Goal: Task Accomplishment & Management: Manage account settings

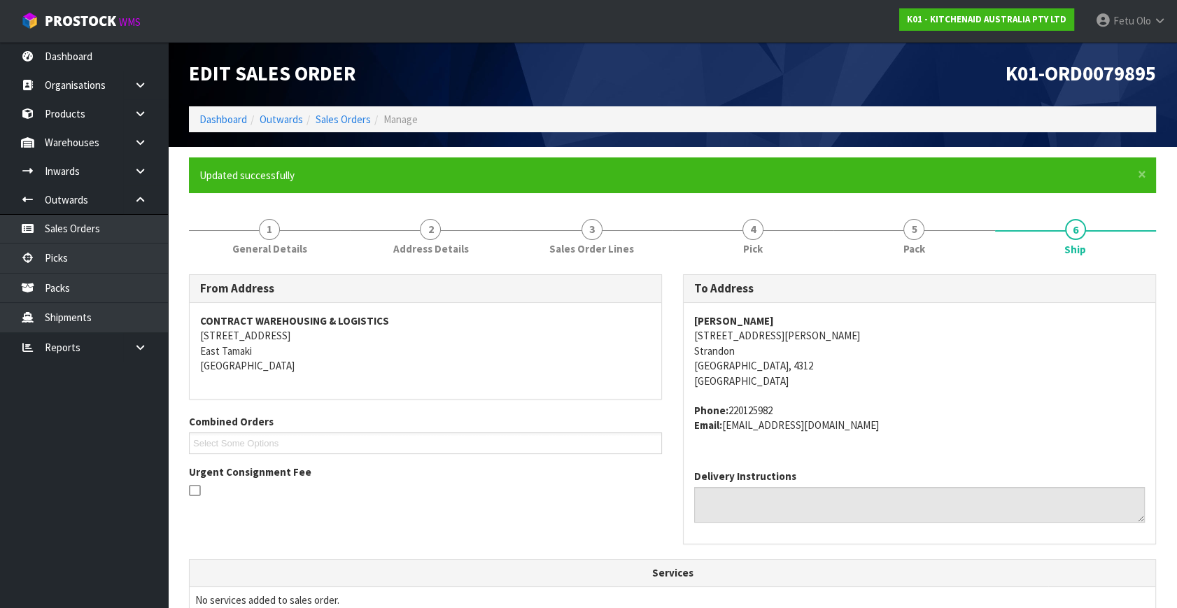
click at [893, 376] on address "[PERSON_NAME] [STREET_ADDRESS][PERSON_NAME]" at bounding box center [919, 350] width 450 height 75
click at [48, 267] on link "Picks" at bounding box center [84, 257] width 168 height 29
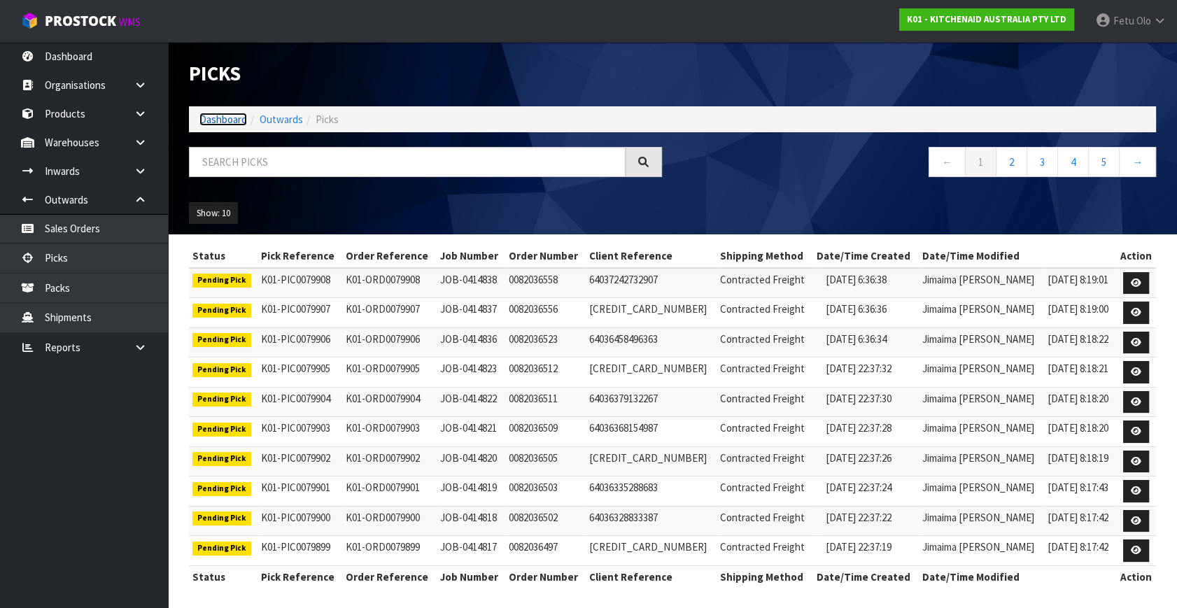
click at [227, 120] on link "Dashboard" at bounding box center [223, 119] width 48 height 13
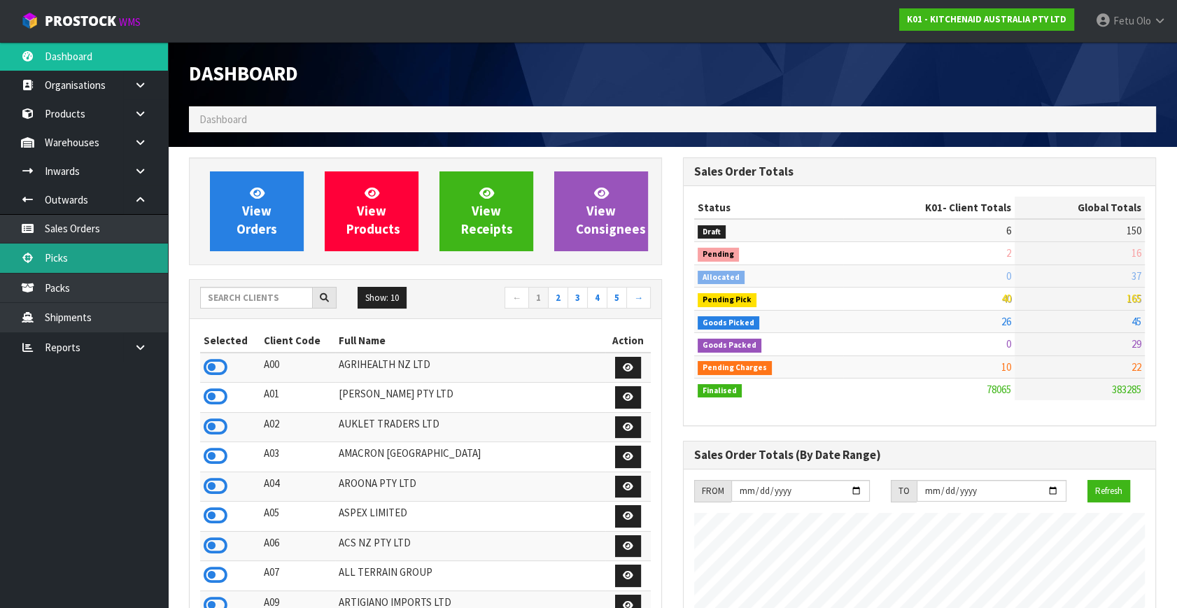
click at [76, 263] on link "Picks" at bounding box center [84, 257] width 168 height 29
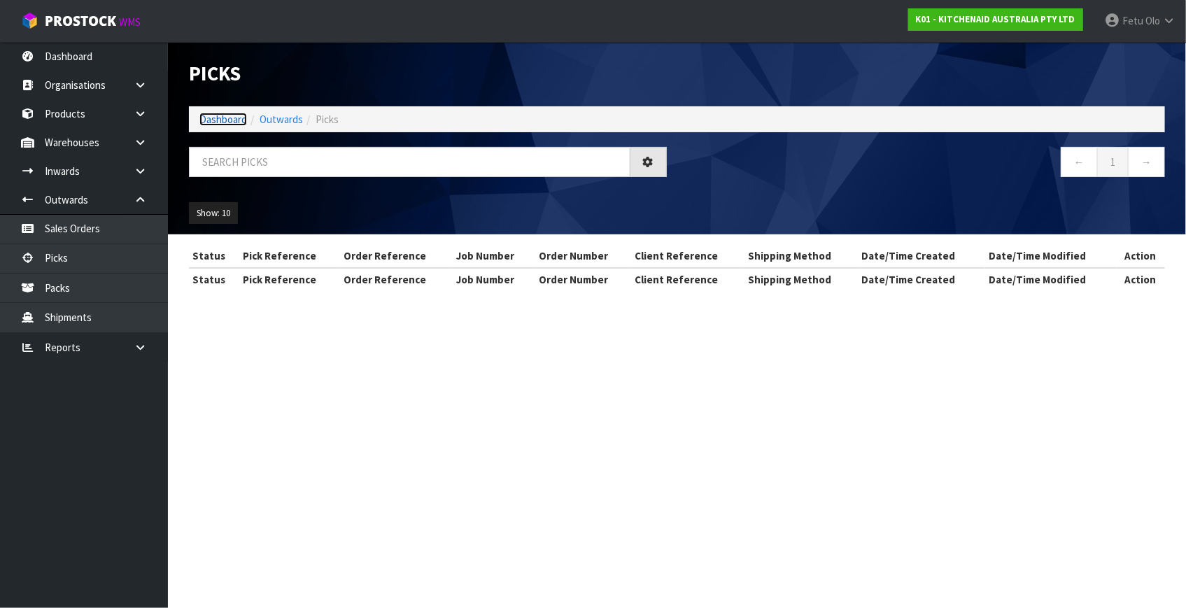
click at [220, 113] on link "Dashboard" at bounding box center [223, 119] width 48 height 13
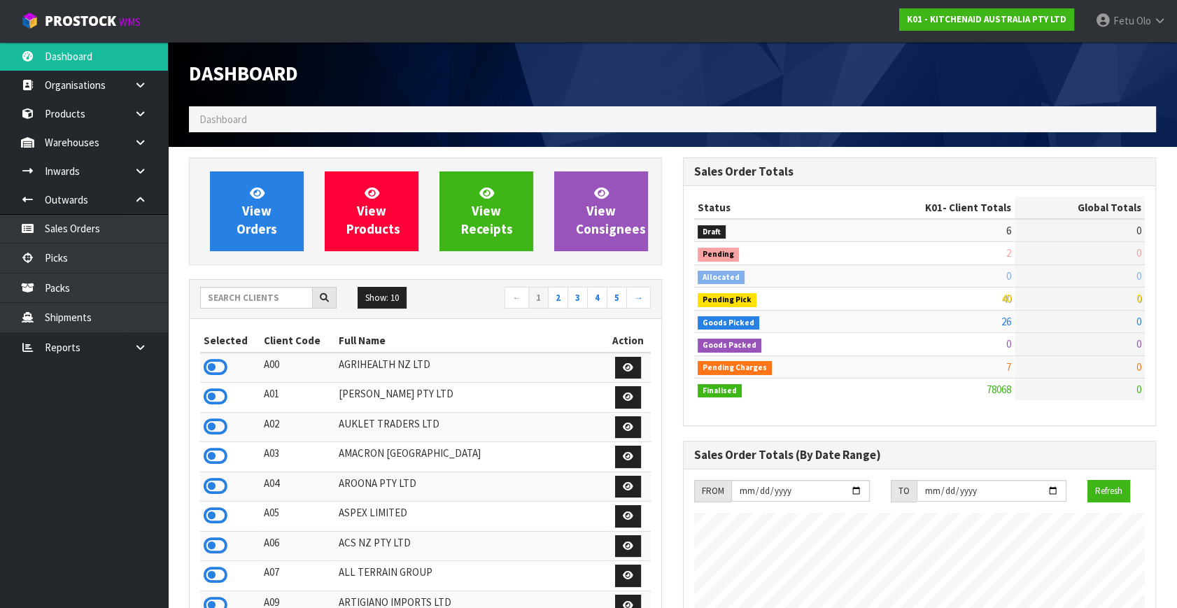
scroll to position [1058, 493]
click at [63, 256] on link "Picks" at bounding box center [84, 257] width 168 height 29
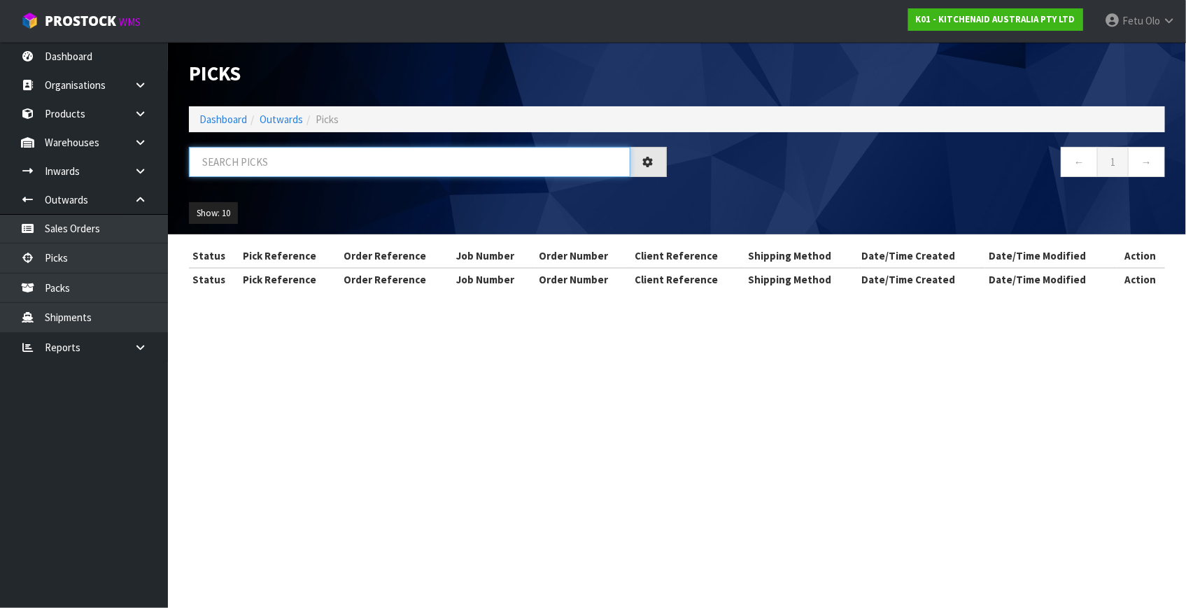
click at [322, 164] on input "text" at bounding box center [409, 162] width 441 height 30
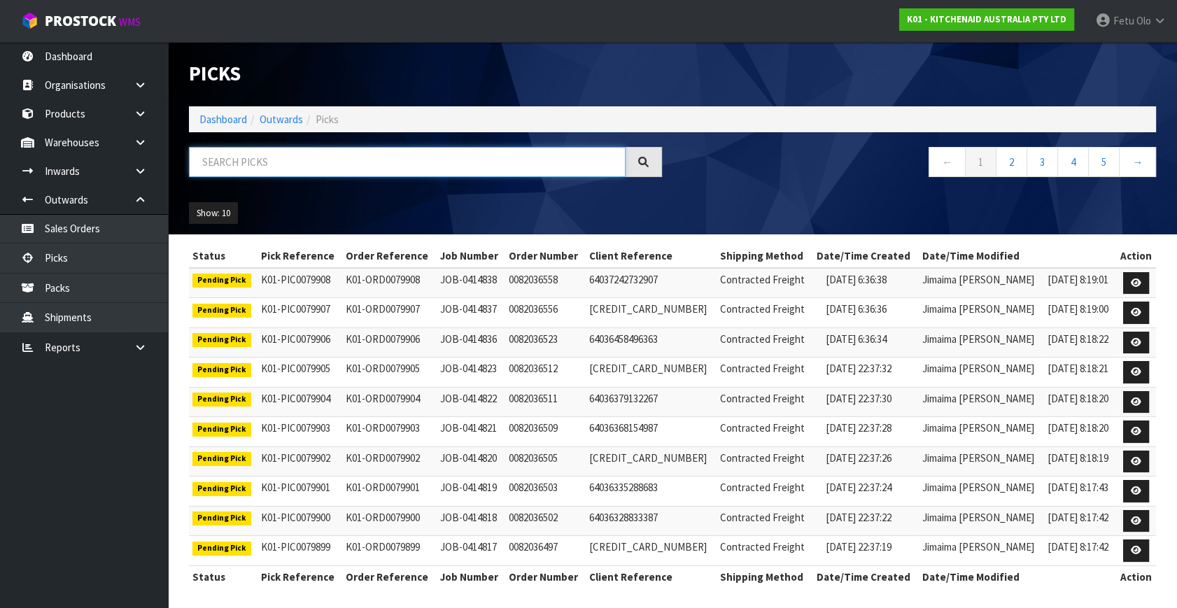
click at [322, 164] on input "text" at bounding box center [407, 162] width 436 height 30
type input "79896"
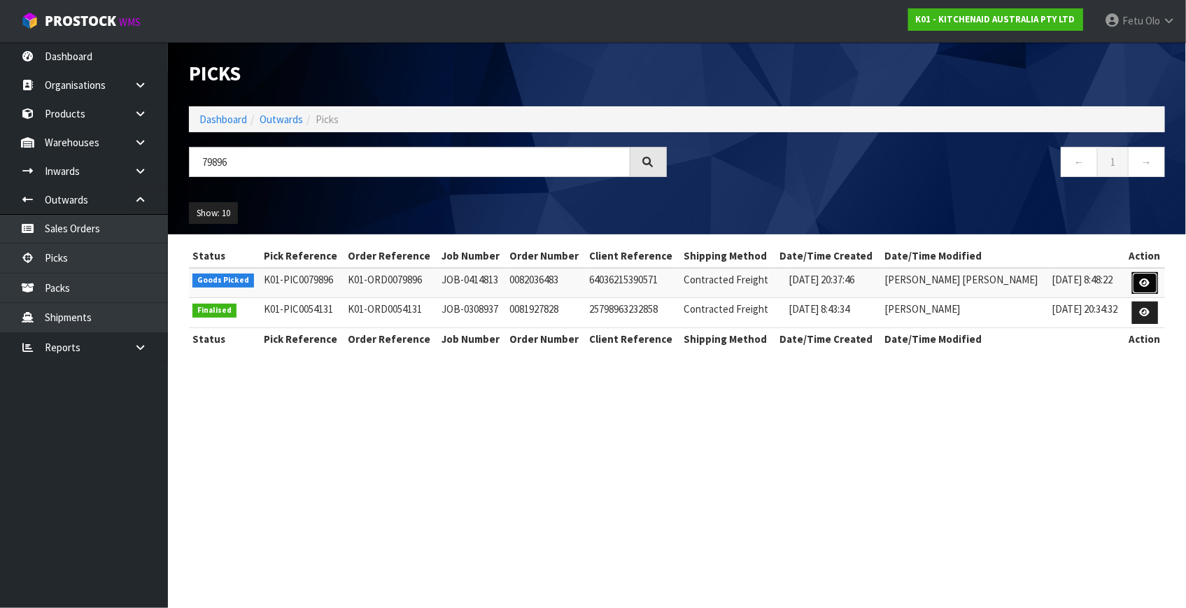
click at [1141, 286] on icon at bounding box center [1144, 282] width 10 height 9
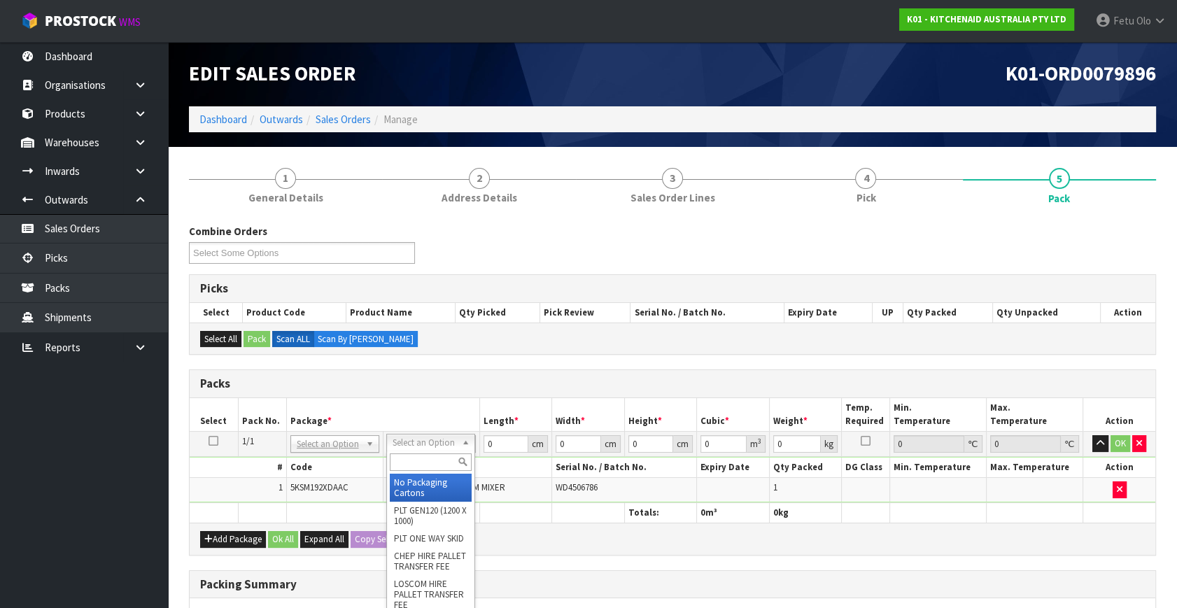
drag, startPoint x: 438, startPoint y: 446, endPoint x: 429, endPoint y: 478, distance: 34.1
drag, startPoint x: 429, startPoint y: 483, endPoint x: 479, endPoint y: 457, distance: 56.3
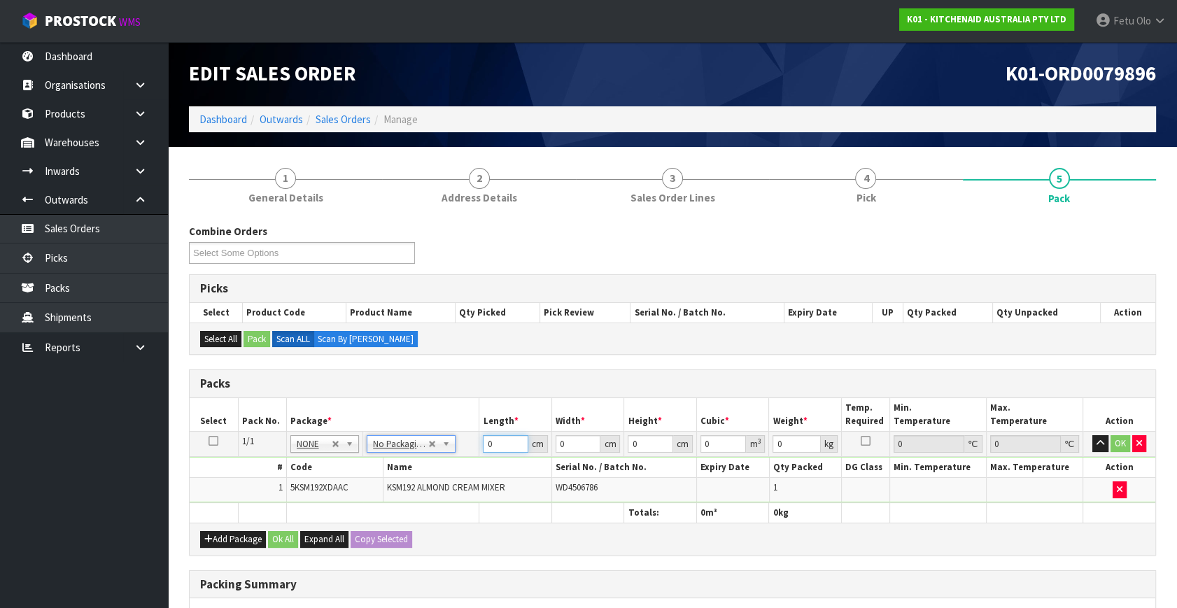
drag, startPoint x: 430, startPoint y: 470, endPoint x: 425, endPoint y: 476, distance: 7.4
click at [425, 476] on tbody "1/1 NONE 007-001 007-002 007-004 007-009 007-013 007-014 007-015 007-017 007-01…" at bounding box center [672, 467] width 965 height 71
type input "42"
type input "29"
type input "4"
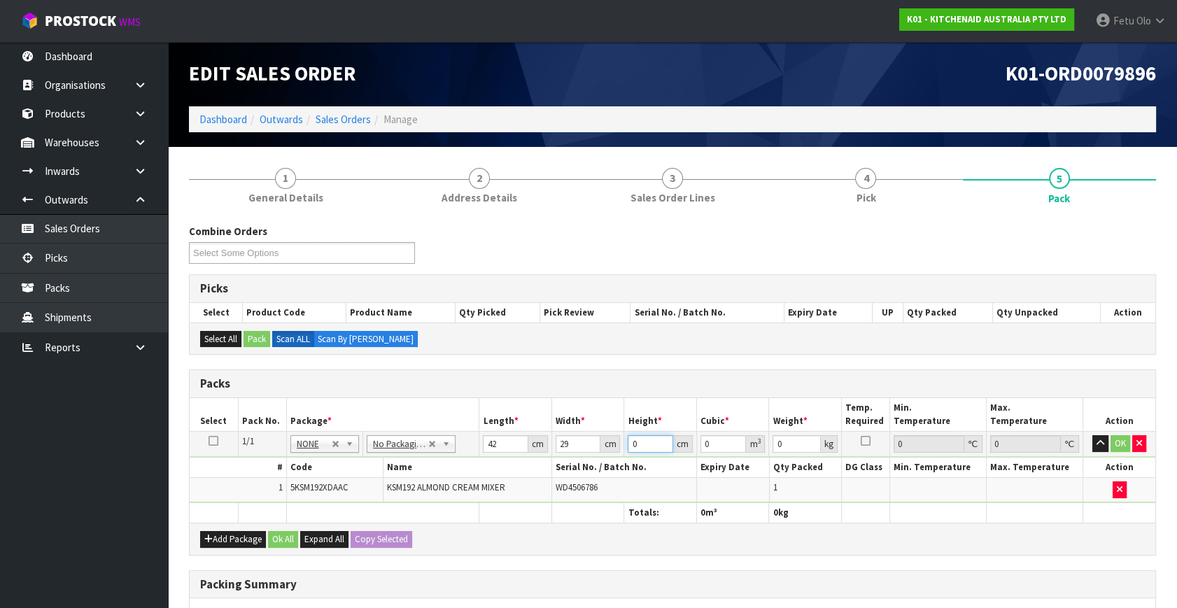
type input "0.004872"
type input "43"
type input "0.052374"
type input "43"
type input "13"
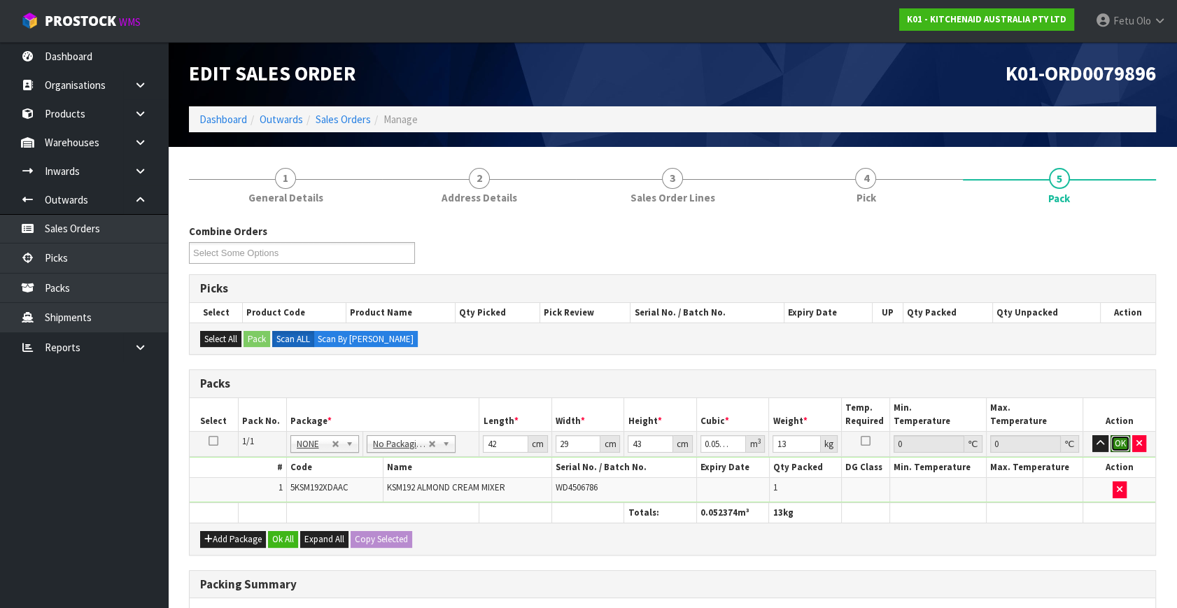
click button "OK" at bounding box center [1120, 443] width 20 height 17
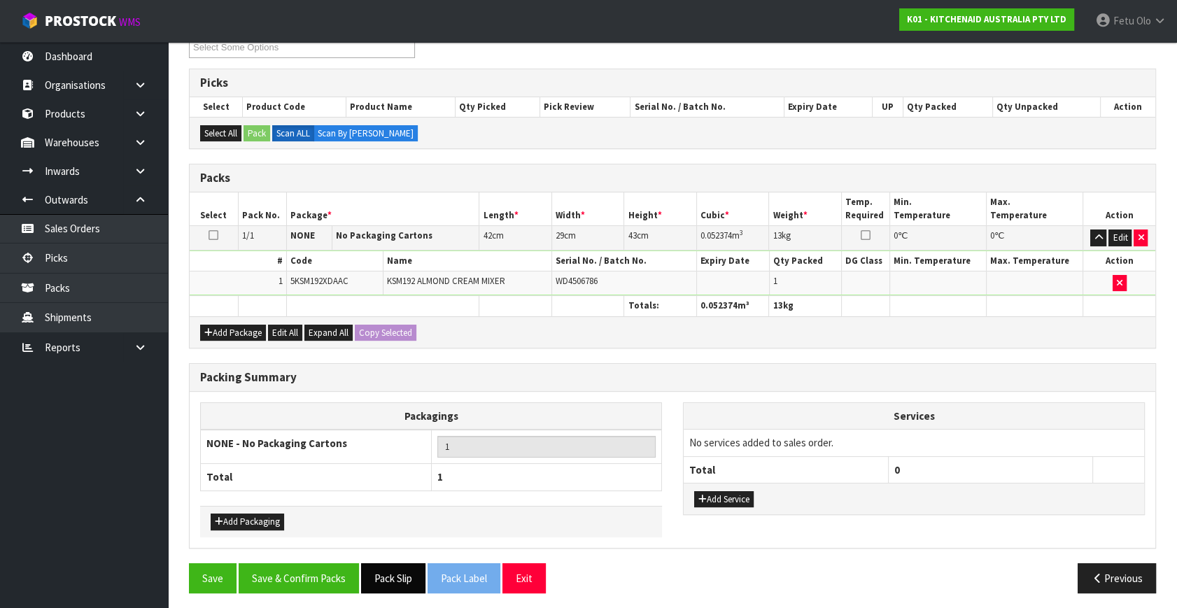
scroll to position [208, 0]
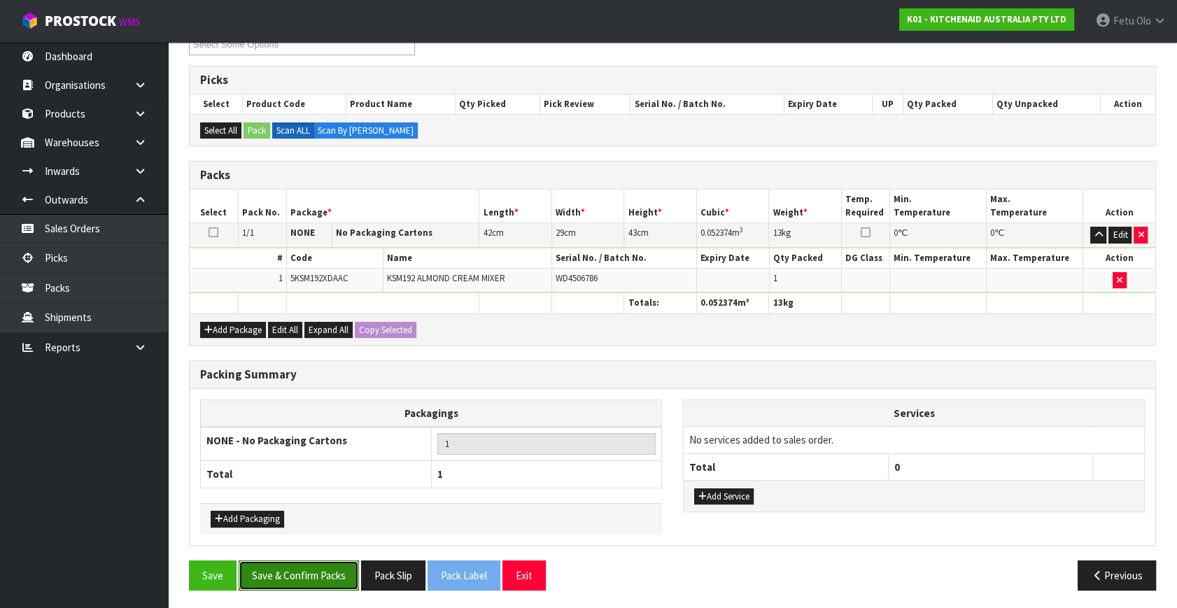
click at [349, 569] on button "Save & Confirm Packs" at bounding box center [299, 575] width 120 height 30
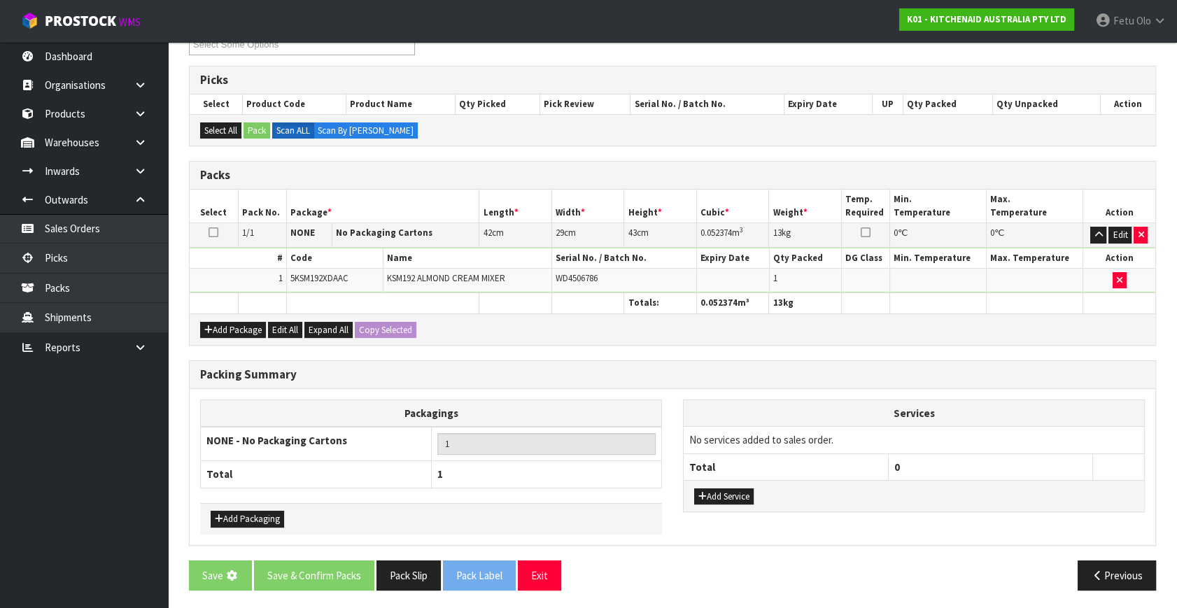
scroll to position [0, 0]
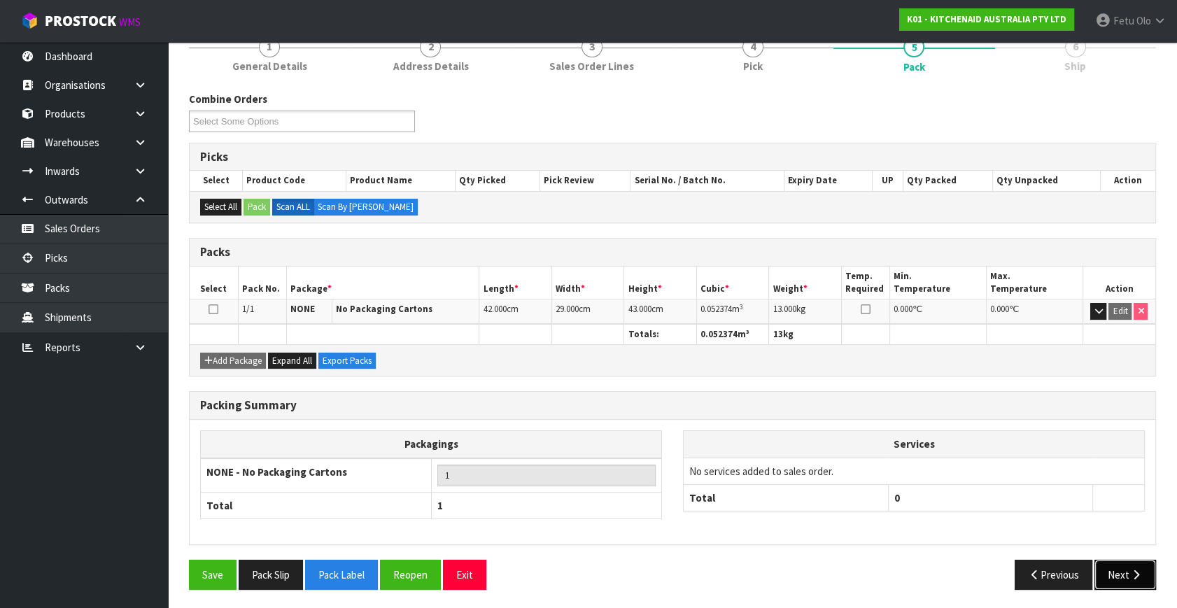
click at [1131, 569] on icon "button" at bounding box center [1135, 574] width 13 height 10
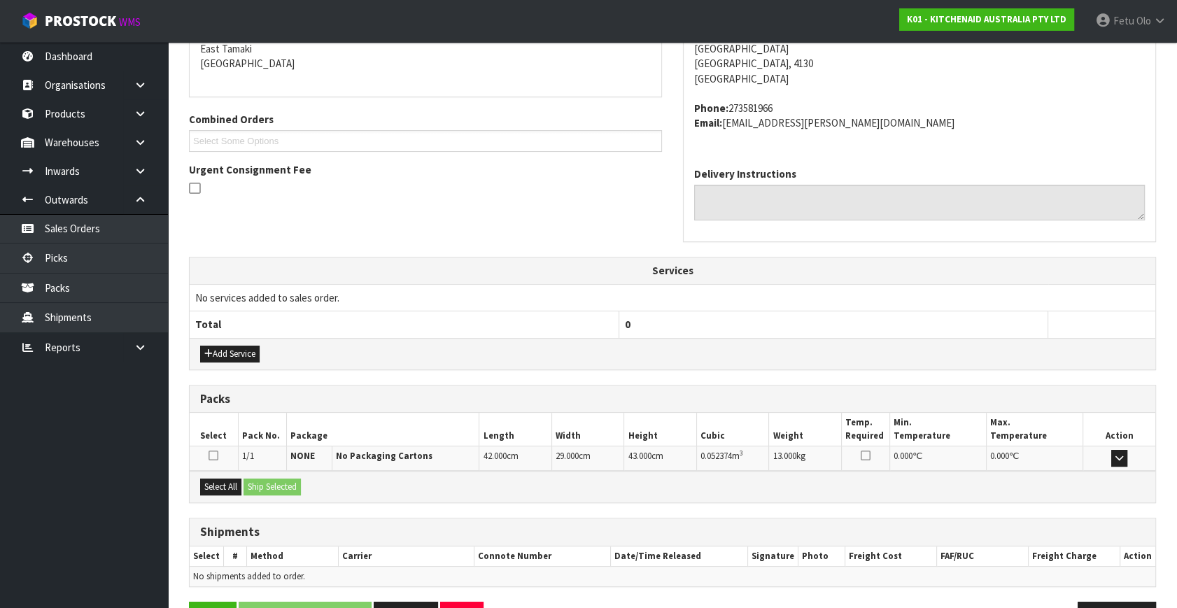
scroll to position [344, 0]
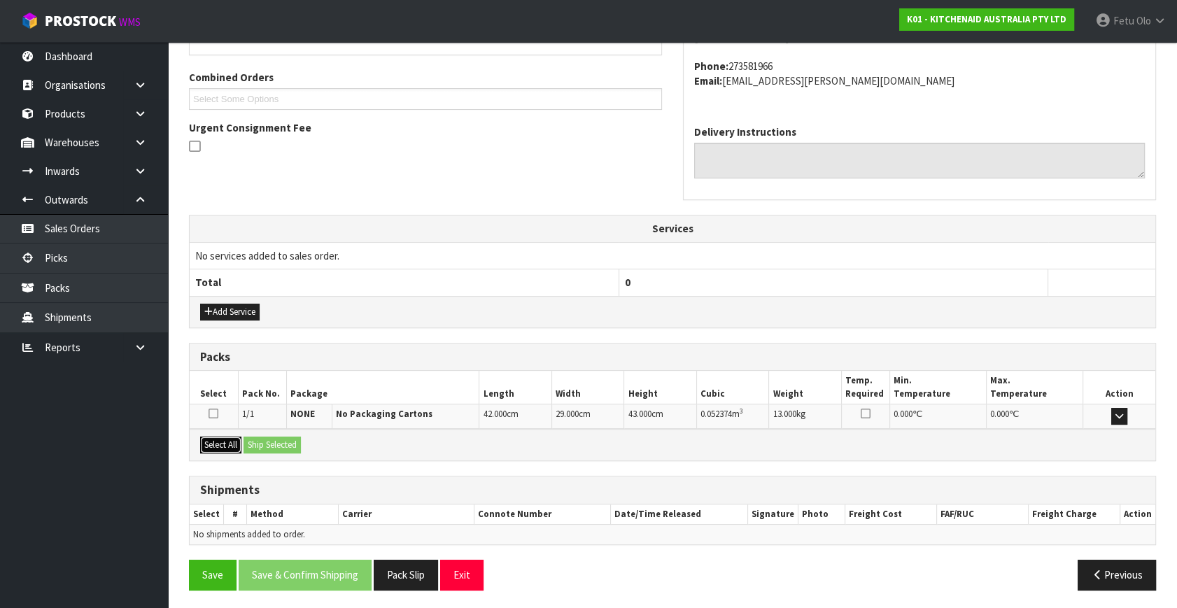
click at [201, 436] on button "Select All" at bounding box center [220, 444] width 41 height 17
click at [297, 438] on button "Ship Selected" at bounding box center [271, 444] width 57 height 17
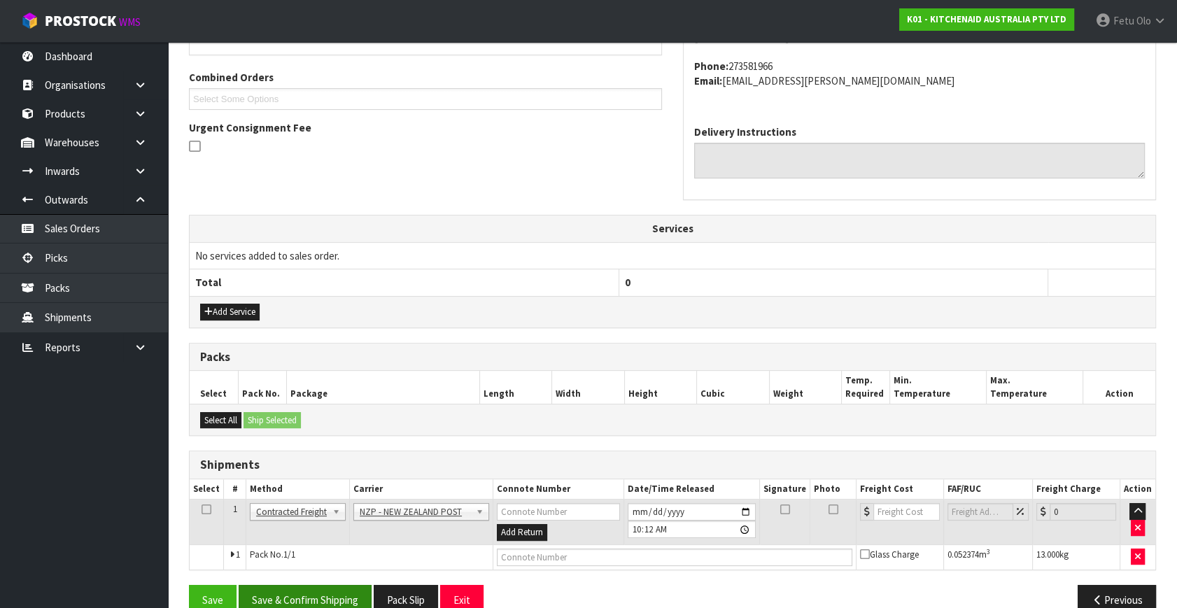
scroll to position [369, 0]
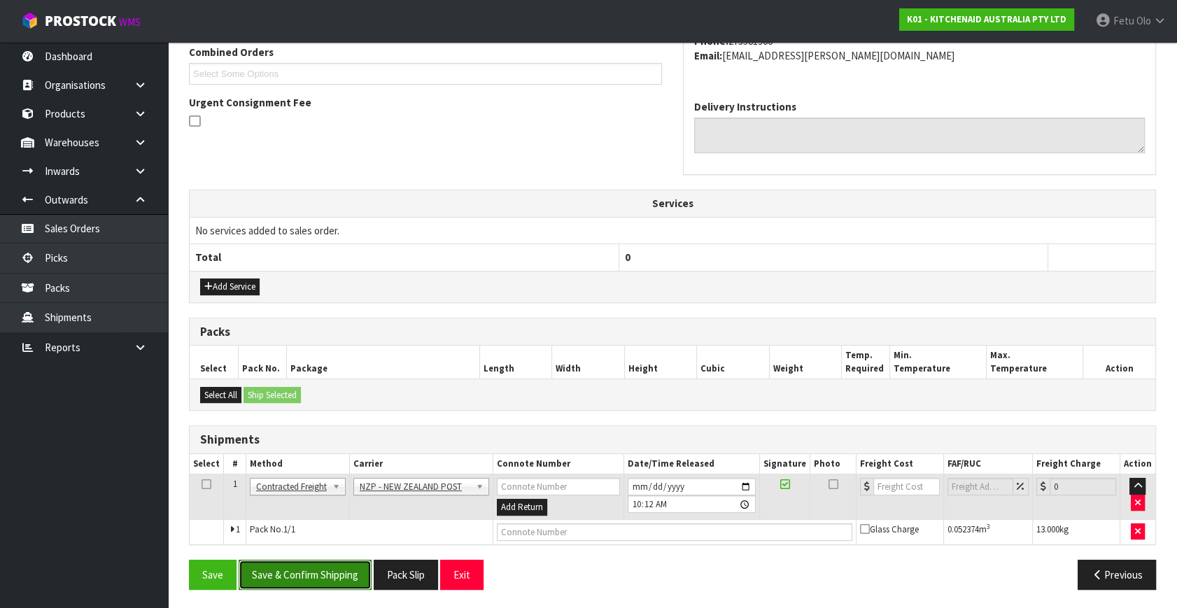
click at [342, 586] on button "Save & Confirm Shipping" at bounding box center [305, 575] width 133 height 30
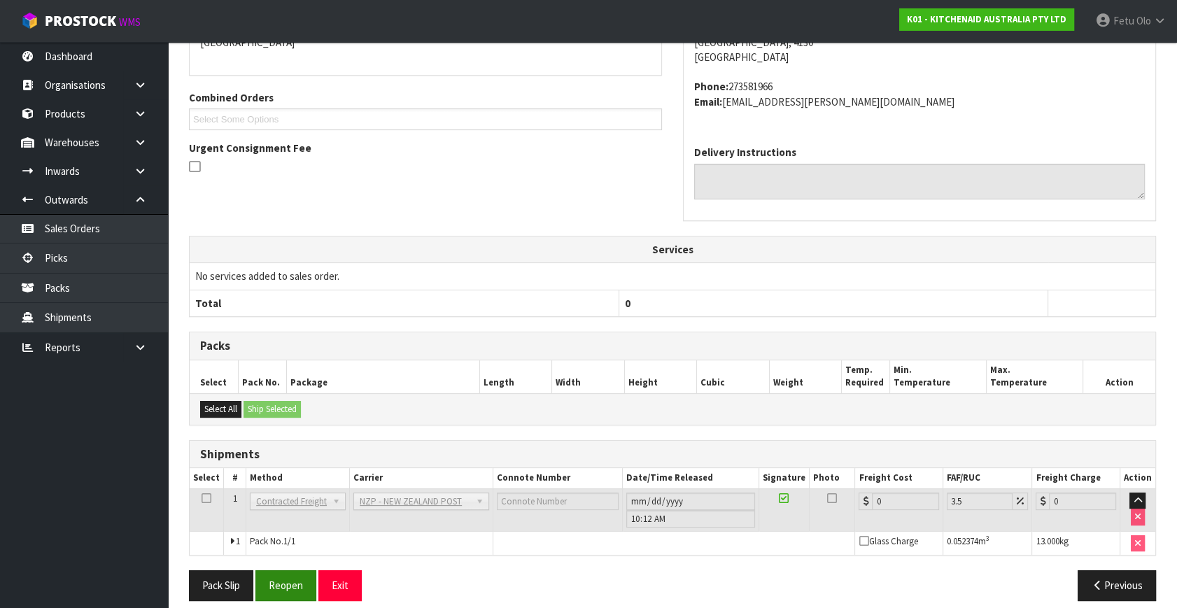
scroll to position [350, 0]
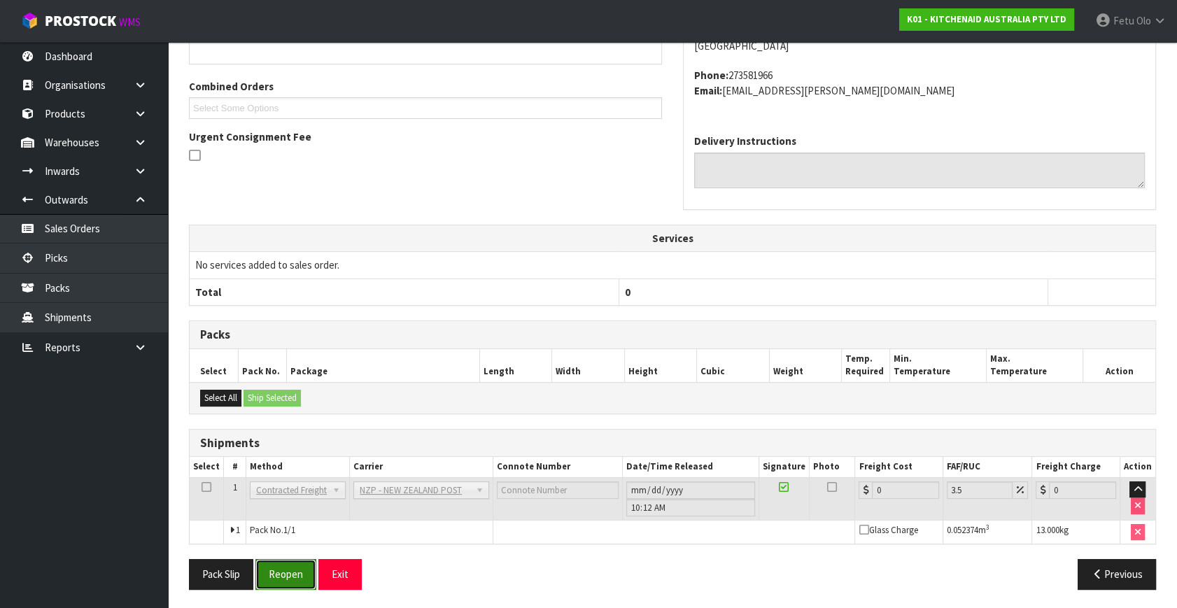
click at [278, 569] on button "Reopen" at bounding box center [285, 574] width 61 height 30
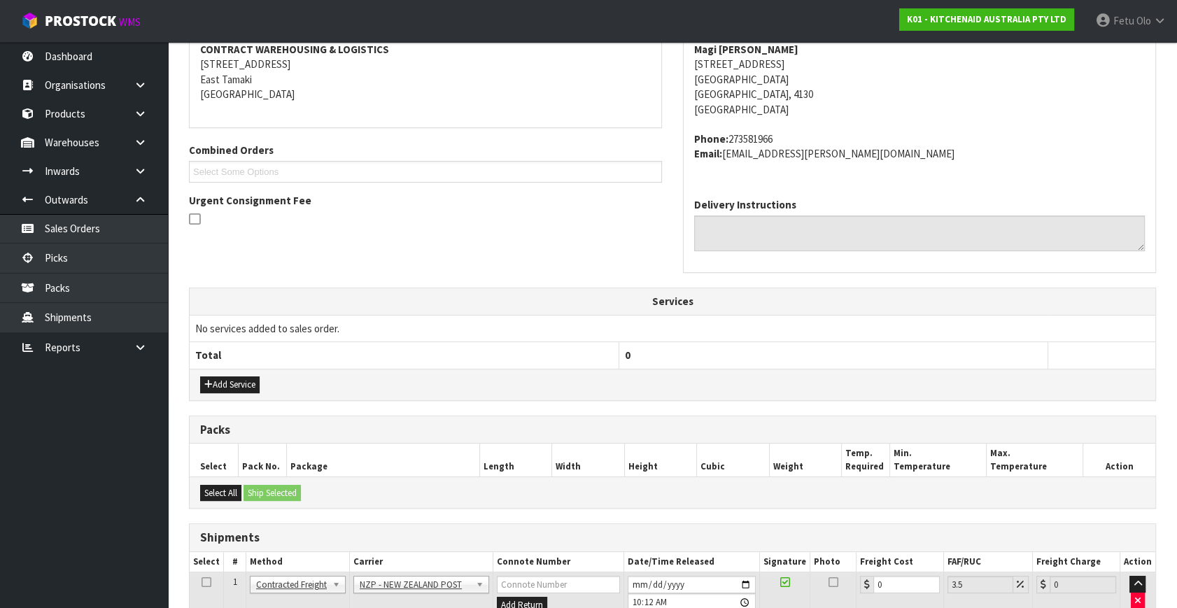
scroll to position [381, 0]
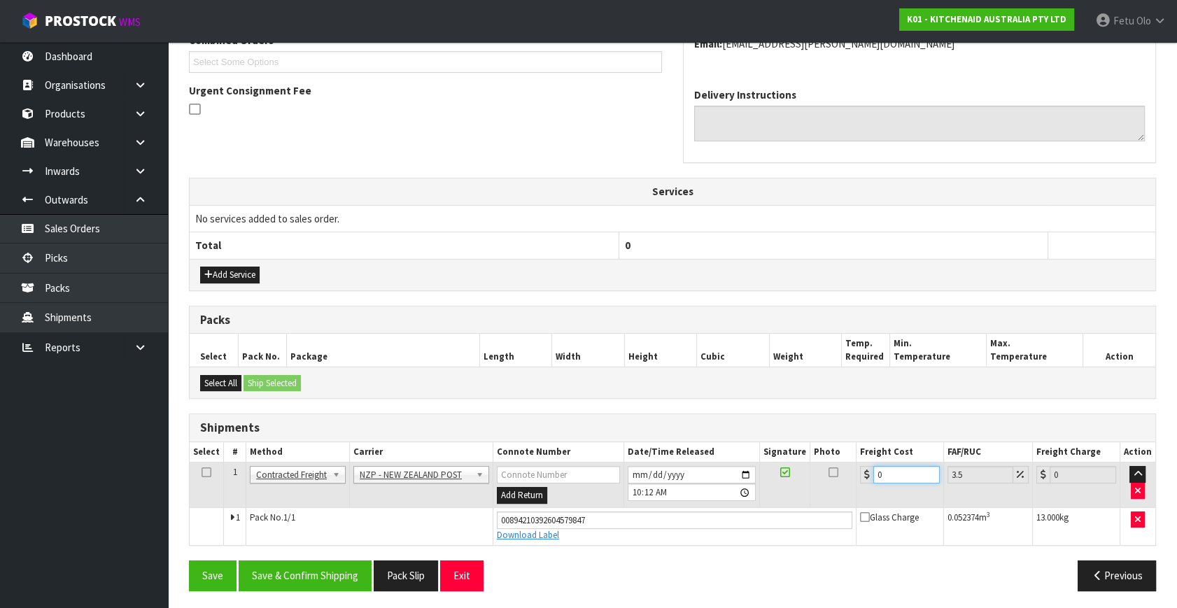
drag, startPoint x: 898, startPoint y: 464, endPoint x: 816, endPoint y: 495, distance: 87.8
click at [816, 495] on tr "1 Client Local Pickup Customer Local Pickup Company Freight Contracted Freight …" at bounding box center [672, 484] width 965 height 45
type input "1"
type input "1.03"
type input "10"
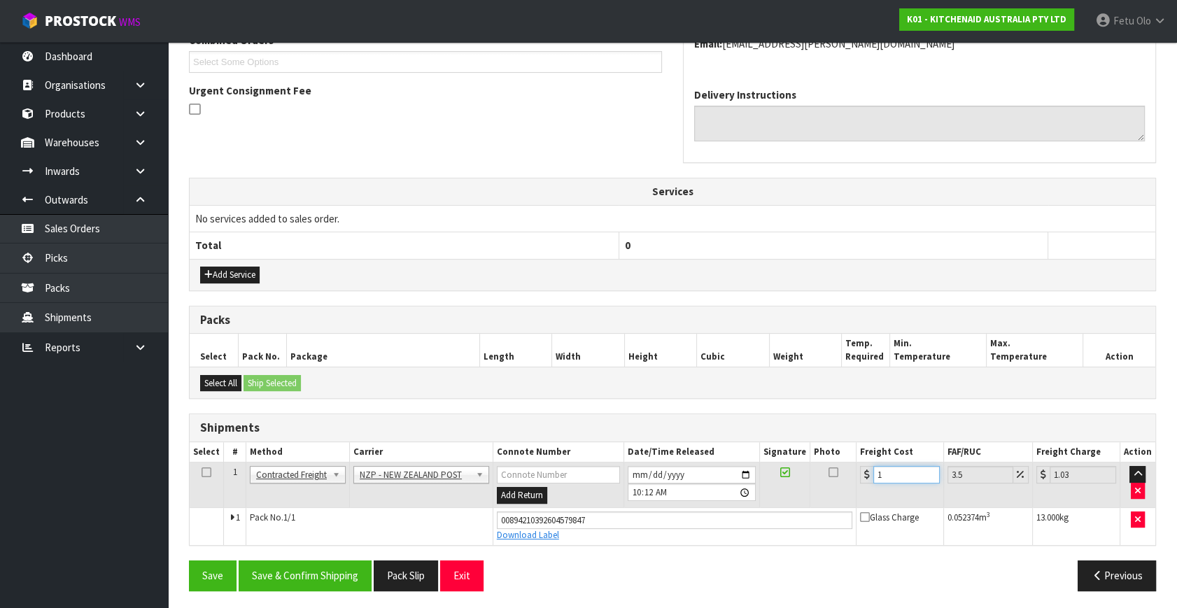
type input "10.35"
type input "10.8"
type input "11.18"
type input "10.89"
type input "11.27"
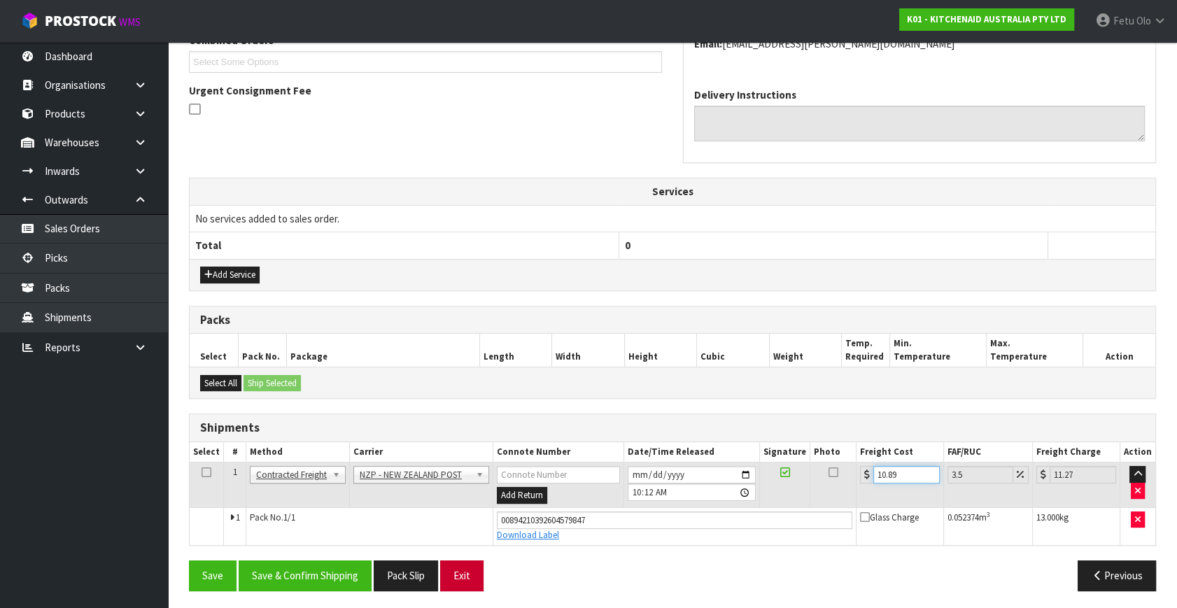
scroll to position [383, 0]
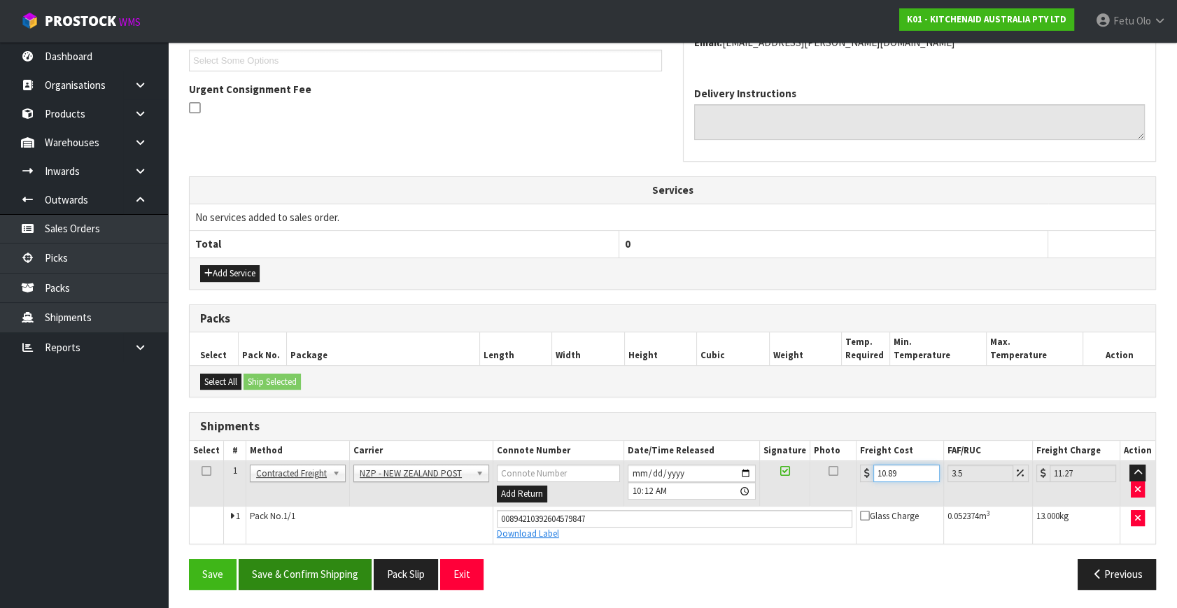
type input "10.89"
click at [318, 574] on button "Save & Confirm Shipping" at bounding box center [305, 574] width 133 height 30
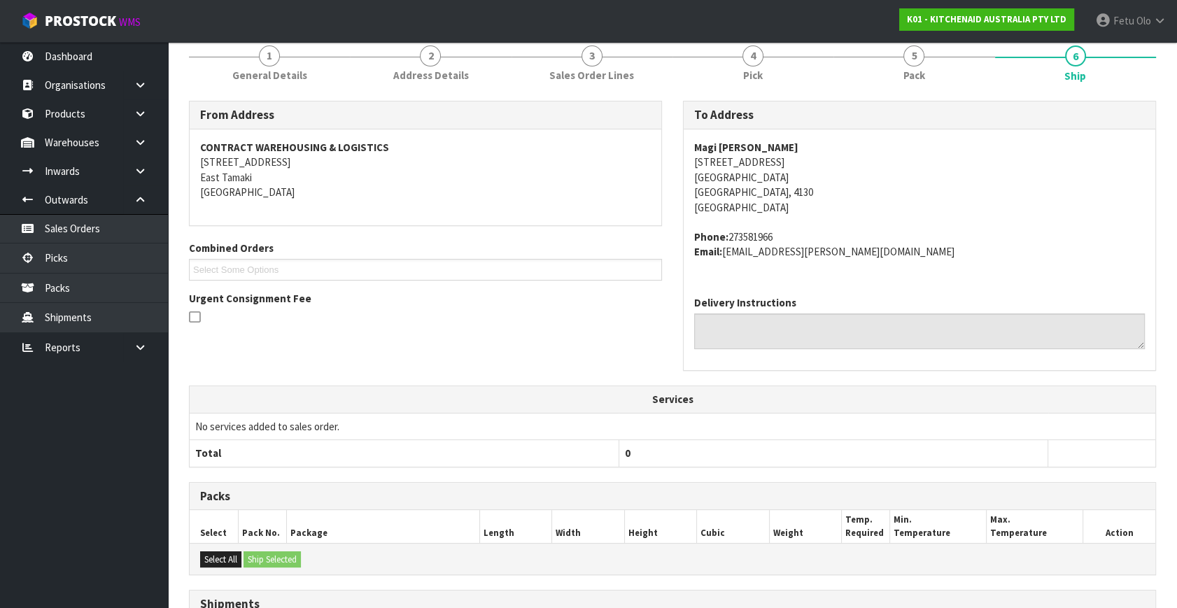
scroll to position [344, 0]
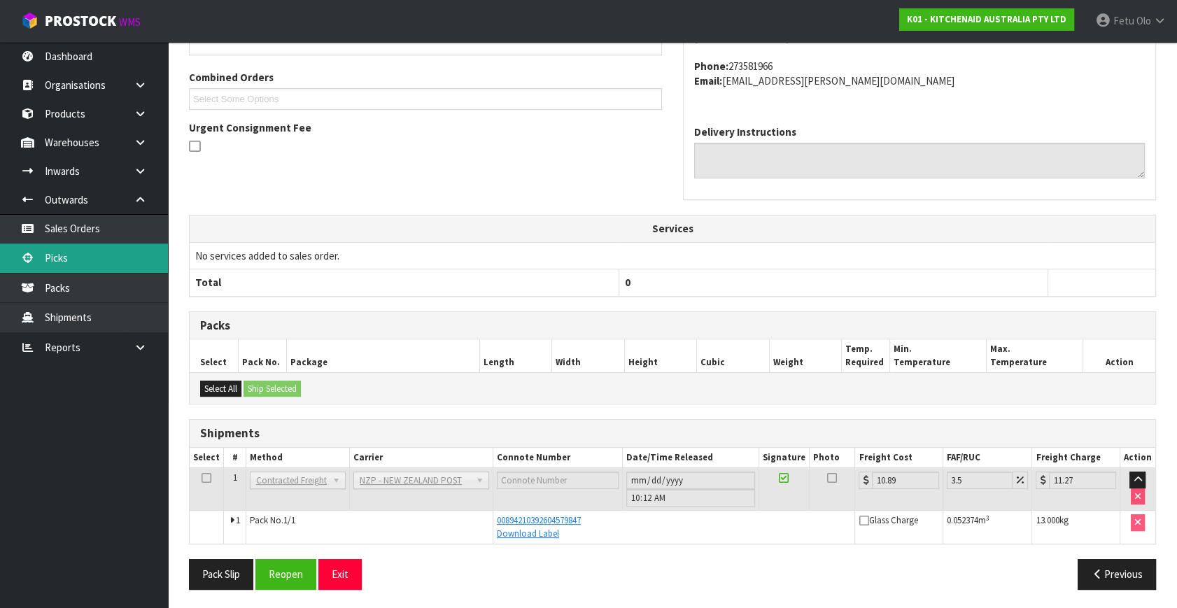
click at [50, 247] on link "Picks" at bounding box center [84, 257] width 168 height 29
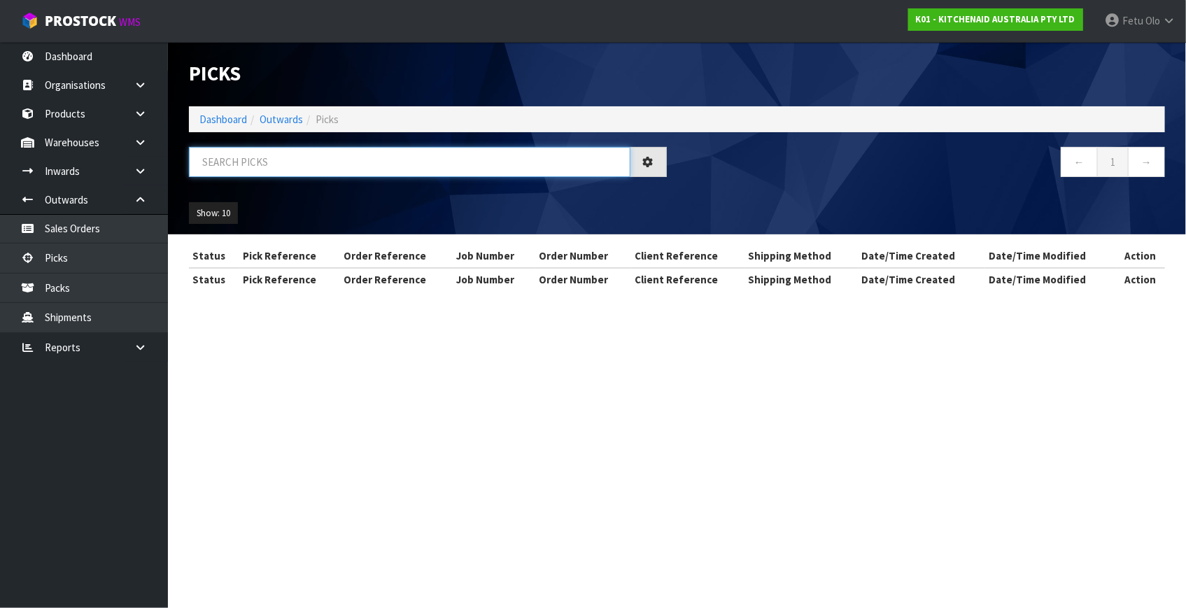
click at [323, 164] on input "text" at bounding box center [409, 162] width 441 height 30
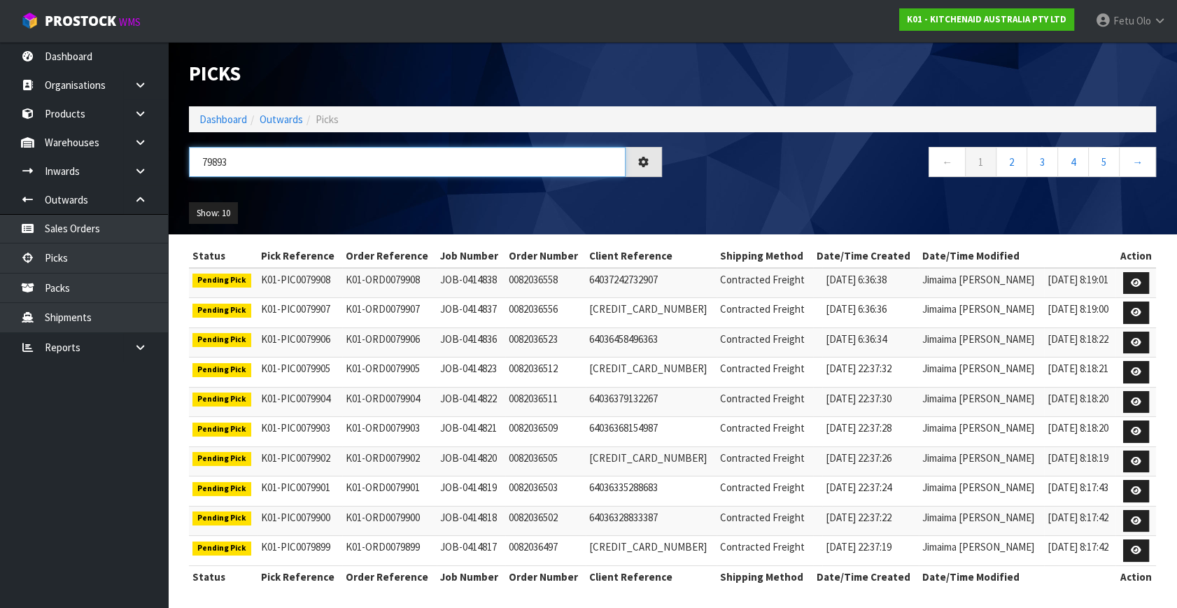
type input "79893"
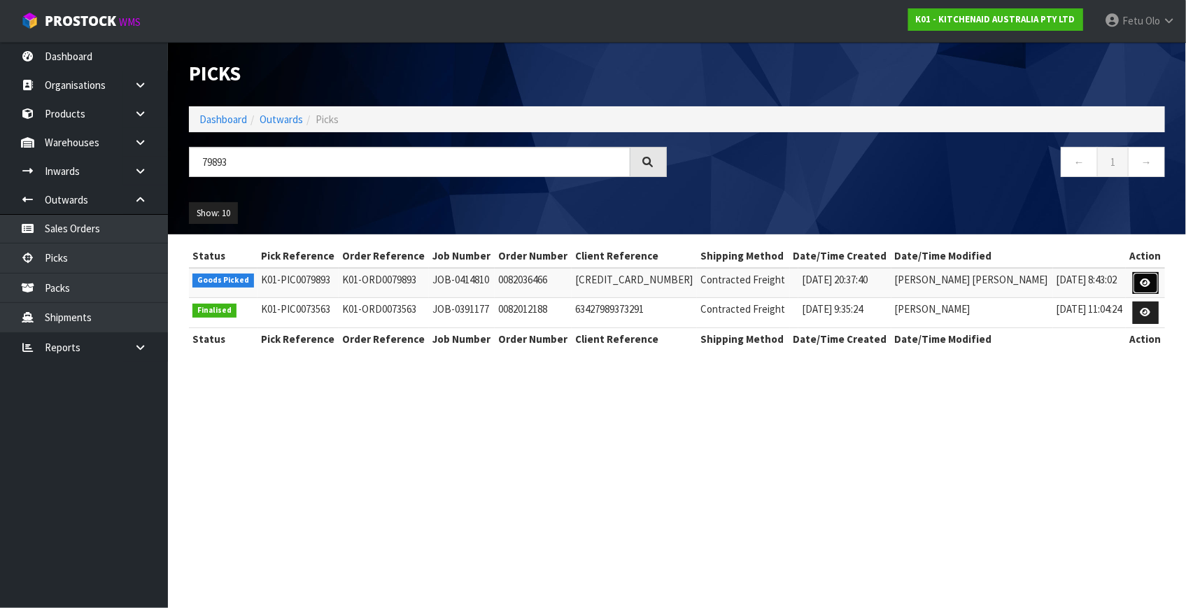
click at [1140, 283] on icon at bounding box center [1145, 282] width 10 height 9
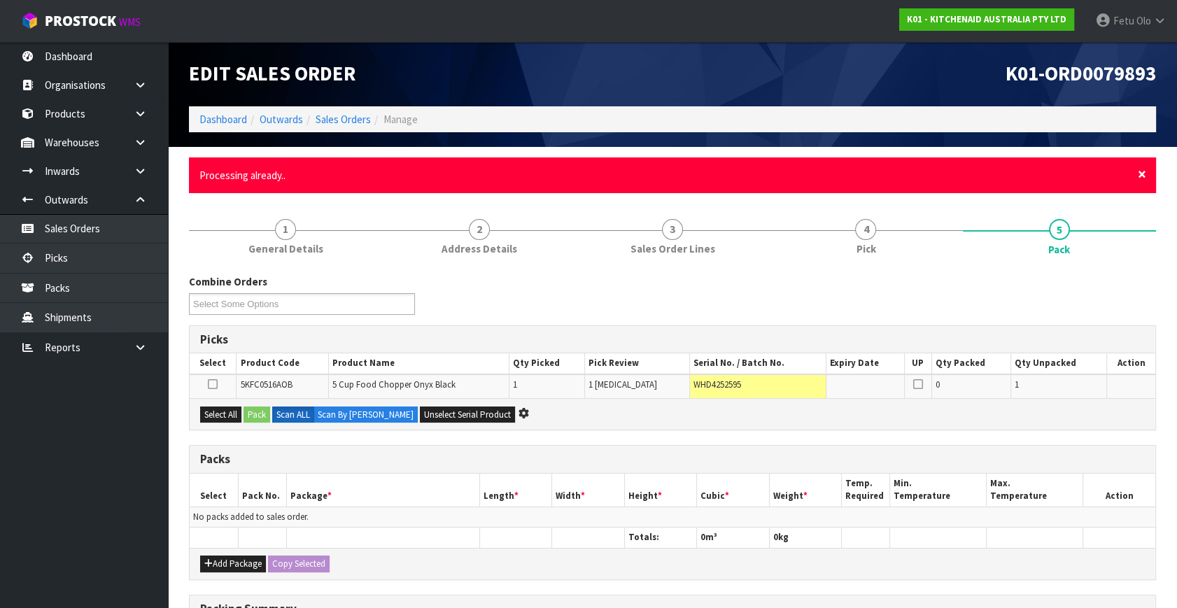
click at [1141, 172] on span "×" at bounding box center [1141, 174] width 8 height 20
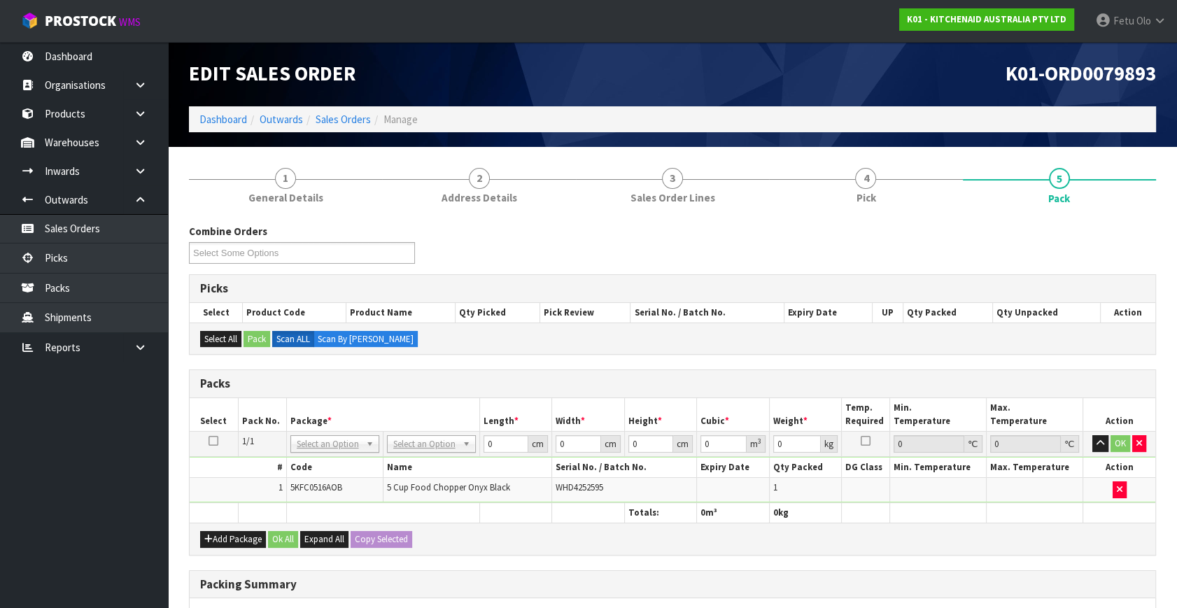
drag, startPoint x: 316, startPoint y: 431, endPoint x: 321, endPoint y: 448, distance: 17.5
click at [316, 432] on td "NONE 007-001 007-002 007-004 007-009 007-013 007-014 007-015 007-017 007-018 00…" at bounding box center [334, 444] width 97 height 25
drag, startPoint x: 328, startPoint y: 438, endPoint x: 335, endPoint y: 474, distance: 36.4
click at [335, 462] on input "text" at bounding box center [334, 461] width 82 height 17
type input "011"
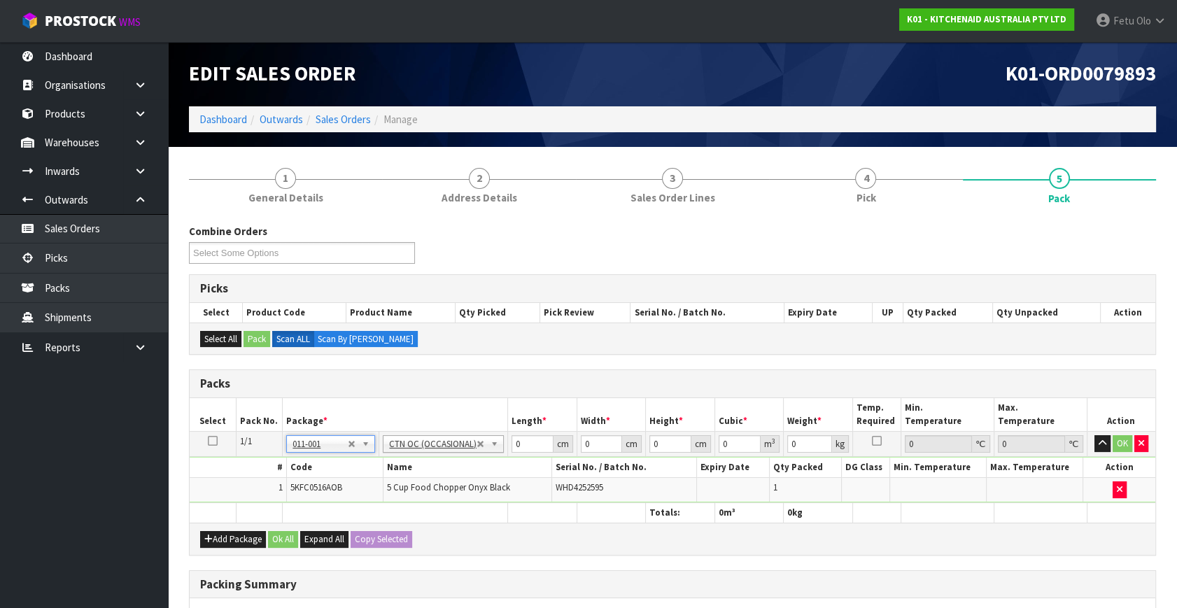
type input "1.94"
click at [511, 453] on input "0.001" at bounding box center [532, 443] width 42 height 17
click at [522, 444] on input "0.001" at bounding box center [532, 443] width 42 height 17
type input "38"
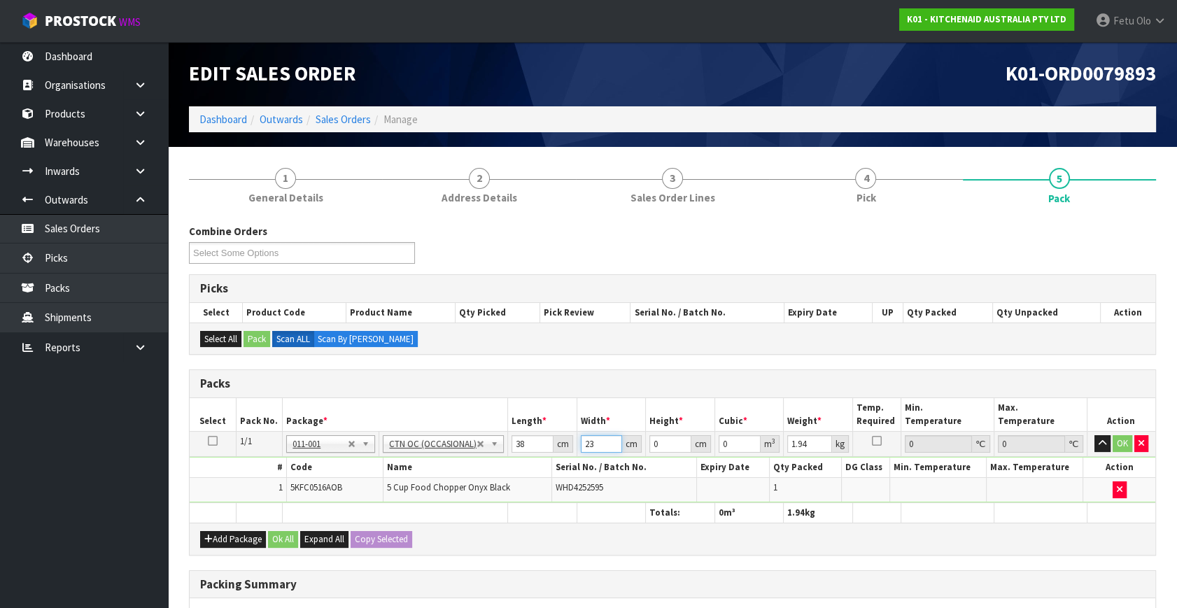
type input "23"
type input "2"
type input "0.001748"
type input "20"
type input "0.01748"
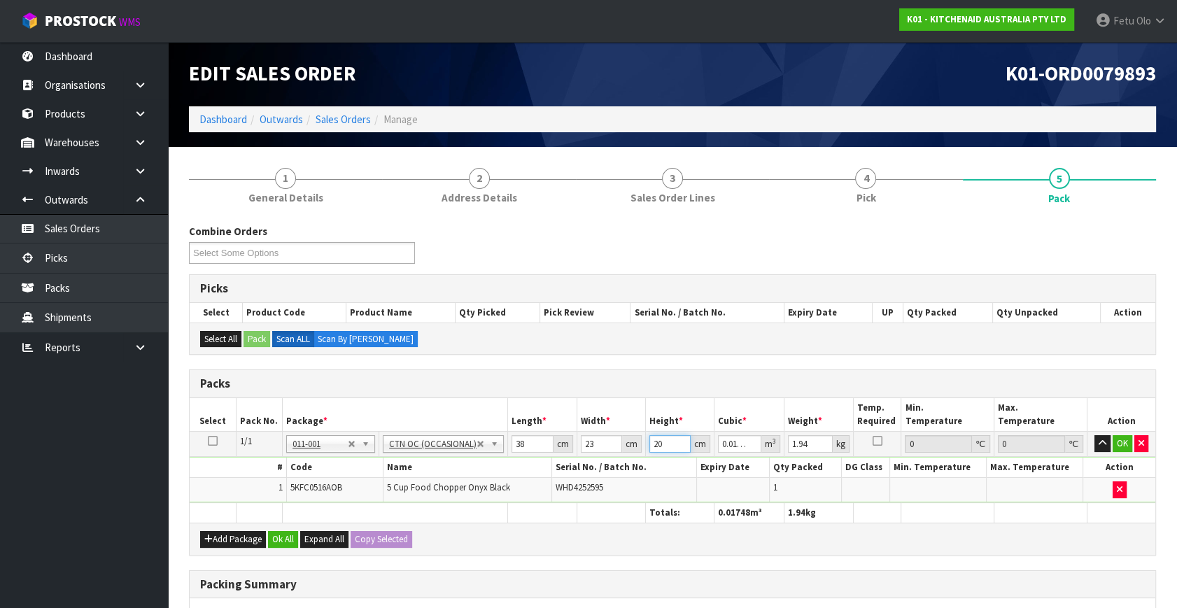
type input "20"
type input "3"
click button "OK" at bounding box center [1122, 443] width 20 height 17
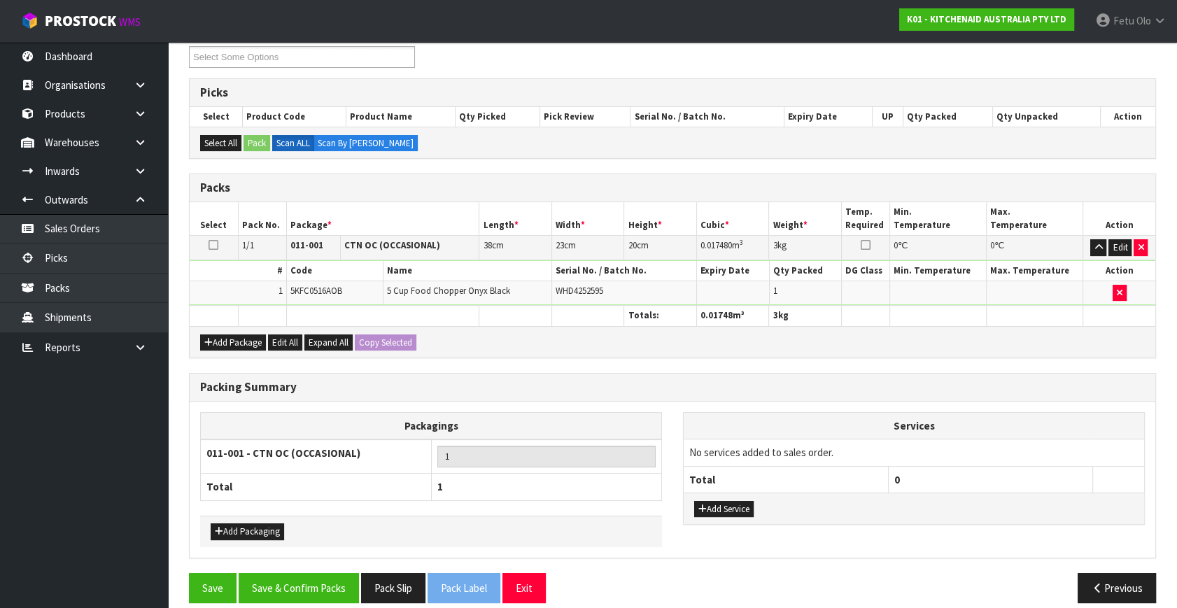
scroll to position [208, 0]
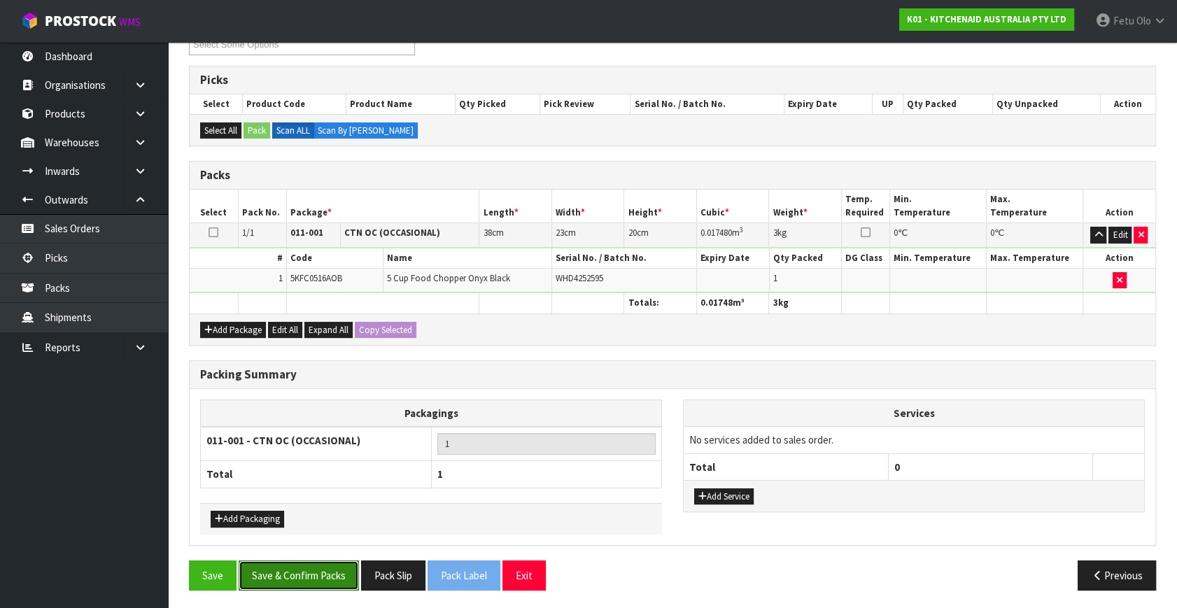
click at [307, 570] on button "Save & Confirm Packs" at bounding box center [299, 575] width 120 height 30
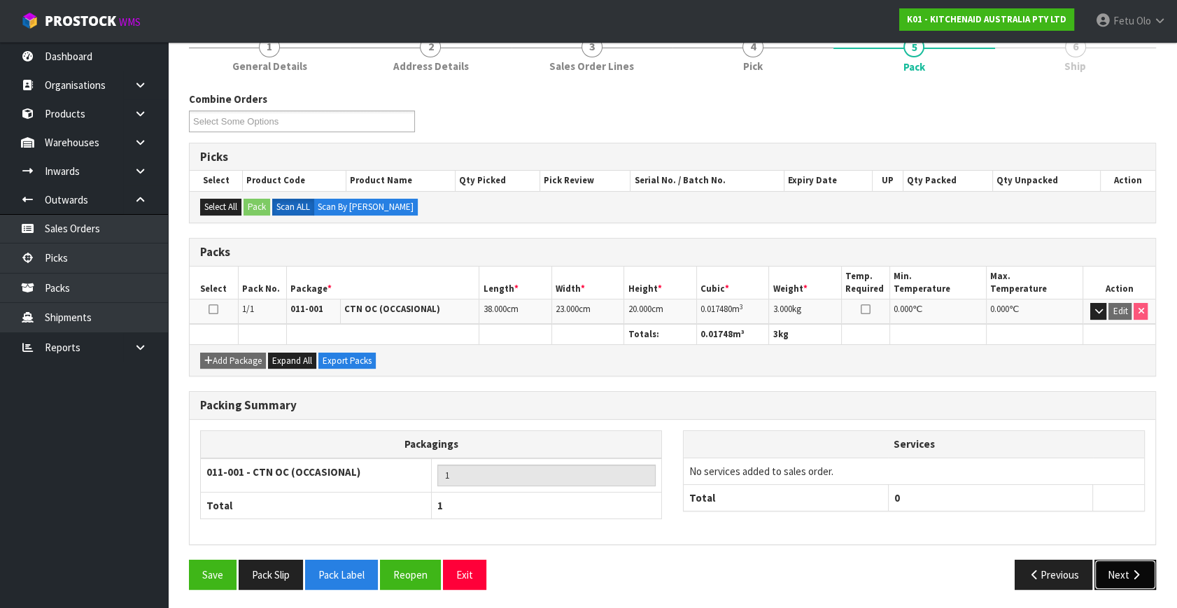
click at [1112, 565] on button "Next" at bounding box center [1125, 575] width 62 height 30
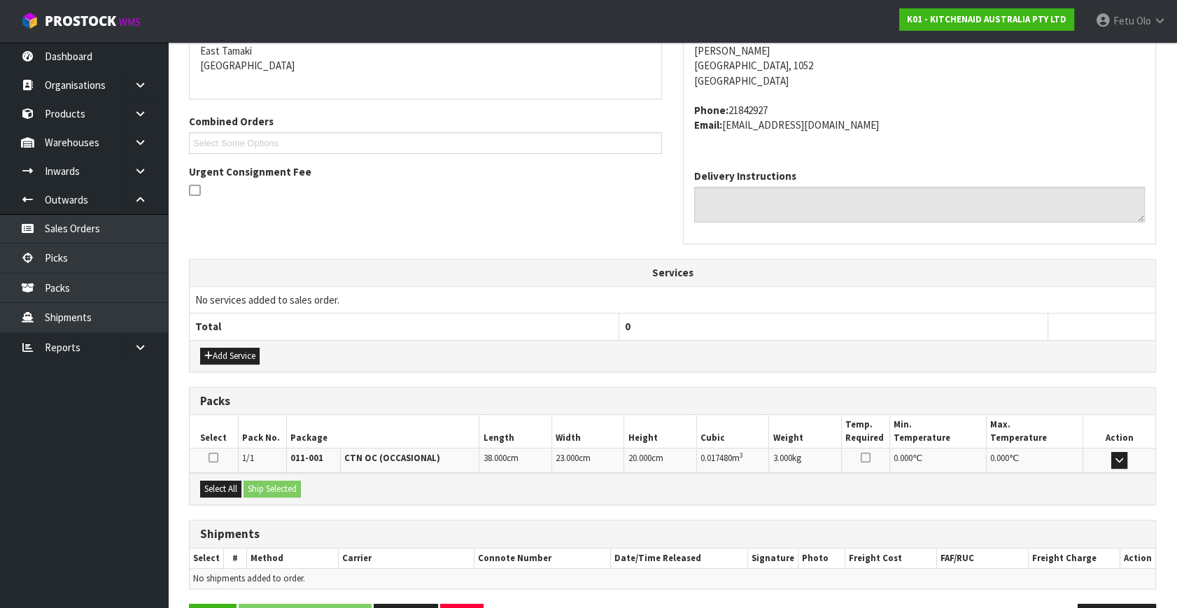
scroll to position [344, 0]
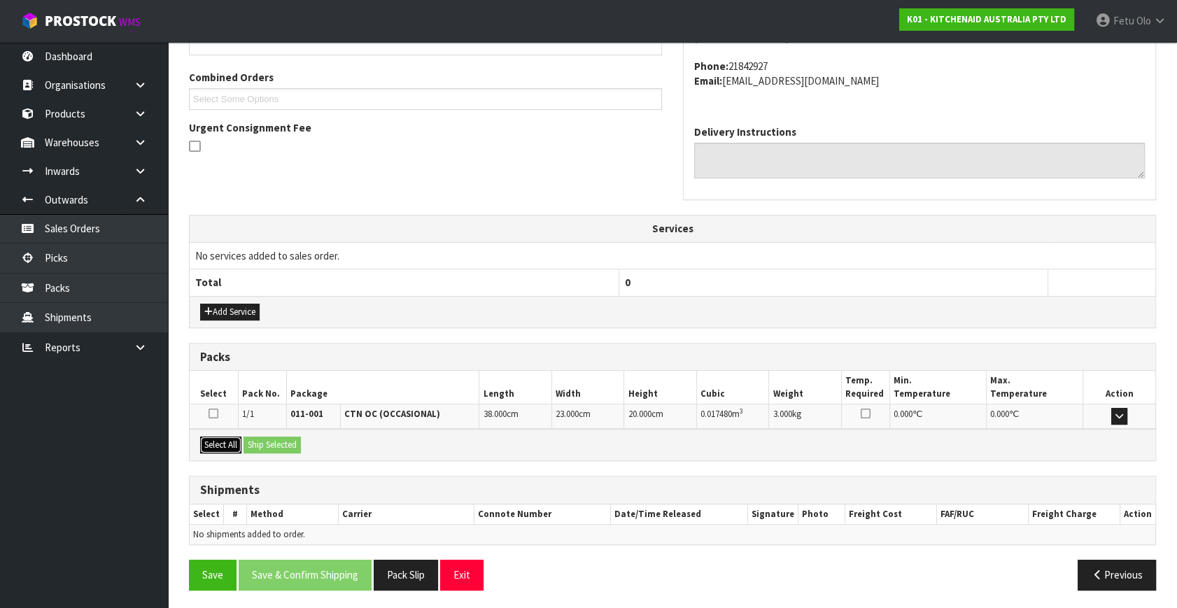
drag, startPoint x: 222, startPoint y: 440, endPoint x: 290, endPoint y: 448, distance: 67.6
click at [225, 441] on button "Select All" at bounding box center [220, 444] width 41 height 17
click at [290, 448] on button "Ship Selected" at bounding box center [271, 444] width 57 height 17
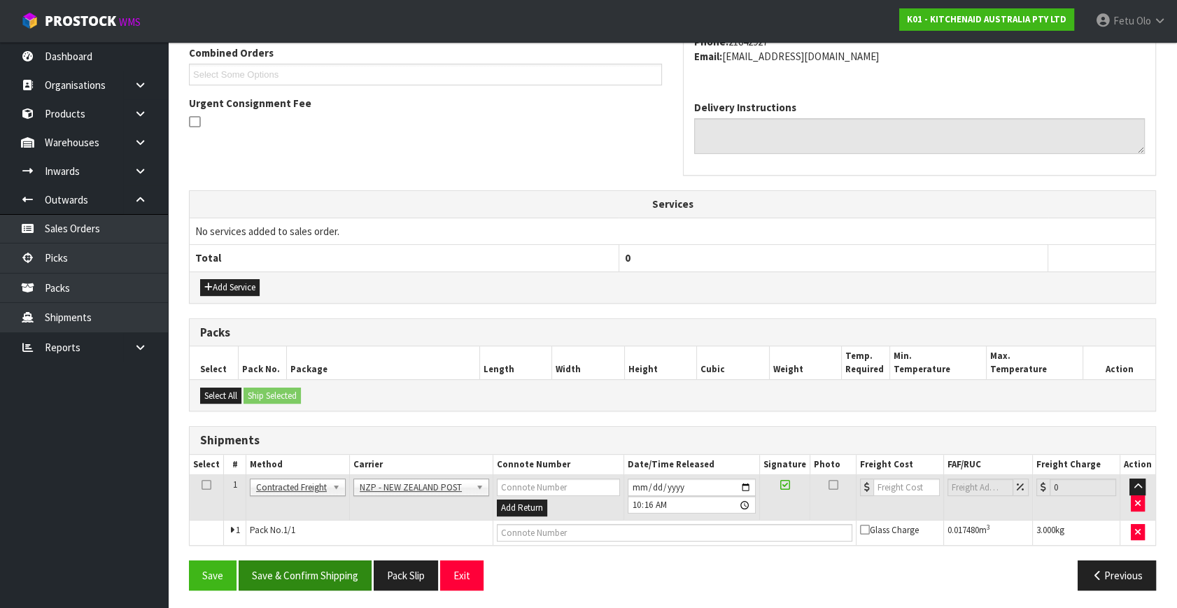
scroll to position [369, 0]
click at [322, 563] on button "Save & Confirm Shipping" at bounding box center [305, 575] width 133 height 30
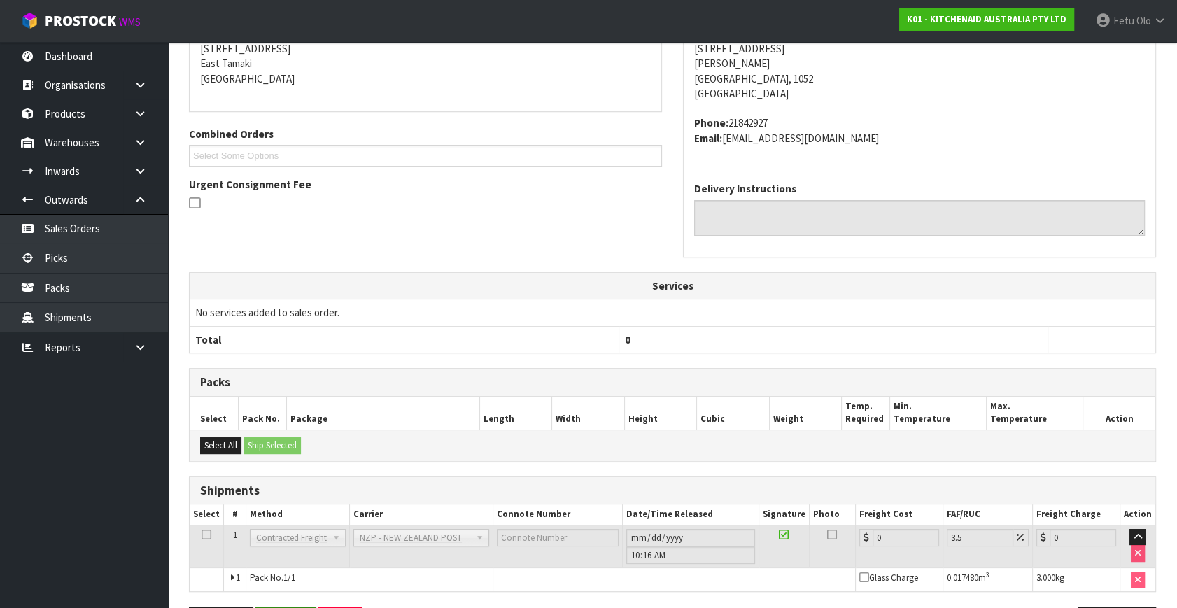
scroll to position [350, 0]
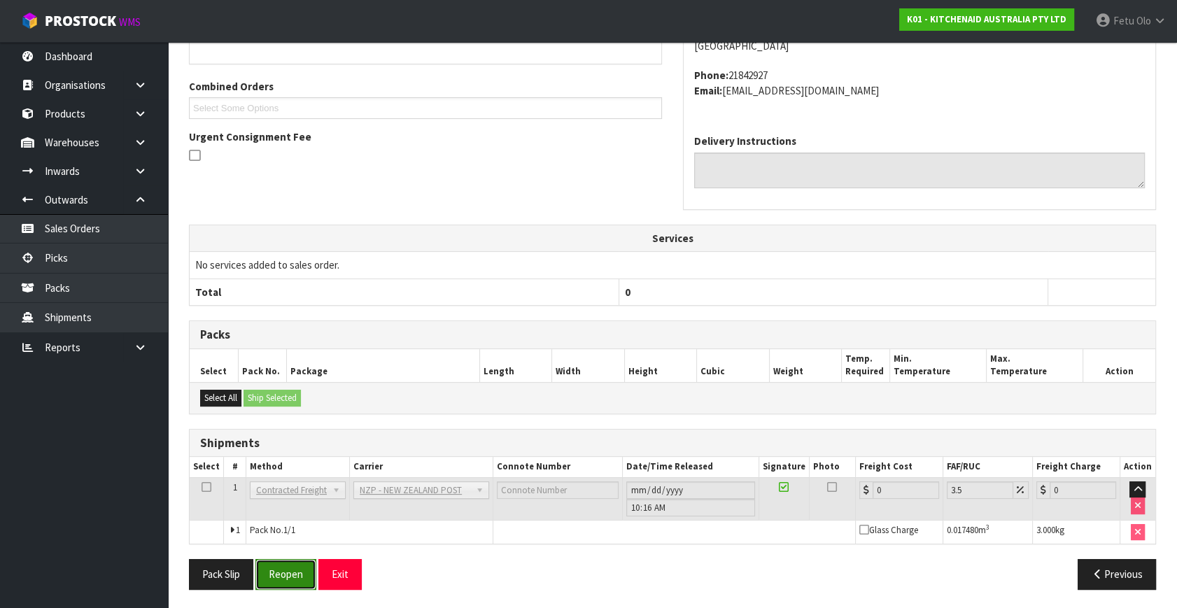
drag, startPoint x: 280, startPoint y: 571, endPoint x: 292, endPoint y: 560, distance: 16.8
click at [280, 571] on button "Reopen" at bounding box center [285, 574] width 61 height 30
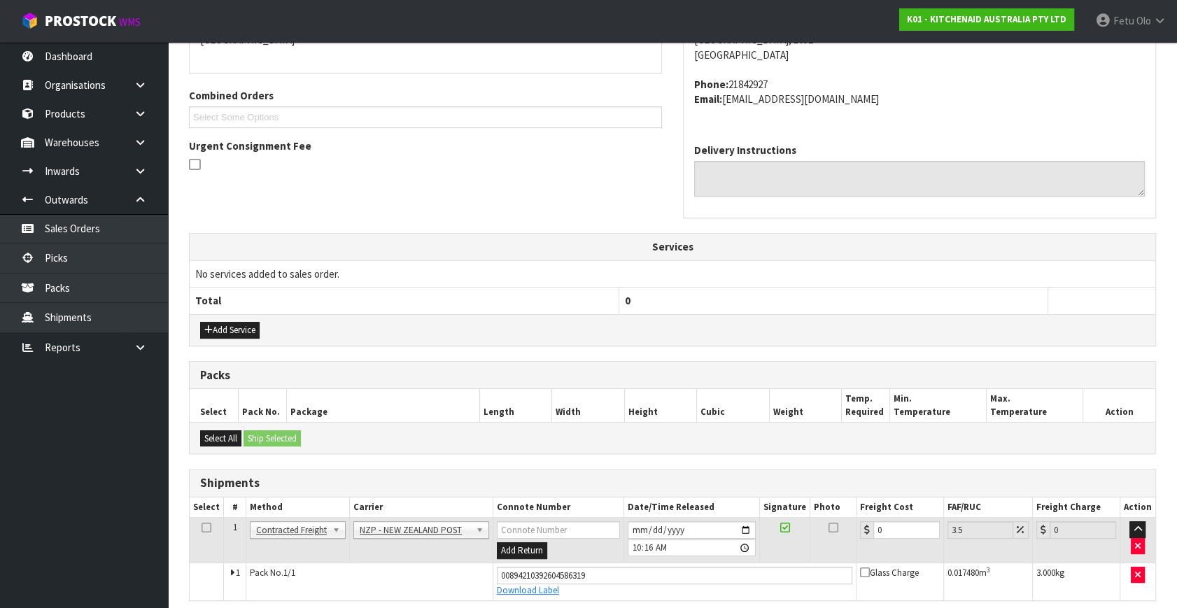
scroll to position [335, 0]
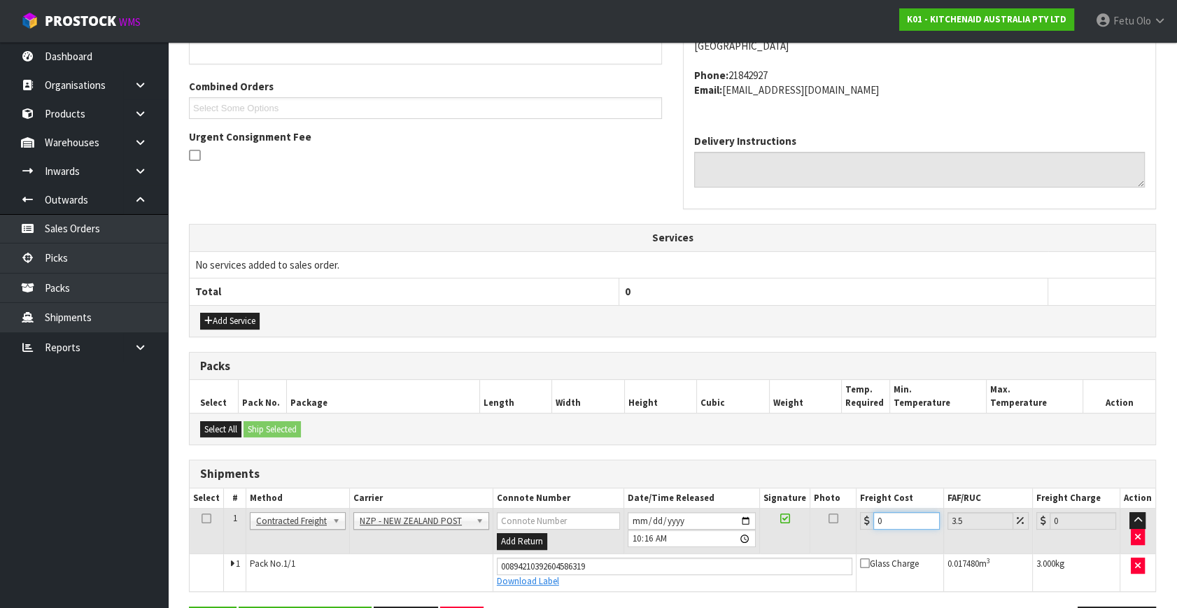
drag, startPoint x: 894, startPoint y: 519, endPoint x: 797, endPoint y: 543, distance: 99.4
click at [802, 544] on tr "1 Client Local Pickup Customer Local Pickup Company Freight Contracted Freight …" at bounding box center [672, 531] width 965 height 45
type input "4"
type input "4.14"
type input "4.3"
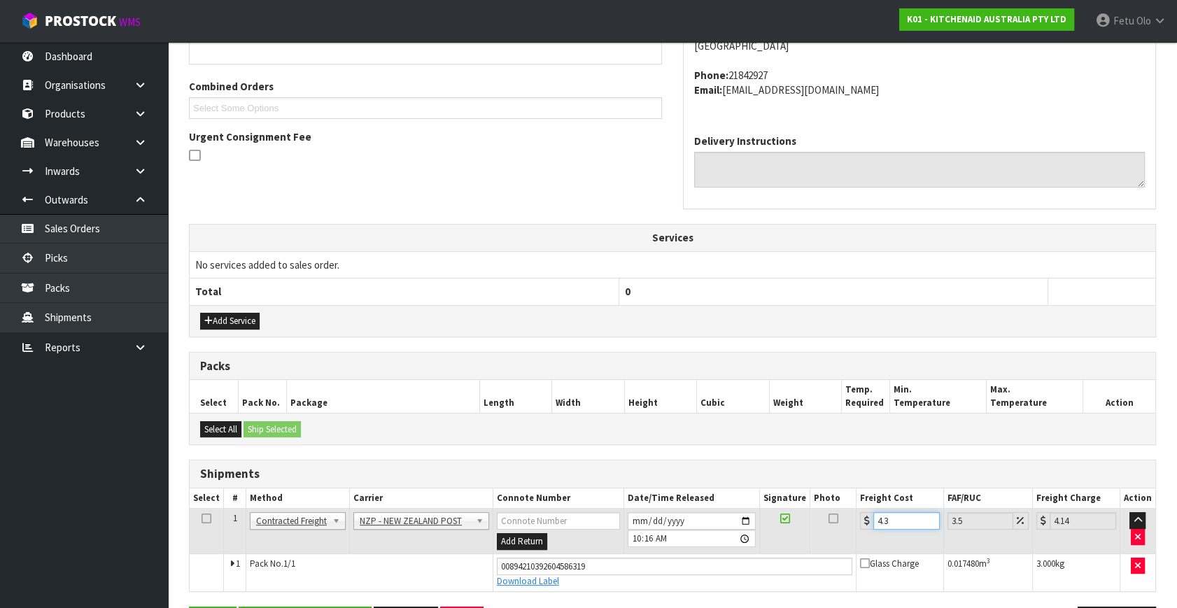
type input "4.45"
type input "4.33"
type input "4.48"
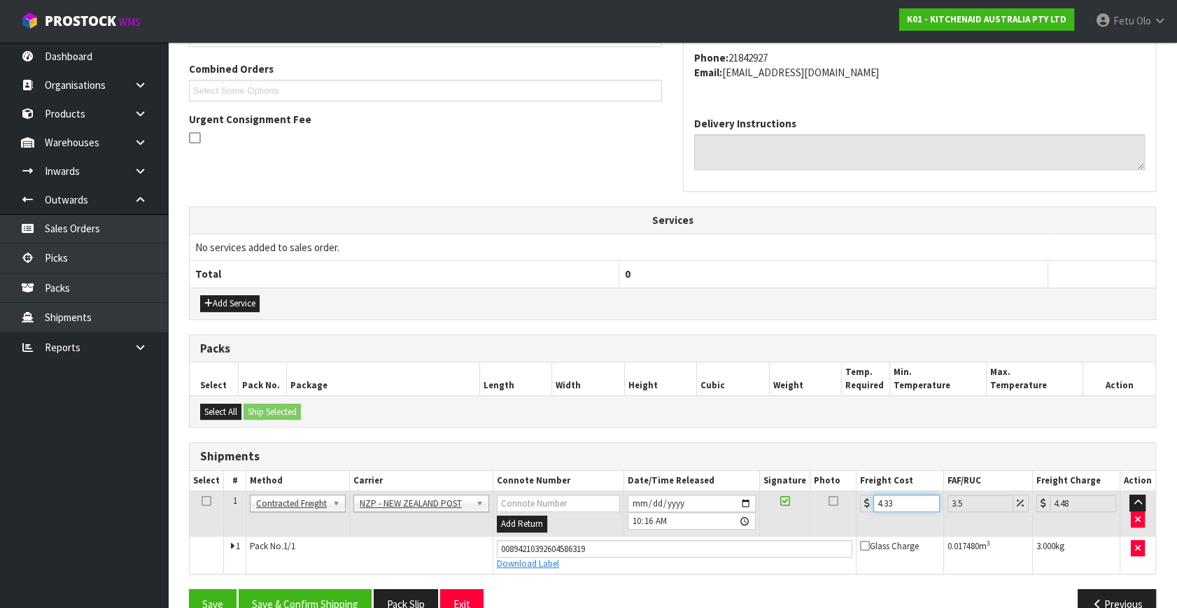
scroll to position [383, 0]
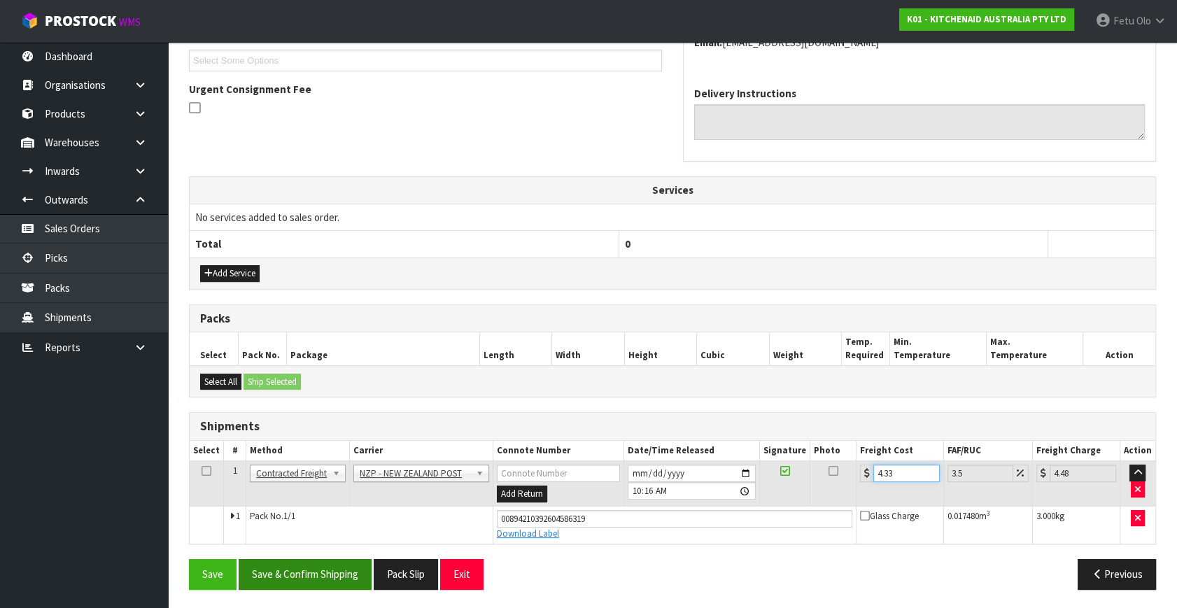
type input "4.33"
click at [328, 564] on button "Save & Confirm Shipping" at bounding box center [305, 574] width 133 height 30
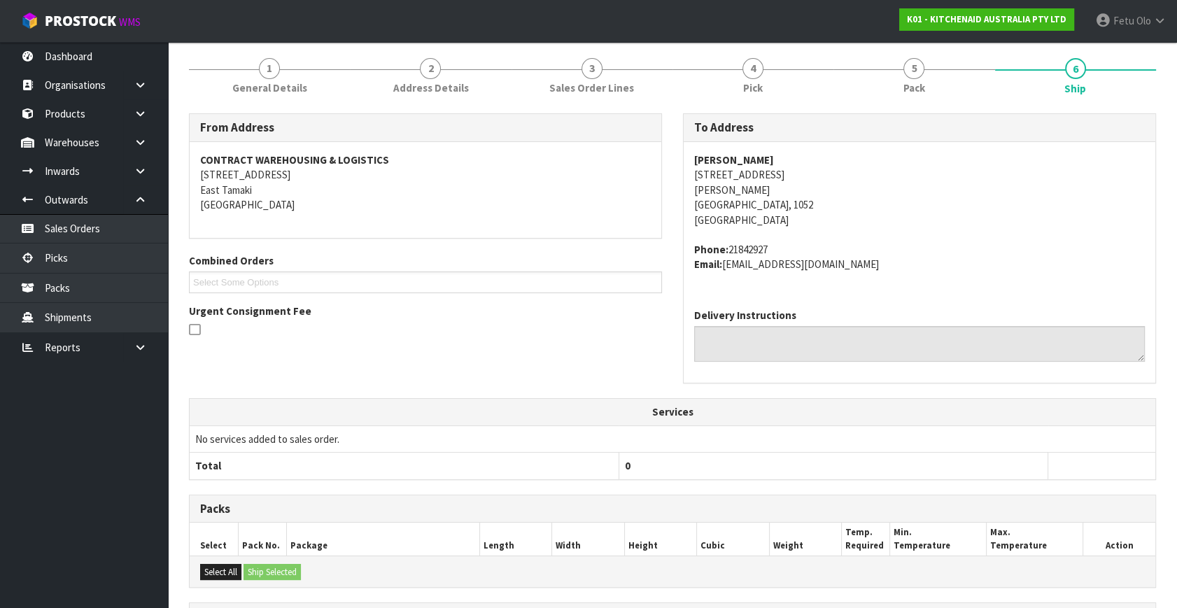
scroll to position [344, 0]
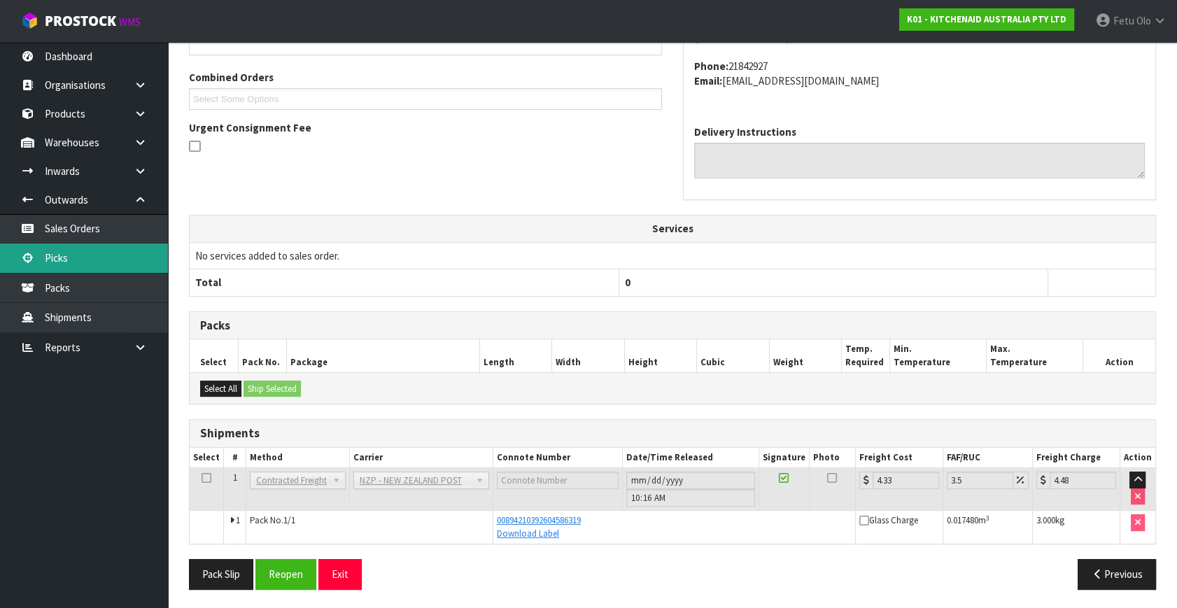
click at [38, 255] on link "Picks" at bounding box center [84, 257] width 168 height 29
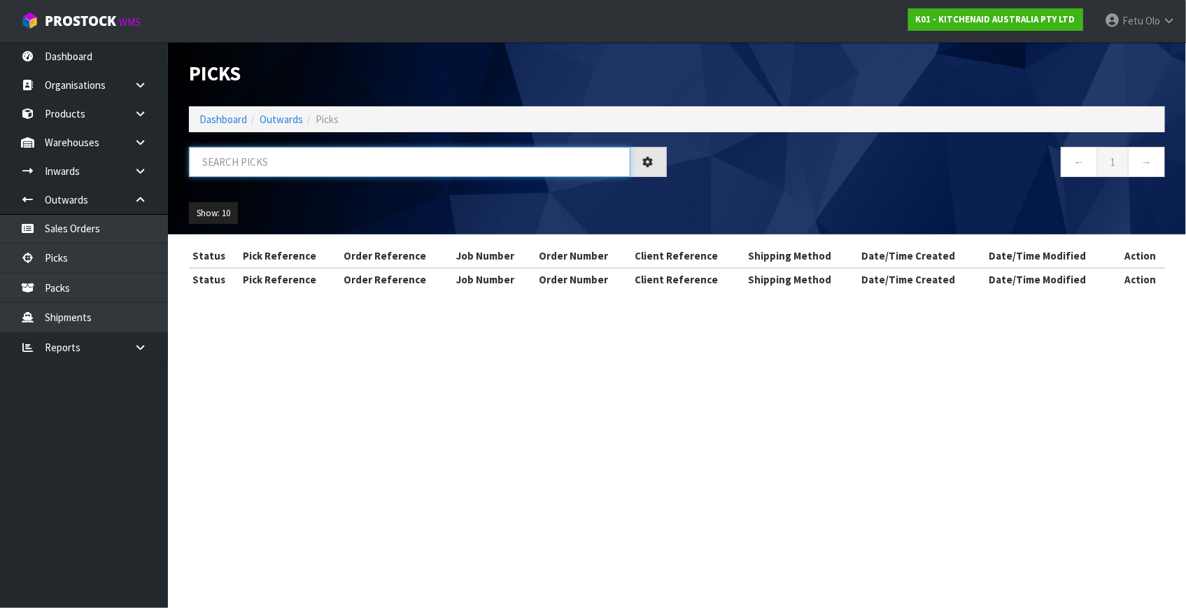
click at [331, 150] on input "text" at bounding box center [409, 162] width 441 height 30
type input "79848"
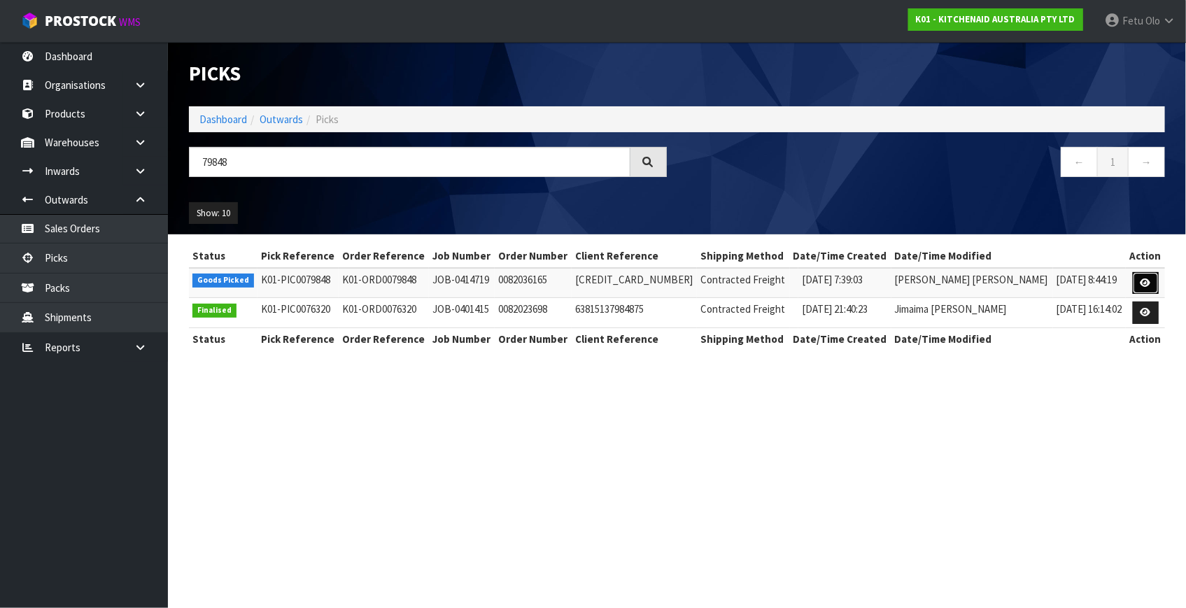
click at [1139, 275] on link at bounding box center [1145, 283] width 26 height 22
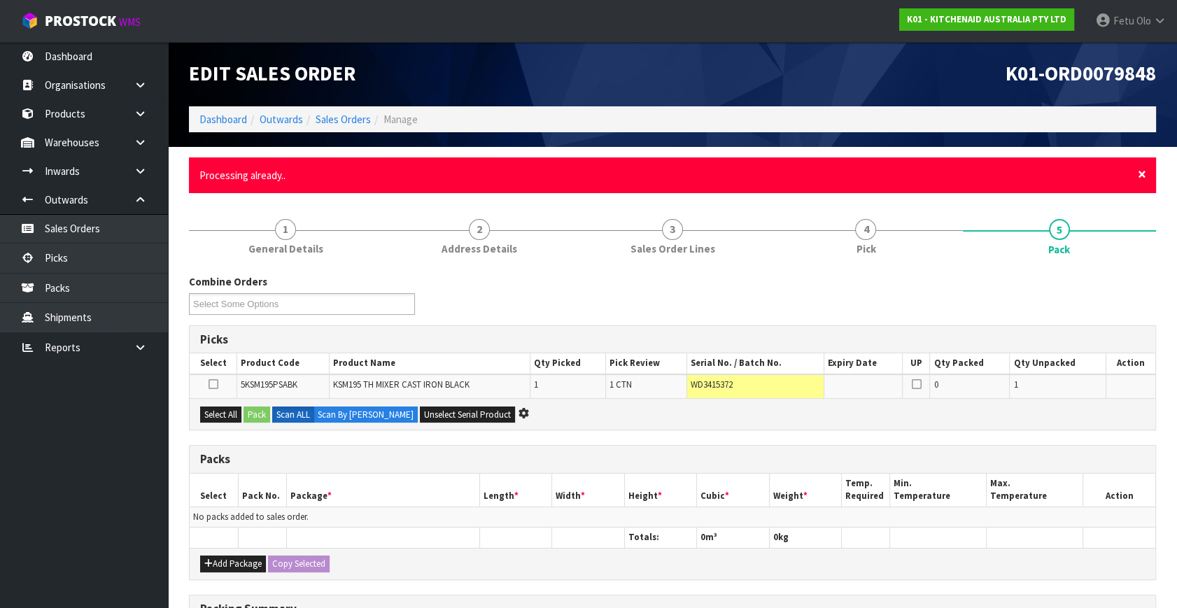
click at [1145, 172] on span "×" at bounding box center [1141, 174] width 8 height 20
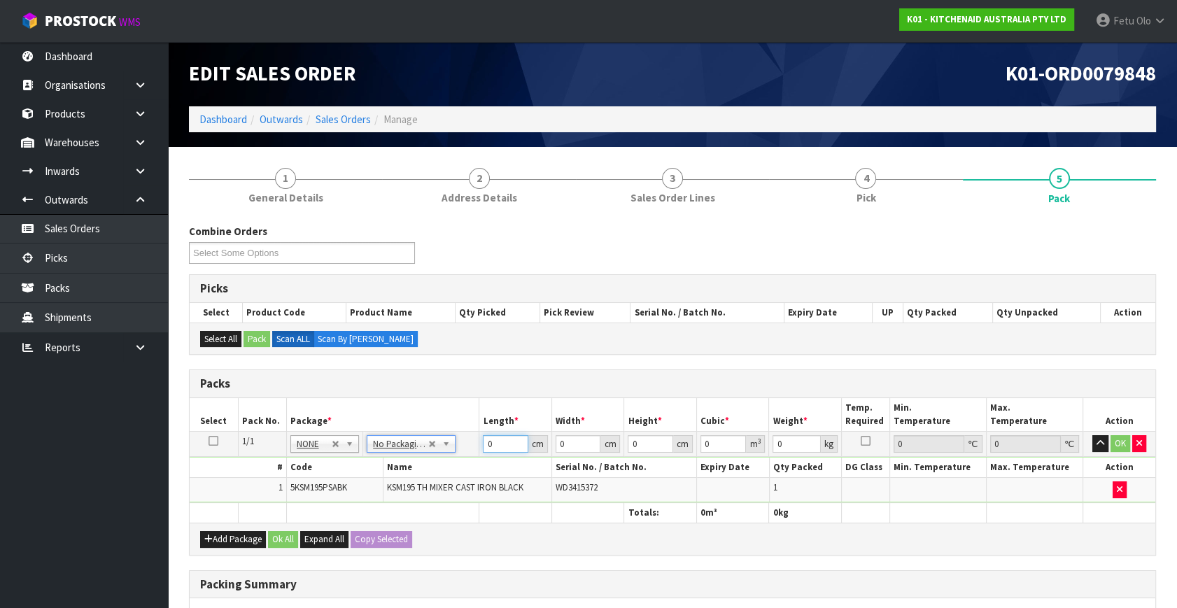
drag, startPoint x: 499, startPoint y: 441, endPoint x: 415, endPoint y: 491, distance: 96.9
click at [418, 487] on tbody "1/1 NONE 007-001 007-002 007-004 007-009 007-013 007-014 007-015 007-017 007-01…" at bounding box center [672, 467] width 965 height 71
type input "42"
type input "29"
type input "4"
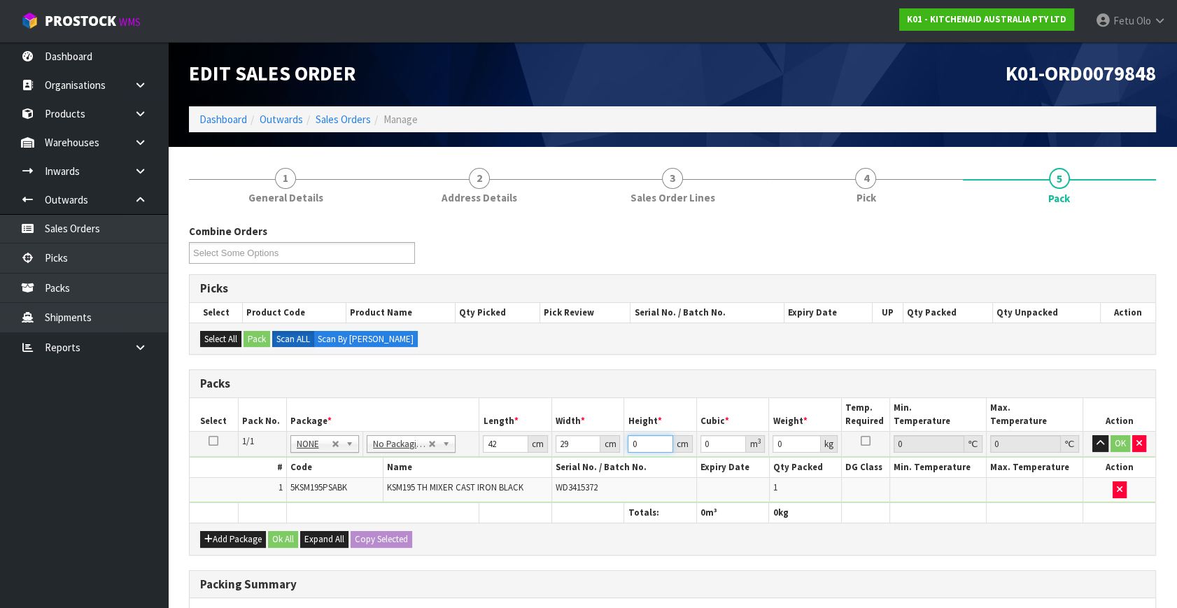
type input "0.004872"
type input "43"
type input "0.052374"
type input "43"
type input "13"
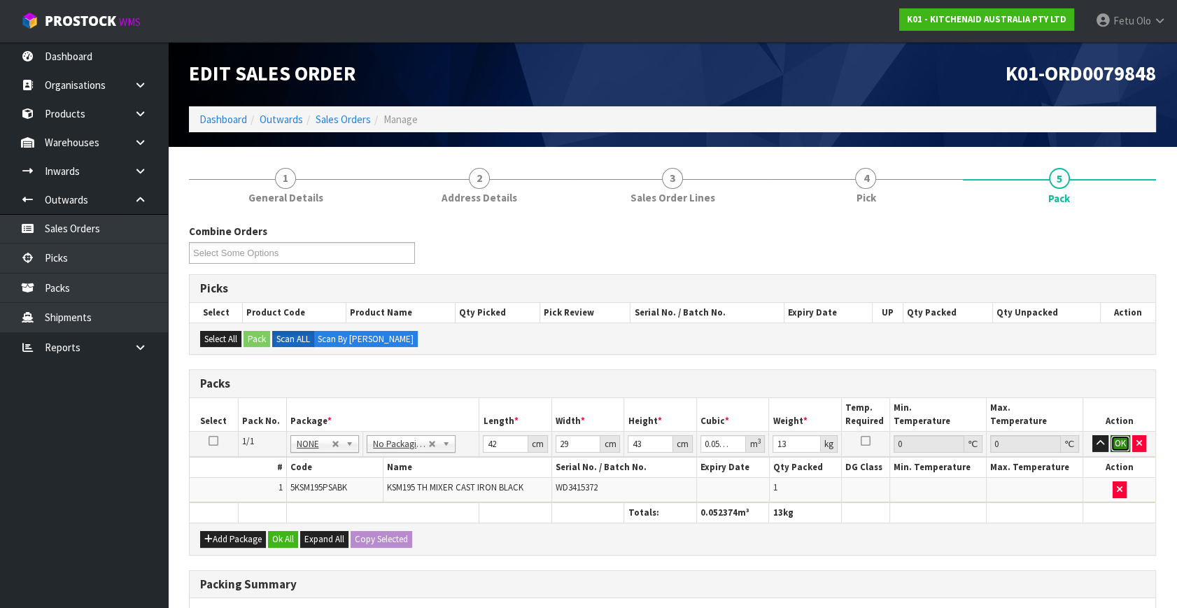
click button "OK" at bounding box center [1120, 443] width 20 height 17
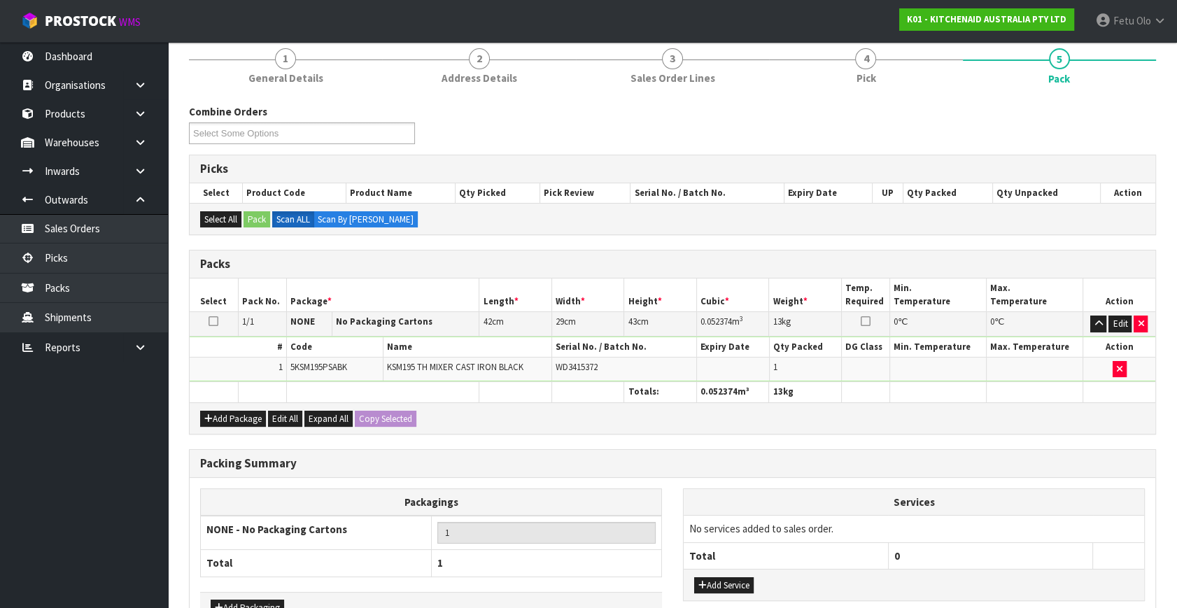
scroll to position [208, 0]
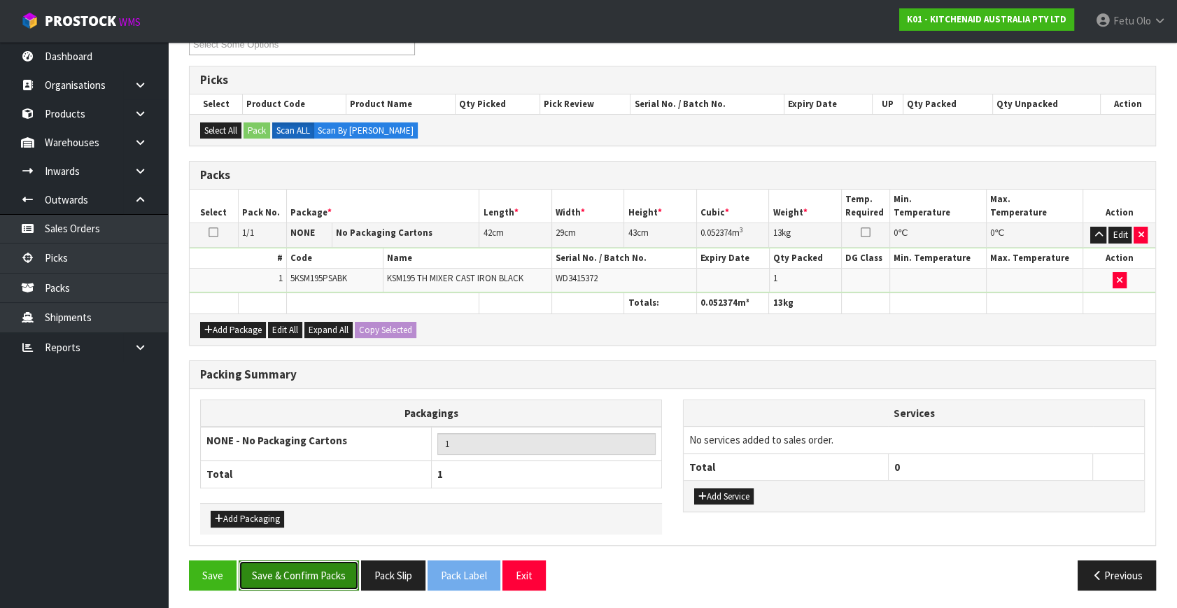
click at [308, 571] on button "Save & Confirm Packs" at bounding box center [299, 575] width 120 height 30
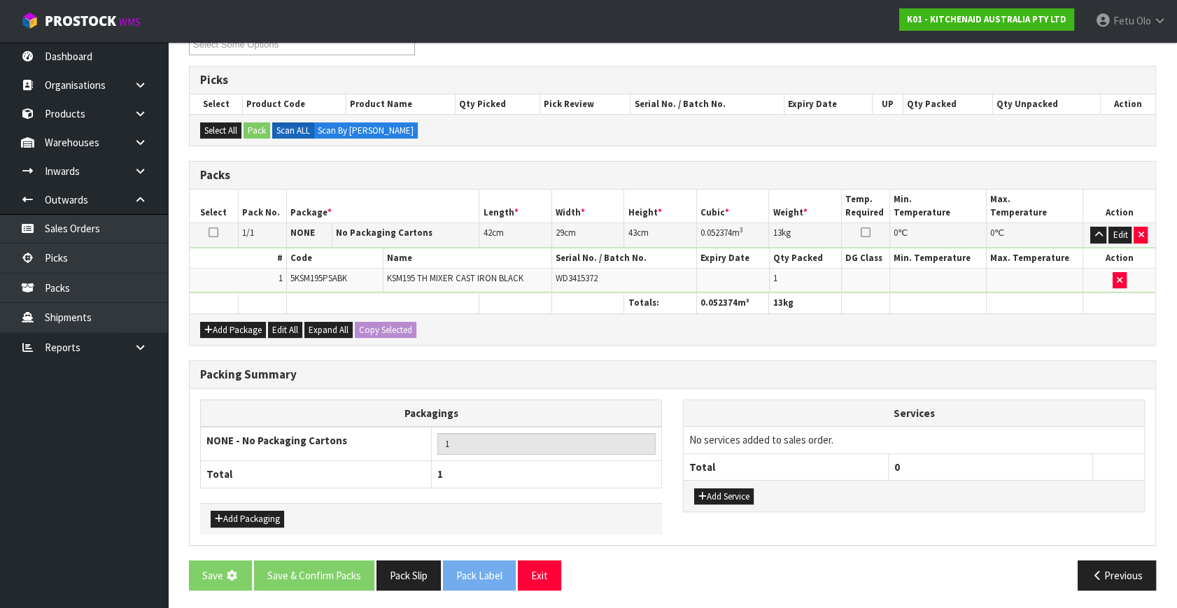
scroll to position [0, 0]
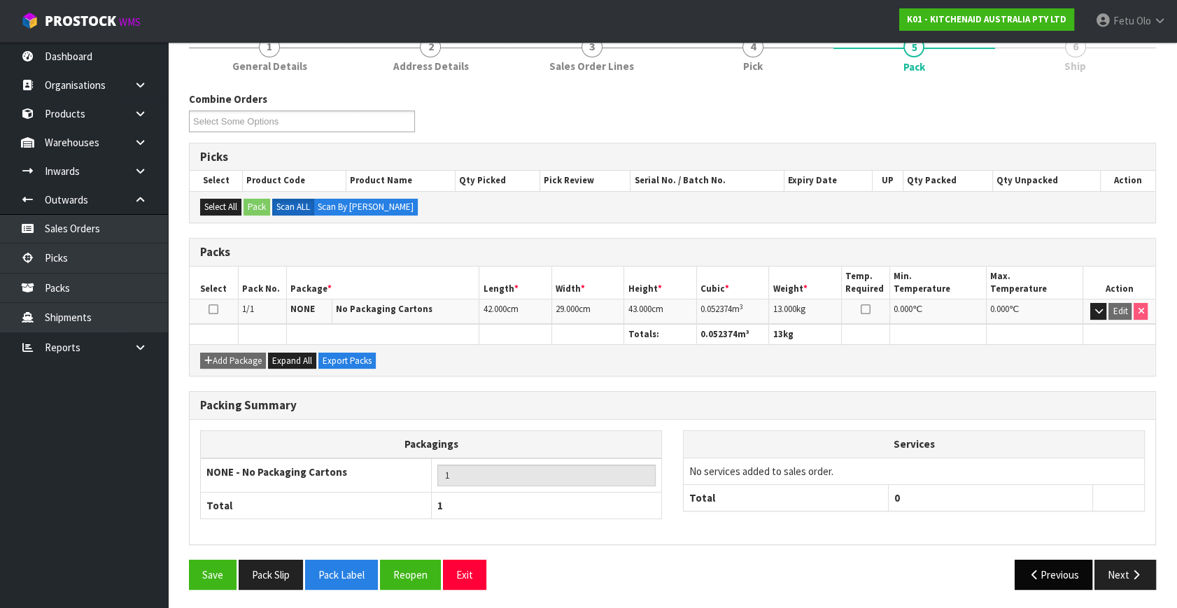
click at [1114, 579] on button "Next" at bounding box center [1125, 575] width 62 height 30
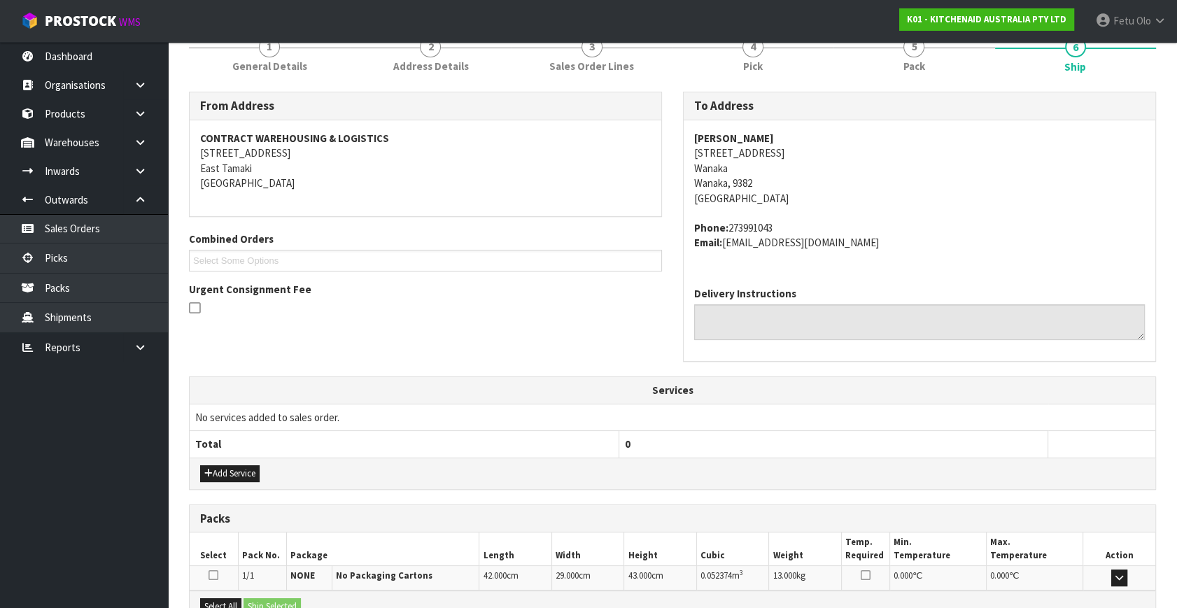
scroll to position [344, 0]
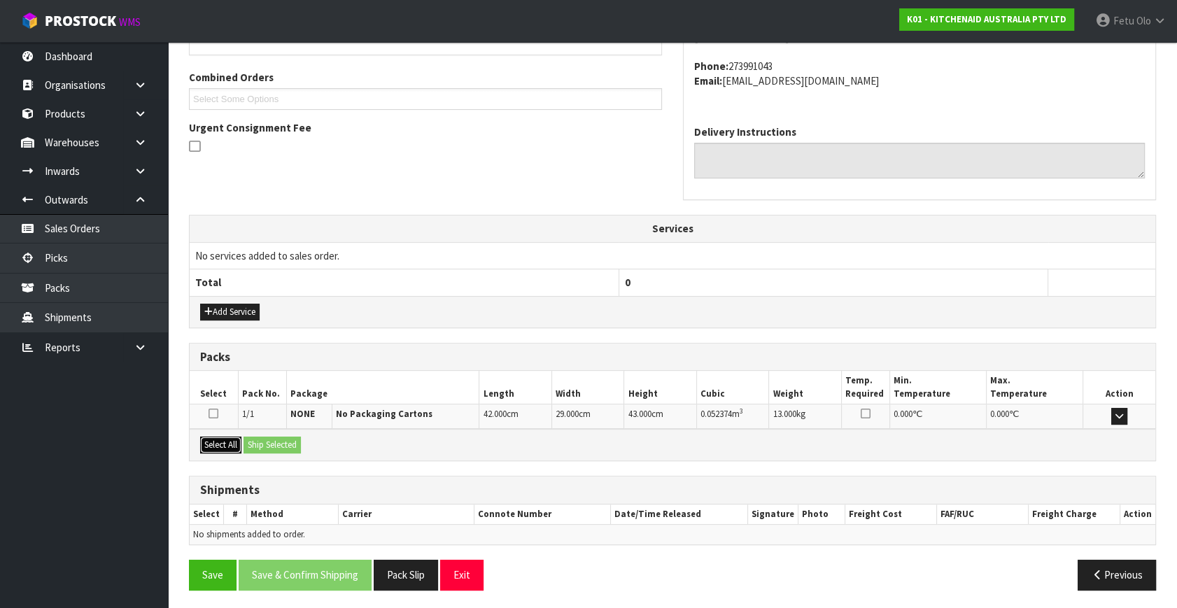
drag, startPoint x: 213, startPoint y: 436, endPoint x: 271, endPoint y: 442, distance: 58.3
click at [218, 438] on button "Select All" at bounding box center [220, 444] width 41 height 17
click at [271, 442] on button "Ship Selected" at bounding box center [271, 444] width 57 height 17
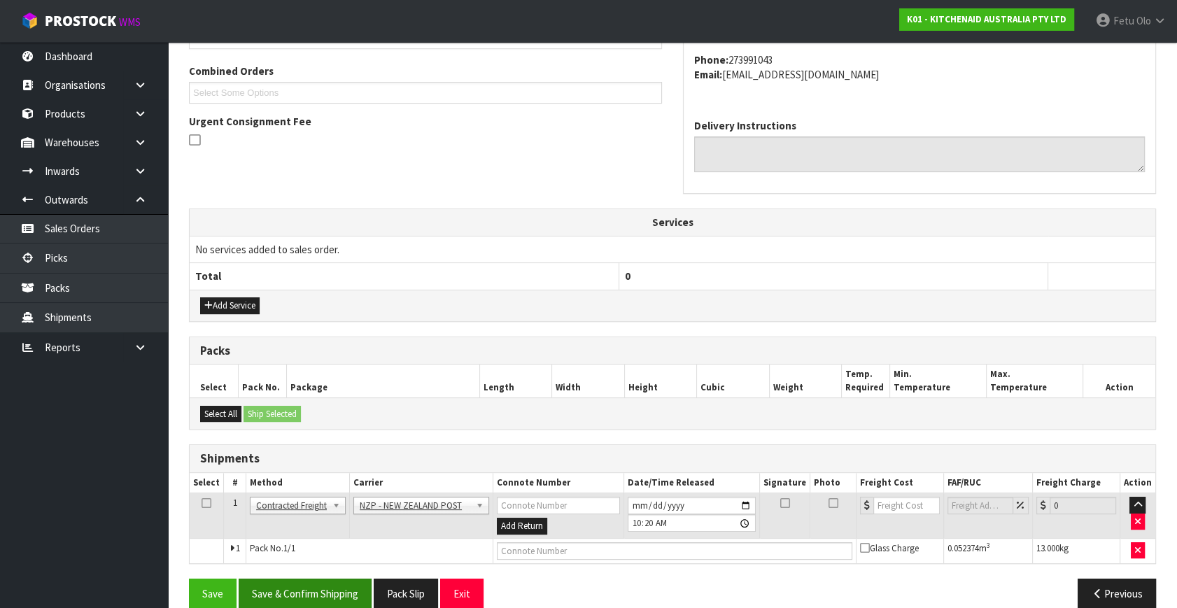
scroll to position [369, 0]
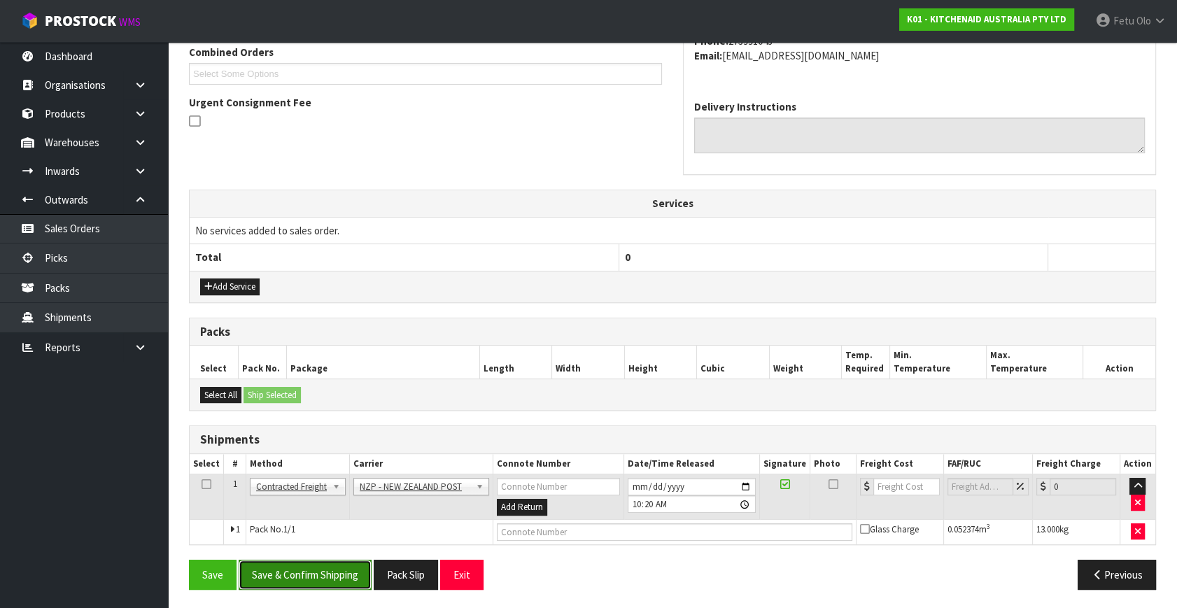
click at [333, 580] on button "Save & Confirm Shipping" at bounding box center [305, 575] width 133 height 30
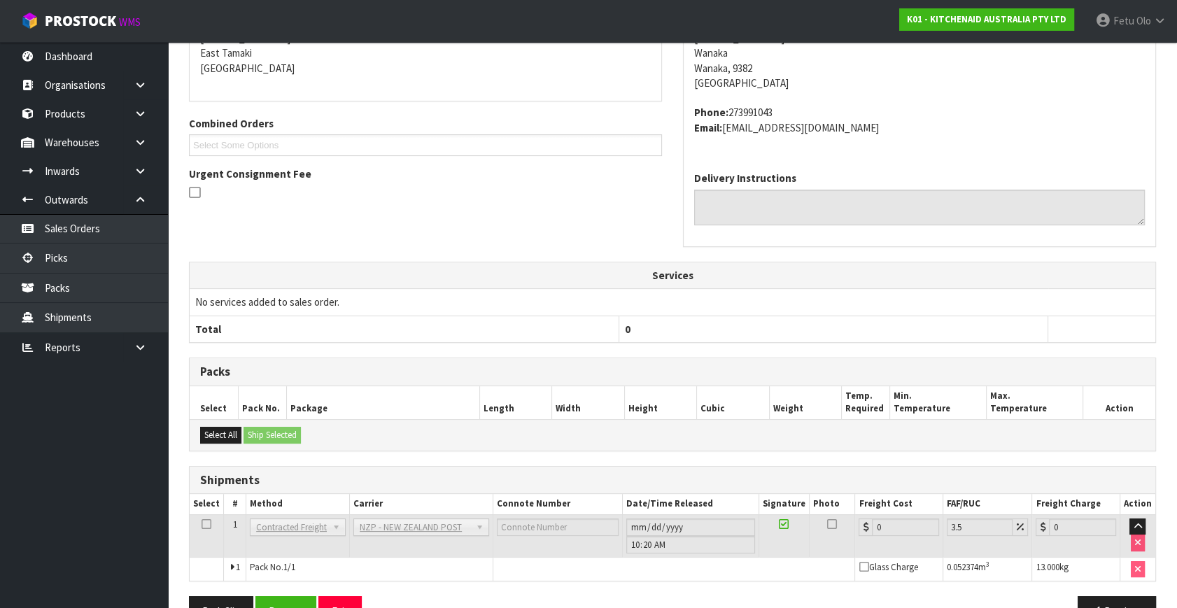
scroll to position [350, 0]
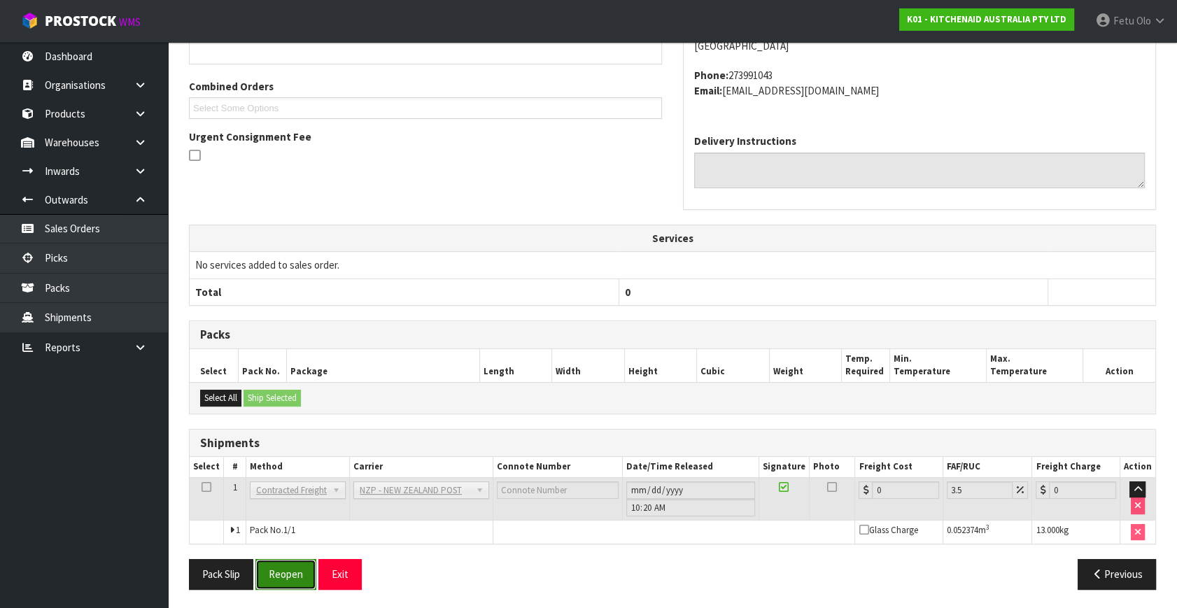
click at [296, 576] on button "Reopen" at bounding box center [285, 574] width 61 height 30
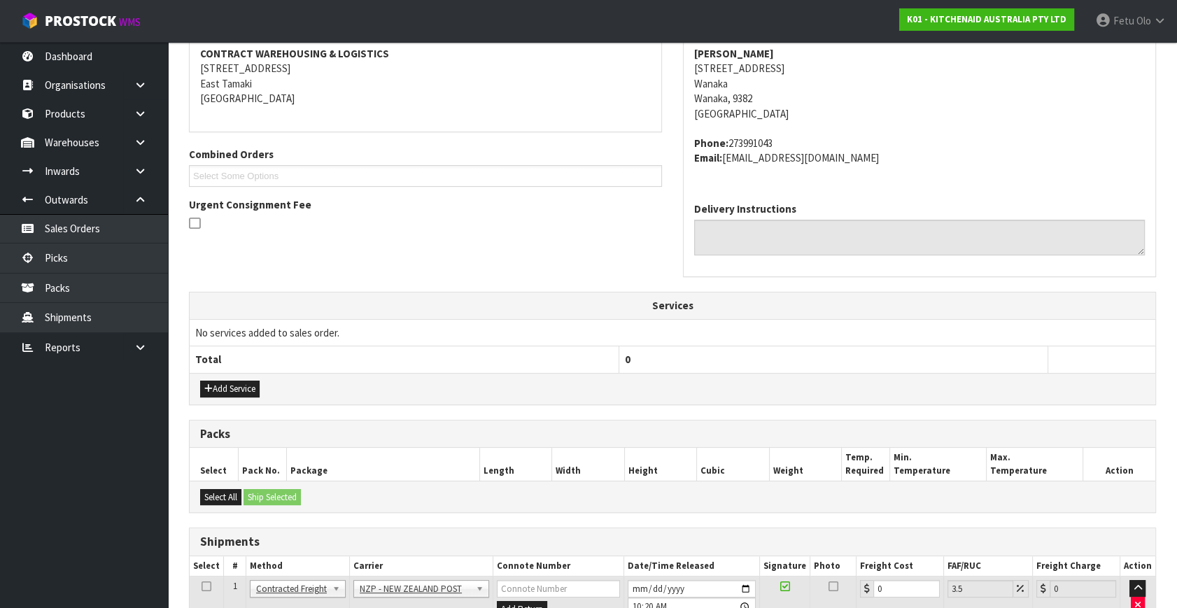
scroll to position [383, 0]
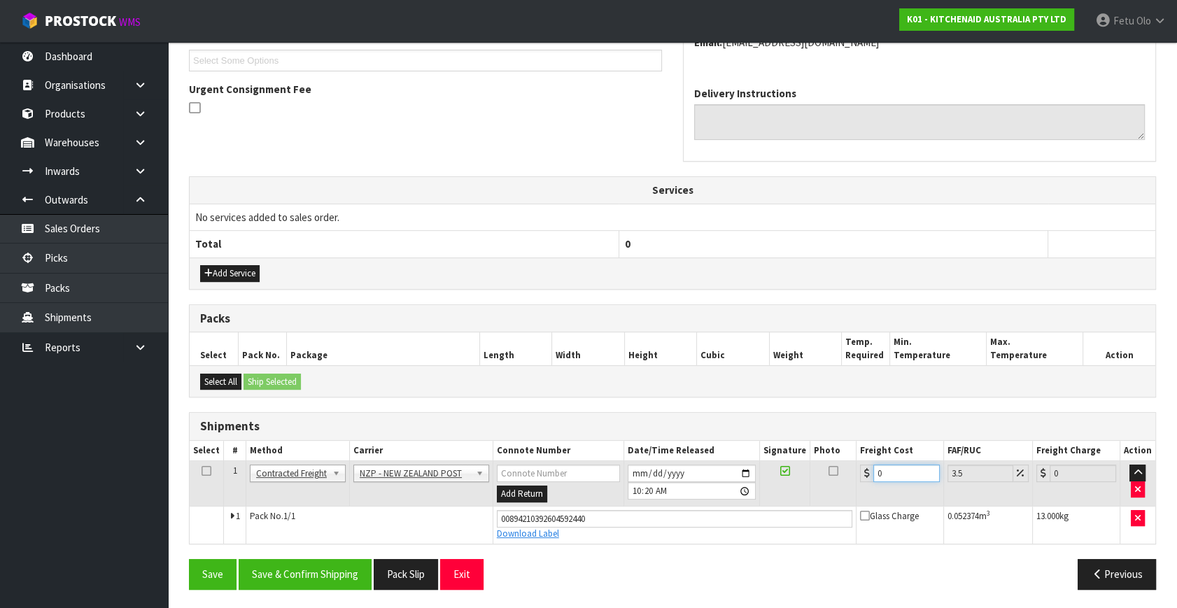
drag, startPoint x: 904, startPoint y: 474, endPoint x: 740, endPoint y: 520, distance: 170.1
click at [740, 520] on tbody "1 Client Local Pickup Customer Local Pickup Company Freight Contracted Freight …" at bounding box center [672, 502] width 965 height 83
type input "2"
type input "2.07"
type input "21"
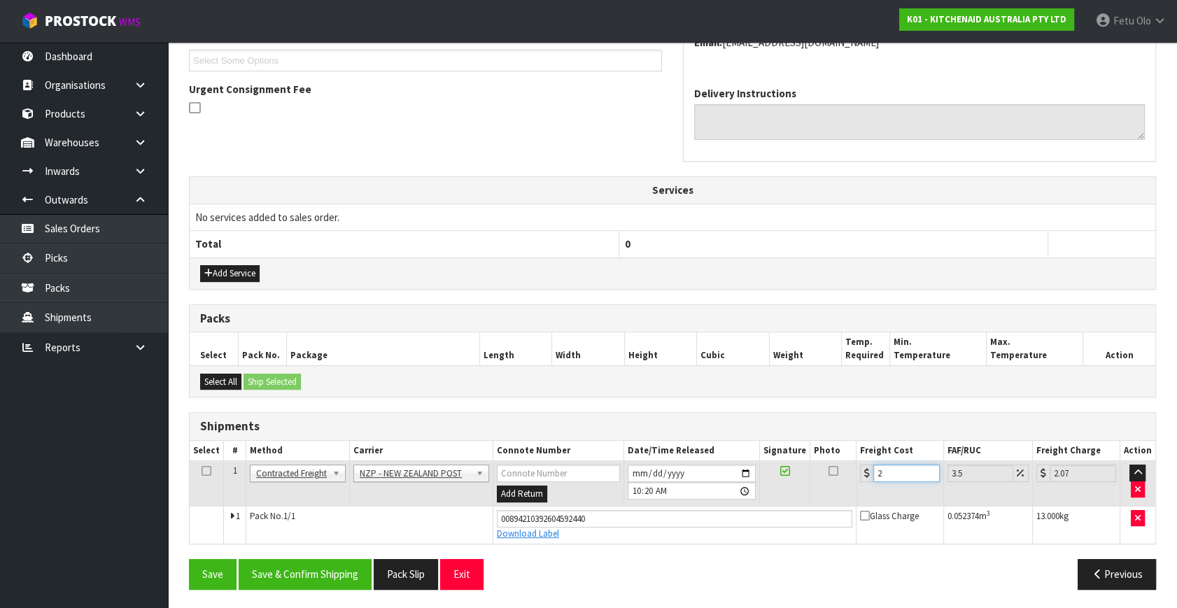
type input "21.73"
type input "21.2"
type input "21.94"
type input "21.20"
click at [350, 559] on button "Save & Confirm Shipping" at bounding box center [305, 574] width 133 height 30
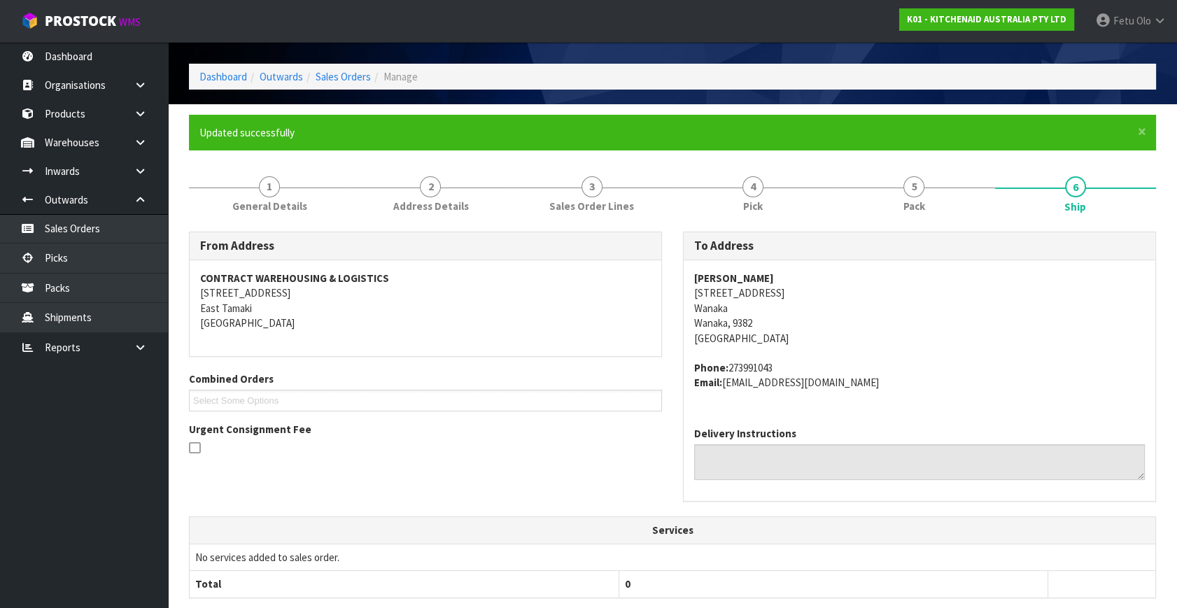
scroll to position [63, 0]
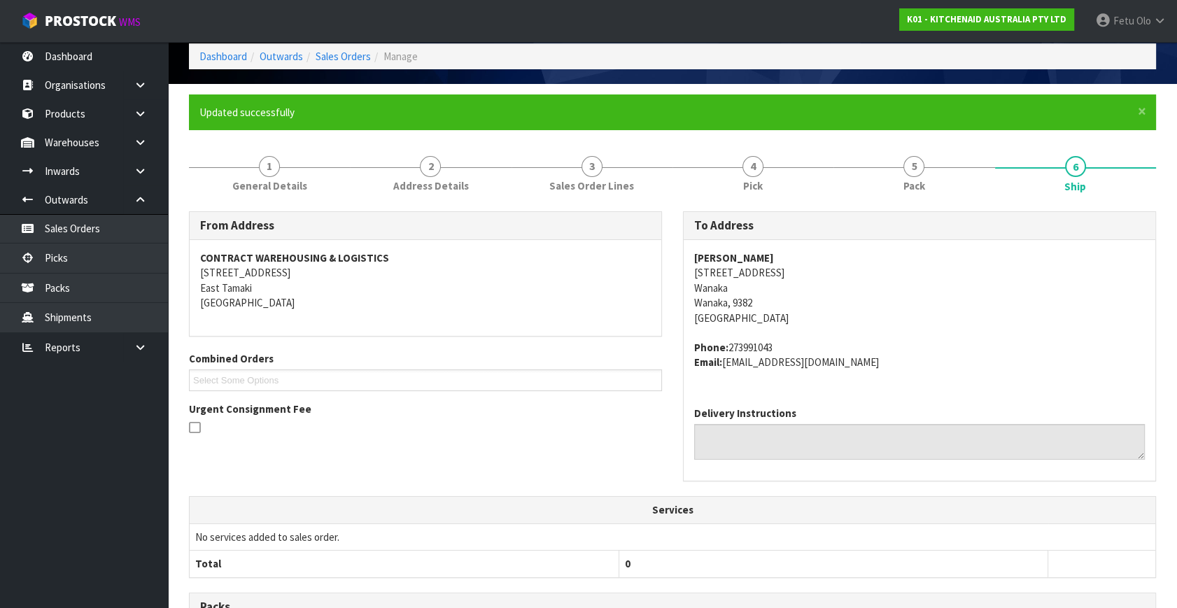
click at [576, 441] on div "From Address CONTRACT WAREHOUSING & LOGISTICS [STREET_ADDRESS] Combined Orders …" at bounding box center [425, 329] width 494 height 236
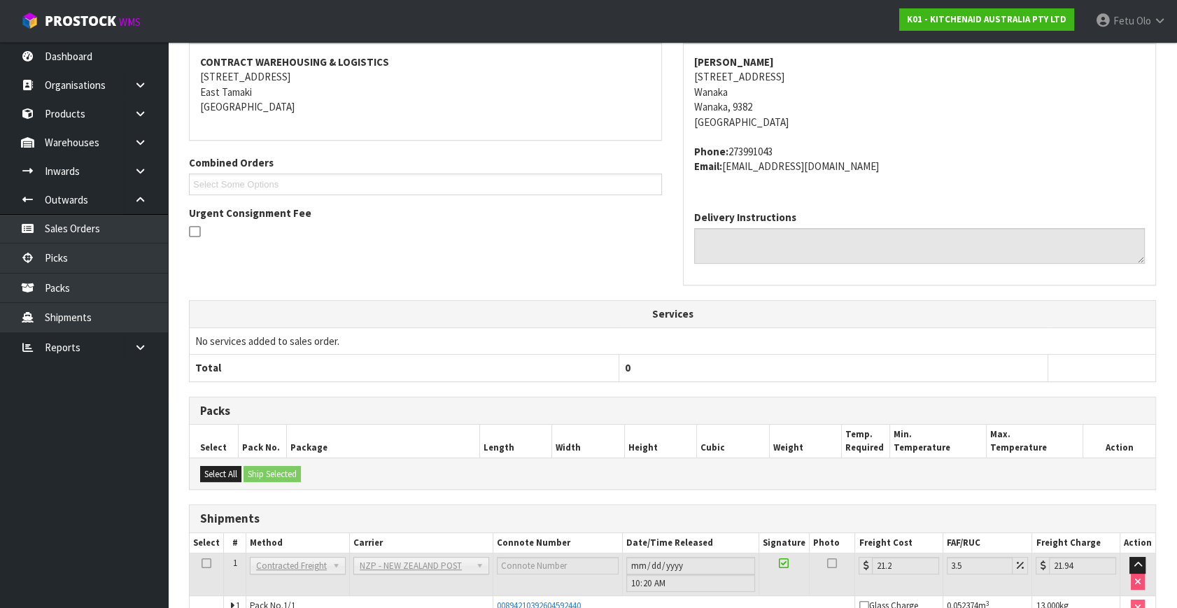
scroll to position [344, 0]
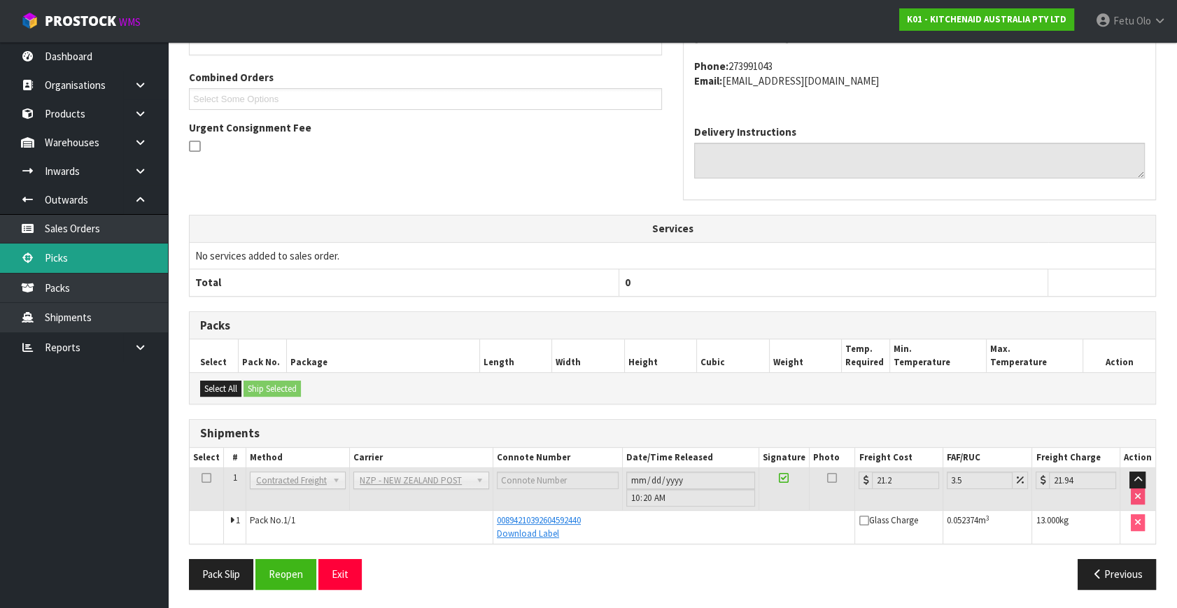
click at [55, 253] on link "Picks" at bounding box center [84, 257] width 168 height 29
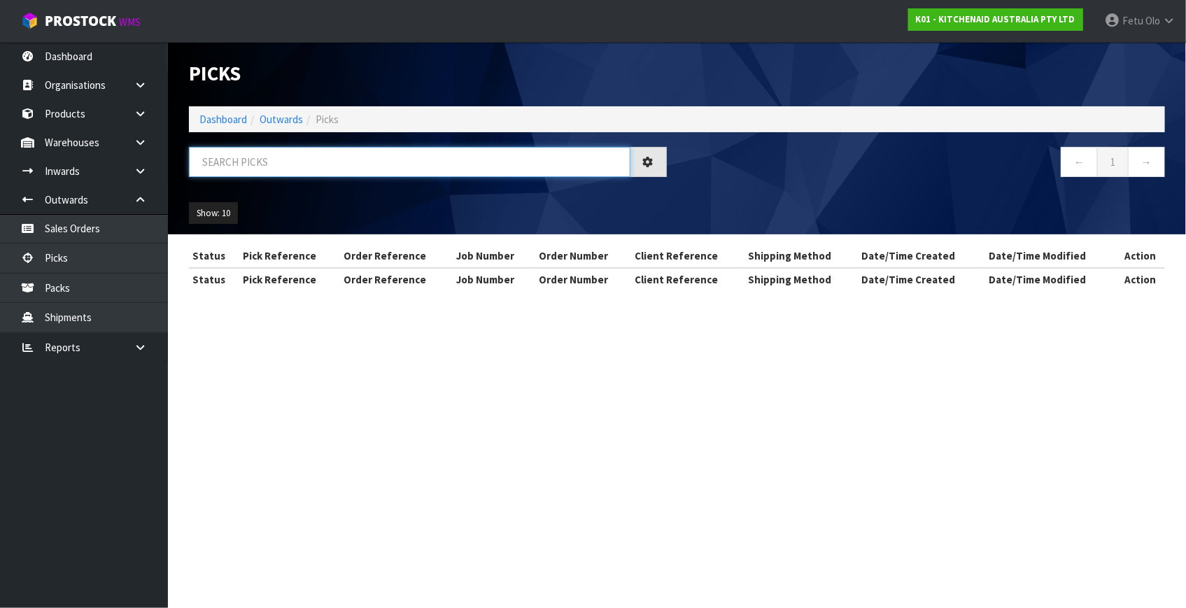
click at [323, 155] on input "text" at bounding box center [409, 162] width 441 height 30
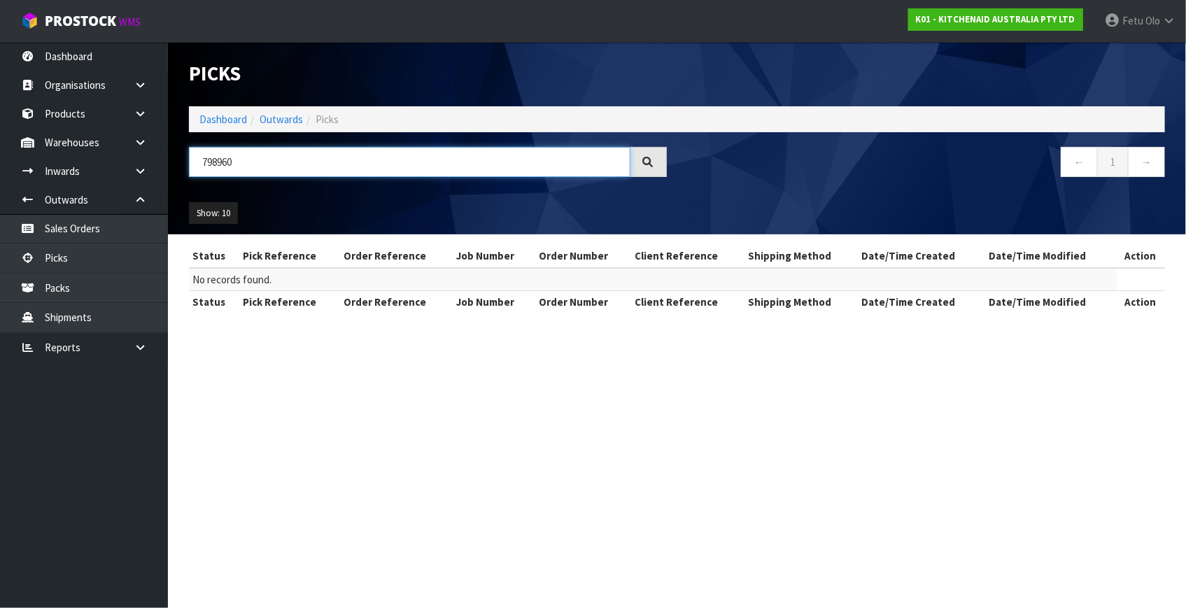
click at [210, 167] on input "798960" at bounding box center [409, 162] width 441 height 30
click at [210, 166] on input "798960" at bounding box center [409, 162] width 441 height 30
type input "79860"
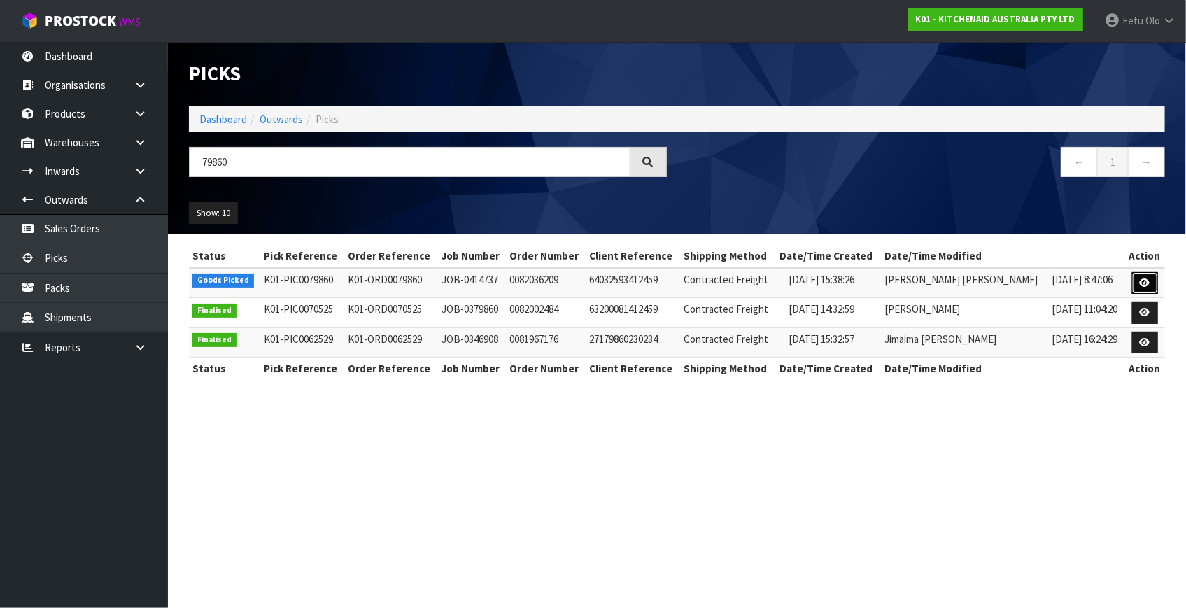
click at [1149, 274] on link at bounding box center [1145, 283] width 26 height 22
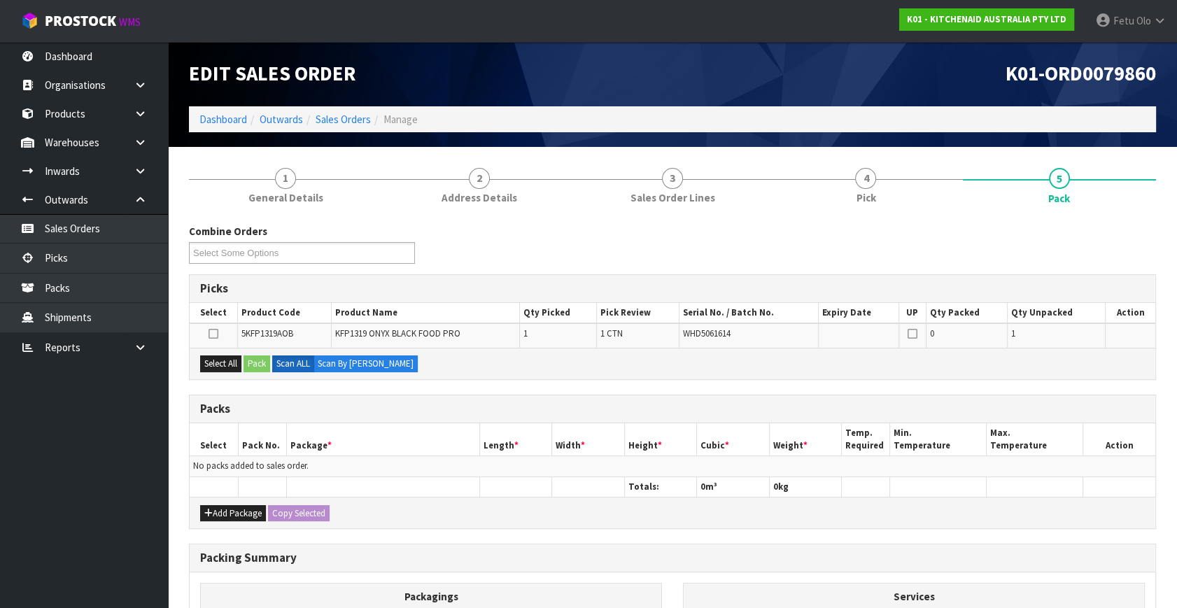
click at [643, 312] on th "Pick Review" at bounding box center [638, 313] width 82 height 20
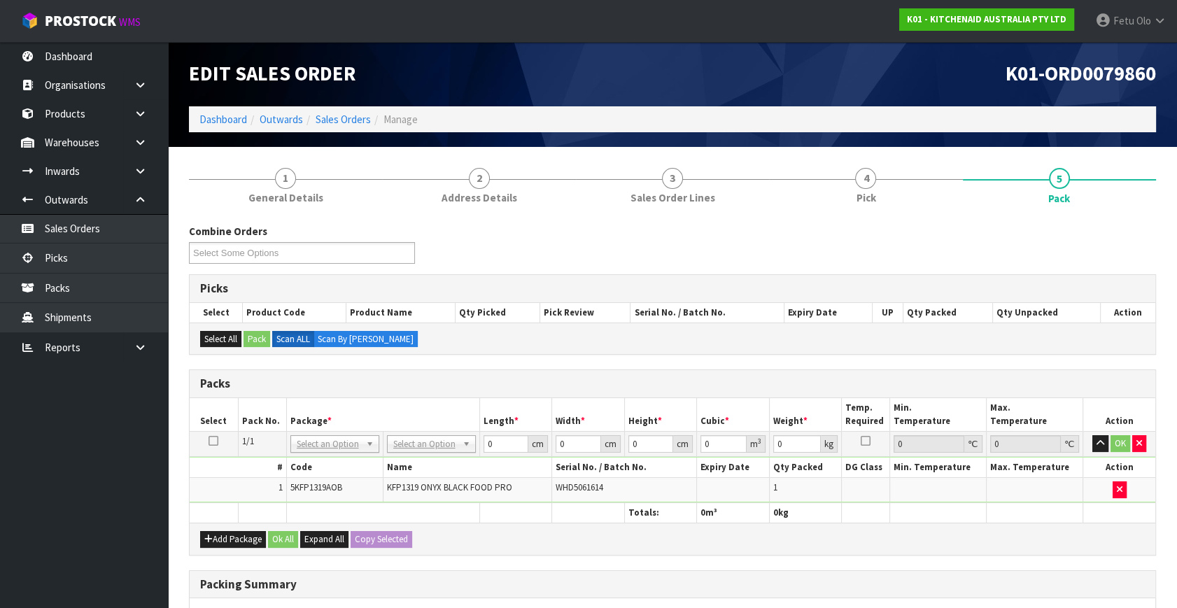
drag, startPoint x: 429, startPoint y: 447, endPoint x: 428, endPoint y: 469, distance: 21.7
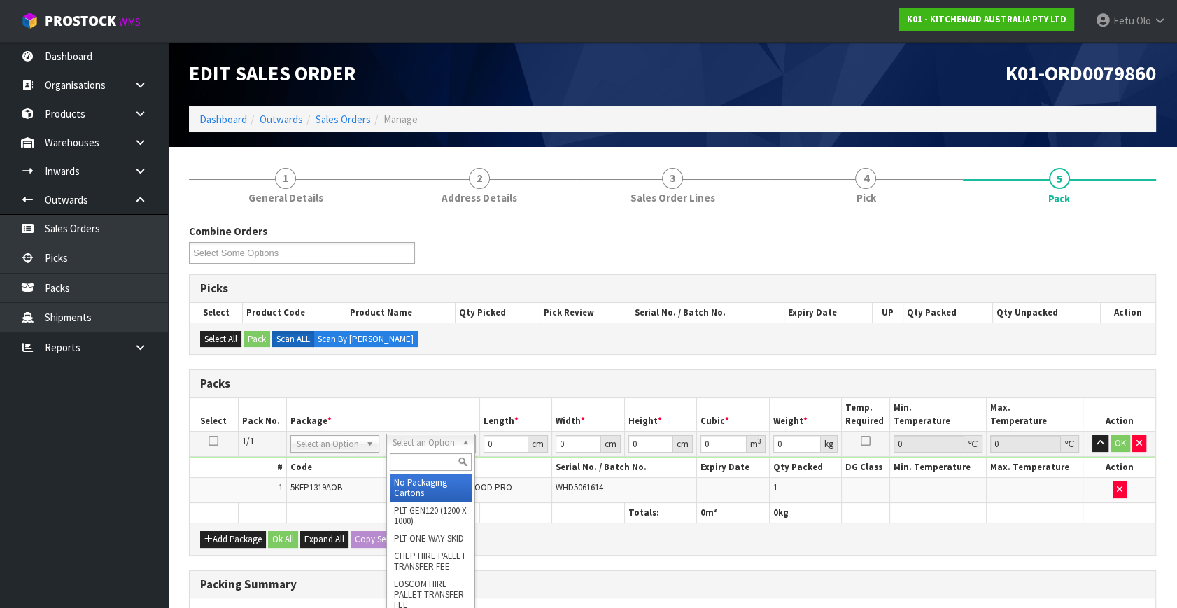
click at [427, 470] on div at bounding box center [430, 461] width 87 height 23
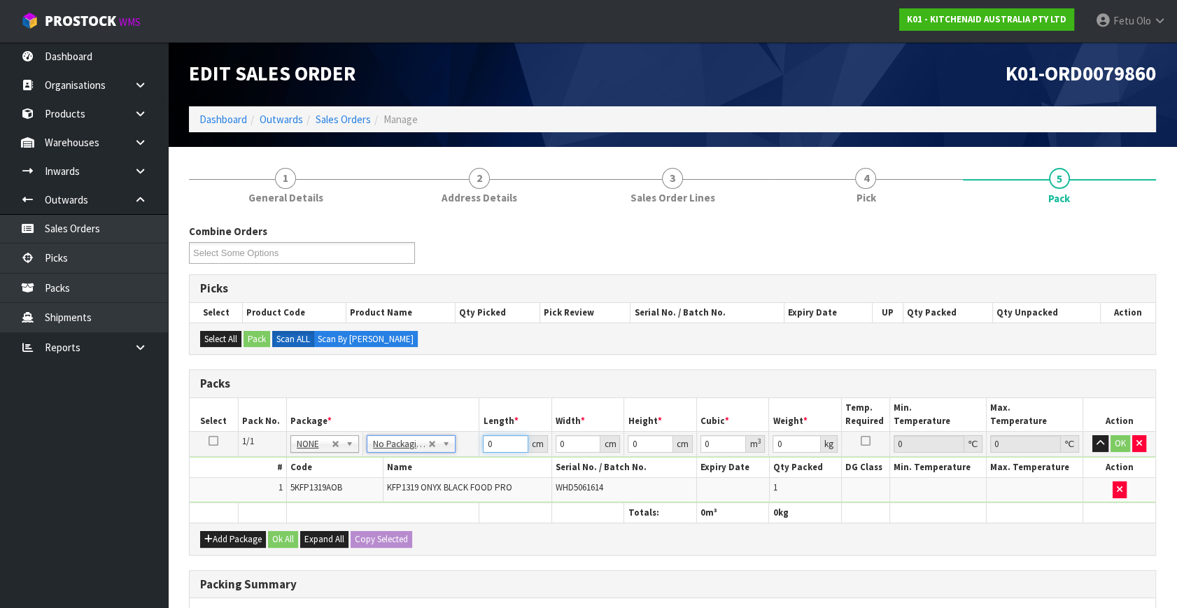
drag, startPoint x: 502, startPoint y: 448, endPoint x: 404, endPoint y: 481, distance: 102.6
click at [404, 481] on tbody "1/1 NONE 007-001 007-002 007-004 007-009 007-013 007-014 007-015 007-017 007-01…" at bounding box center [672, 467] width 965 height 71
type input "50"
type input "29"
type input "2"
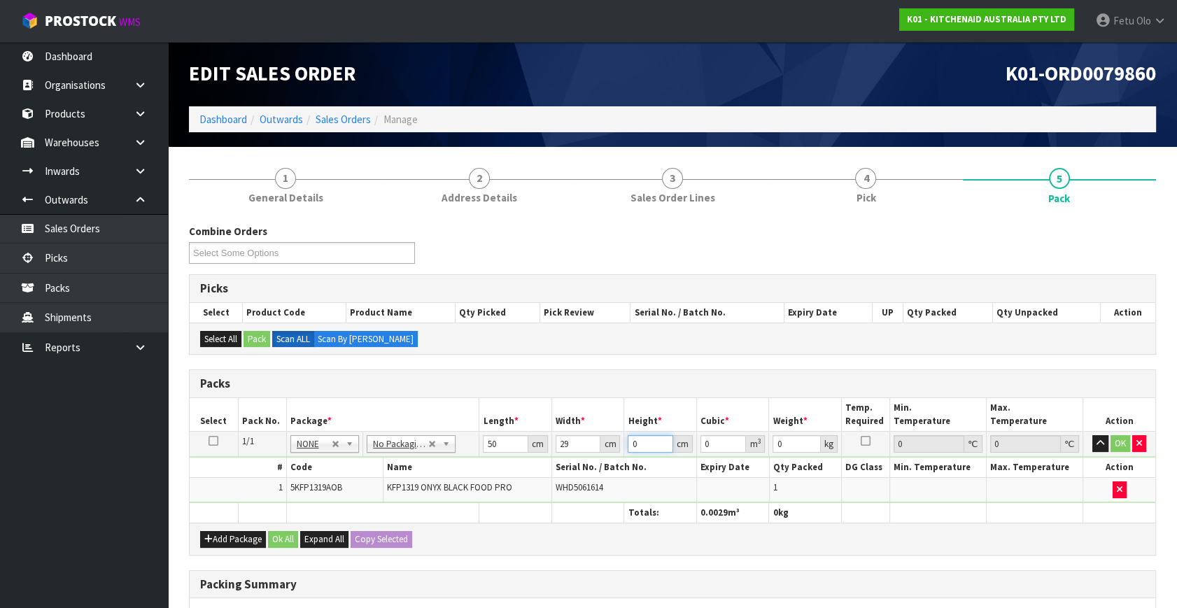
type input "0.0029"
type input "29"
type input "0.04205"
type input "29"
type input "7"
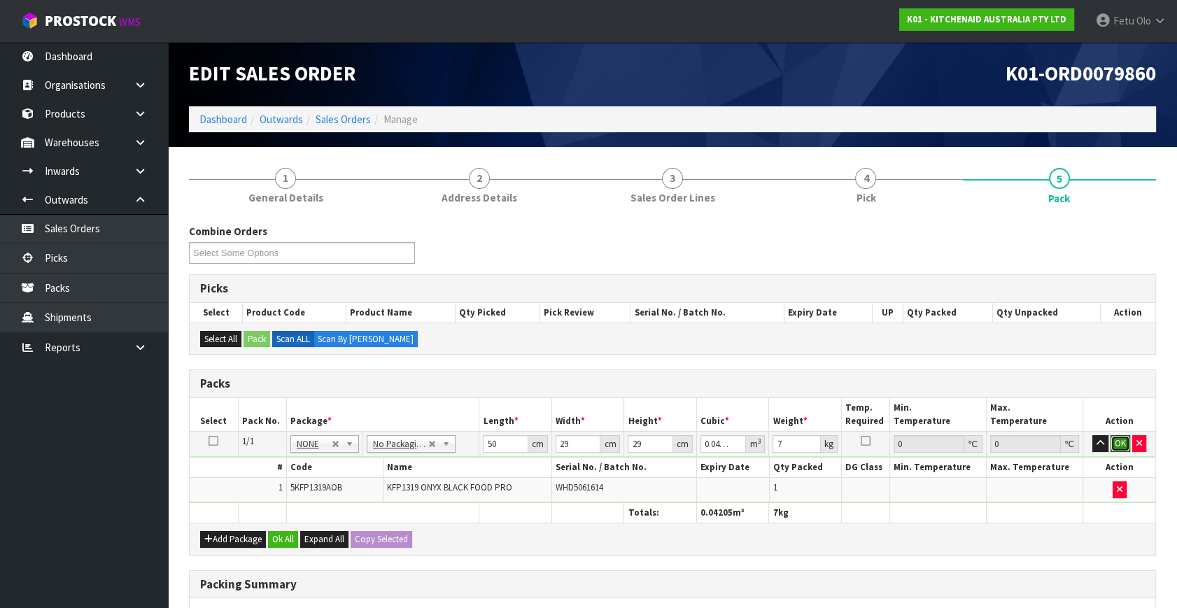
click button "OK" at bounding box center [1120, 443] width 20 height 17
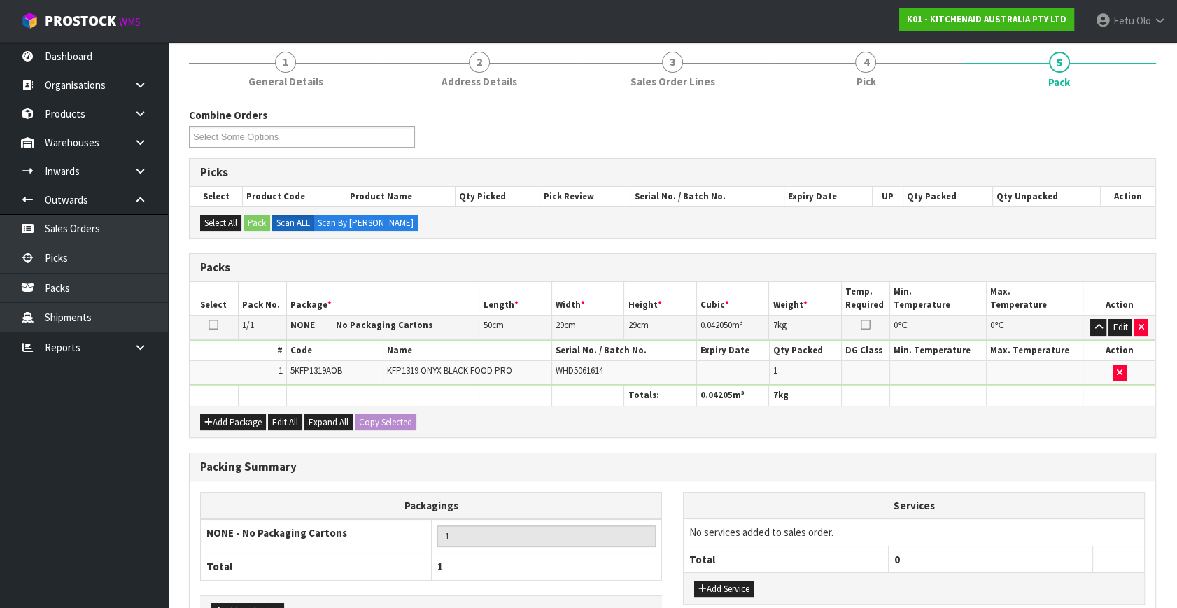
scroll to position [208, 0]
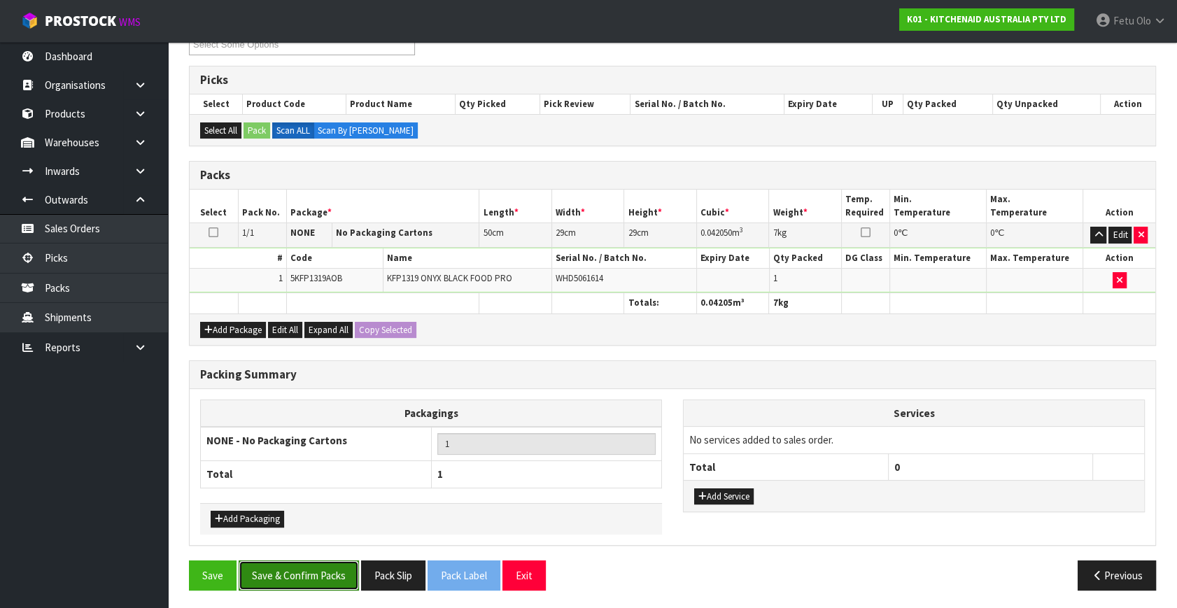
click at [313, 568] on button "Save & Confirm Packs" at bounding box center [299, 575] width 120 height 30
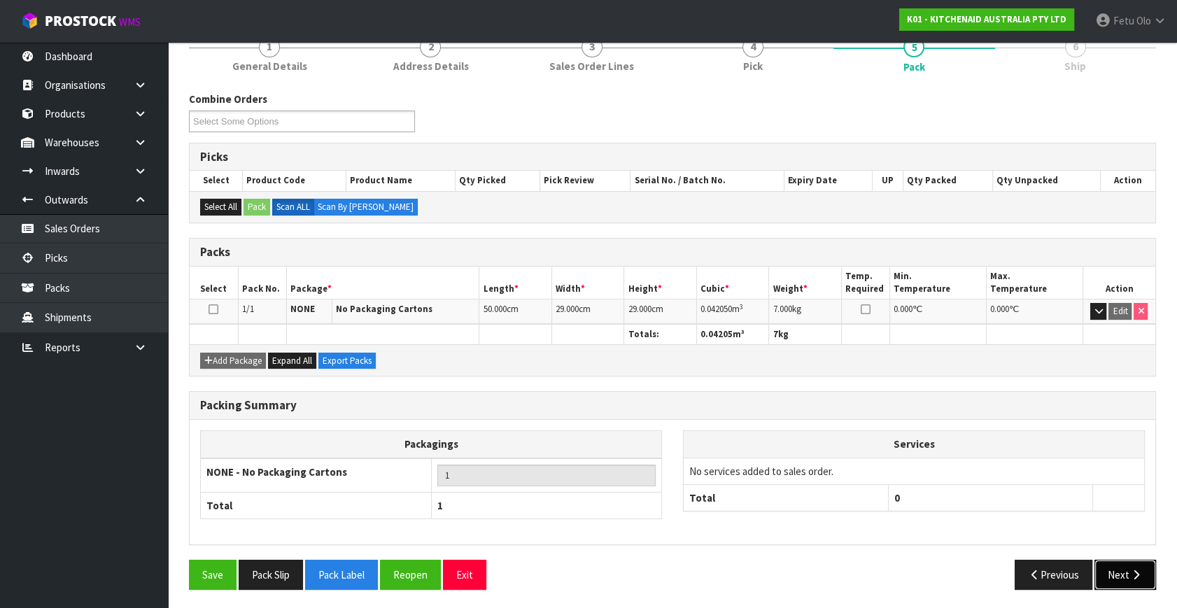
click at [1121, 560] on button "Next" at bounding box center [1125, 575] width 62 height 30
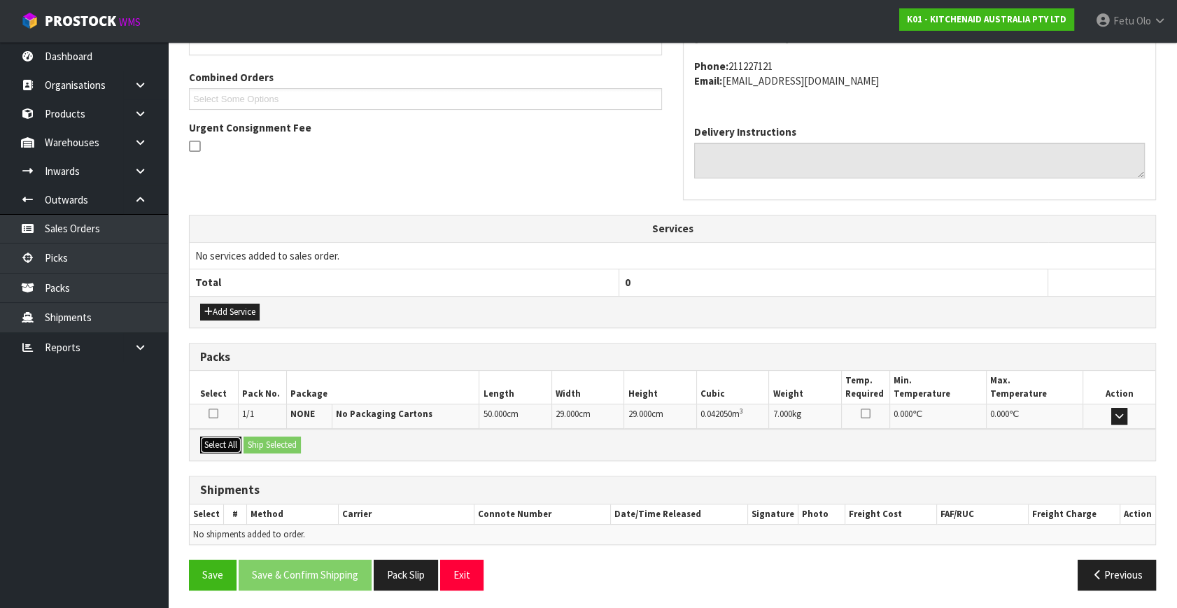
click at [227, 439] on button "Select All" at bounding box center [220, 444] width 41 height 17
click at [266, 441] on button "Ship Selected" at bounding box center [271, 444] width 57 height 17
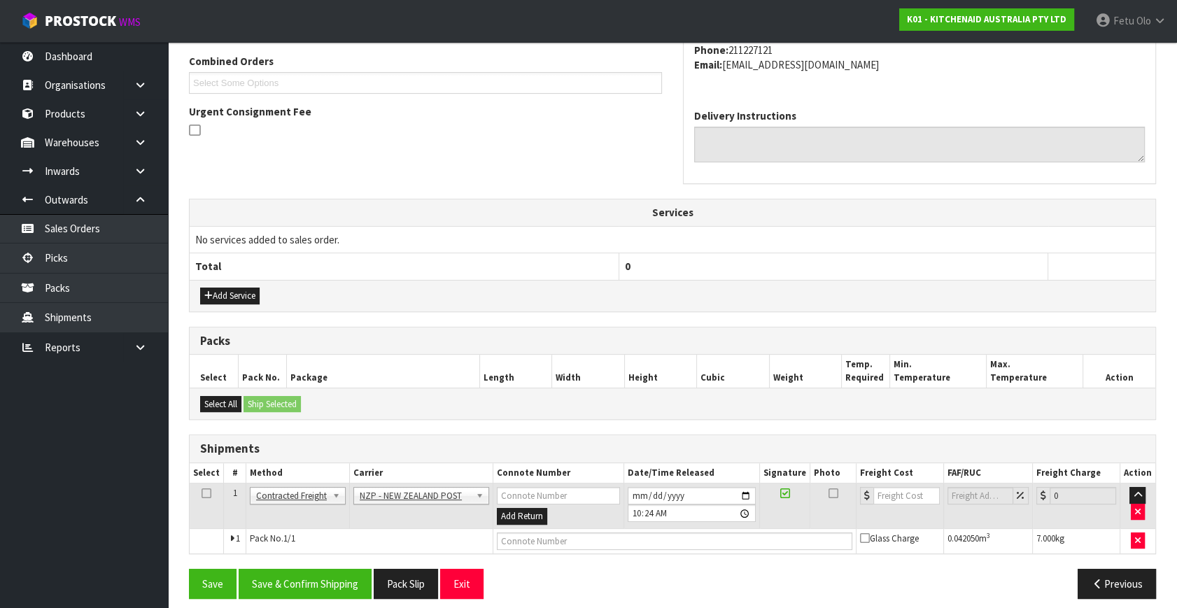
scroll to position [369, 0]
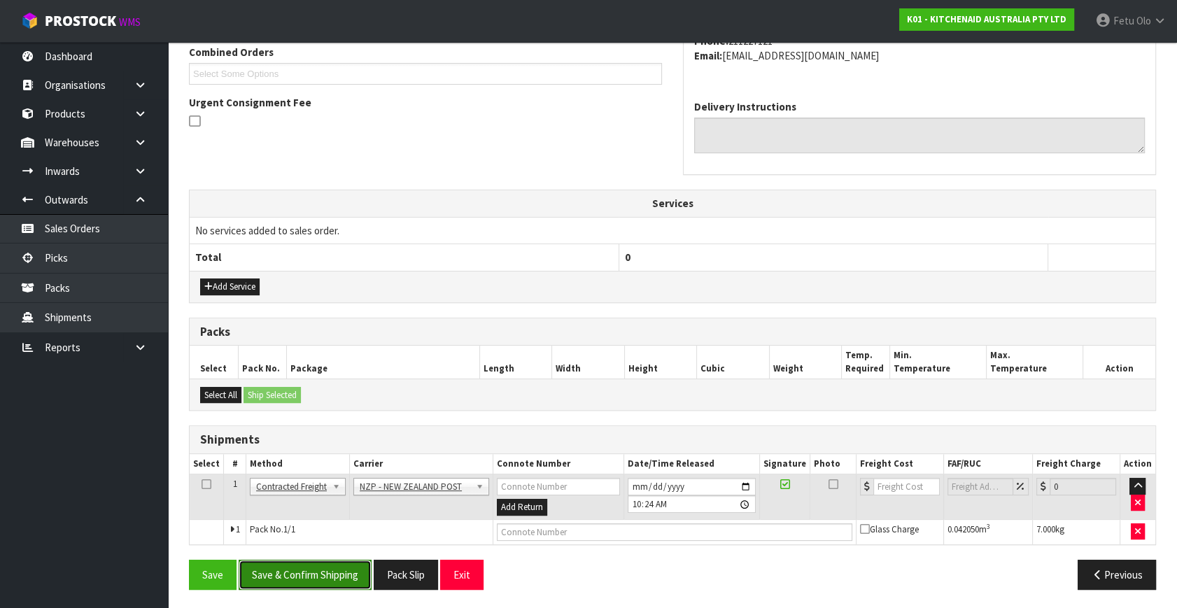
click at [333, 565] on button "Save & Confirm Shipping" at bounding box center [305, 575] width 133 height 30
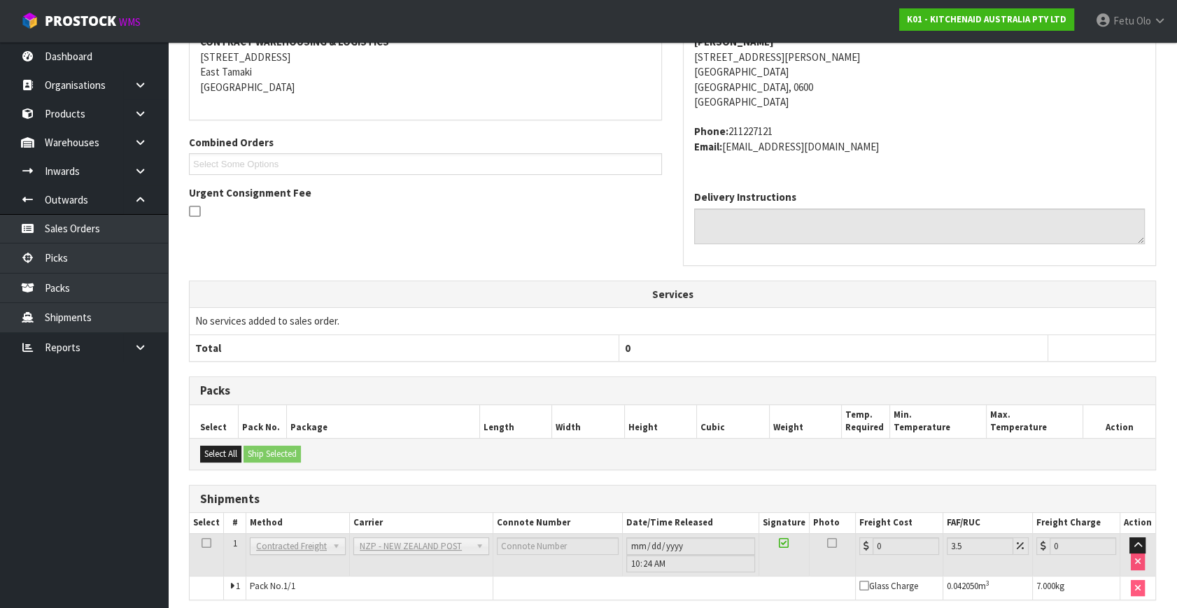
scroll to position [350, 0]
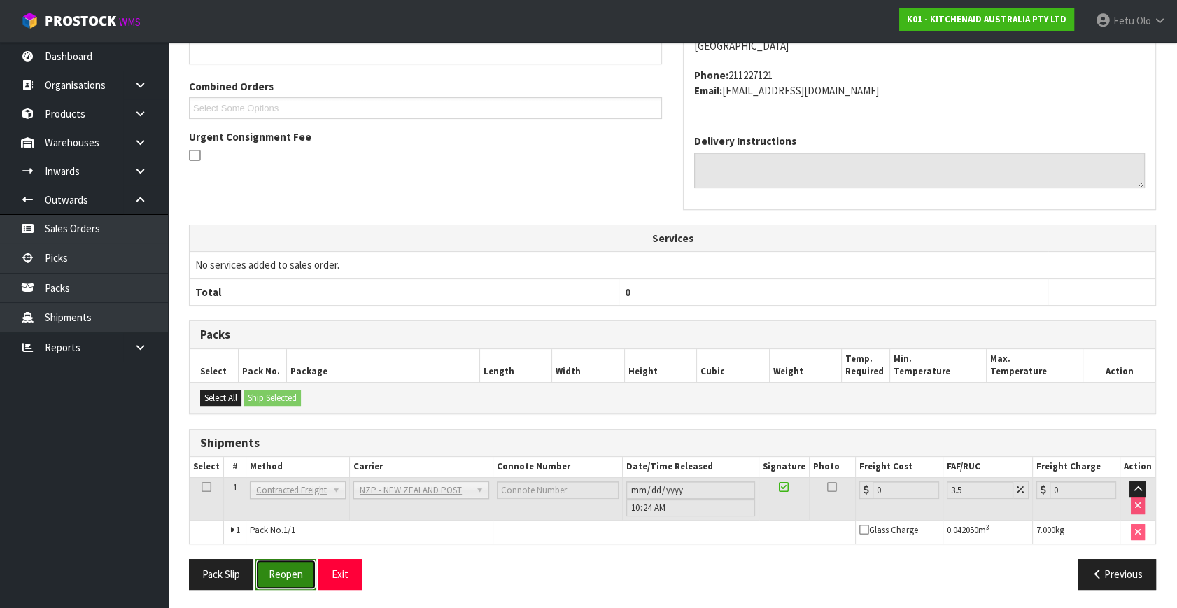
drag, startPoint x: 287, startPoint y: 578, endPoint x: 294, endPoint y: 567, distance: 12.6
click at [287, 578] on button "Reopen" at bounding box center [285, 574] width 61 height 30
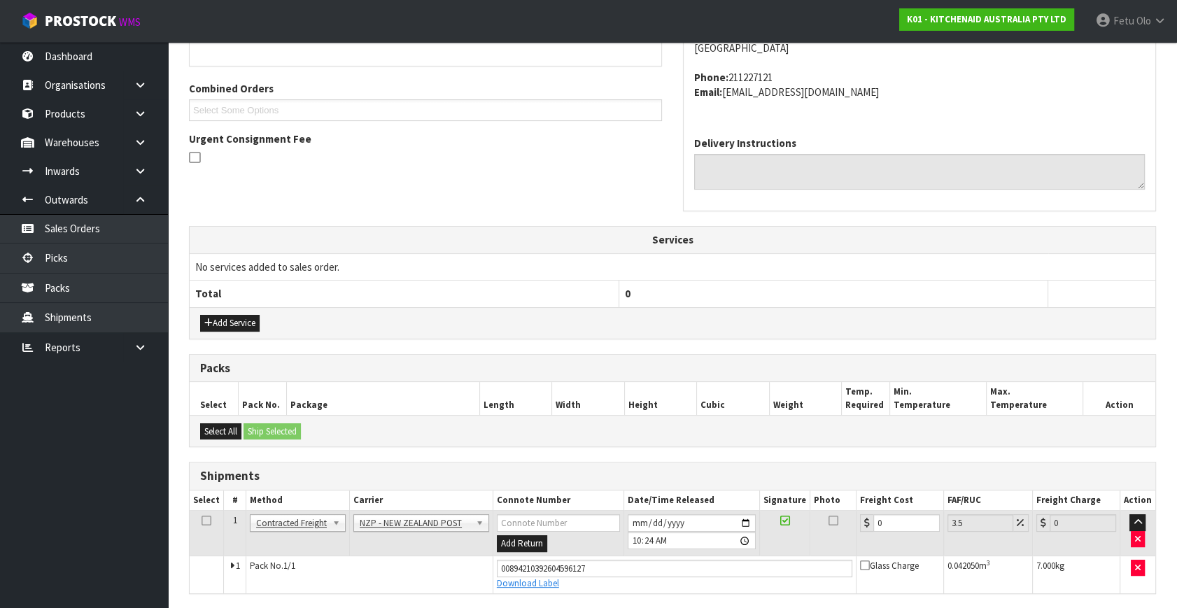
scroll to position [335, 0]
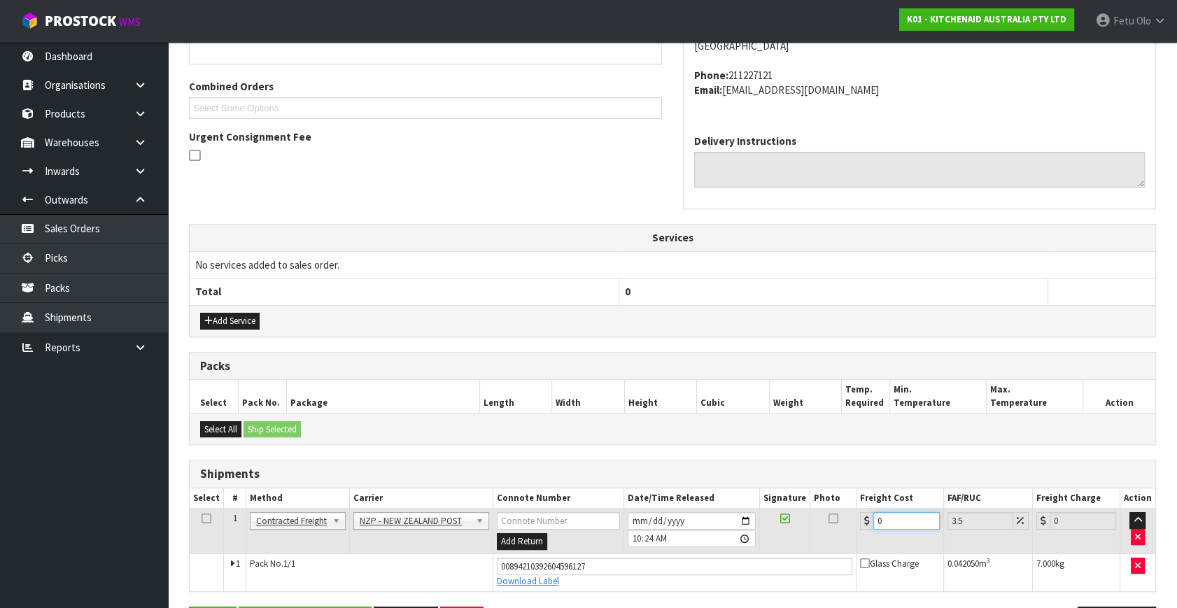
drag, startPoint x: 755, startPoint y: 541, endPoint x: 744, endPoint y: 543, distance: 11.3
click at [744, 543] on tr "1 Client Local Pickup Customer Local Pickup Company Freight Contracted Freight …" at bounding box center [672, 531] width 965 height 45
type input "4"
type input "4.14"
type input "4.3"
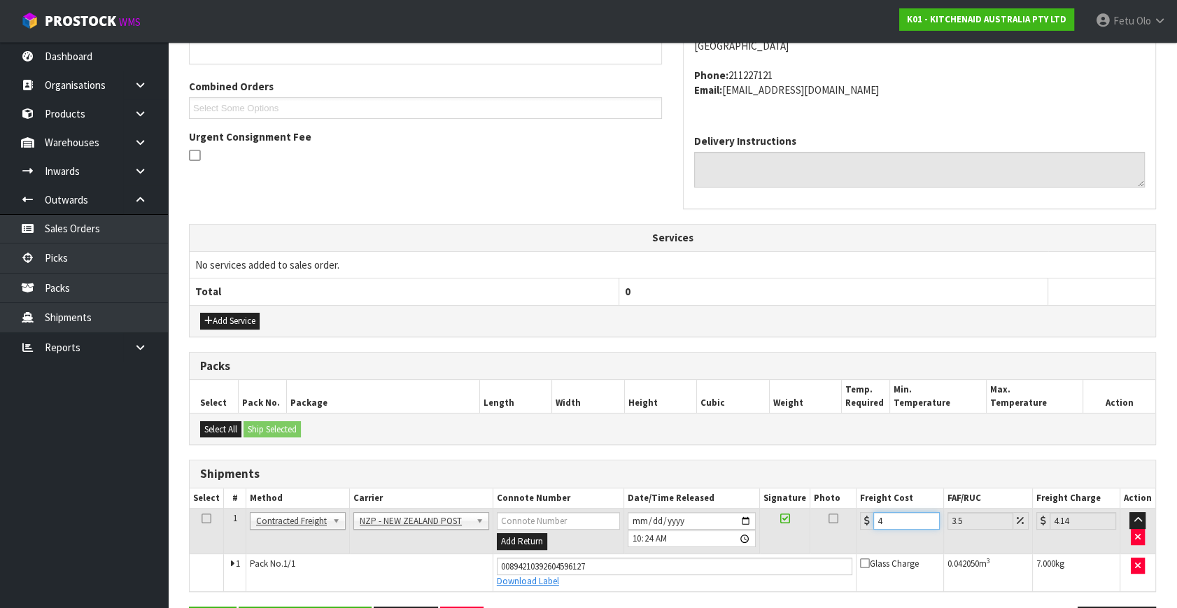
type input "4.45"
type input "4.33"
type input "4.48"
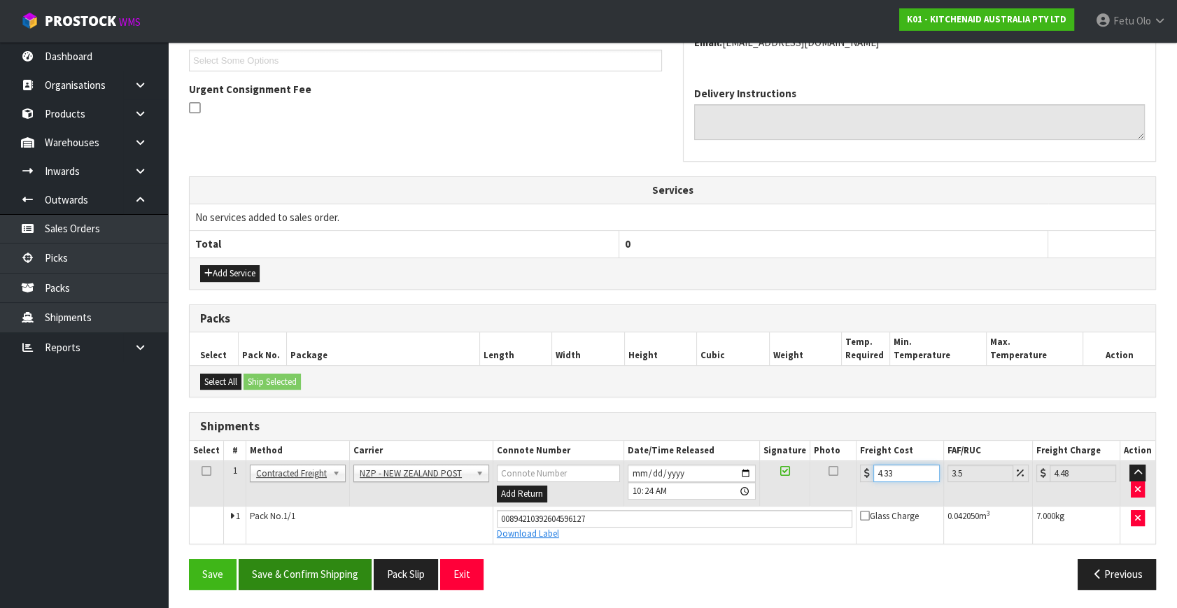
type input "4.33"
click at [269, 559] on button "Save & Confirm Shipping" at bounding box center [305, 574] width 133 height 30
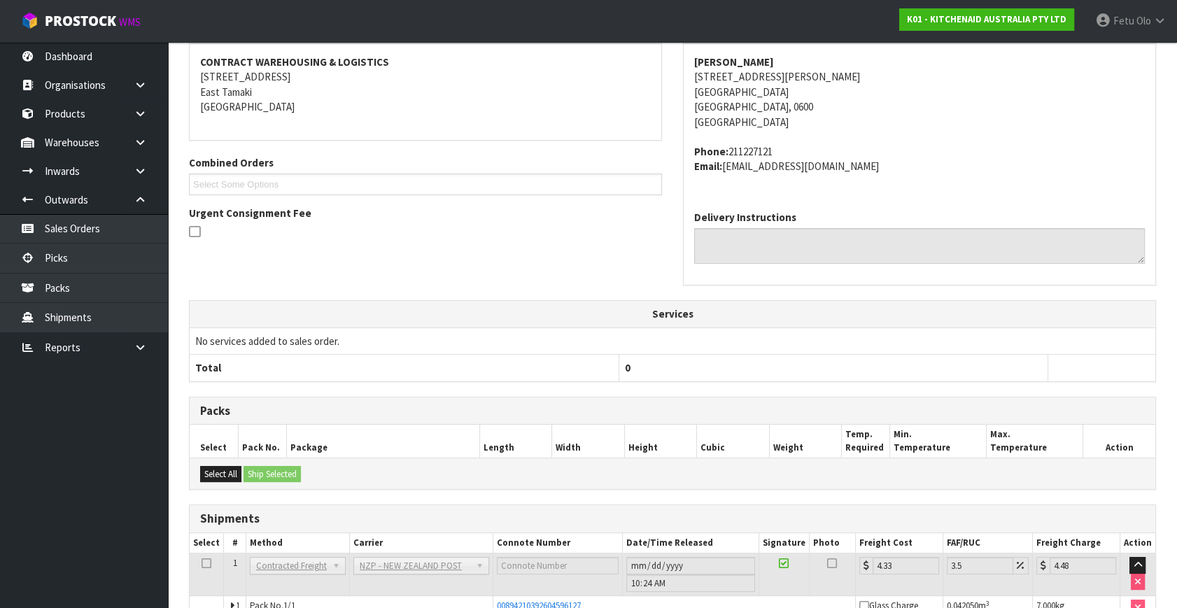
scroll to position [344, 0]
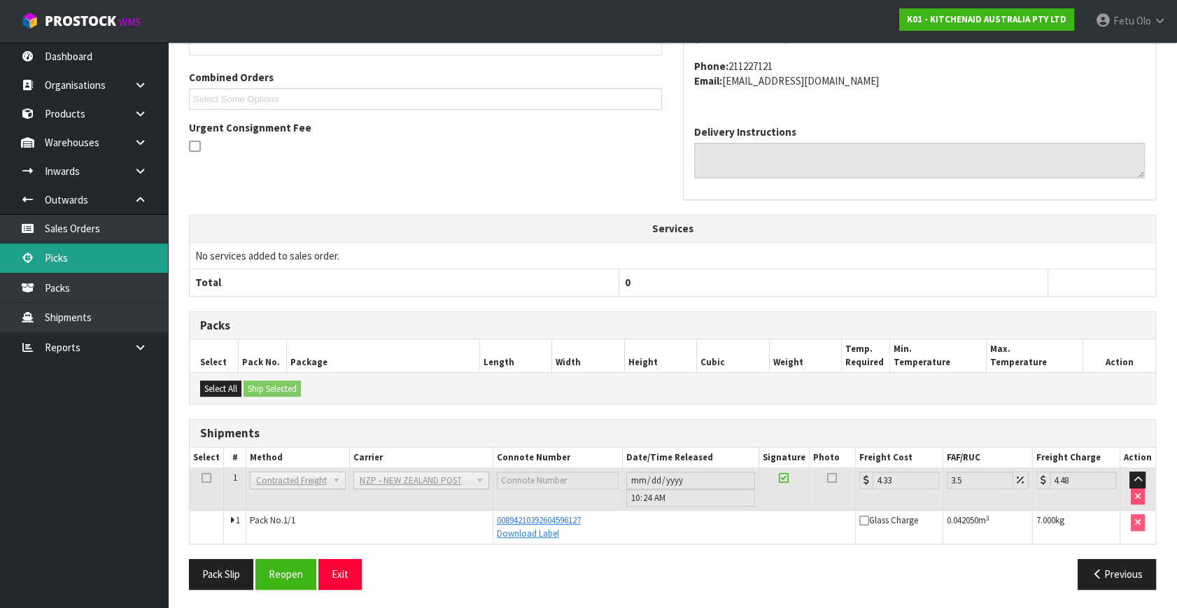
click at [64, 255] on link "Picks" at bounding box center [84, 257] width 168 height 29
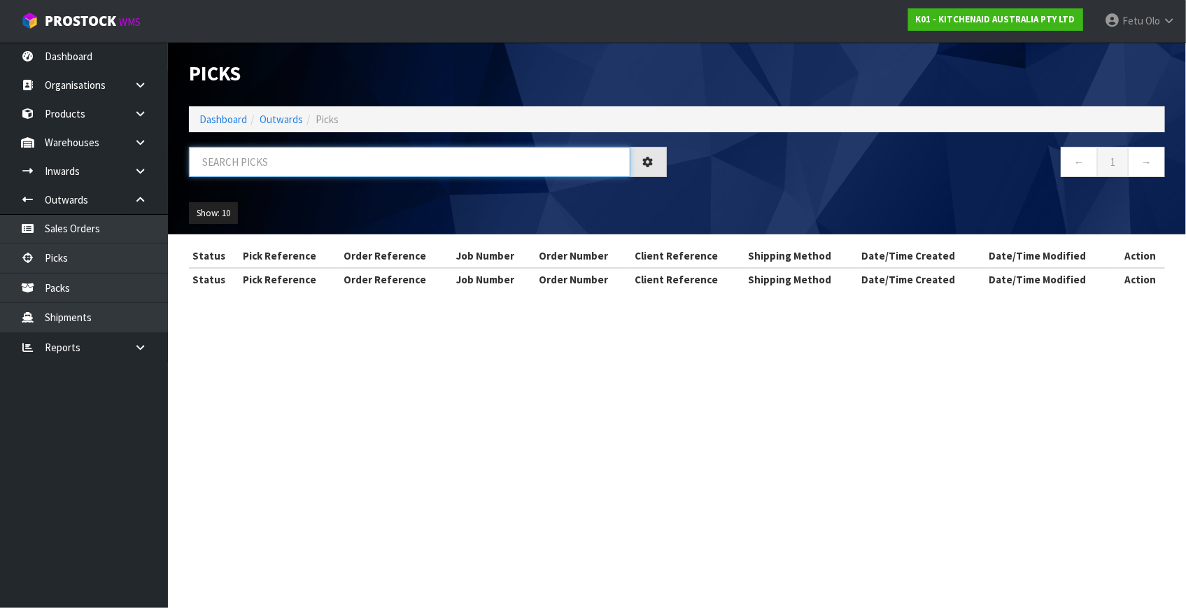
click at [319, 160] on input "text" at bounding box center [409, 162] width 441 height 30
click at [308, 157] on input "text" at bounding box center [409, 162] width 441 height 30
type input "79876"
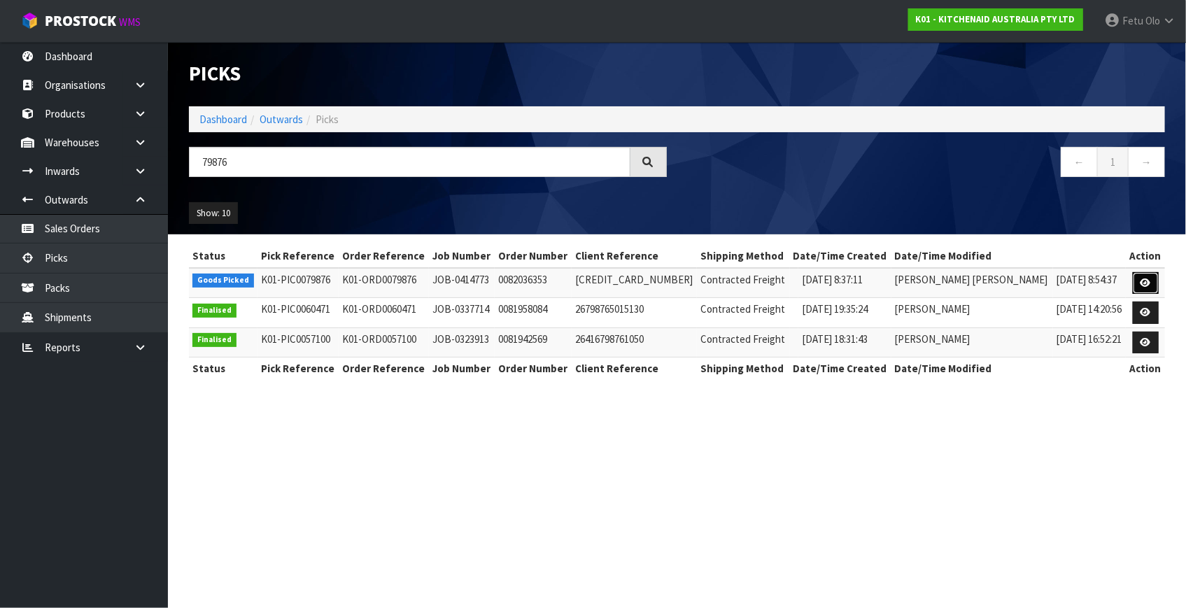
click at [1137, 280] on link at bounding box center [1145, 283] width 26 height 22
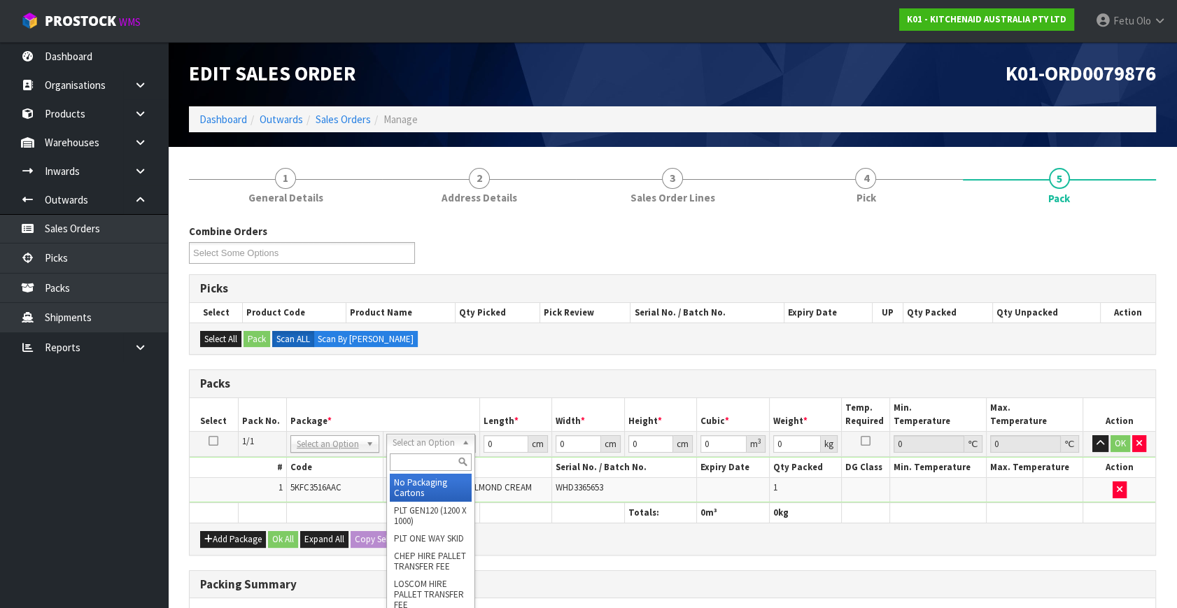
drag, startPoint x: 422, startPoint y: 489, endPoint x: 520, endPoint y: 446, distance: 106.5
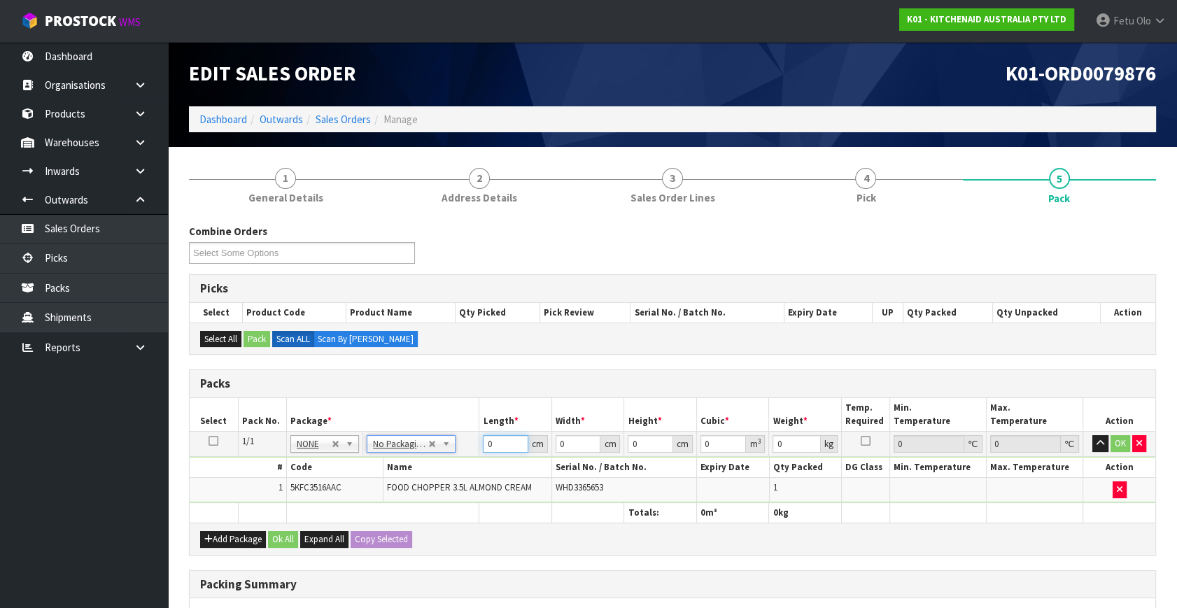
click at [419, 474] on tbody "1/1 NONE 007-001 007-002 007-004 007-009 007-013 007-014 007-015 007-017 007-01…" at bounding box center [672, 467] width 965 height 71
type input "30"
type input "26"
type input "2"
type input "0.00156"
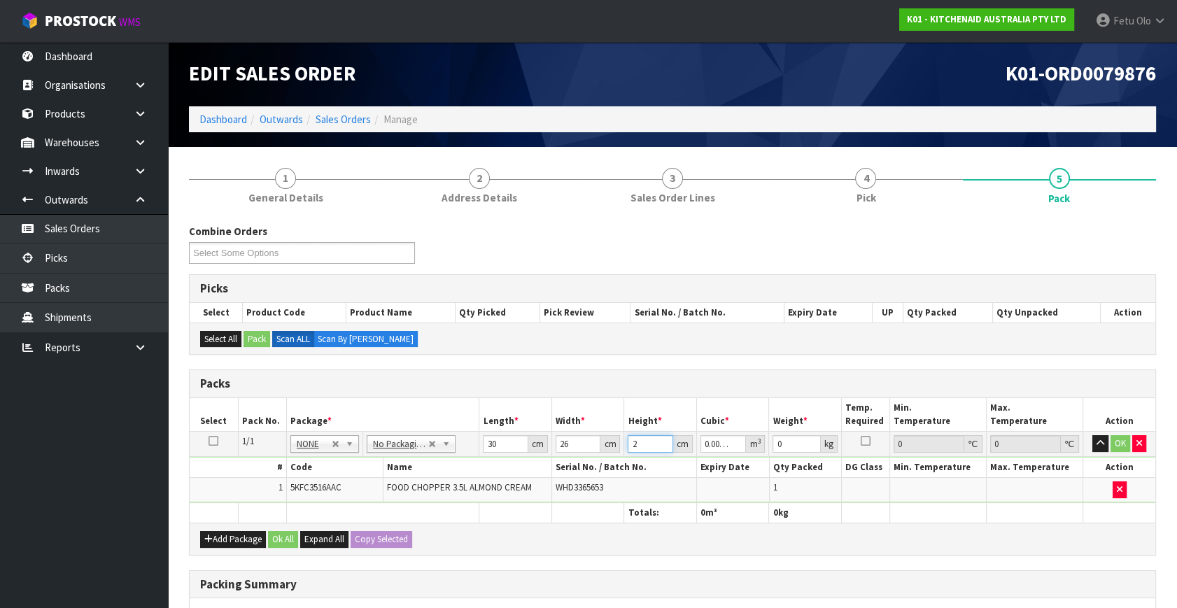
type input "22"
type input "0.01716"
type input "22"
type input "2"
click button "OK" at bounding box center [1120, 443] width 20 height 17
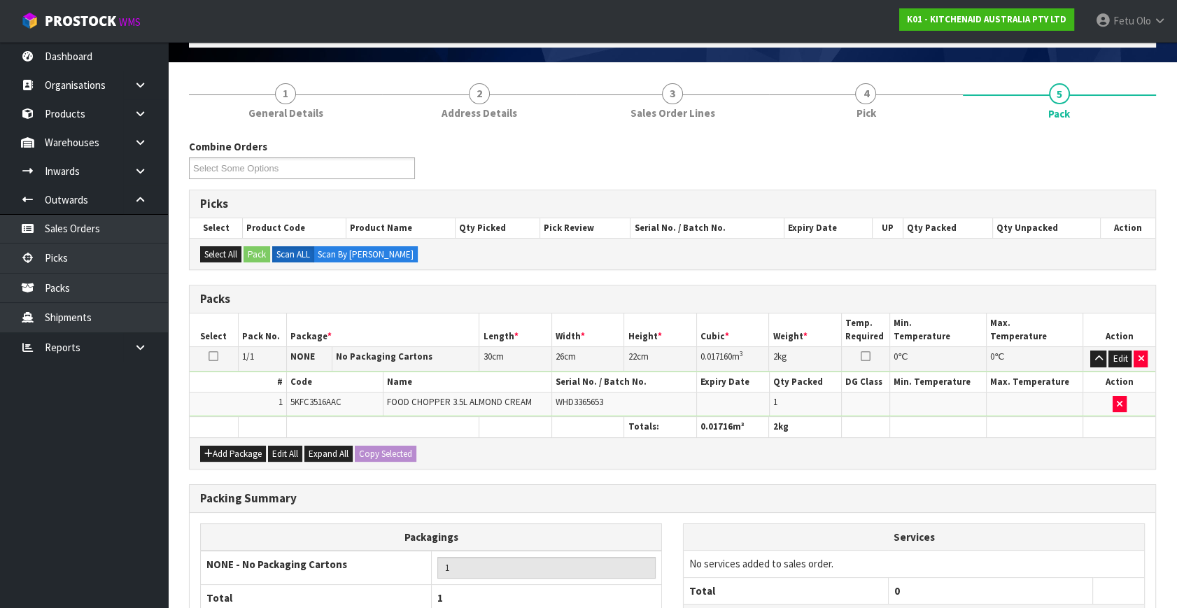
scroll to position [208, 0]
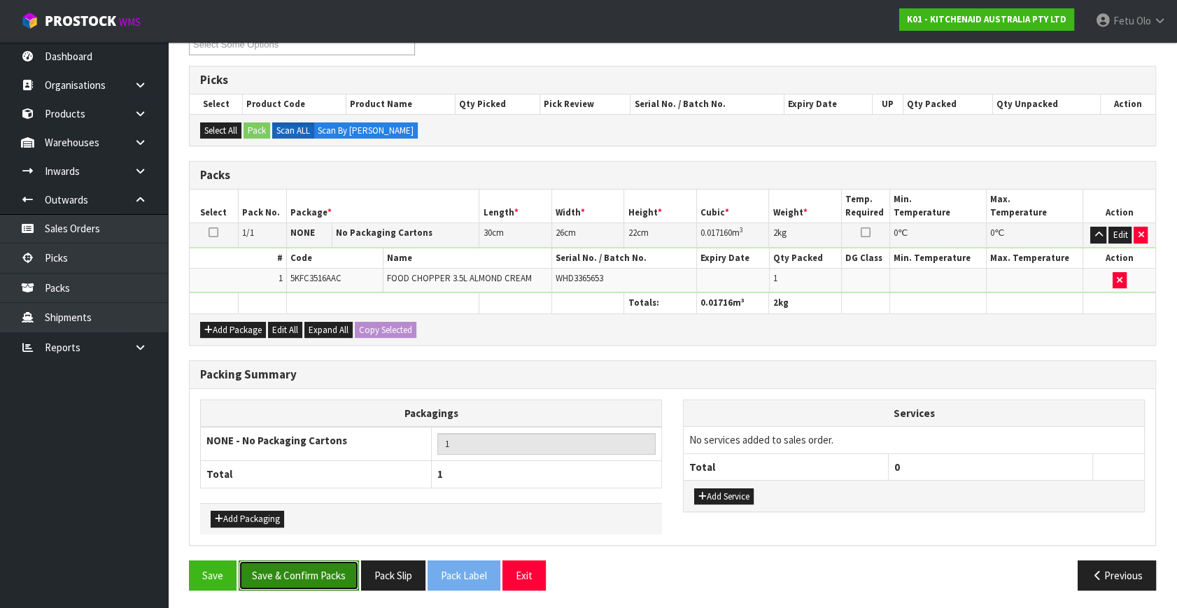
click at [301, 560] on button "Save & Confirm Packs" at bounding box center [299, 575] width 120 height 30
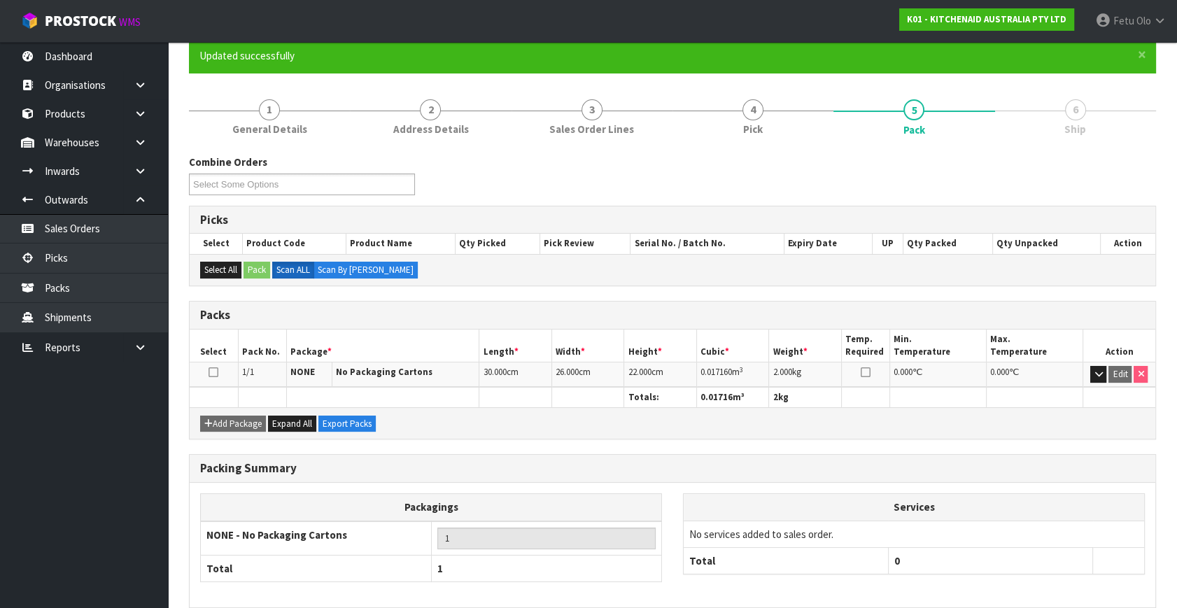
scroll to position [183, 0]
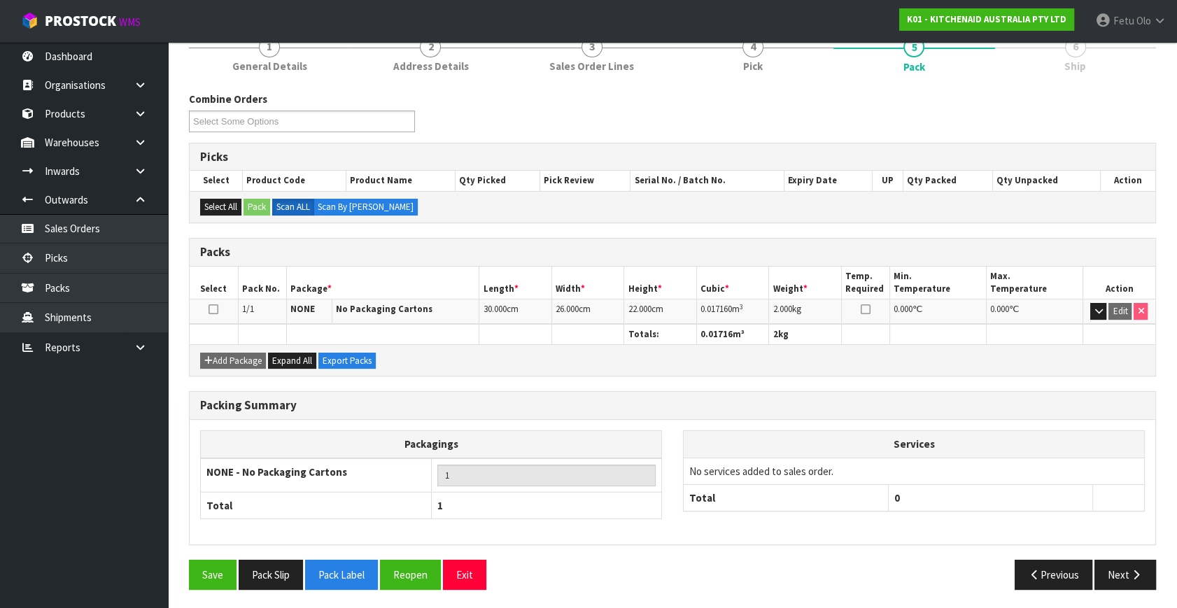
drag, startPoint x: 1156, startPoint y: 567, endPoint x: 853, endPoint y: 571, distance: 303.6
click at [1156, 567] on div "Previous Next" at bounding box center [919, 575] width 494 height 30
click at [1140, 573] on icon "button" at bounding box center [1135, 574] width 13 height 10
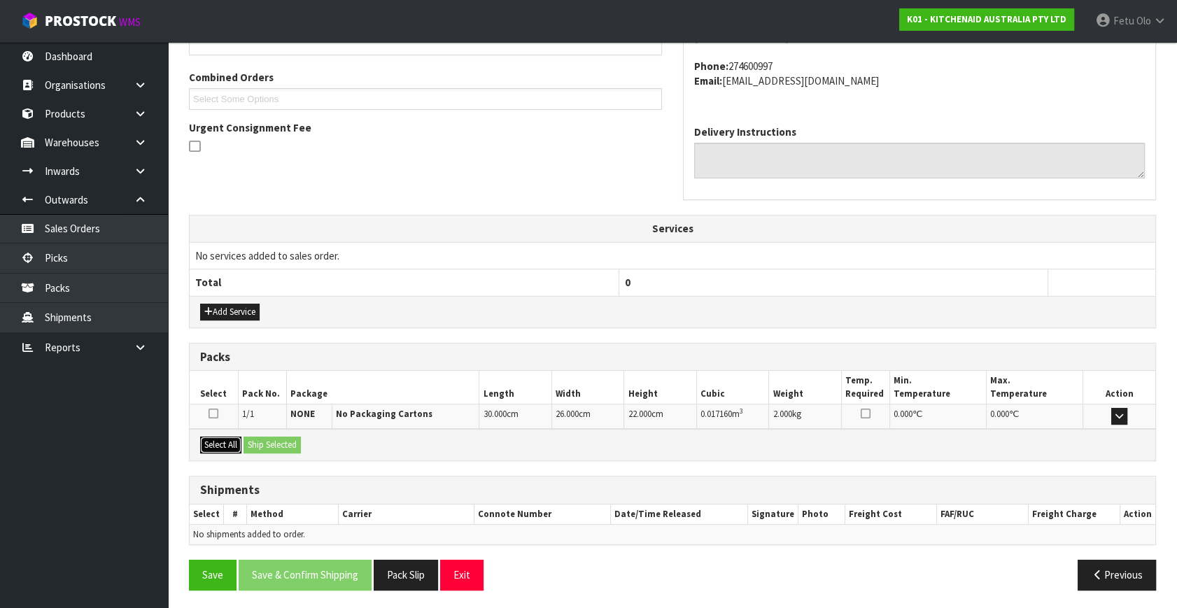
drag, startPoint x: 206, startPoint y: 445, endPoint x: 273, endPoint y: 444, distance: 67.2
click at [218, 446] on button "Select All" at bounding box center [220, 444] width 41 height 17
click at [273, 444] on button "Ship Selected" at bounding box center [271, 444] width 57 height 17
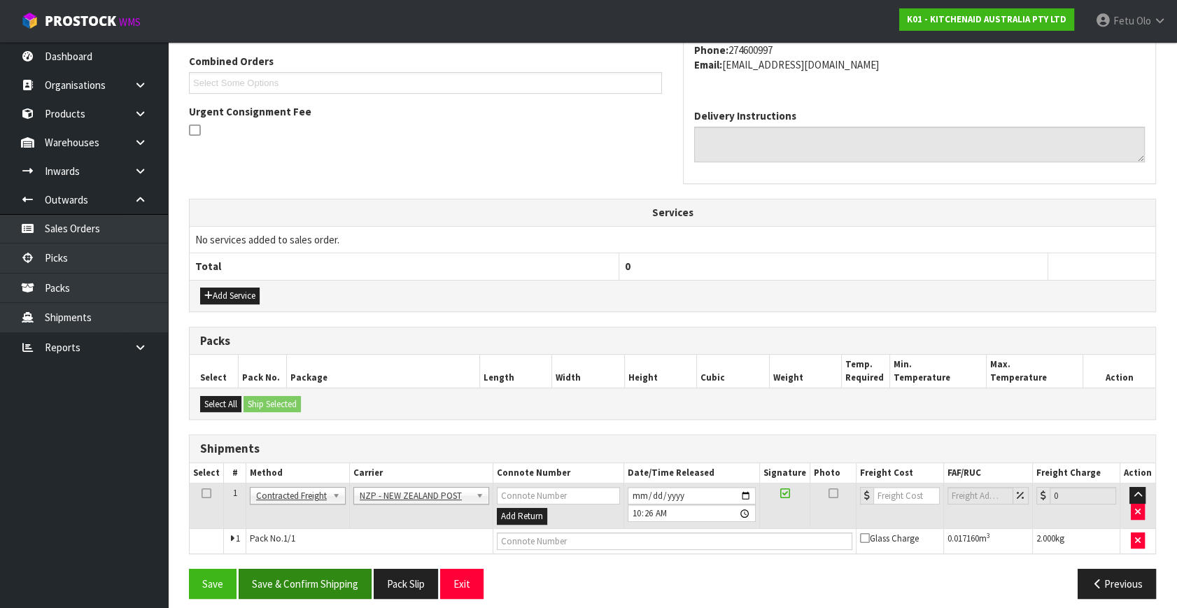
scroll to position [369, 0]
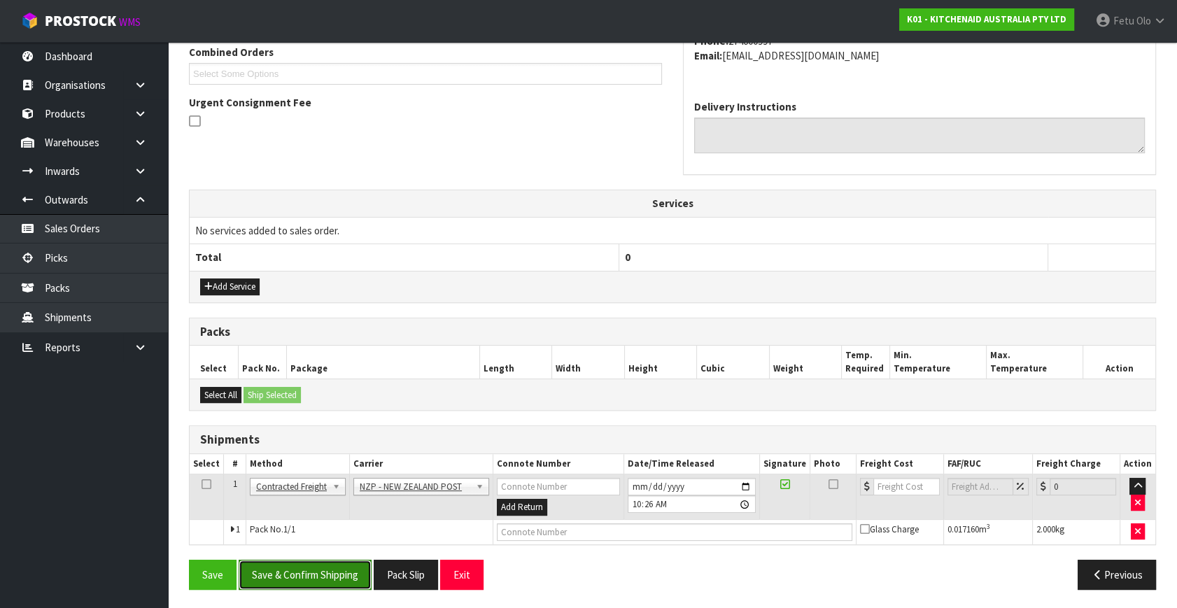
click at [292, 560] on button "Save & Confirm Shipping" at bounding box center [305, 575] width 133 height 30
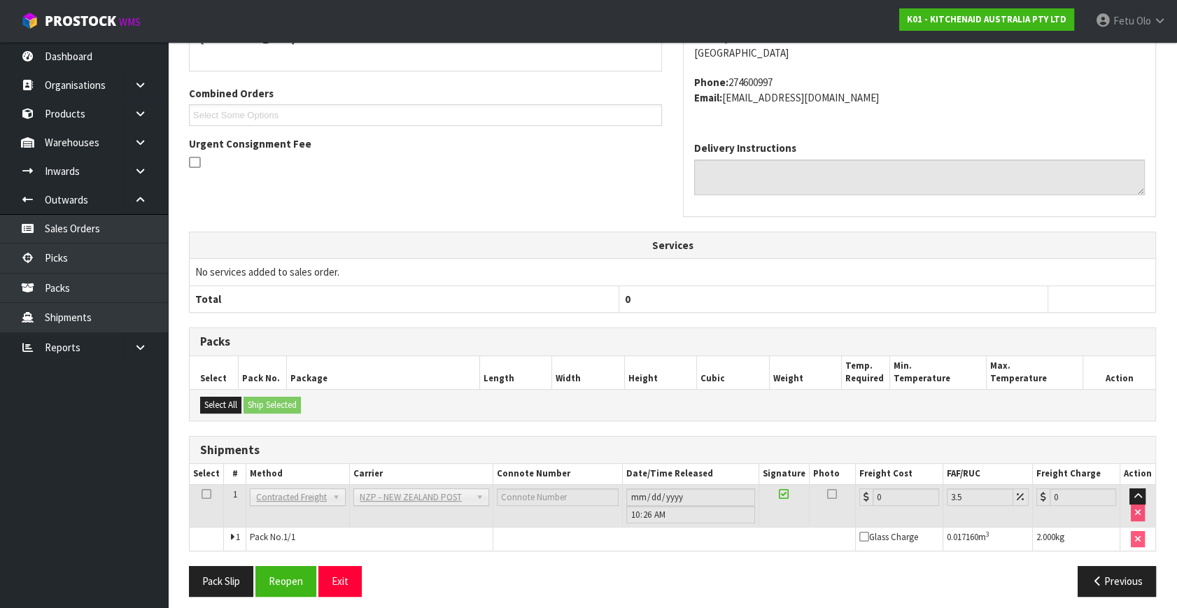
scroll to position [350, 0]
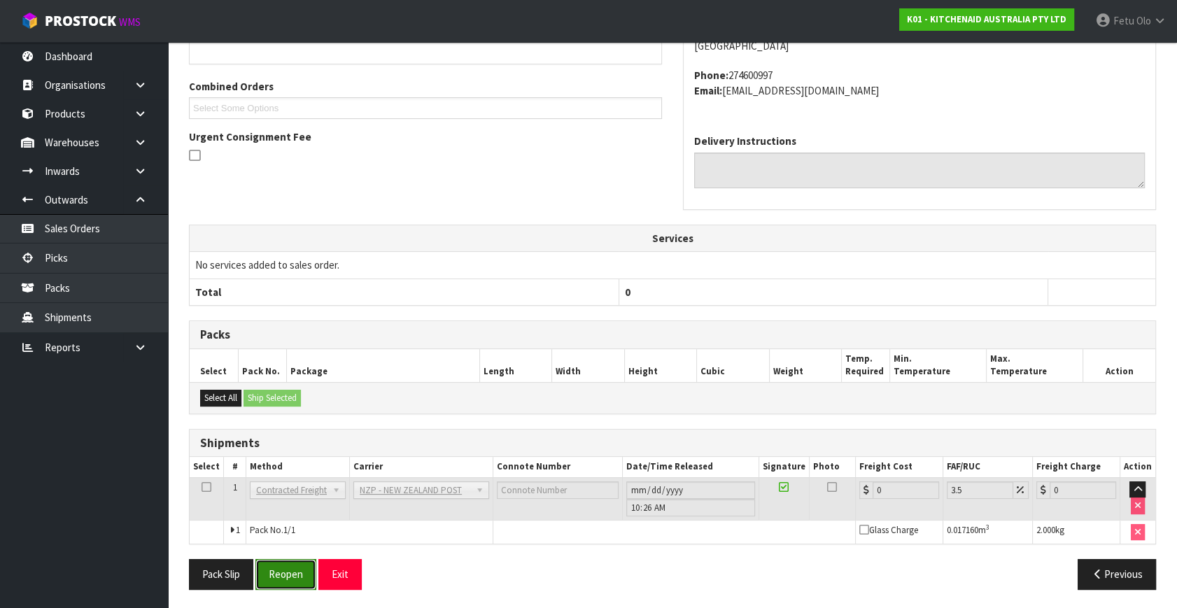
click at [285, 570] on button "Reopen" at bounding box center [285, 574] width 61 height 30
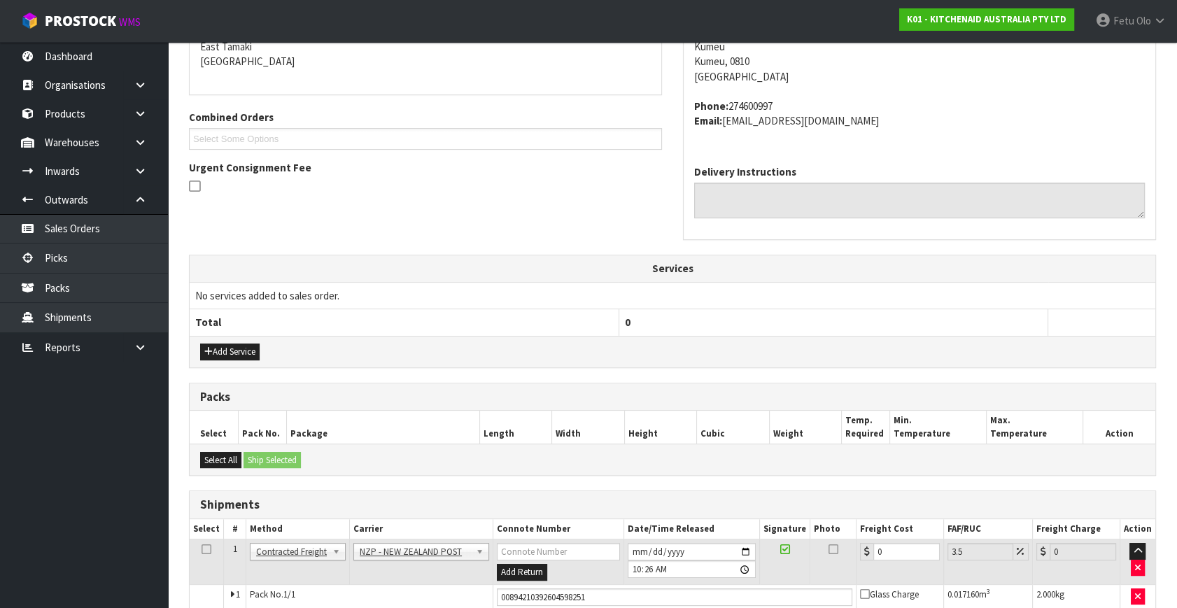
scroll to position [335, 0]
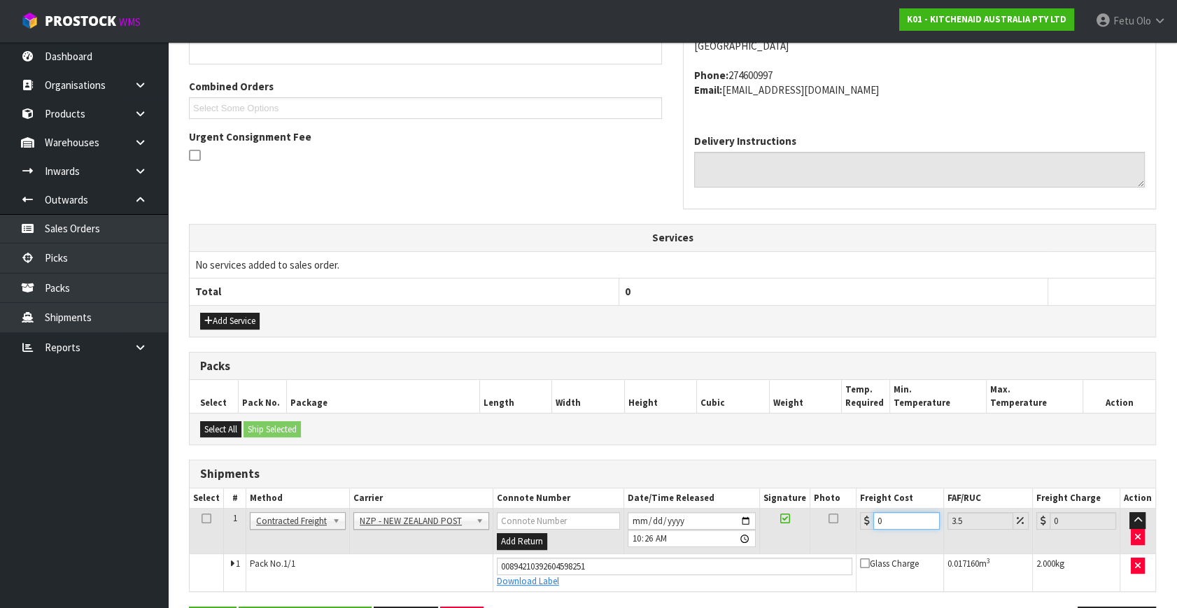
drag, startPoint x: 886, startPoint y: 522, endPoint x: 720, endPoint y: 565, distance: 170.7
click at [720, 565] on tbody "1 Client Local Pickup Customer Local Pickup Company Freight Contracted Freight …" at bounding box center [672, 550] width 965 height 83
type input "4"
type input "4.14"
type input "4.3"
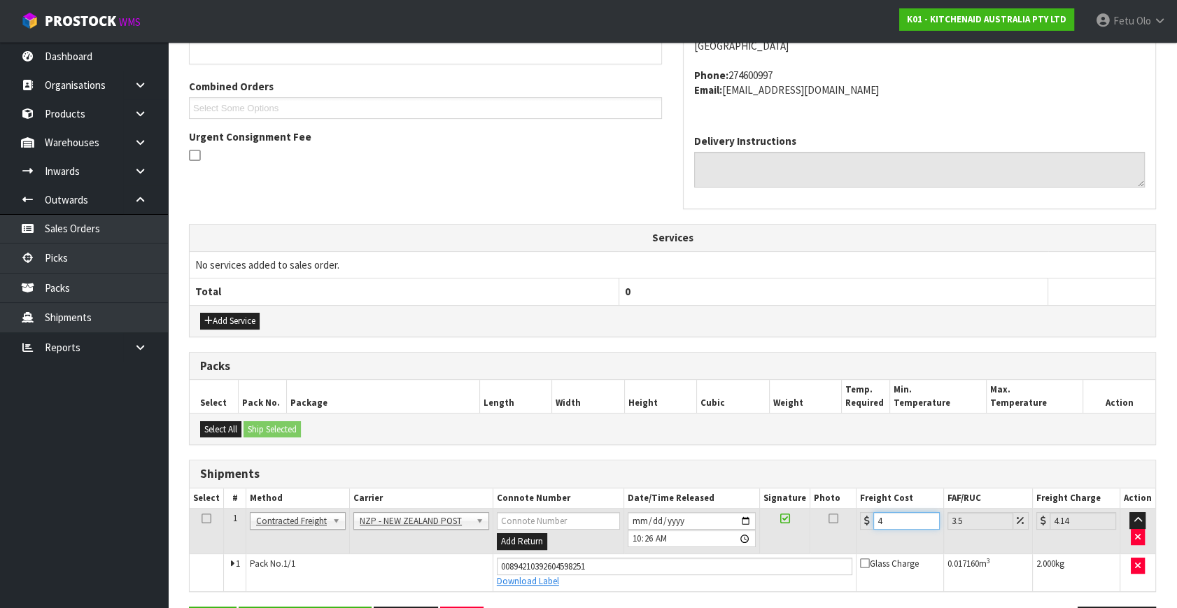
type input "4.45"
type input "4.33"
type input "4.48"
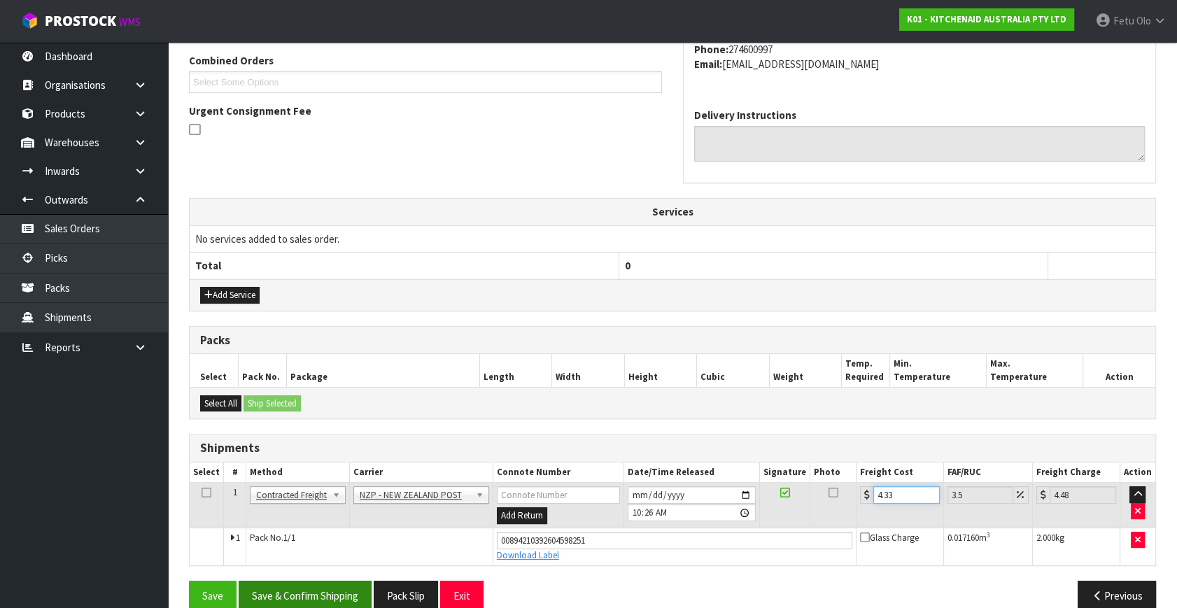
scroll to position [383, 0]
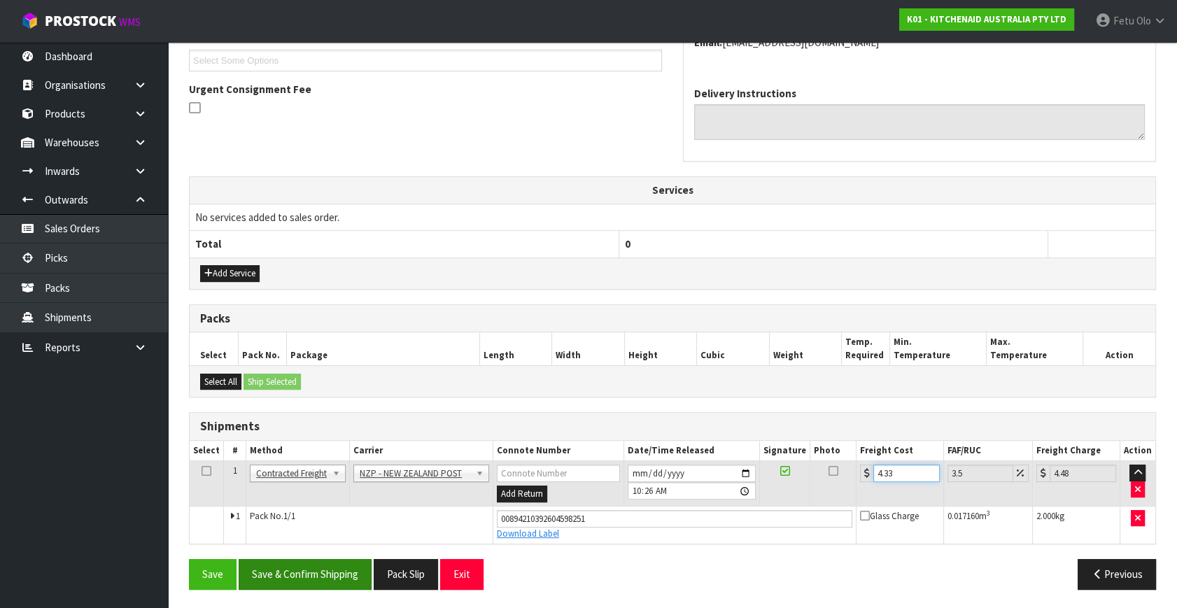
type input "4.33"
click at [306, 571] on button "Save & Confirm Shipping" at bounding box center [305, 574] width 133 height 30
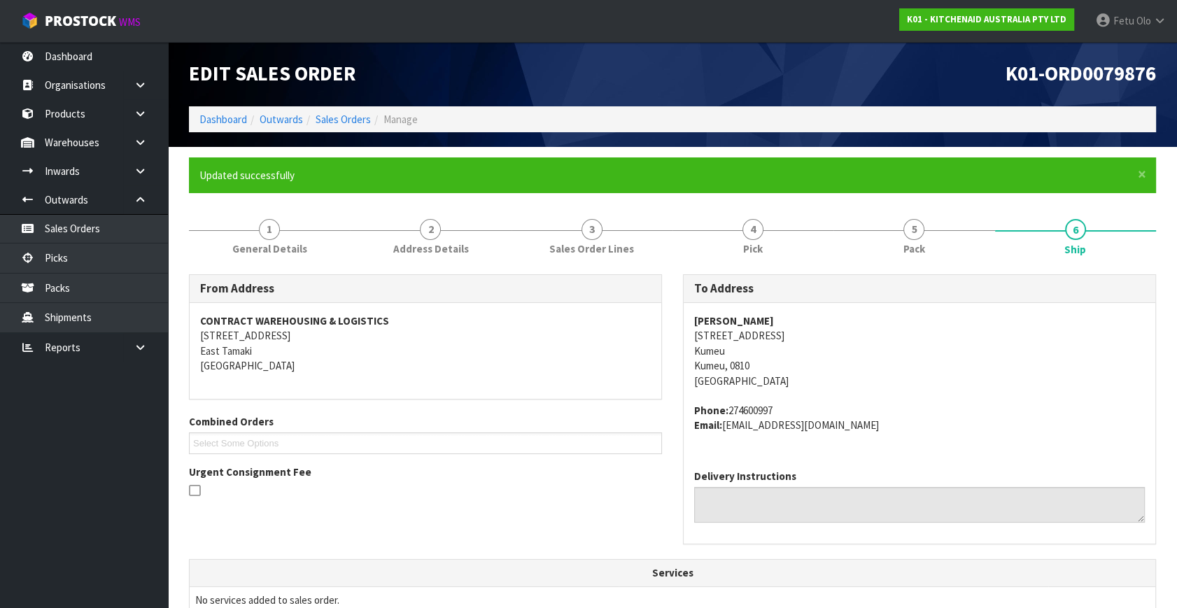
scroll to position [344, 0]
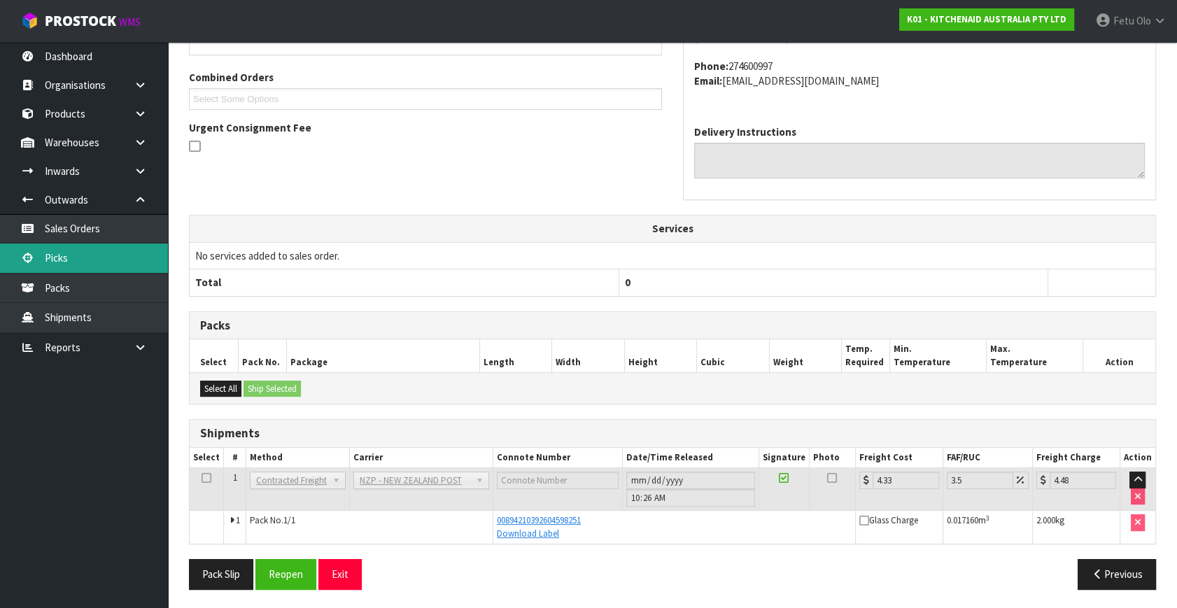
click at [66, 263] on link "Picks" at bounding box center [84, 257] width 168 height 29
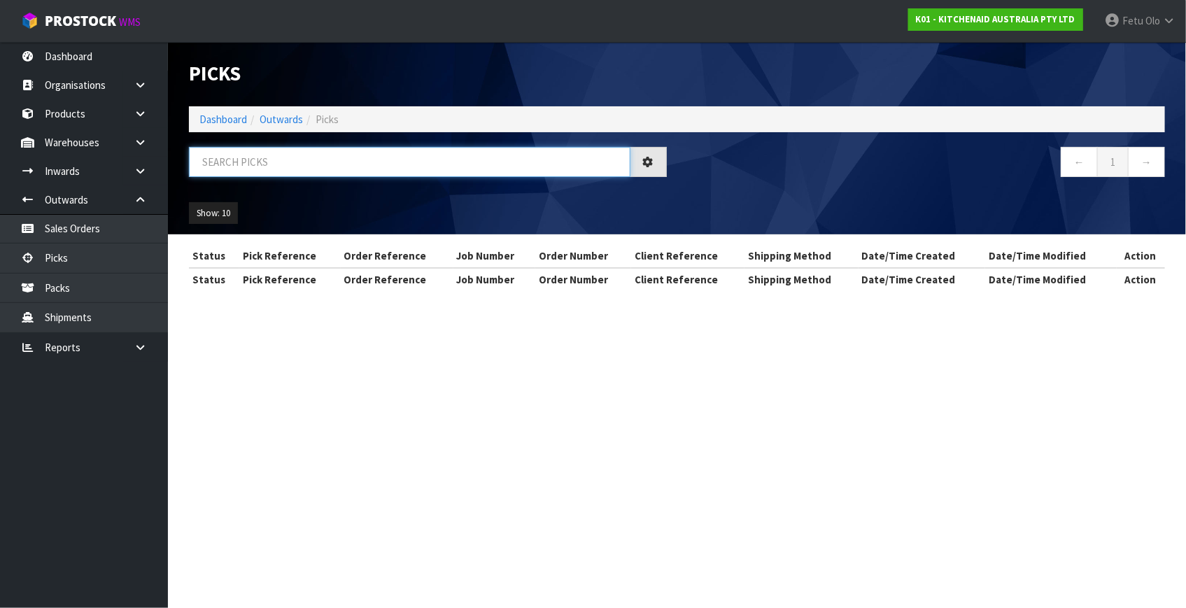
click at [276, 157] on input "text" at bounding box center [409, 162] width 441 height 30
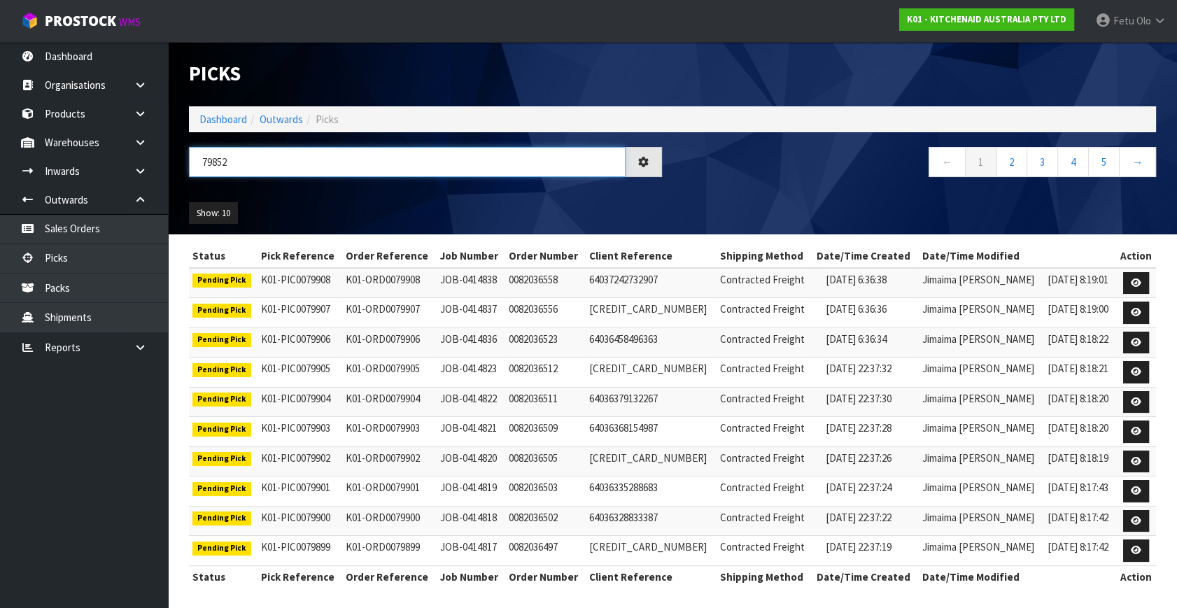
type input "79852"
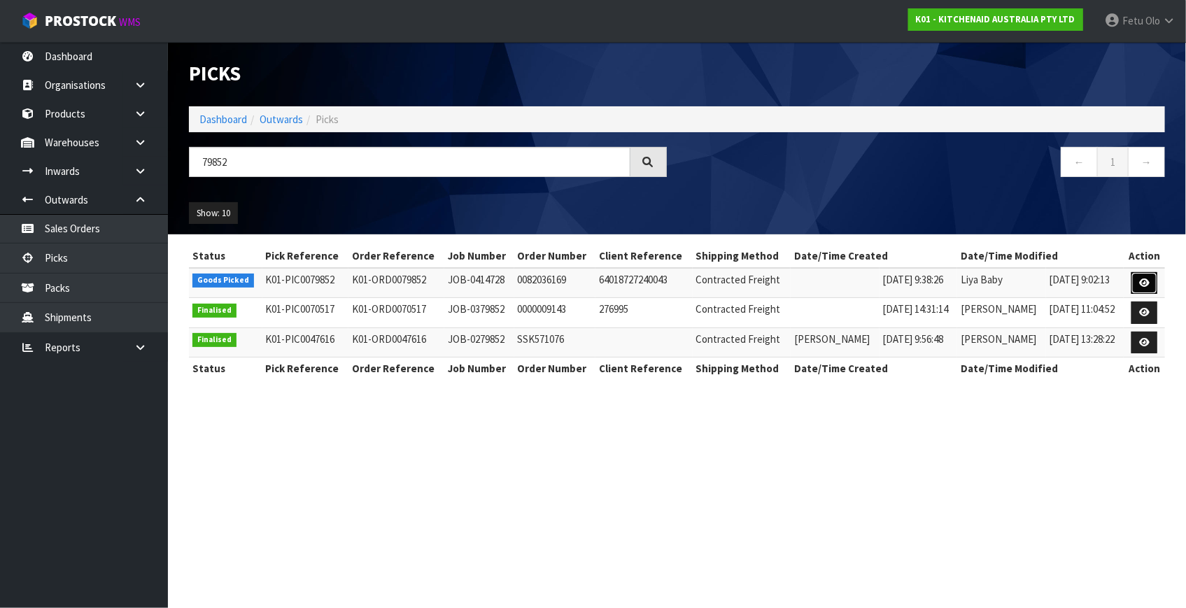
click at [1146, 278] on icon at bounding box center [1144, 282] width 10 height 9
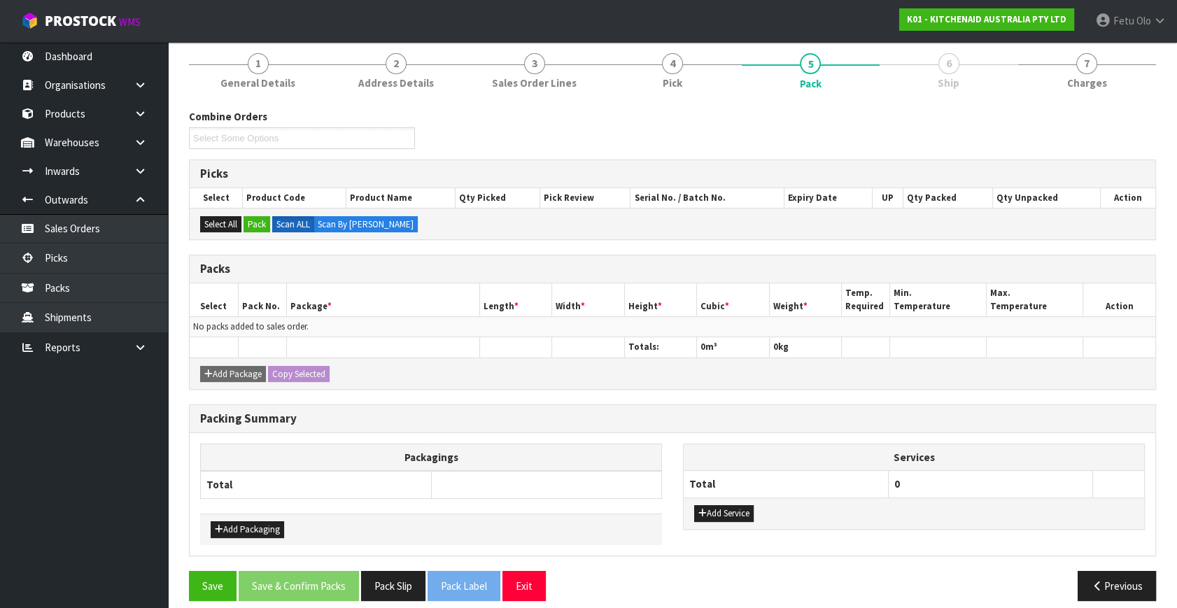
scroll to position [126, 0]
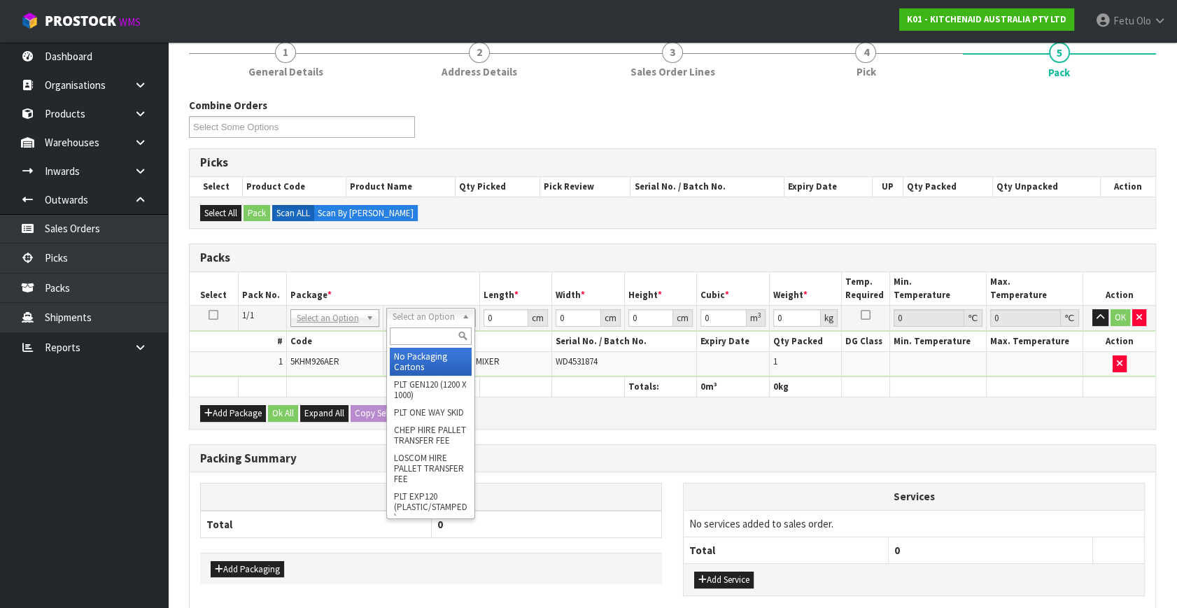
drag, startPoint x: 444, startPoint y: 310, endPoint x: 441, endPoint y: 373, distance: 63.0
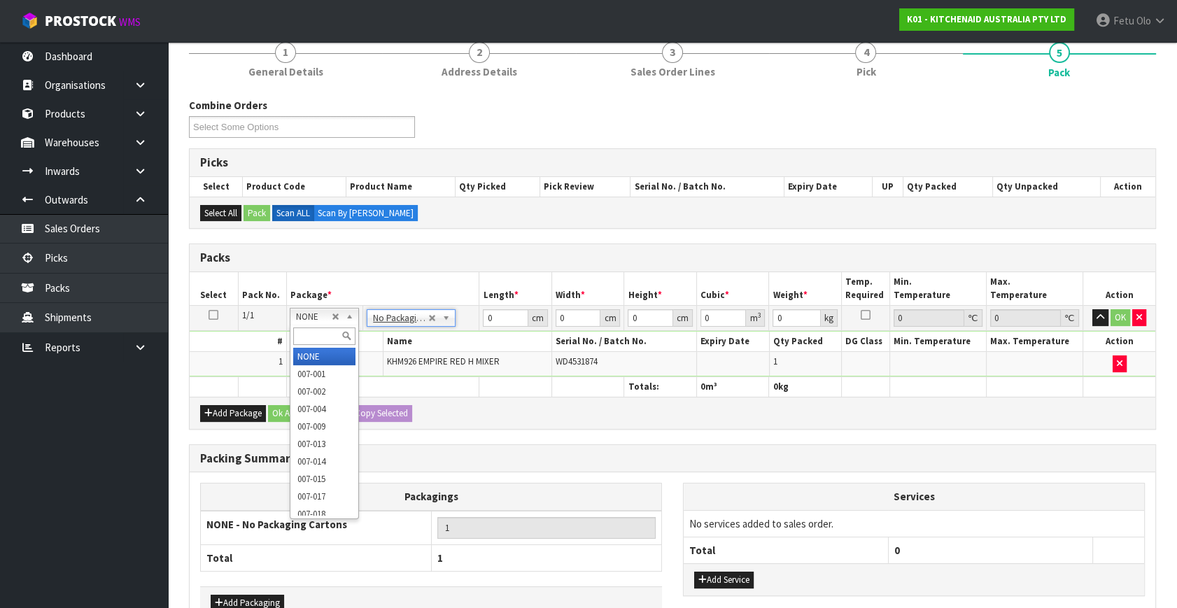
click at [320, 340] on input "text" at bounding box center [324, 335] width 62 height 17
type input "011-084"
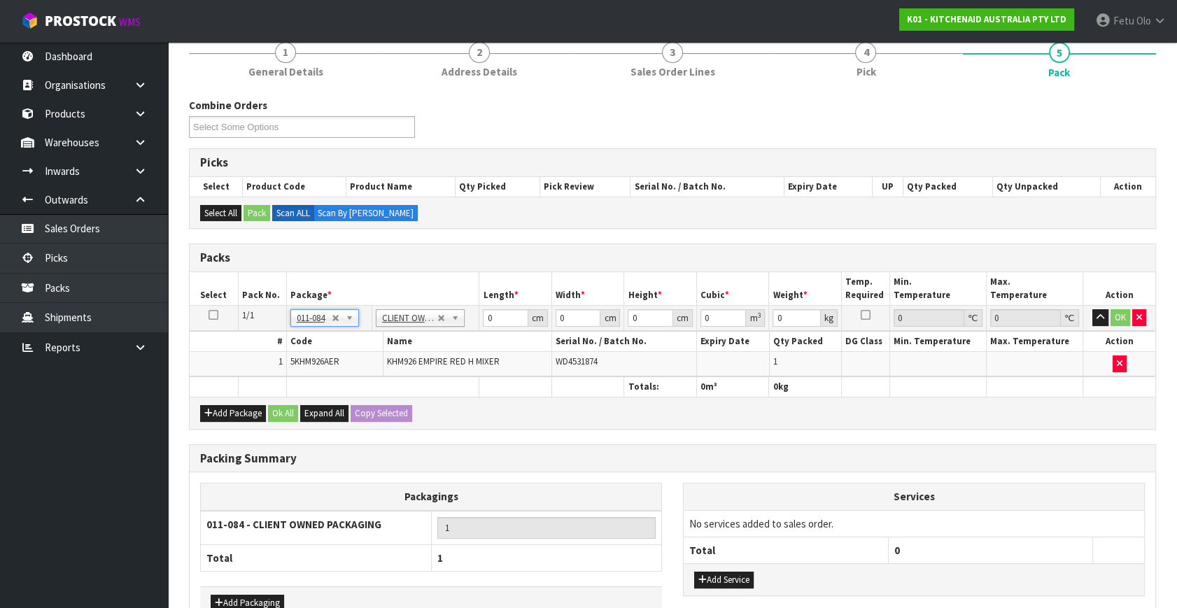
type input "1.6"
click at [430, 332] on tbody "1/1 NONE 007-001 007-002 007-004 007-009 007-013 007-014 007-015 007-017 007-01…" at bounding box center [672, 341] width 965 height 71
type input "30"
type input "26"
type input "2"
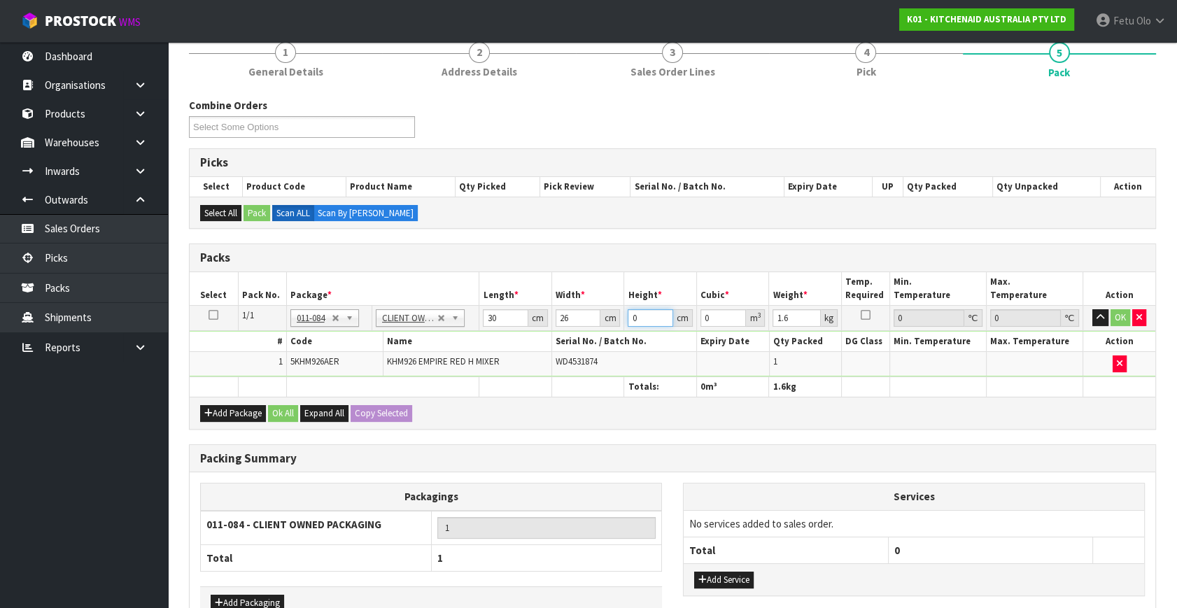
type input "0.00156"
type input "22"
type input "0.01716"
type input "22"
type input "2"
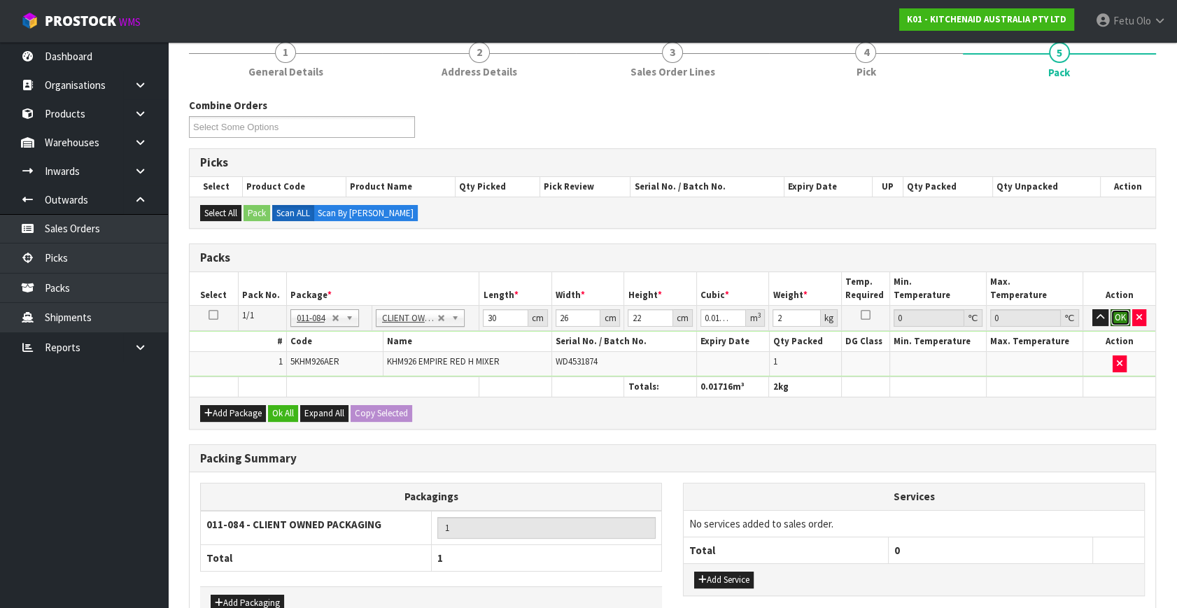
click button "OK" at bounding box center [1120, 317] width 20 height 17
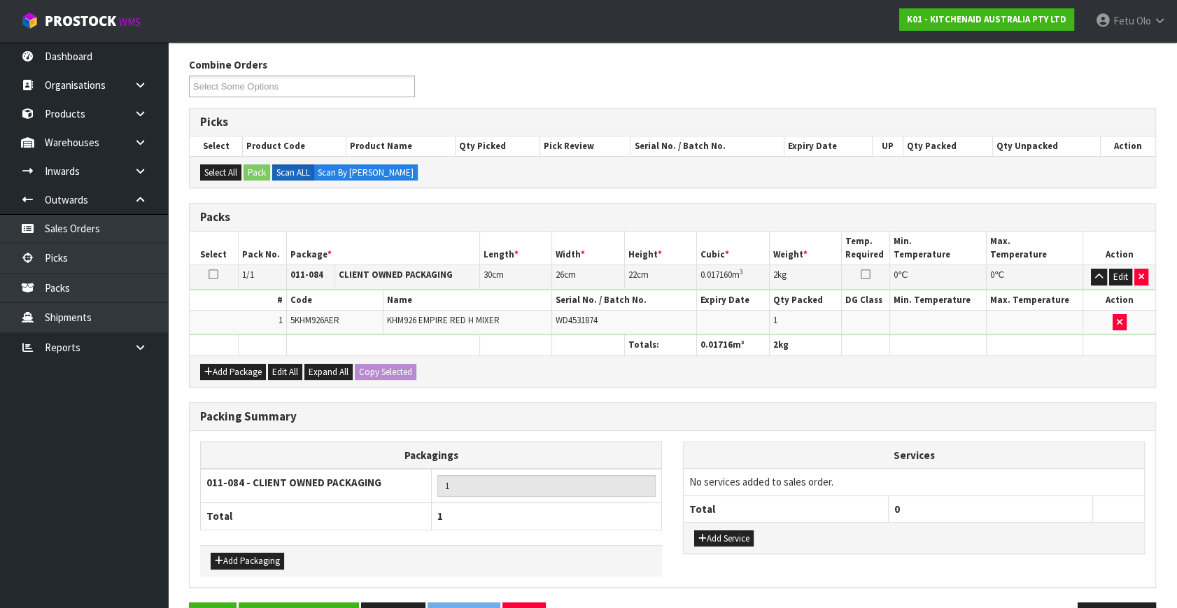
scroll to position [208, 0]
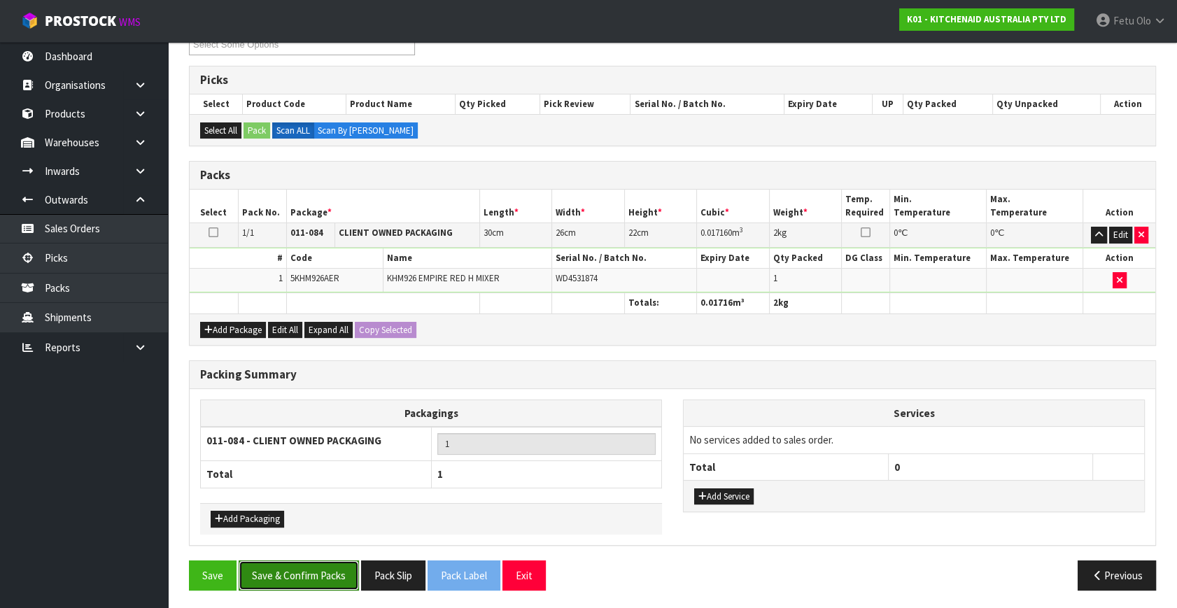
click at [328, 571] on button "Save & Confirm Packs" at bounding box center [299, 575] width 120 height 30
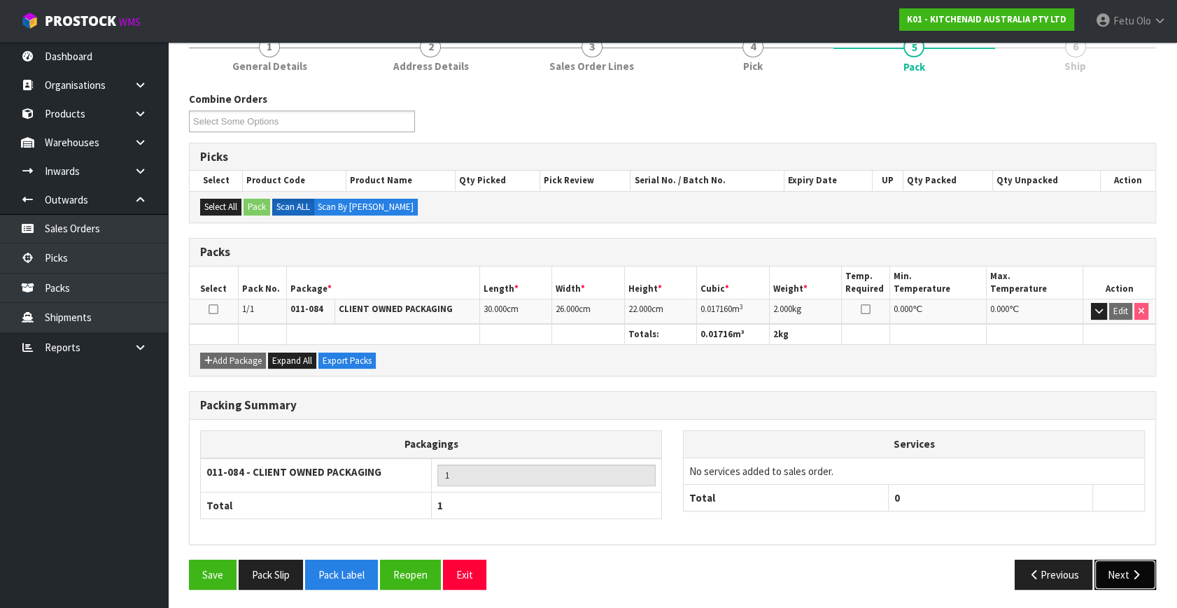
click at [1128, 577] on button "Next" at bounding box center [1125, 575] width 62 height 30
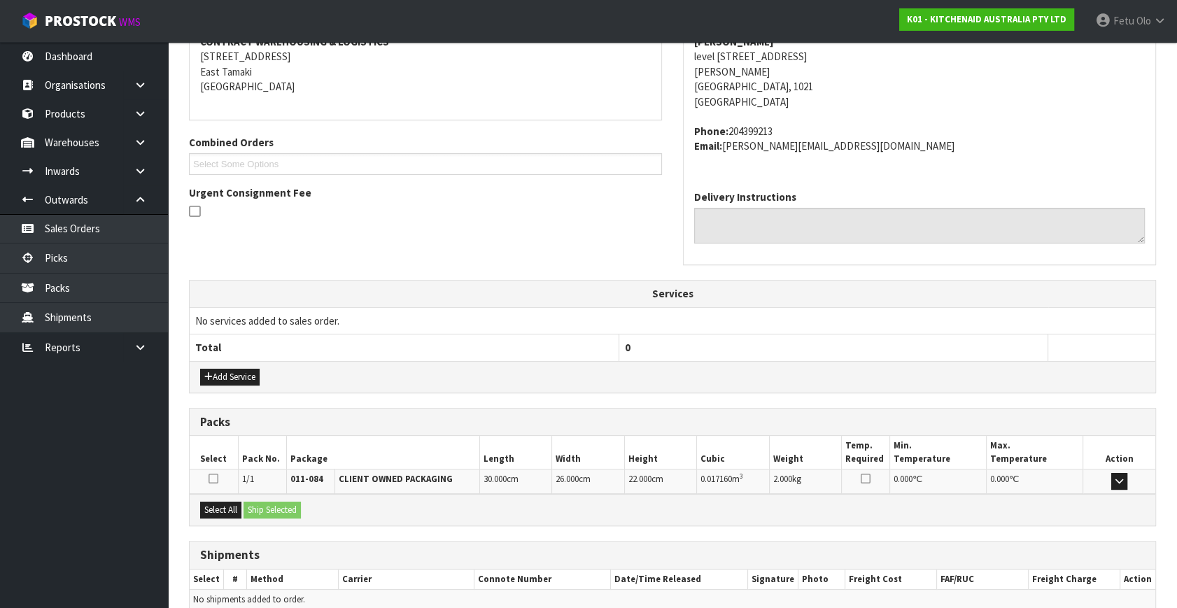
scroll to position [344, 0]
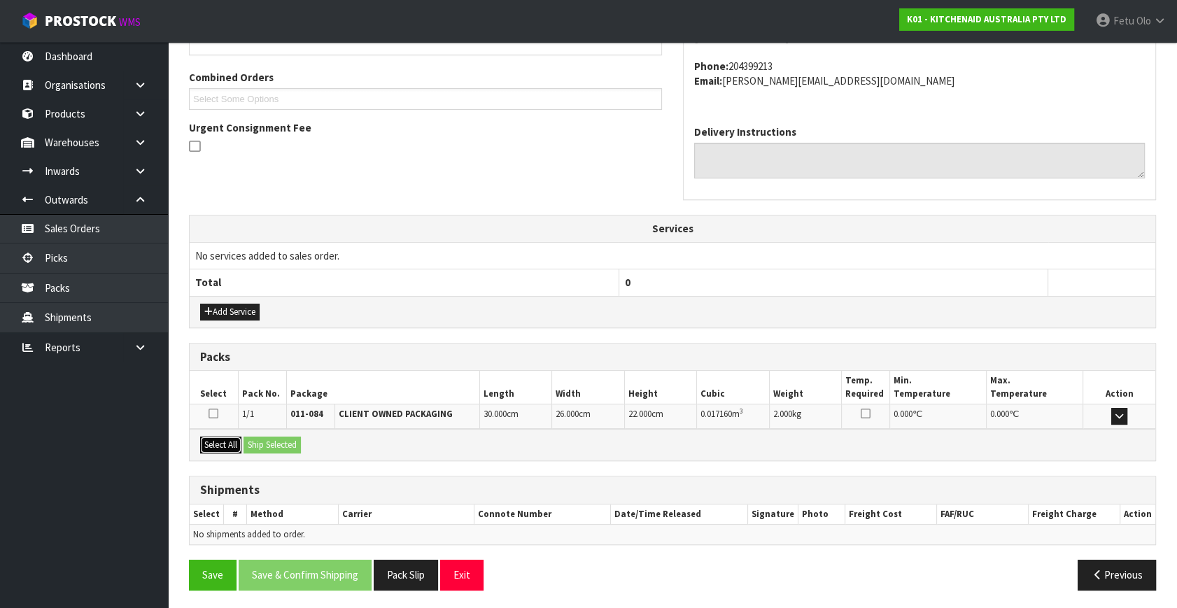
click at [225, 439] on button "Select All" at bounding box center [220, 444] width 41 height 17
click at [261, 439] on button "Ship Selected" at bounding box center [271, 444] width 57 height 17
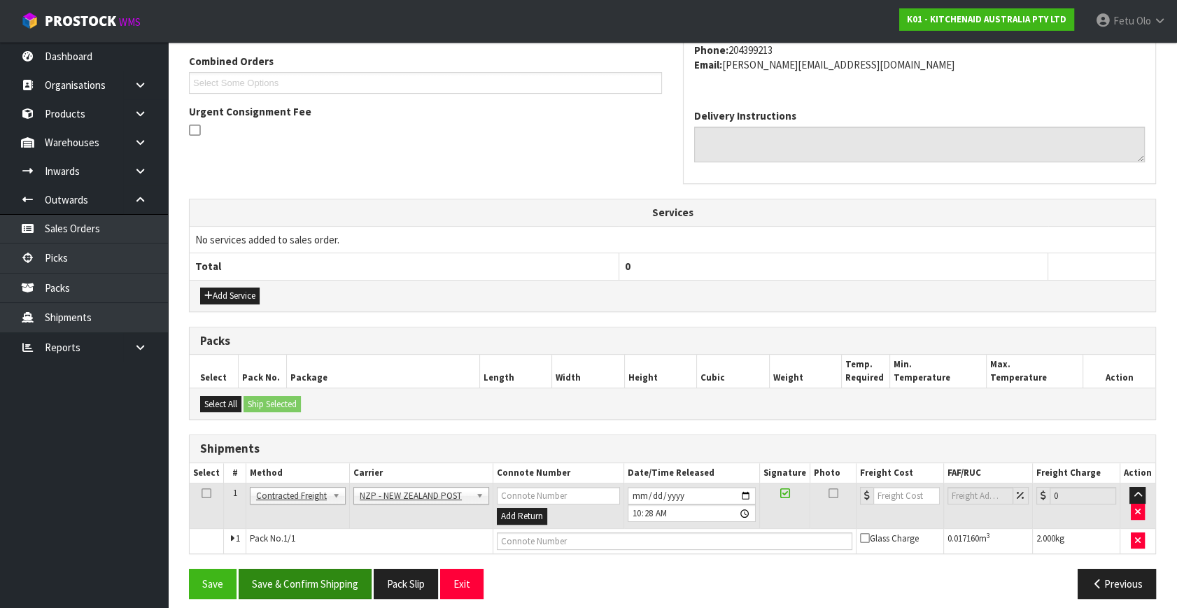
scroll to position [369, 0]
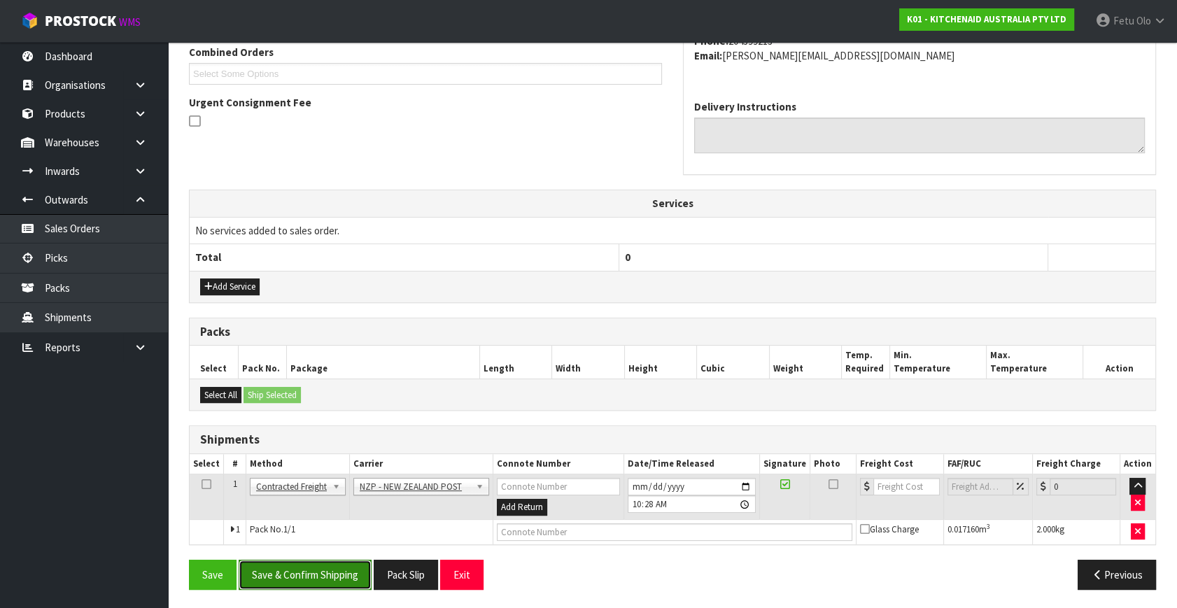
click at [320, 574] on button "Save & Confirm Shipping" at bounding box center [305, 575] width 133 height 30
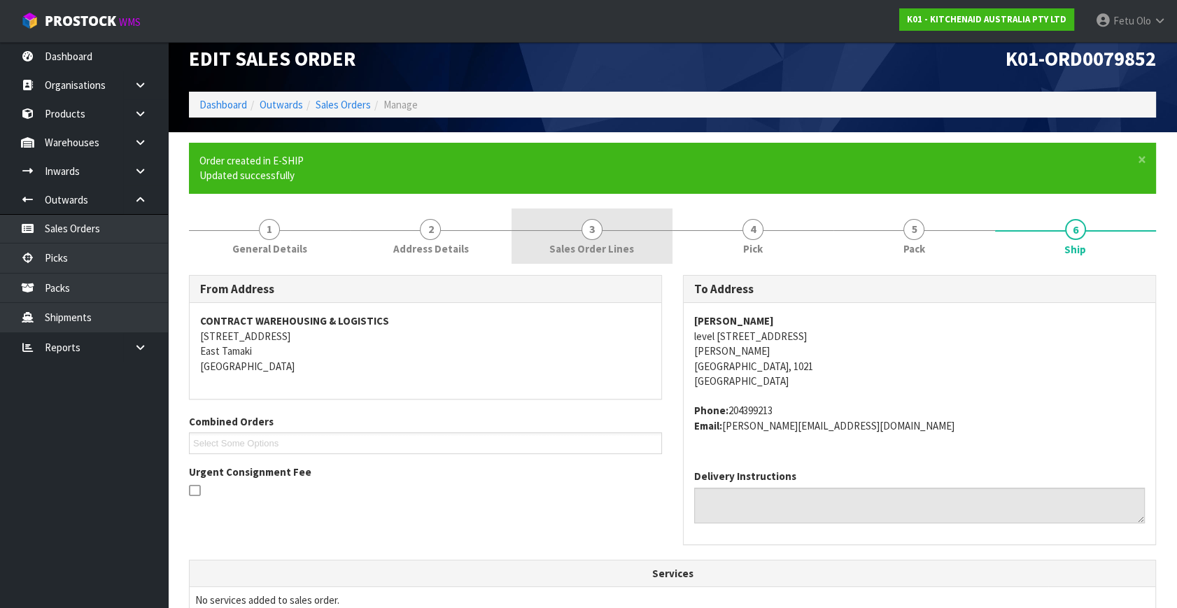
scroll to position [350, 0]
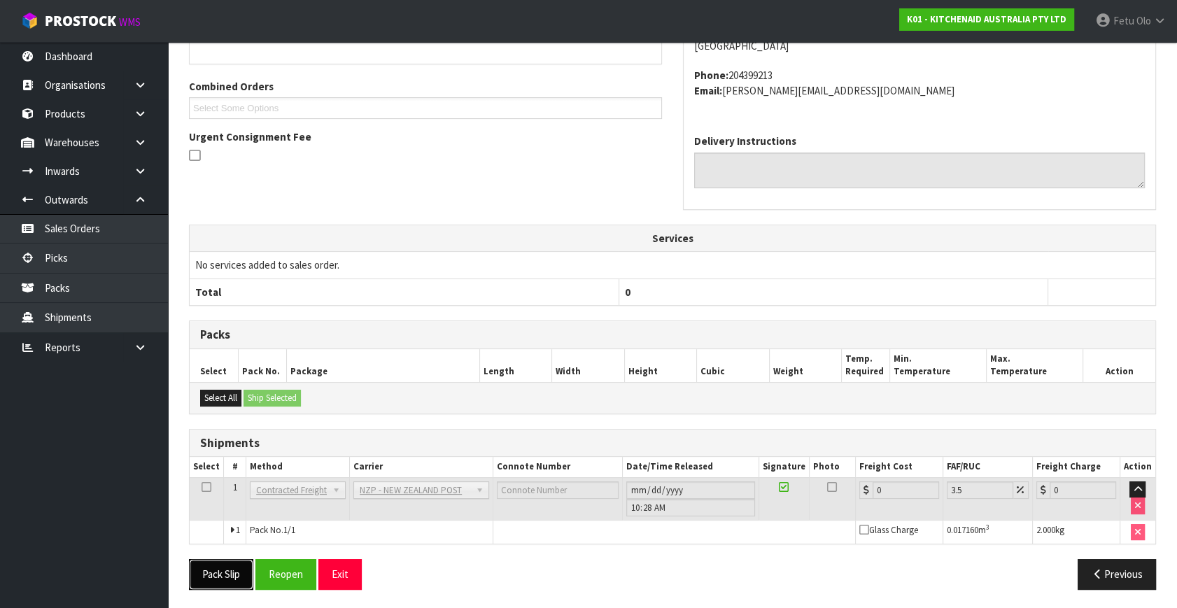
click at [250, 571] on button "Pack Slip" at bounding box center [221, 574] width 64 height 30
click at [293, 571] on button "Reopen" at bounding box center [301, 574] width 61 height 30
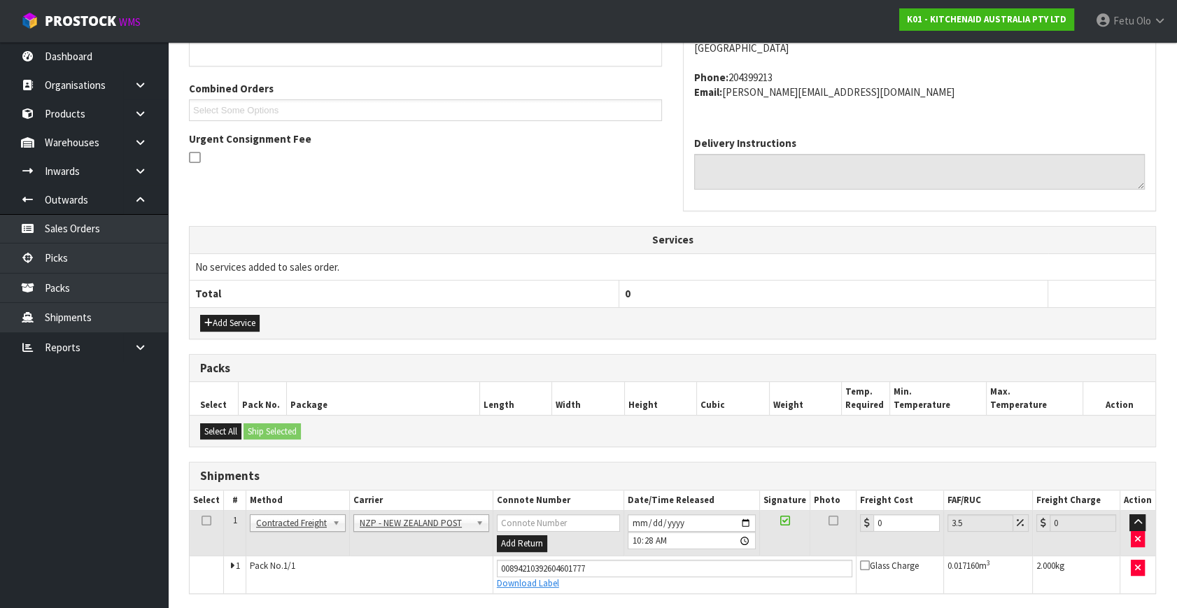
scroll to position [335, 0]
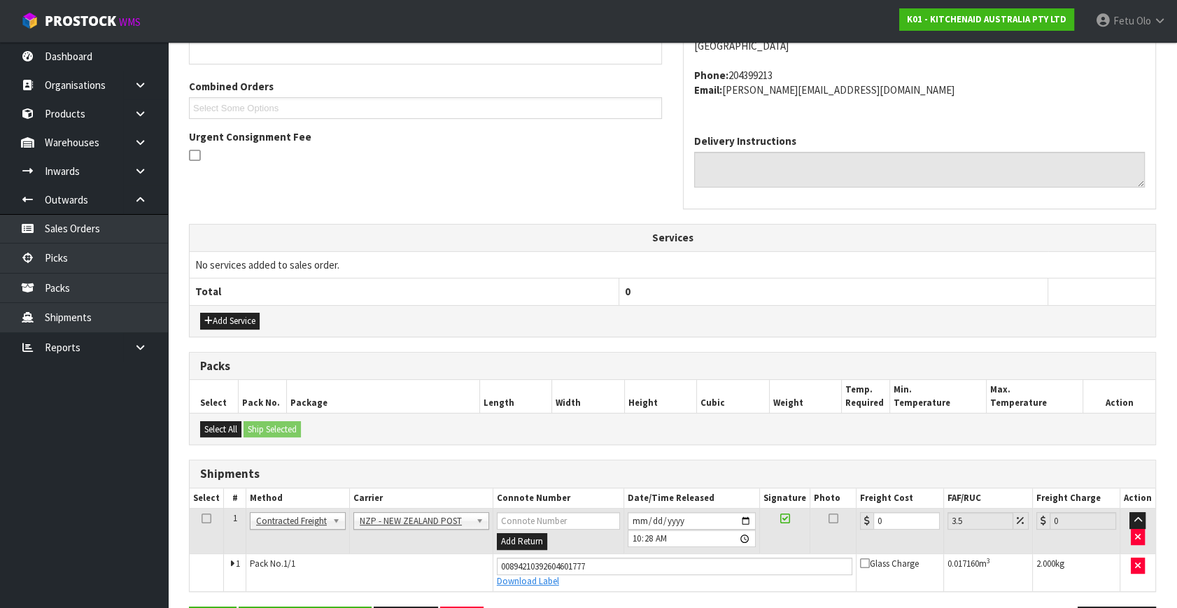
drag, startPoint x: 902, startPoint y: 496, endPoint x: 877, endPoint y: 530, distance: 42.5
click at [902, 496] on th "Freight Cost" at bounding box center [898, 498] width 87 height 20
drag, startPoint x: 888, startPoint y: 523, endPoint x: 739, endPoint y: 532, distance: 149.2
click at [797, 546] on tr "1 Client Local Pickup Customer Local Pickup Company Freight Contracted Freight …" at bounding box center [672, 531] width 965 height 45
type input "4"
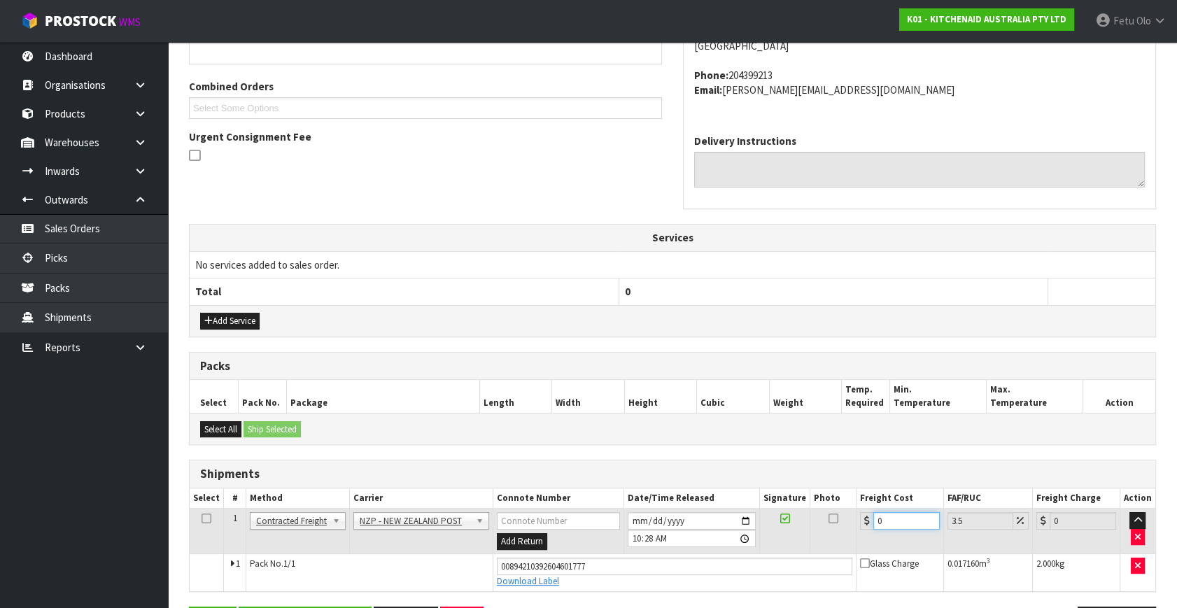
type input "4.14"
type input "4.3"
type input "4.45"
type input "4.33"
type input "4.48"
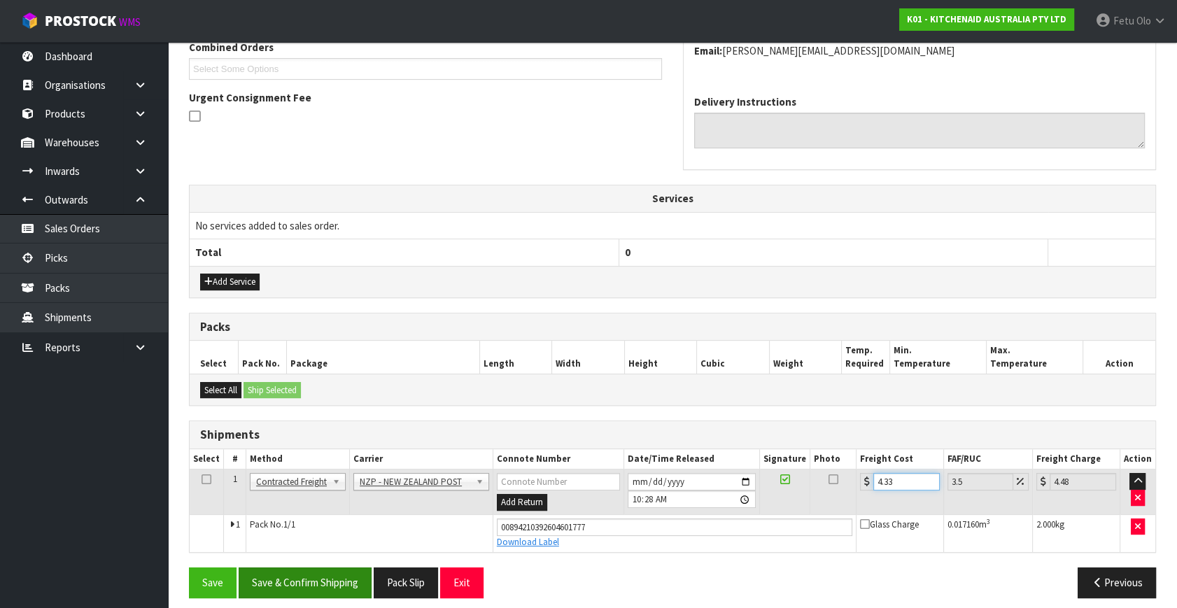
scroll to position [383, 0]
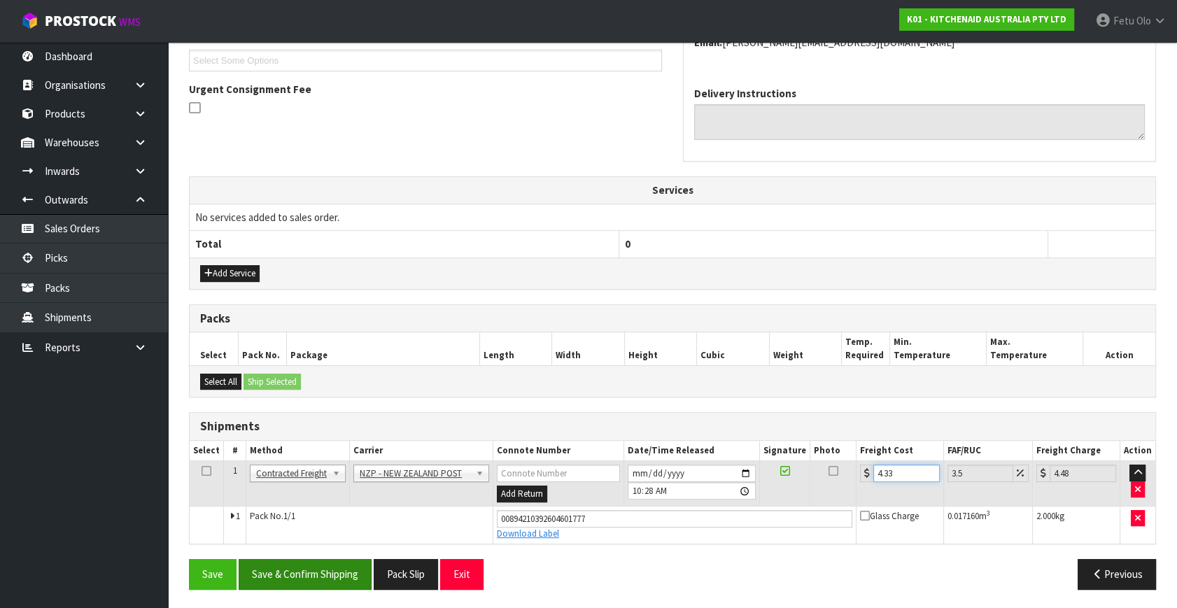
type input "4.33"
click at [336, 568] on button "Save & Confirm Shipping" at bounding box center [305, 574] width 133 height 30
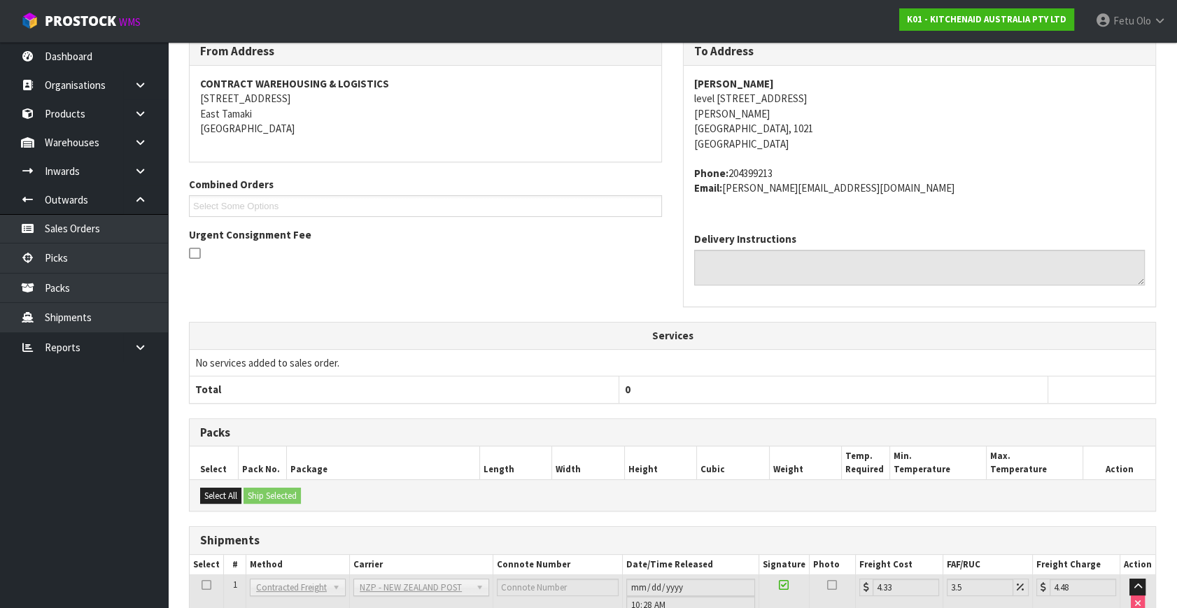
scroll to position [344, 0]
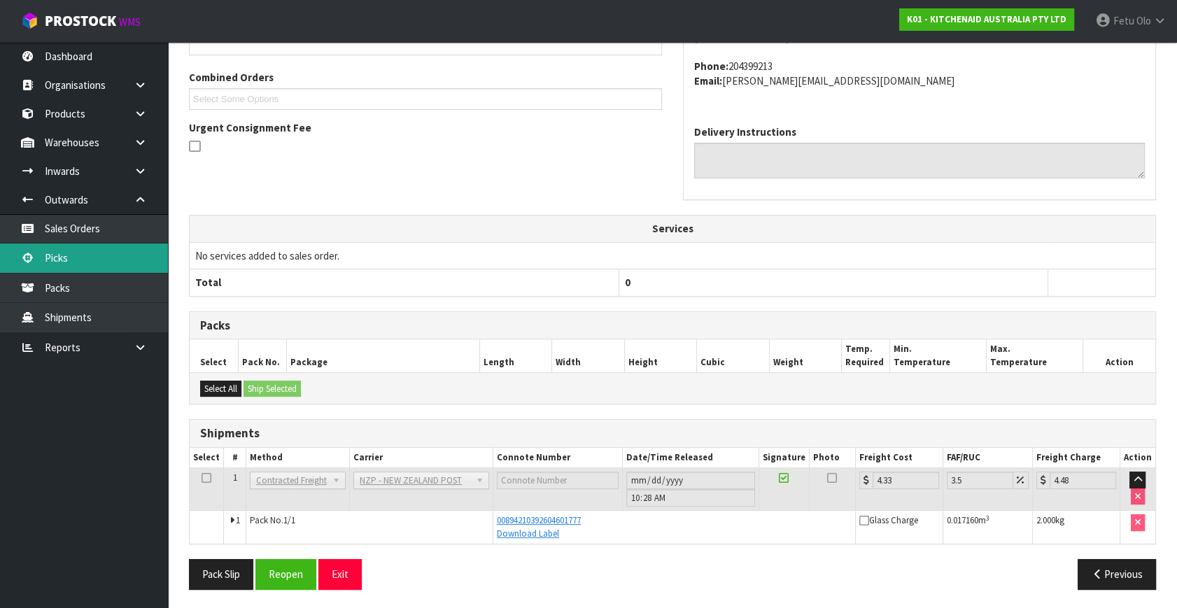
click at [53, 259] on link "Picks" at bounding box center [84, 257] width 168 height 29
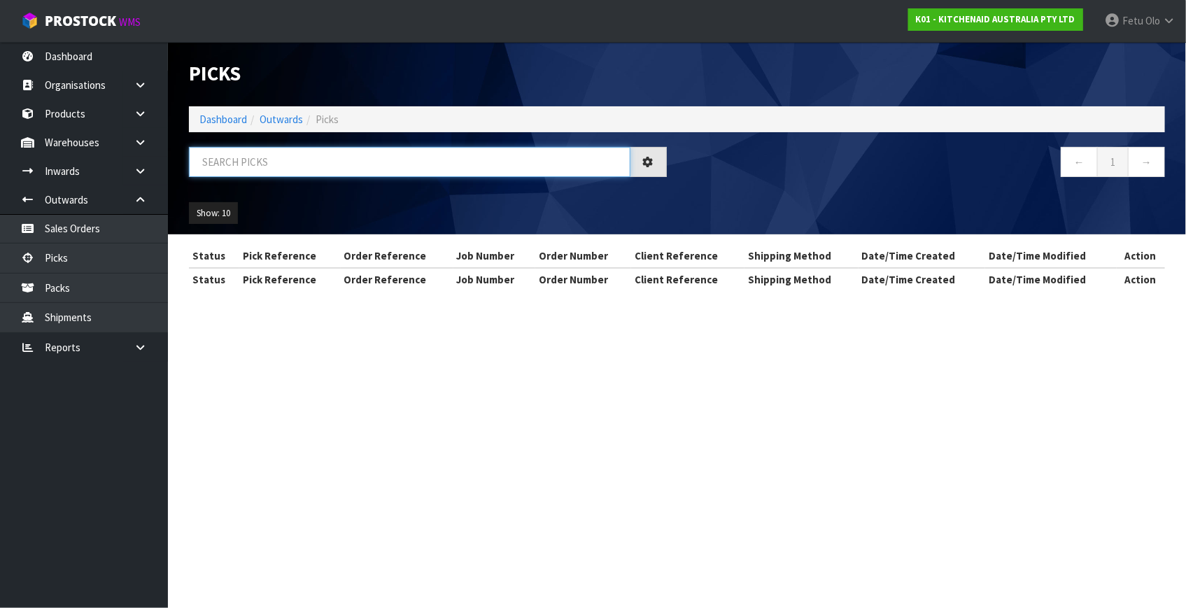
click at [257, 155] on input "text" at bounding box center [409, 162] width 441 height 30
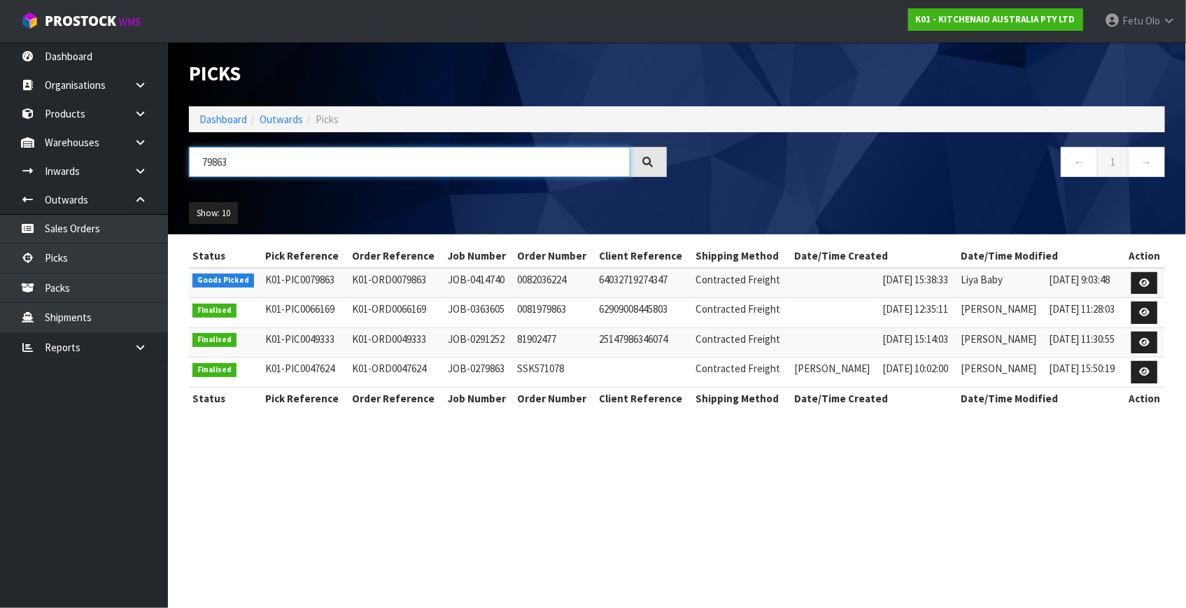
type input "79863"
click at [1143, 282] on icon at bounding box center [1144, 282] width 10 height 9
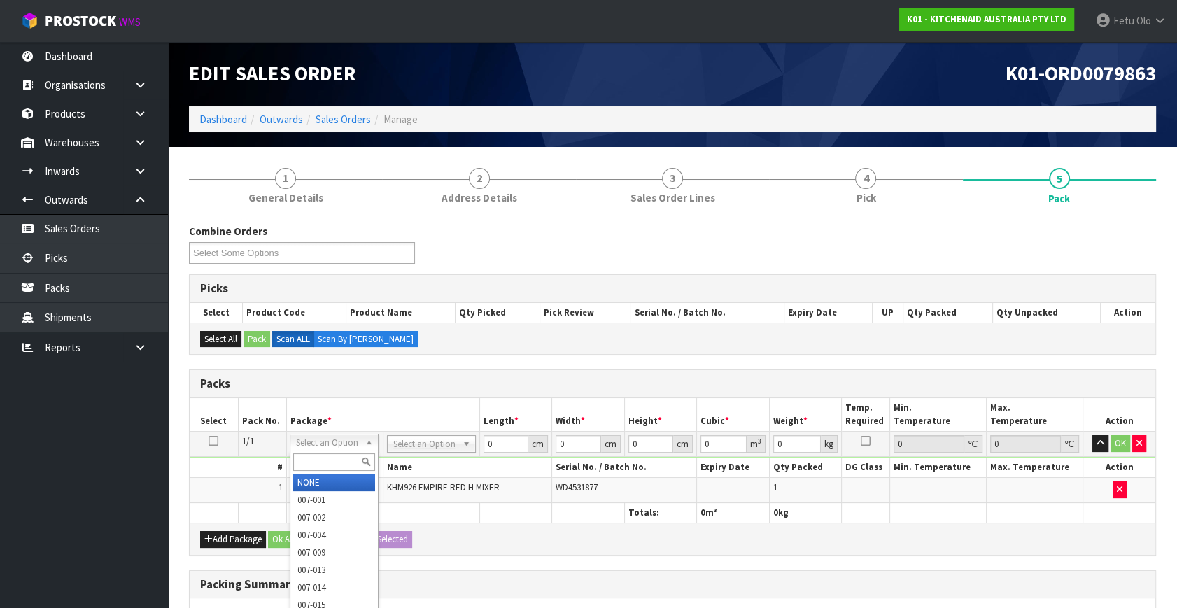
drag, startPoint x: 337, startPoint y: 441, endPoint x: 319, endPoint y: 471, distance: 34.6
click at [319, 471] on div at bounding box center [333, 461] width 87 height 23
click at [323, 469] on input "text" at bounding box center [334, 461] width 82 height 17
type input "011-084"
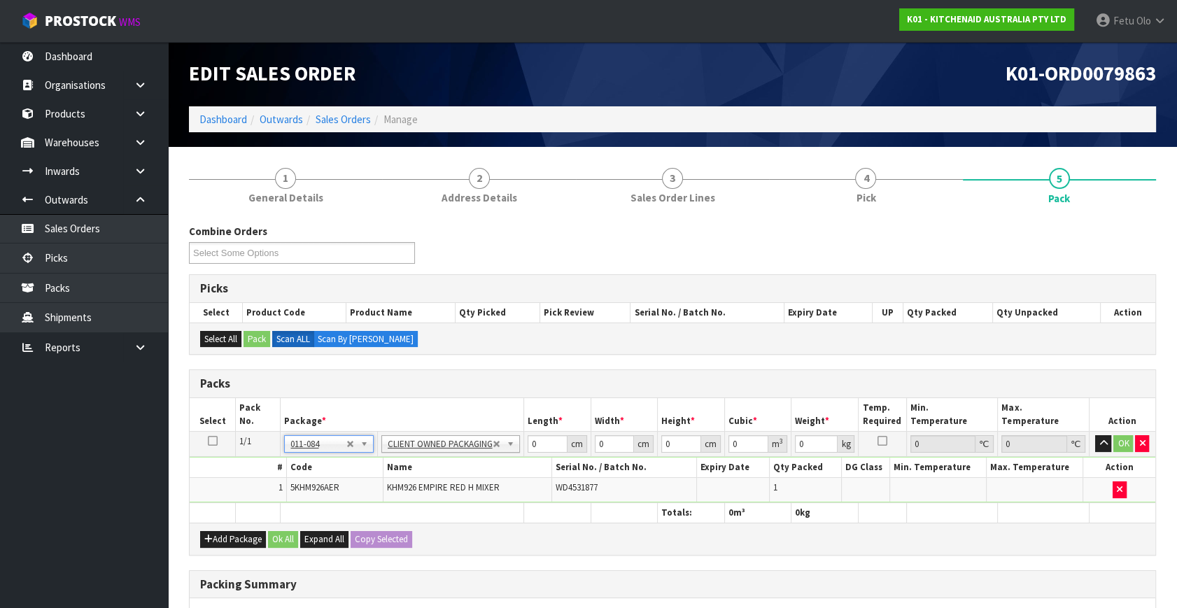
type input "1.6"
drag, startPoint x: 538, startPoint y: 442, endPoint x: 449, endPoint y: 474, distance: 94.2
click at [450, 474] on tbody "1/1 NONE 007-001 007-002 007-004 007-009 007-013 007-014 007-015 007-017 007-01…" at bounding box center [672, 467] width 965 height 71
type input "30"
type input "26"
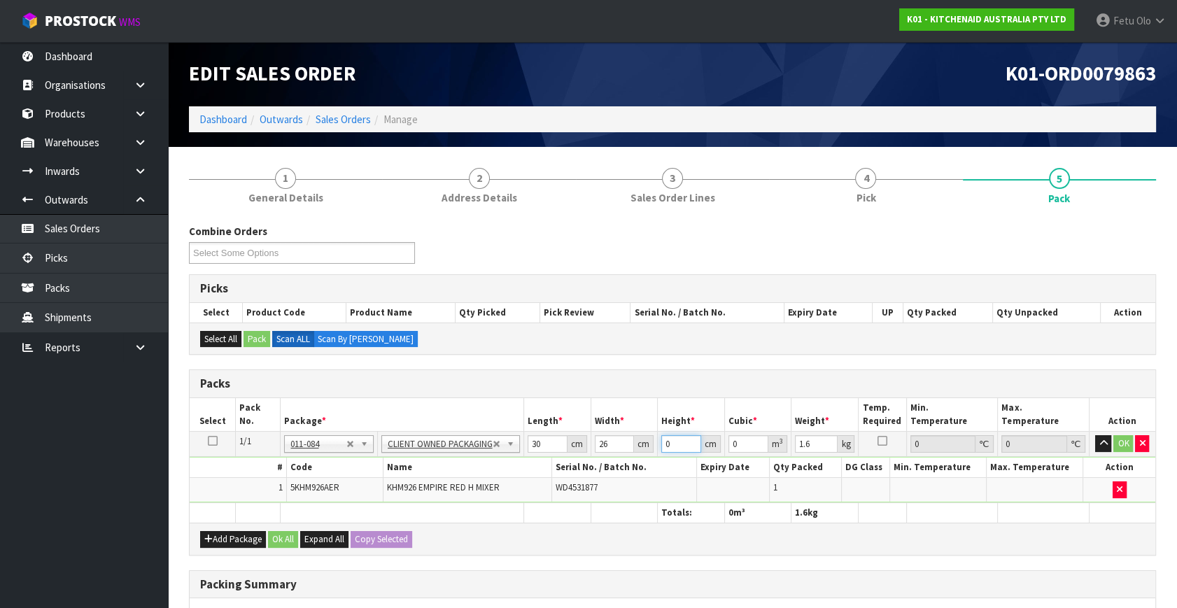
type input "2"
type input "0.00156"
type input "22"
type input "0.01716"
type input "22"
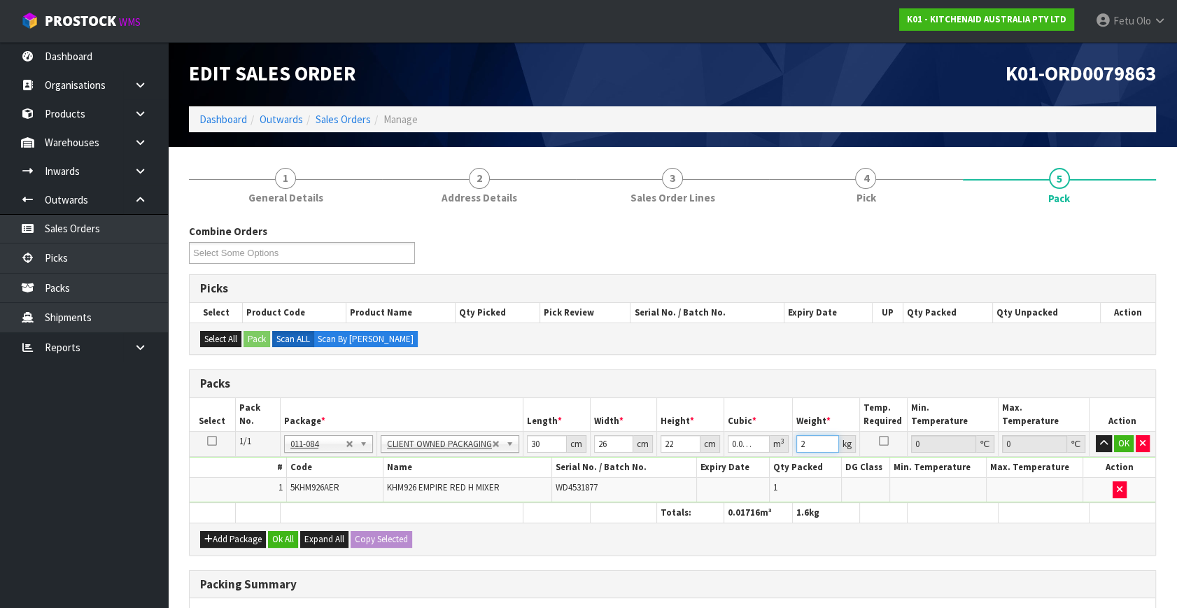
type input "2"
click button "OK" at bounding box center [1124, 443] width 20 height 17
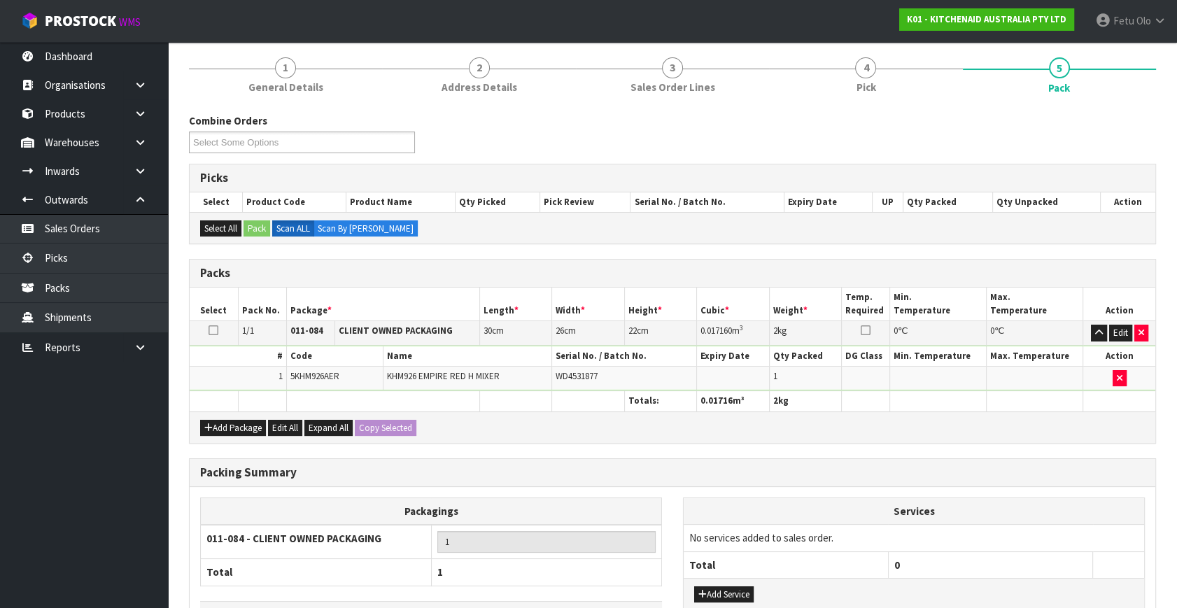
scroll to position [208, 0]
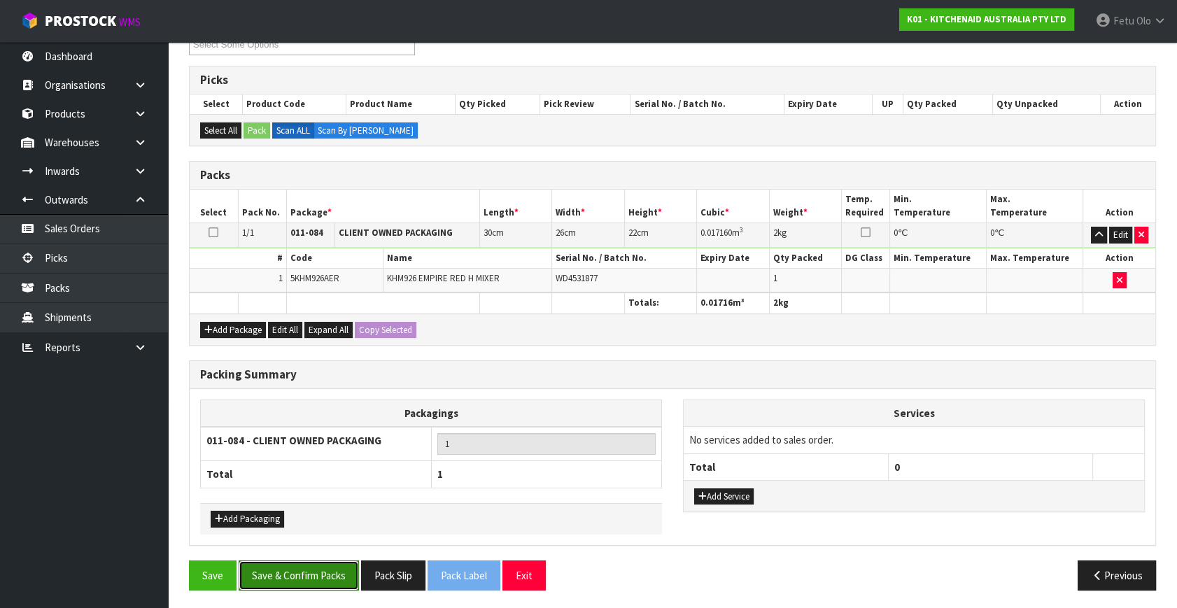
click at [329, 570] on button "Save & Confirm Packs" at bounding box center [299, 575] width 120 height 30
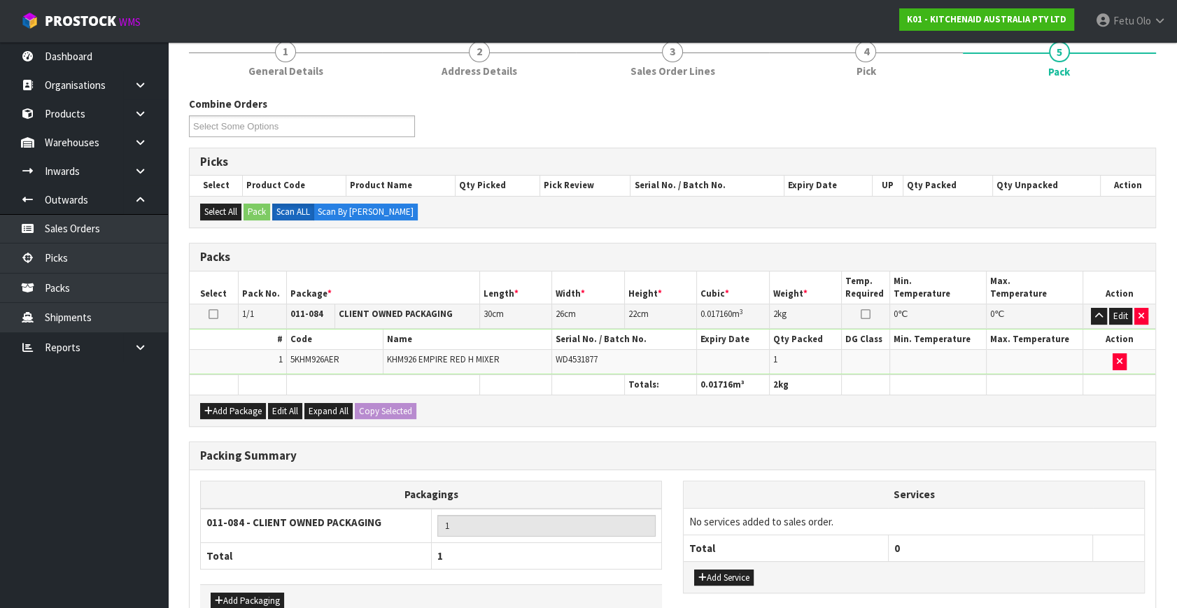
scroll to position [259, 0]
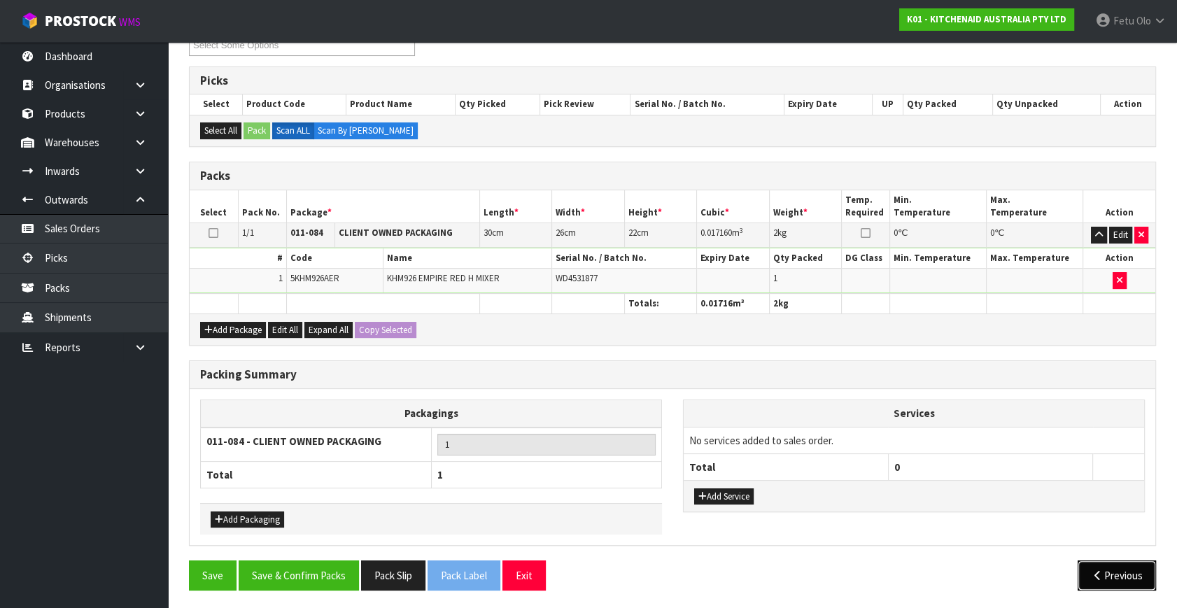
drag, startPoint x: 1125, startPoint y: 574, endPoint x: 674, endPoint y: 506, distance: 456.2
click at [1125, 574] on button "Previous" at bounding box center [1116, 575] width 78 height 30
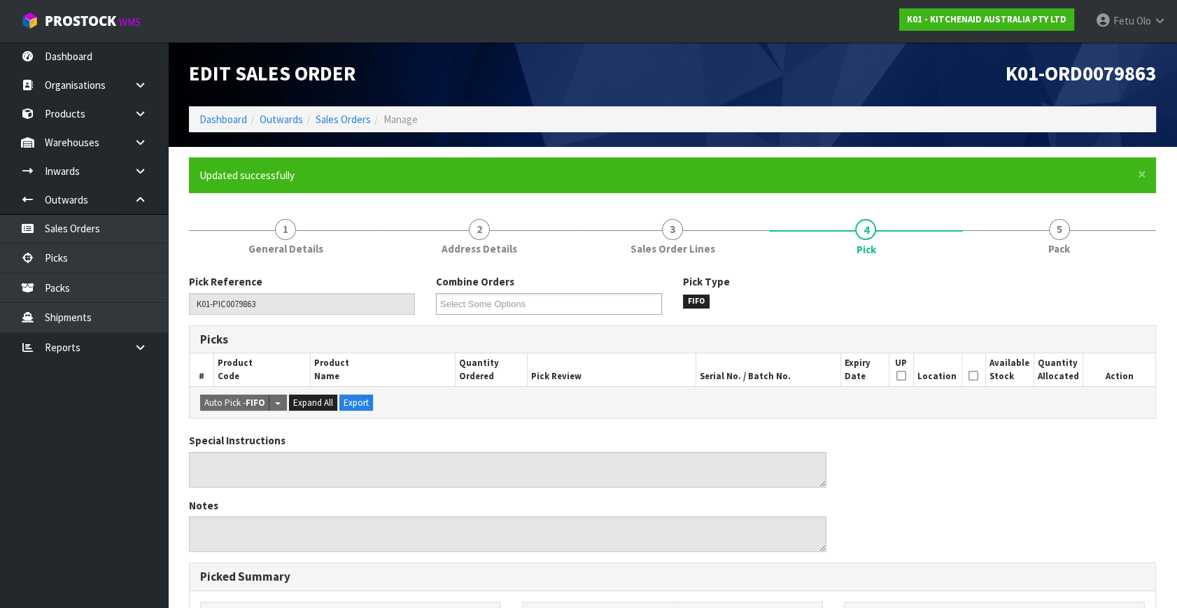
type input "Fetu Olo"
type input "[DATE]T10:30:56"
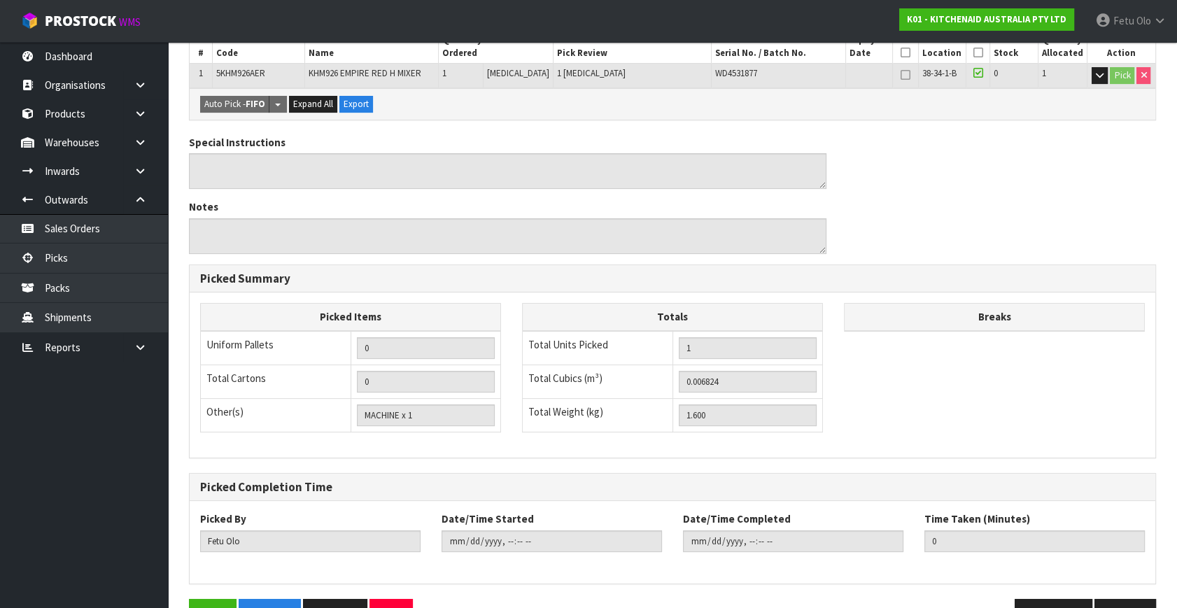
scroll to position [363, 0]
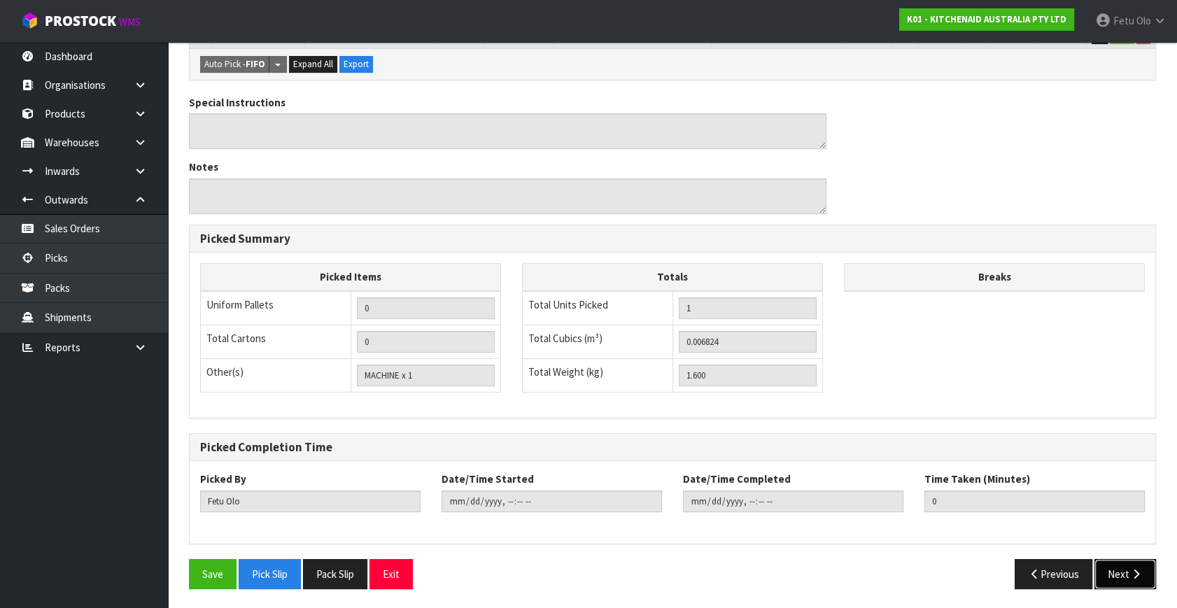
drag, startPoint x: 1125, startPoint y: 571, endPoint x: 1093, endPoint y: 568, distance: 31.7
click at [1124, 571] on button "Next" at bounding box center [1125, 574] width 62 height 30
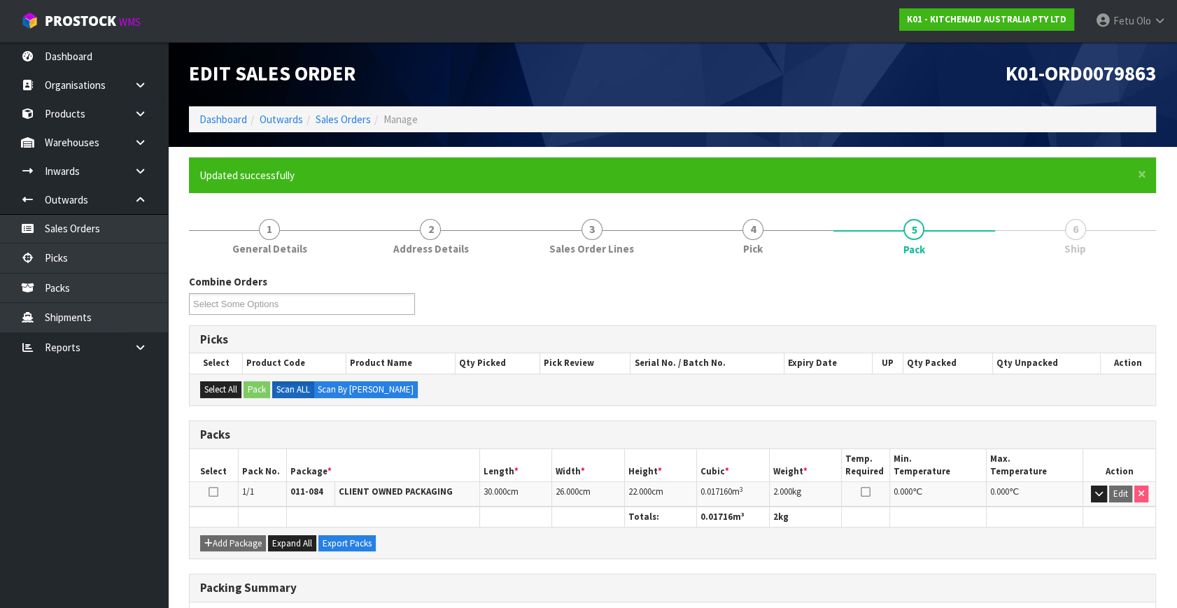
scroll to position [183, 0]
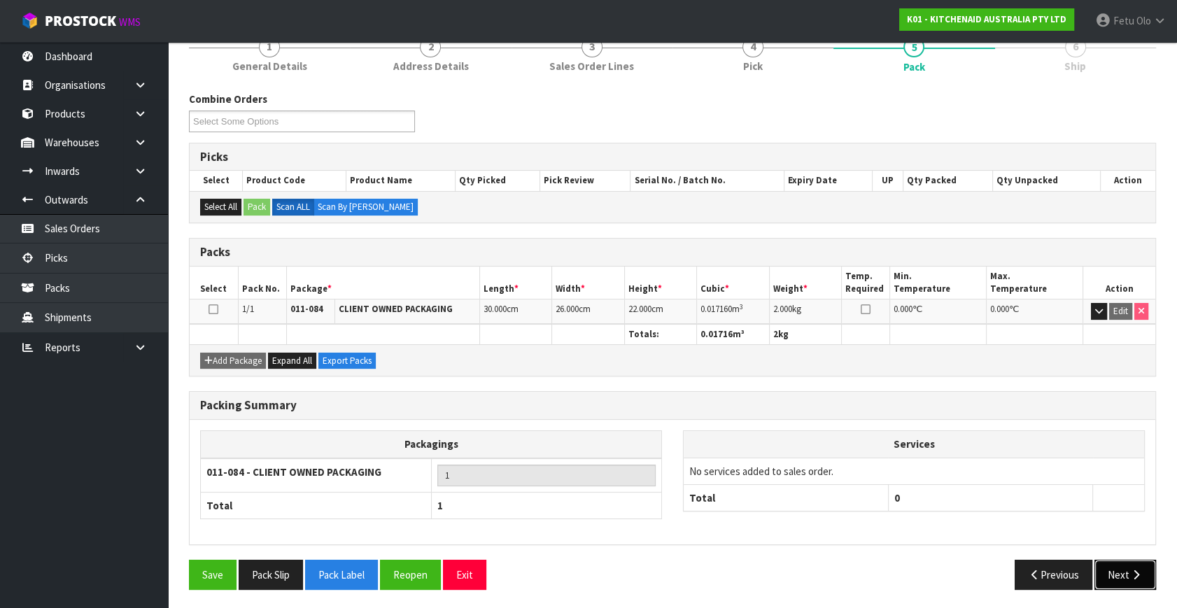
click at [1113, 567] on button "Next" at bounding box center [1125, 575] width 62 height 30
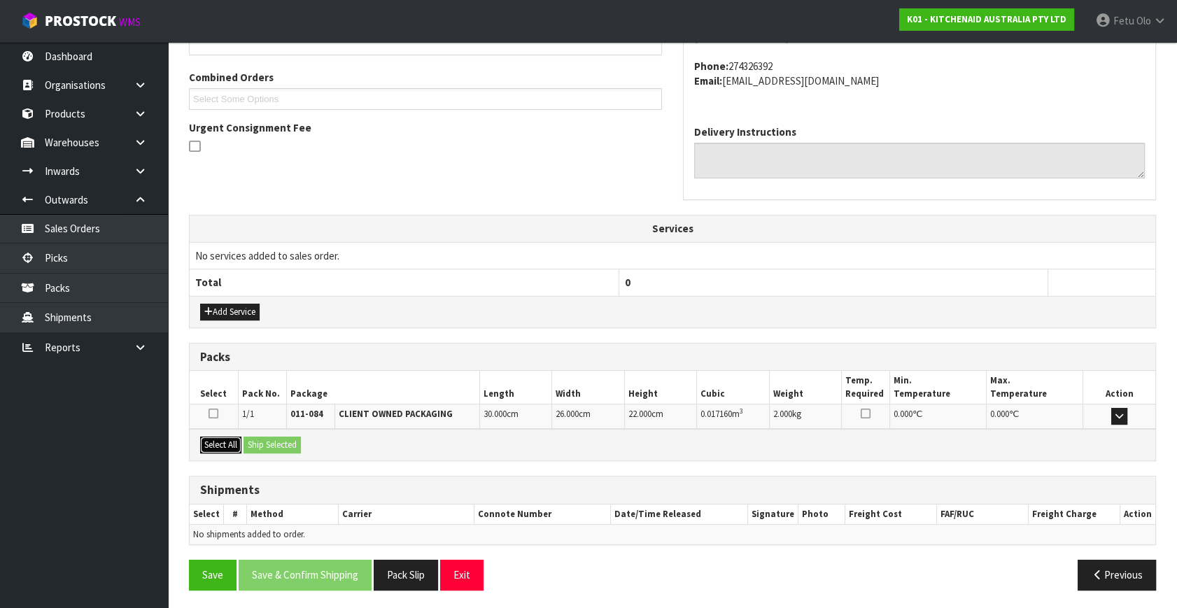
drag, startPoint x: 224, startPoint y: 444, endPoint x: 279, endPoint y: 443, distance: 55.3
click at [239, 443] on button "Select All" at bounding box center [220, 444] width 41 height 17
click at [291, 441] on button "Ship Selected" at bounding box center [271, 444] width 57 height 17
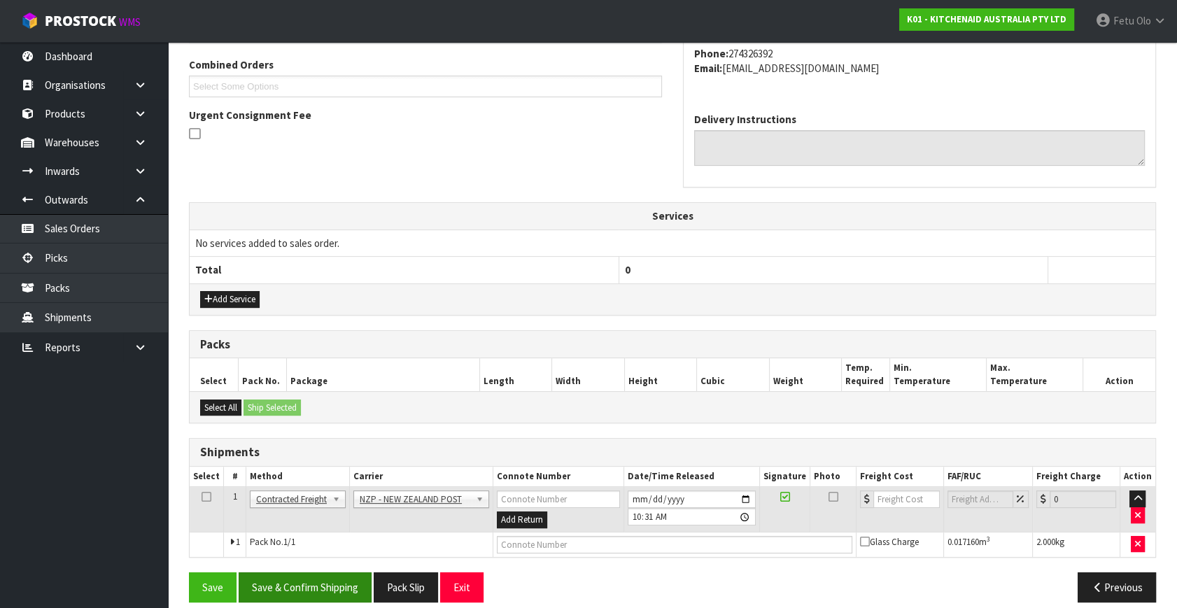
scroll to position [369, 0]
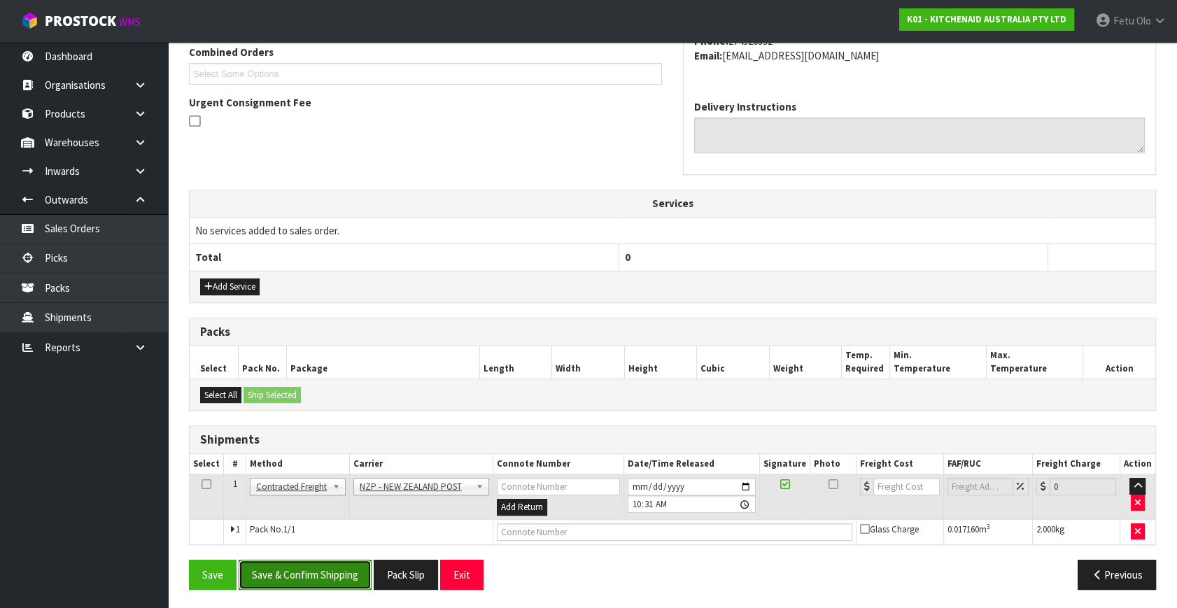
click at [300, 571] on button "Save & Confirm Shipping" at bounding box center [305, 575] width 133 height 30
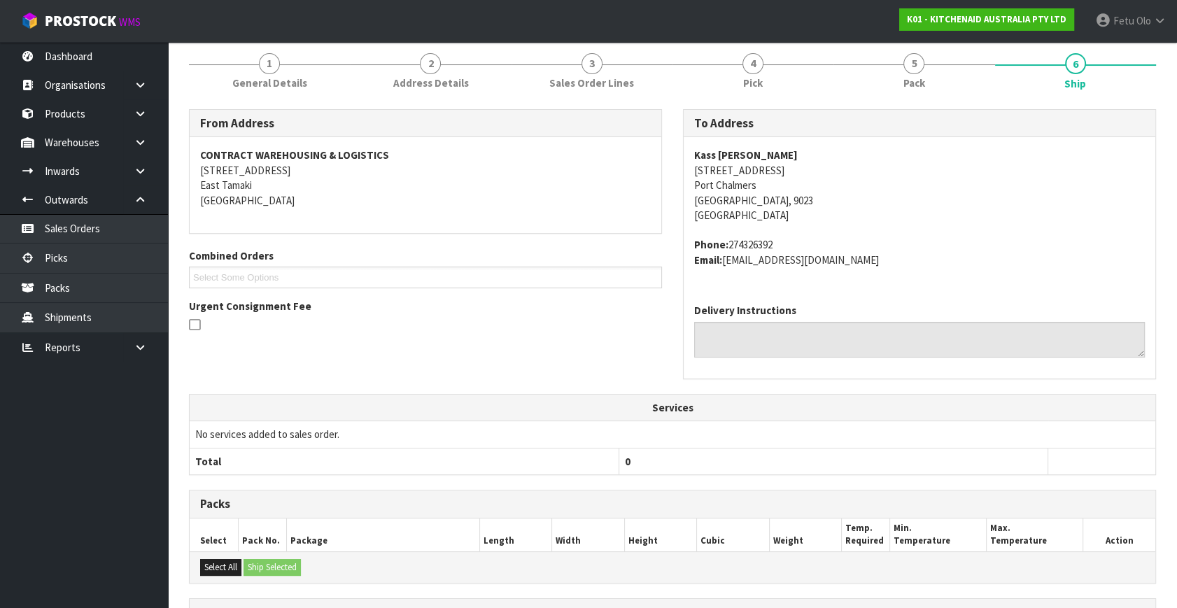
scroll to position [350, 0]
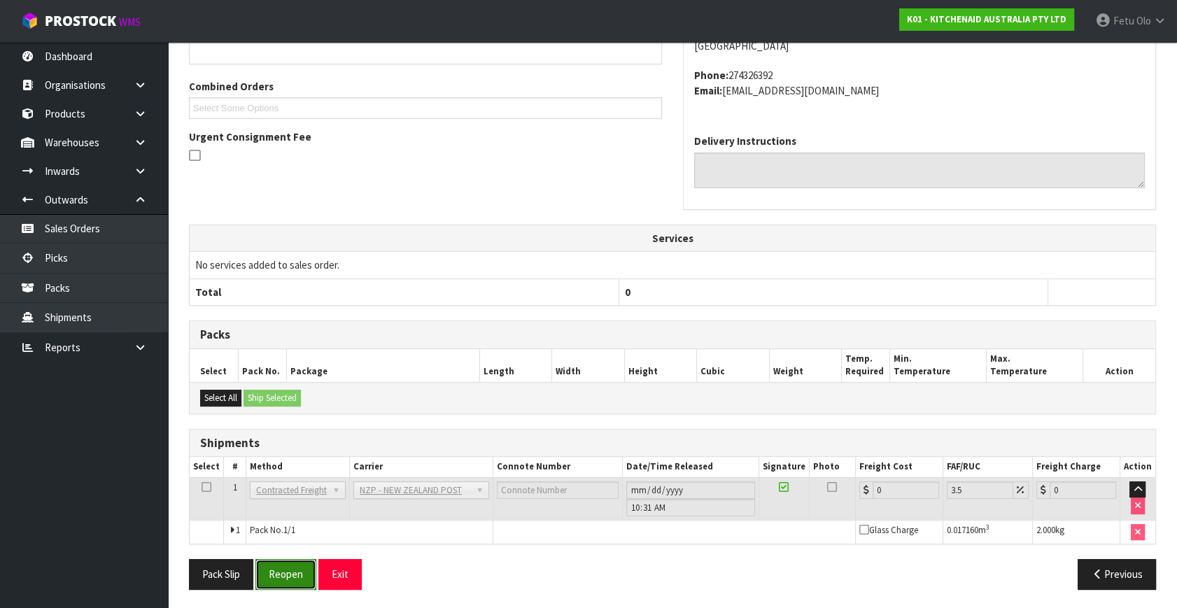
drag, startPoint x: 291, startPoint y: 576, endPoint x: 305, endPoint y: 576, distance: 14.0
click at [291, 576] on button "Reopen" at bounding box center [285, 574] width 61 height 30
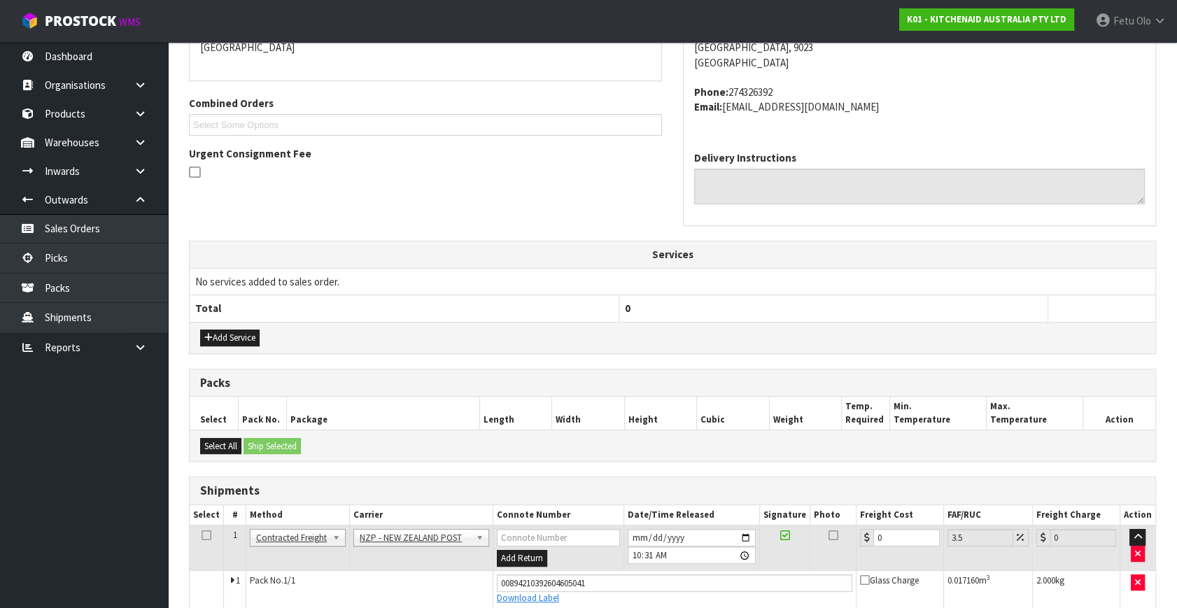
scroll to position [383, 0]
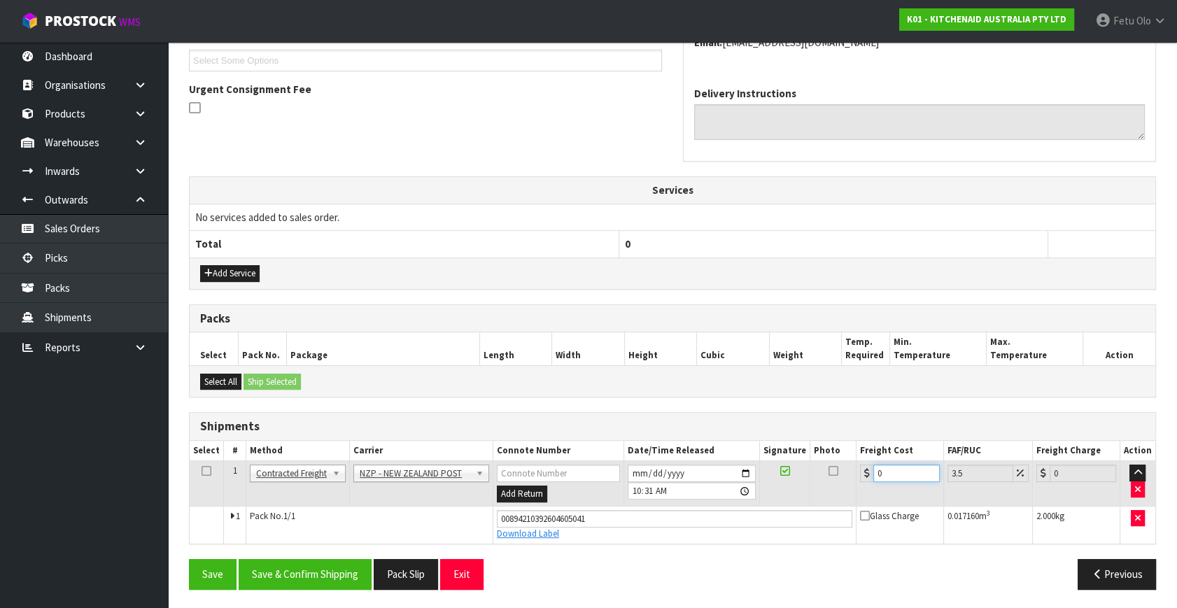
drag, startPoint x: 895, startPoint y: 462, endPoint x: 647, endPoint y: 532, distance: 258.0
click at [647, 532] on tbody "1 Client Local Pickup Customer Local Pickup Company Freight Contracted Freight …" at bounding box center [672, 502] width 965 height 83
type input "1"
type input "1.03"
type input "11"
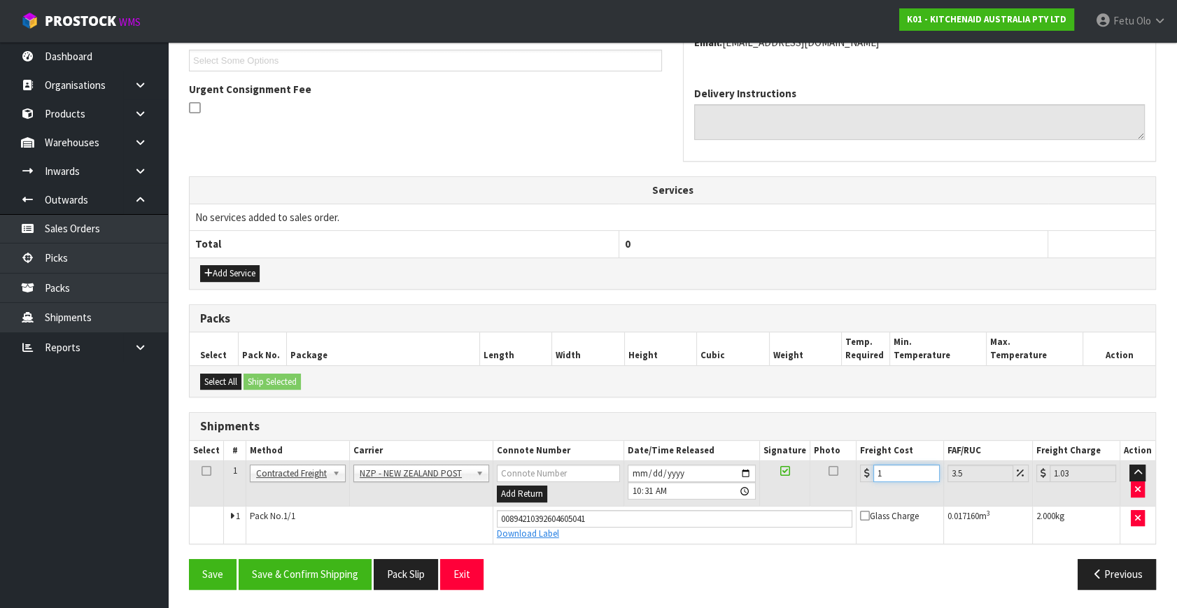
type input "11.38"
type input "11.6"
type input "12.01"
type input "11.61"
type input "12.02"
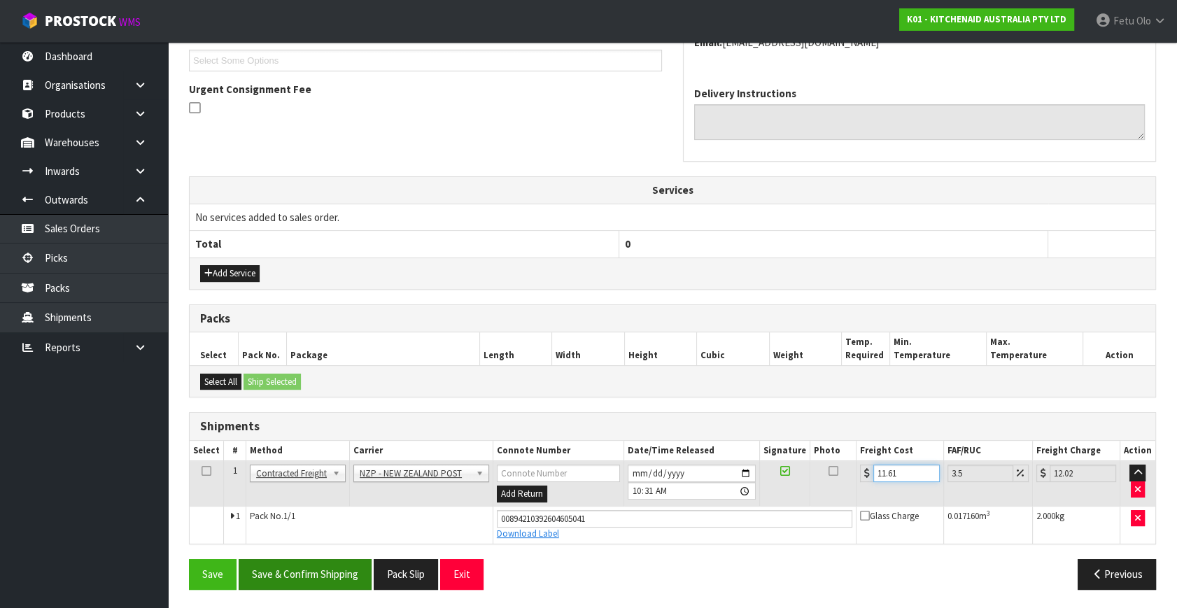
type input "11.61"
click at [349, 567] on button "Save & Confirm Shipping" at bounding box center [305, 574] width 133 height 30
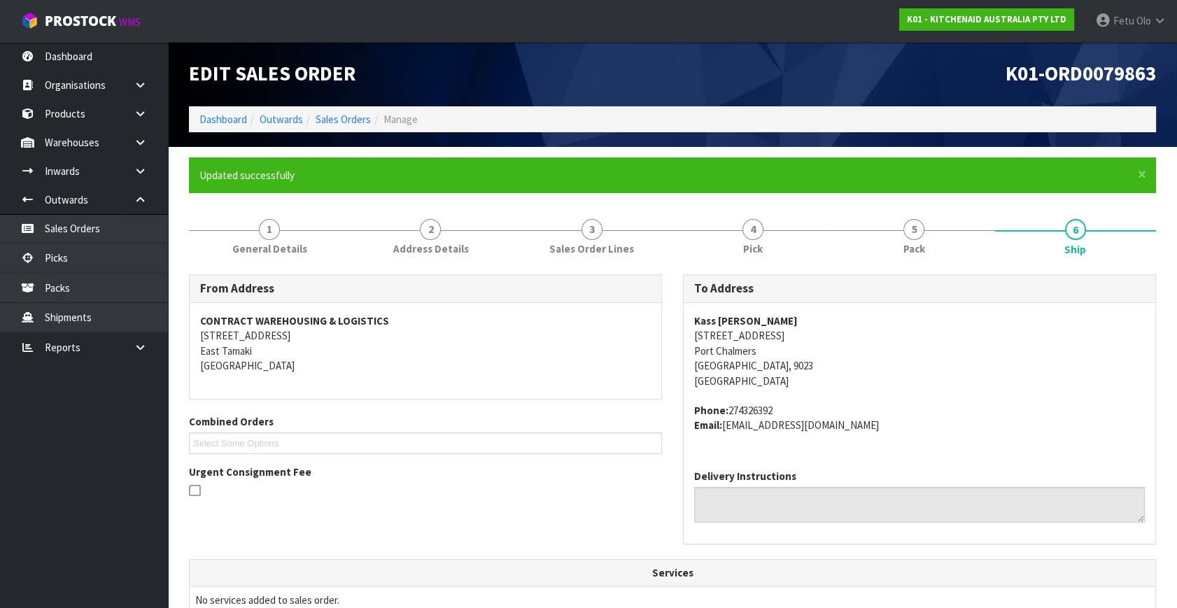
click at [393, 542] on div "From Address CONTRACT WAREHOUSING & LOGISTICS [STREET_ADDRESS] Combined Orders …" at bounding box center [672, 416] width 988 height 285
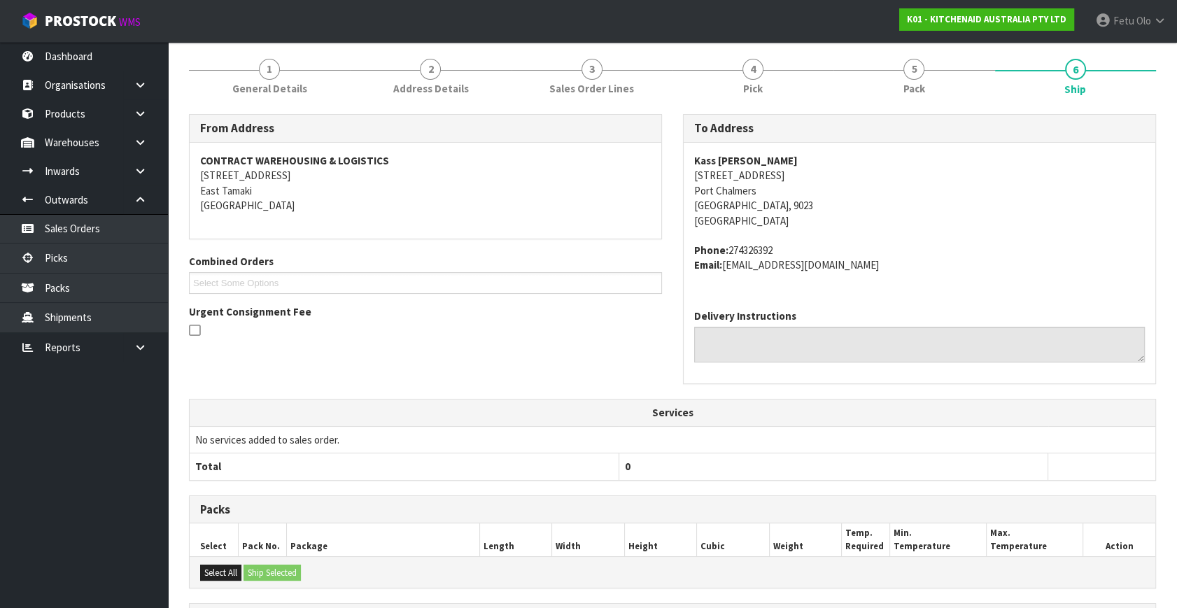
scroll to position [344, 0]
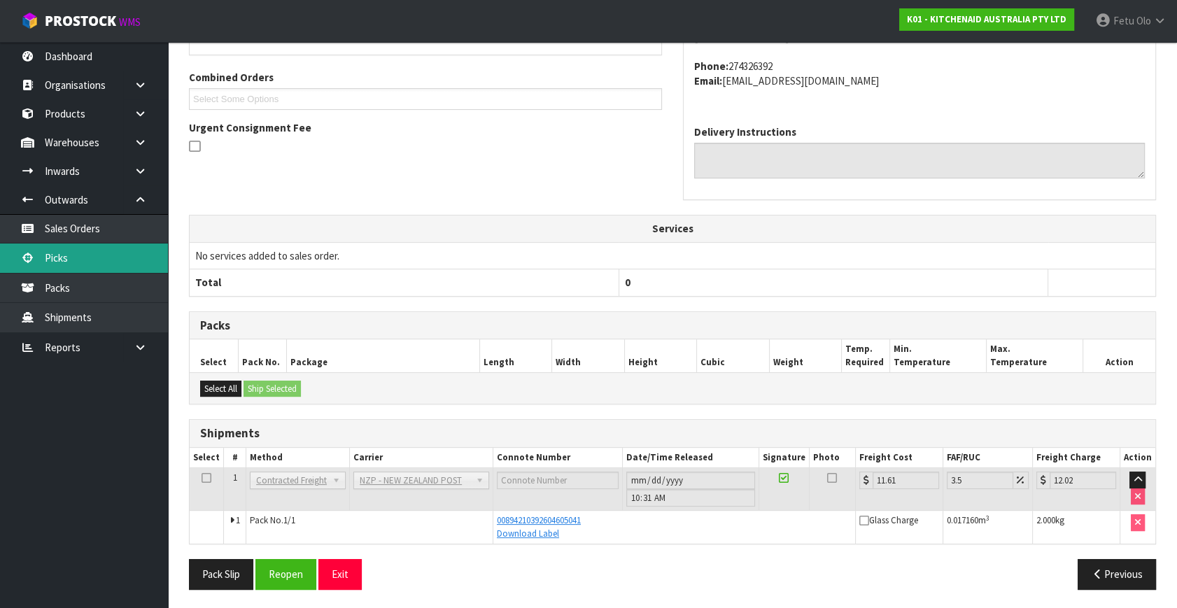
click at [62, 263] on link "Picks" at bounding box center [84, 257] width 168 height 29
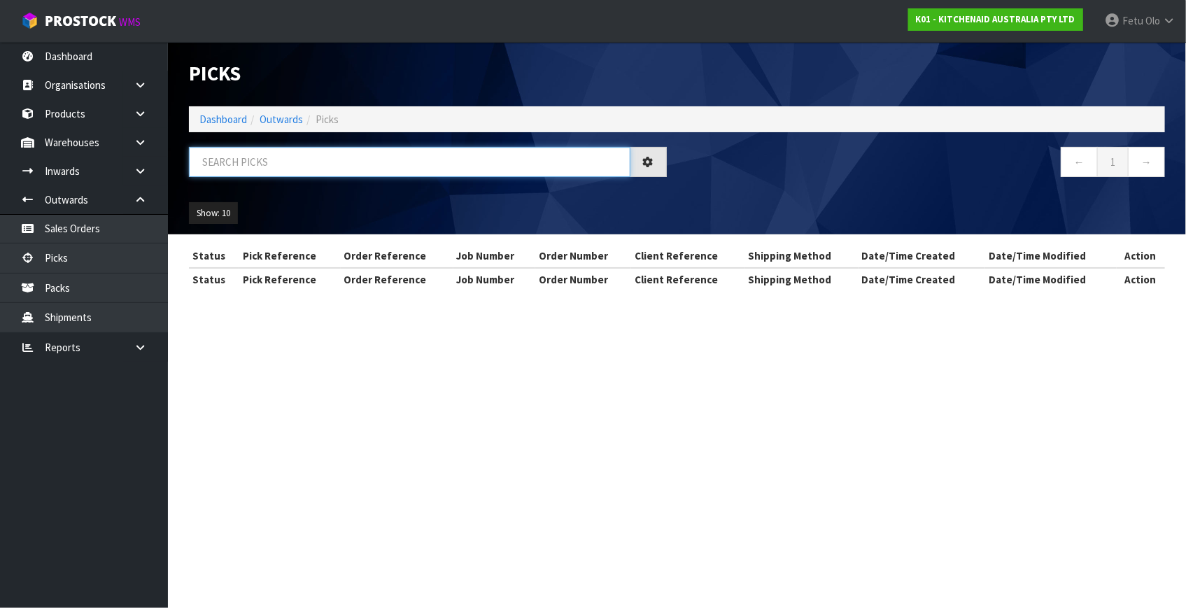
click at [350, 155] on input "text" at bounding box center [409, 162] width 441 height 30
type input "79906"
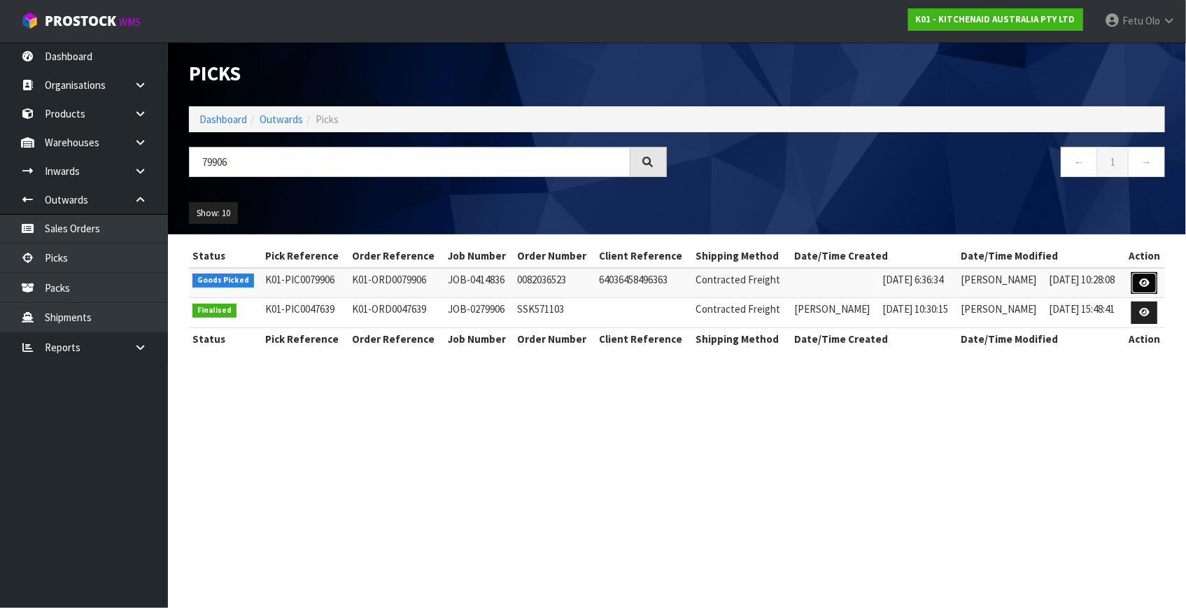
click at [1140, 285] on icon at bounding box center [1144, 282] width 10 height 9
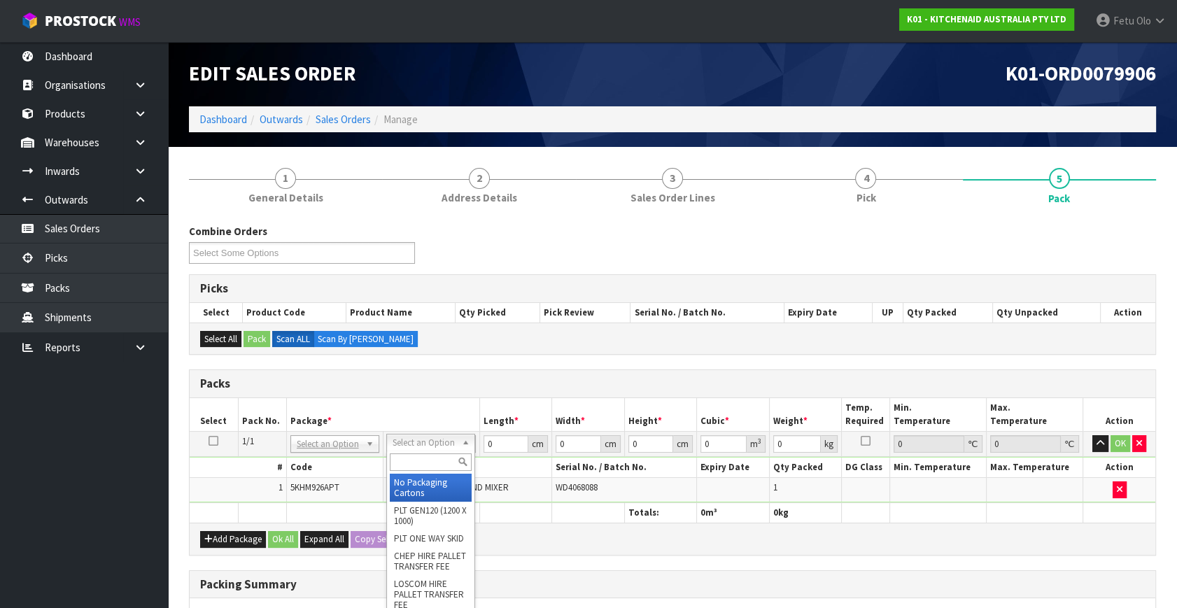
drag, startPoint x: 323, startPoint y: 442, endPoint x: 313, endPoint y: 464, distance: 24.4
click at [313, 464] on input "text" at bounding box center [334, 461] width 82 height 17
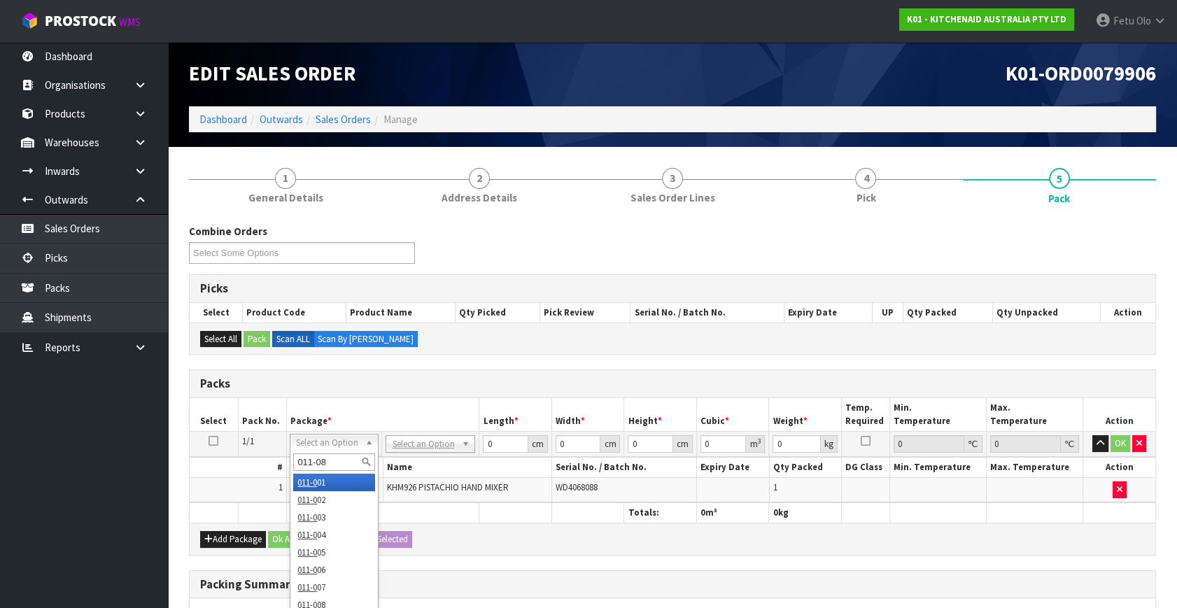
type input "011-084"
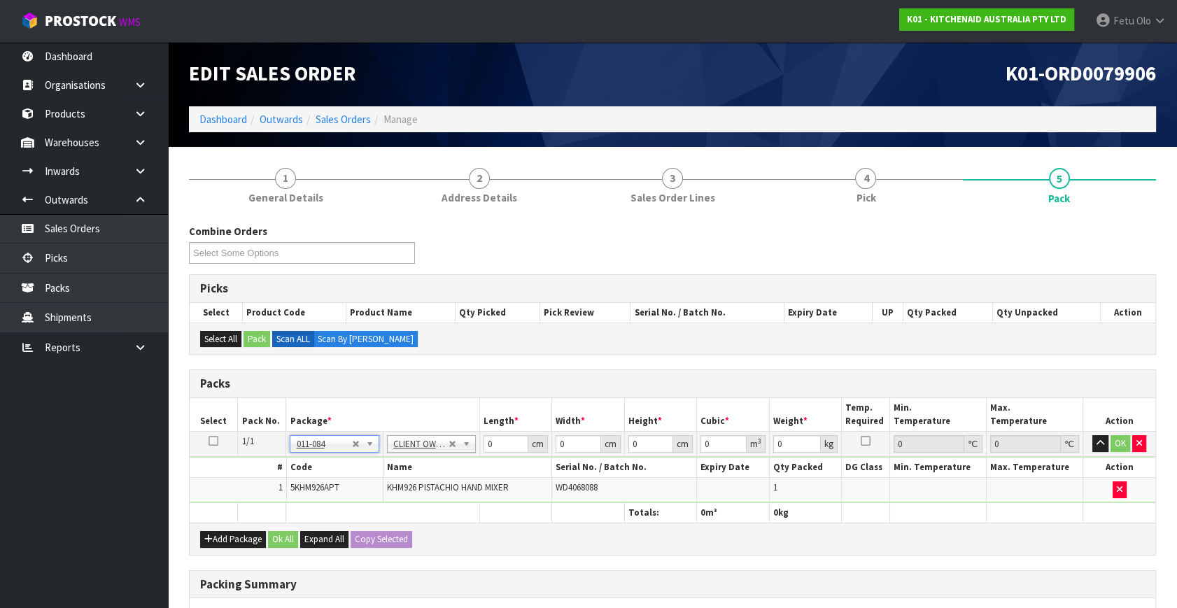
type input "1.75"
drag, startPoint x: 462, startPoint y: 454, endPoint x: 439, endPoint y: 462, distance: 23.7
click at [439, 462] on tbody "1/1 NONE 007-001 007-002 007-004 007-009 007-013 007-014 007-015 007-017 007-01…" at bounding box center [672, 467] width 965 height 71
type input "30"
type input "26"
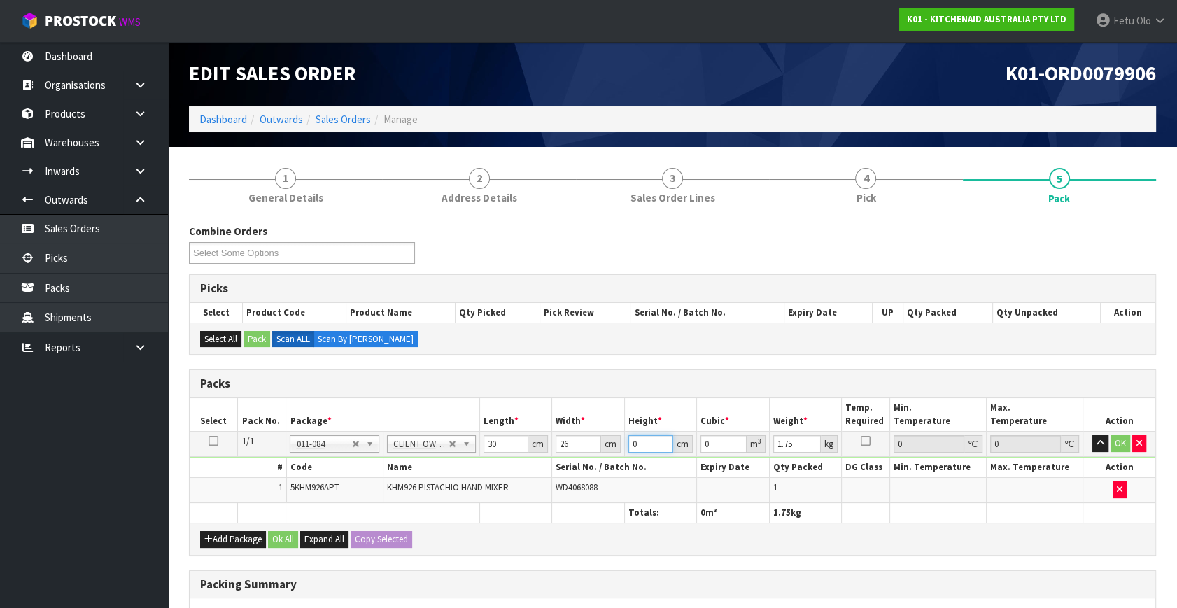
type input "2"
type input "0.00156"
type input "22"
type input "0.01716"
type input "22"
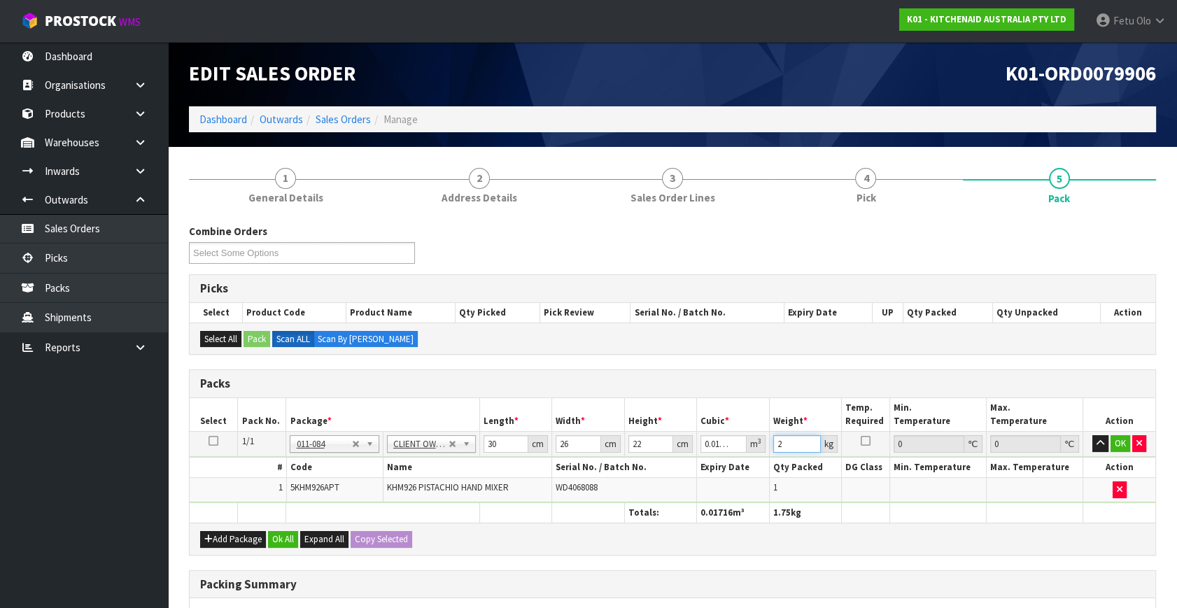
type input "2"
click button "OK" at bounding box center [1120, 443] width 20 height 17
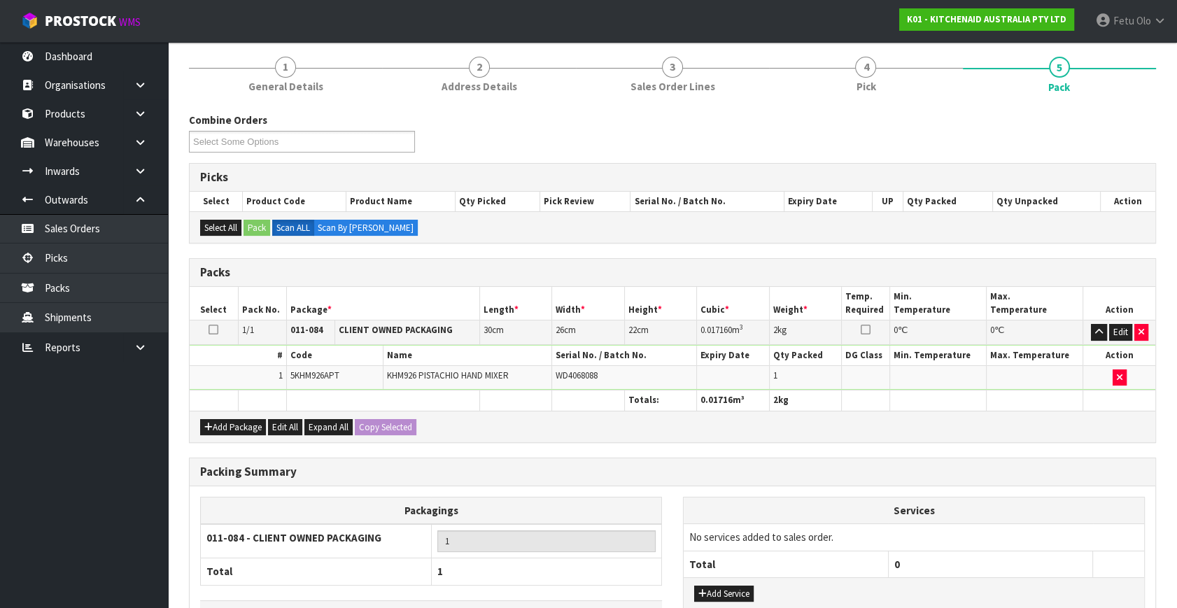
scroll to position [208, 0]
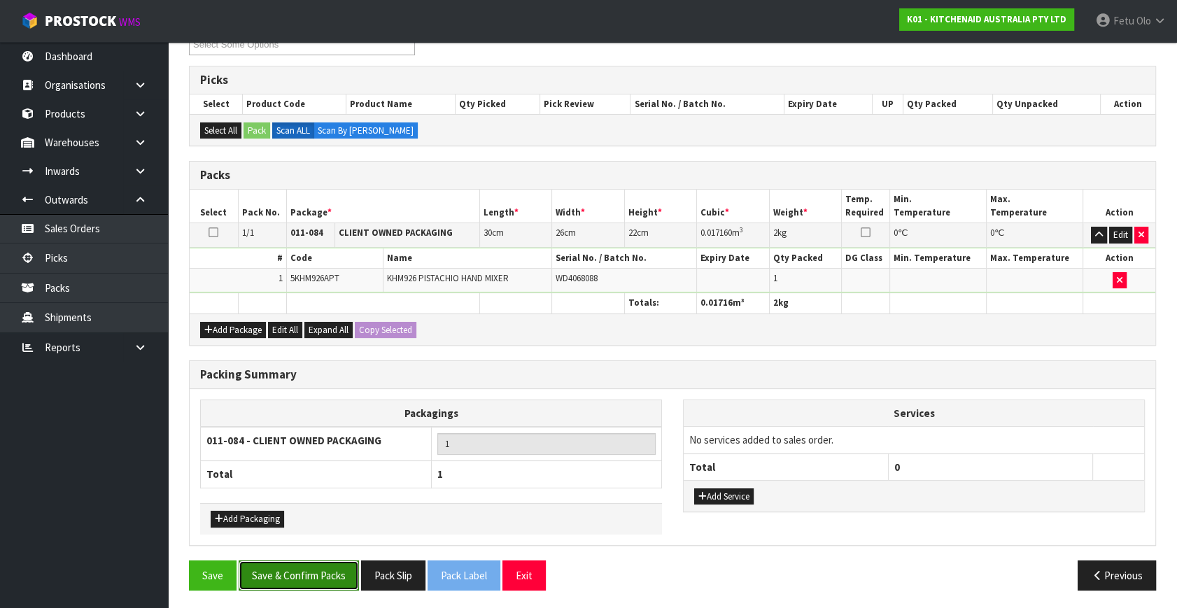
click at [354, 578] on button "Save & Confirm Packs" at bounding box center [299, 575] width 120 height 30
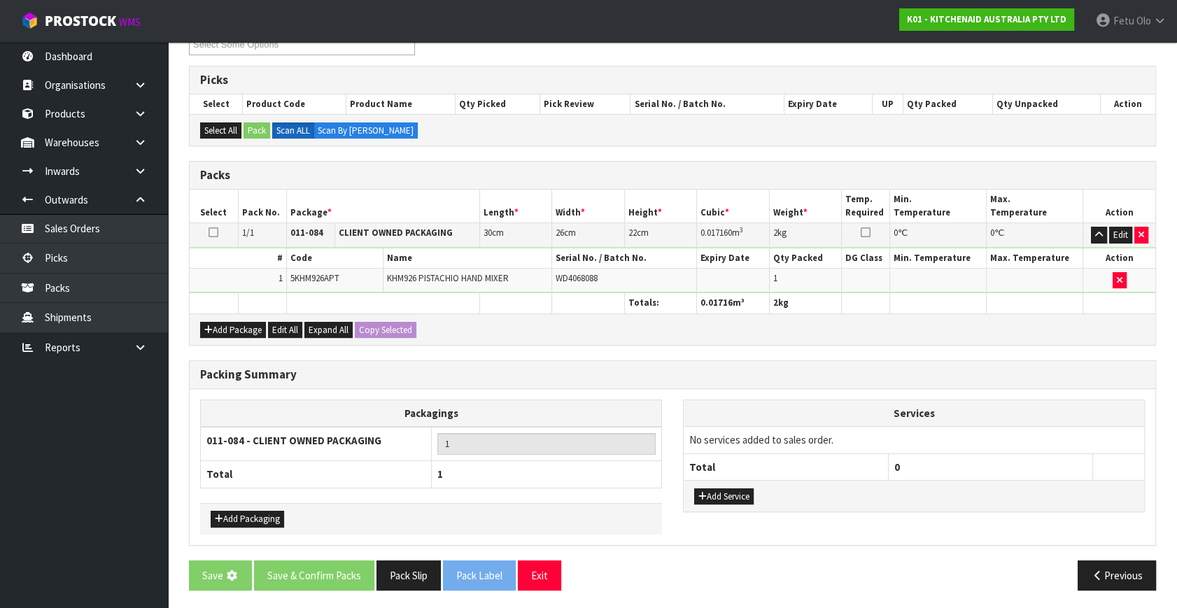
scroll to position [0, 0]
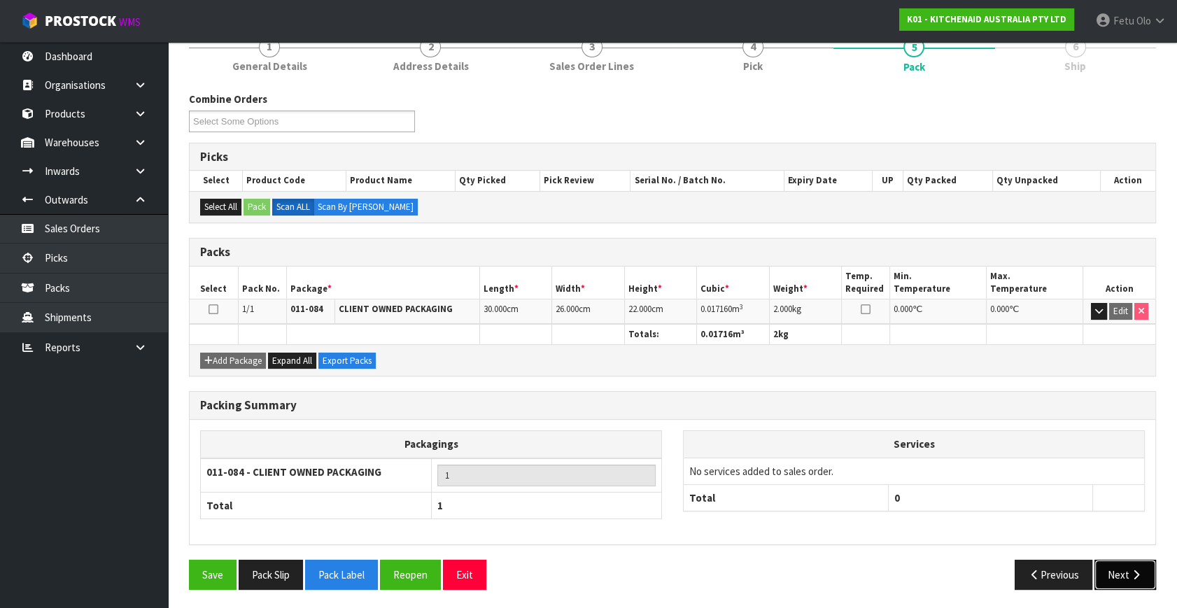
click at [1111, 563] on button "Next" at bounding box center [1125, 575] width 62 height 30
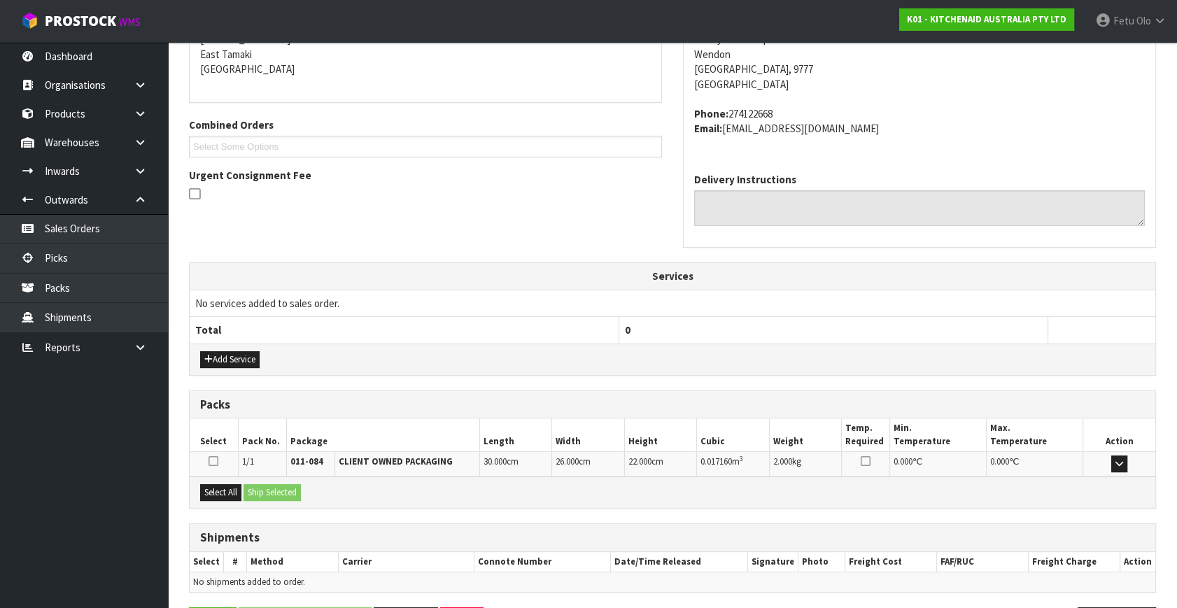
scroll to position [344, 0]
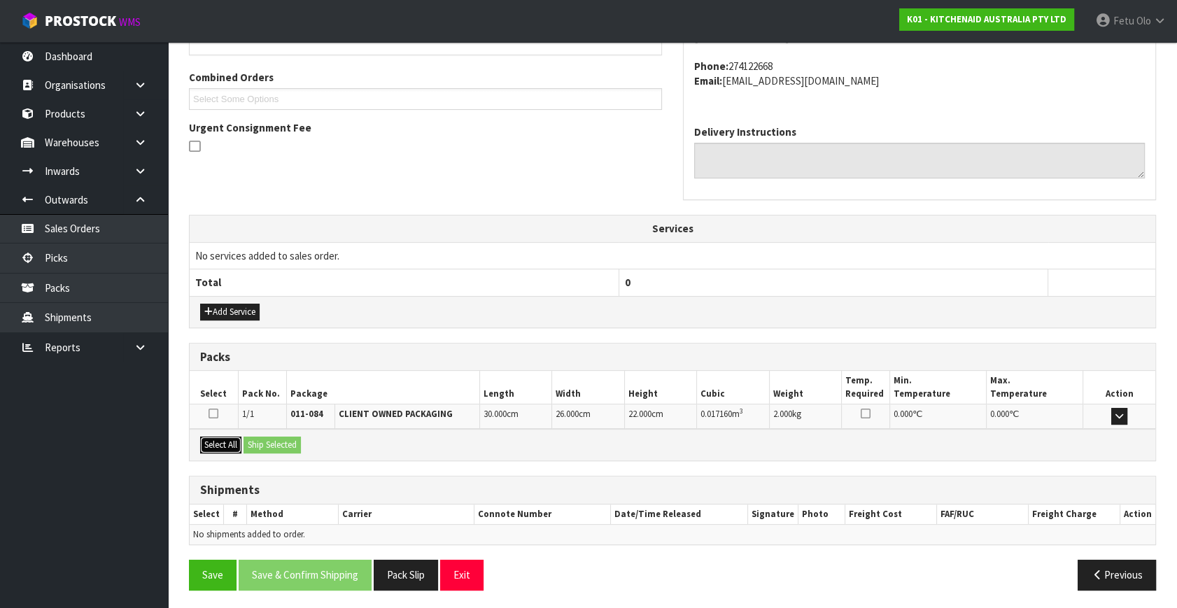
click at [201, 436] on button "Select All" at bounding box center [220, 444] width 41 height 17
click at [243, 439] on div "Select All Ship Selected" at bounding box center [672, 444] width 965 height 31
click at [283, 432] on div "Select All Ship Selected" at bounding box center [672, 444] width 965 height 31
click at [291, 446] on button "Ship Selected" at bounding box center [271, 444] width 57 height 17
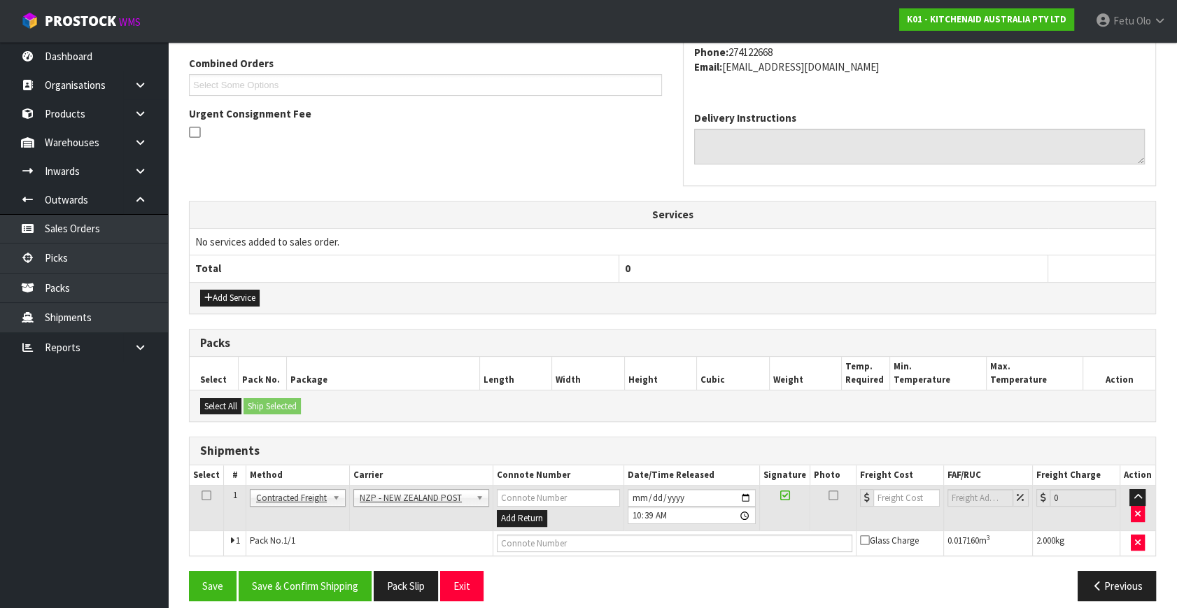
scroll to position [369, 0]
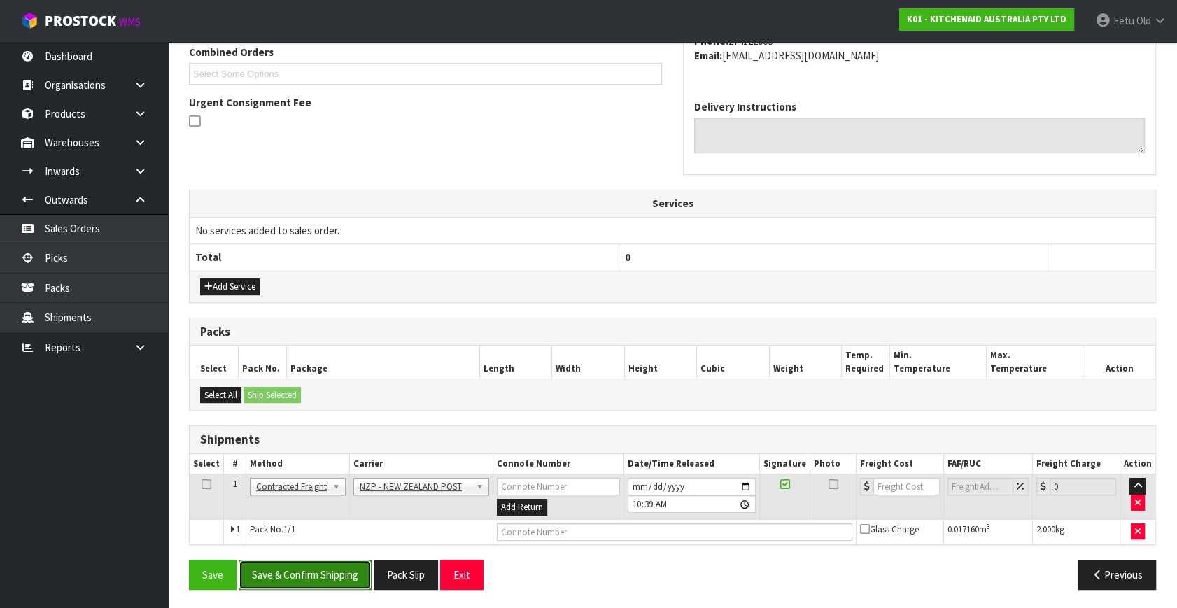
click at [327, 569] on button "Save & Confirm Shipping" at bounding box center [305, 575] width 133 height 30
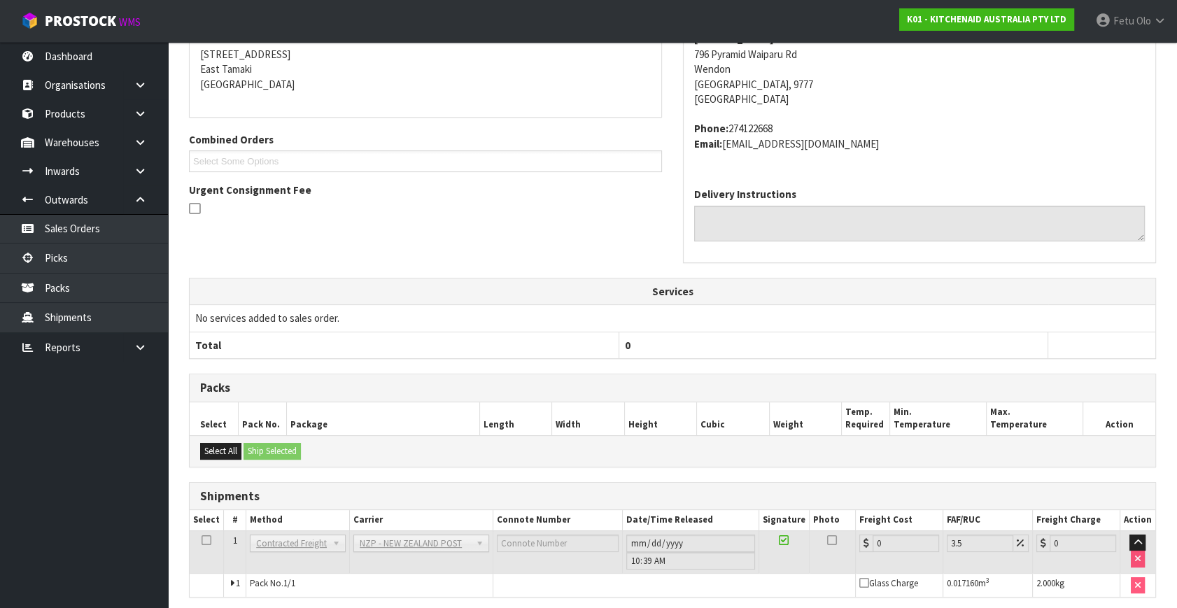
scroll to position [350, 0]
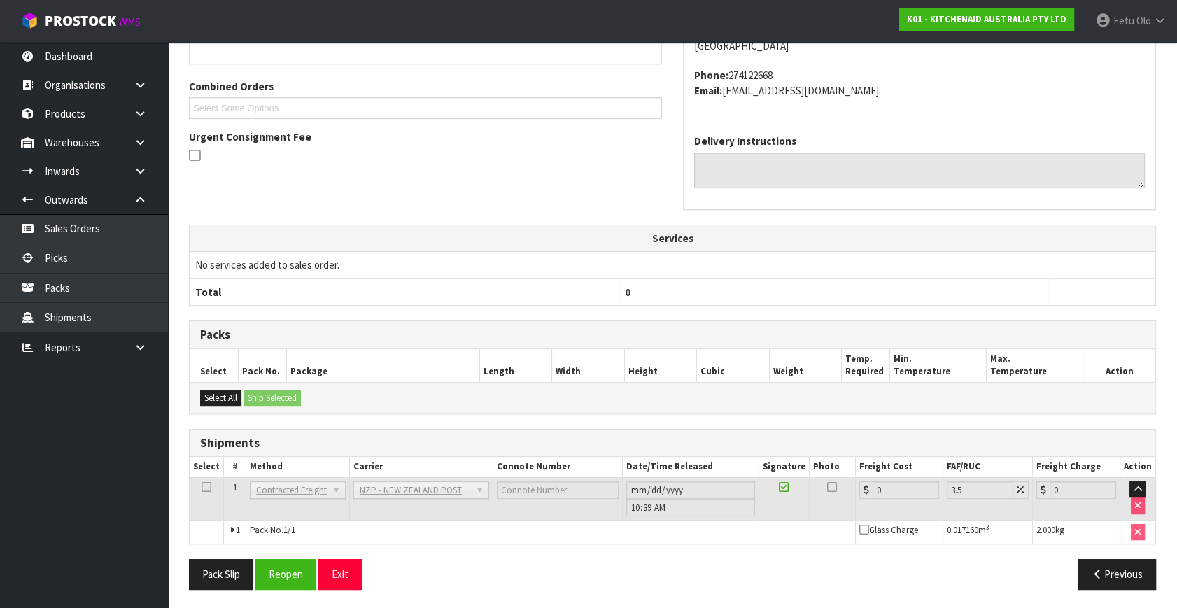
click at [313, 549] on div "From Address CONTRACT WAREHOUSING & LOGISTICS [STREET_ADDRESS] Combined Orders …" at bounding box center [672, 270] width 967 height 660
click at [295, 565] on button "Reopen" at bounding box center [285, 574] width 61 height 30
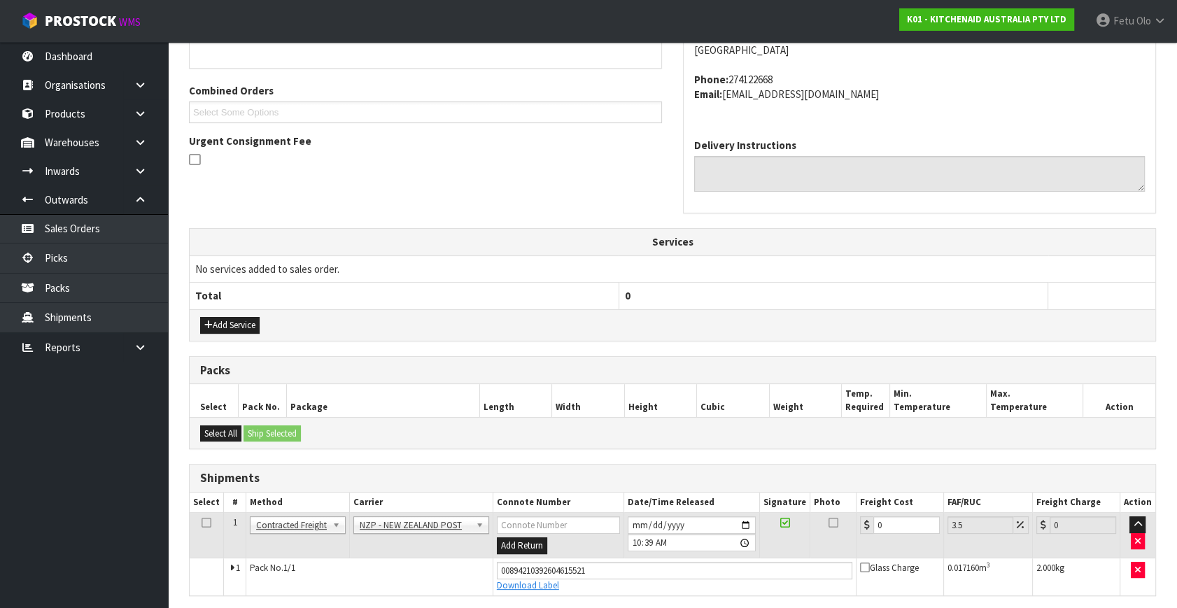
scroll to position [335, 0]
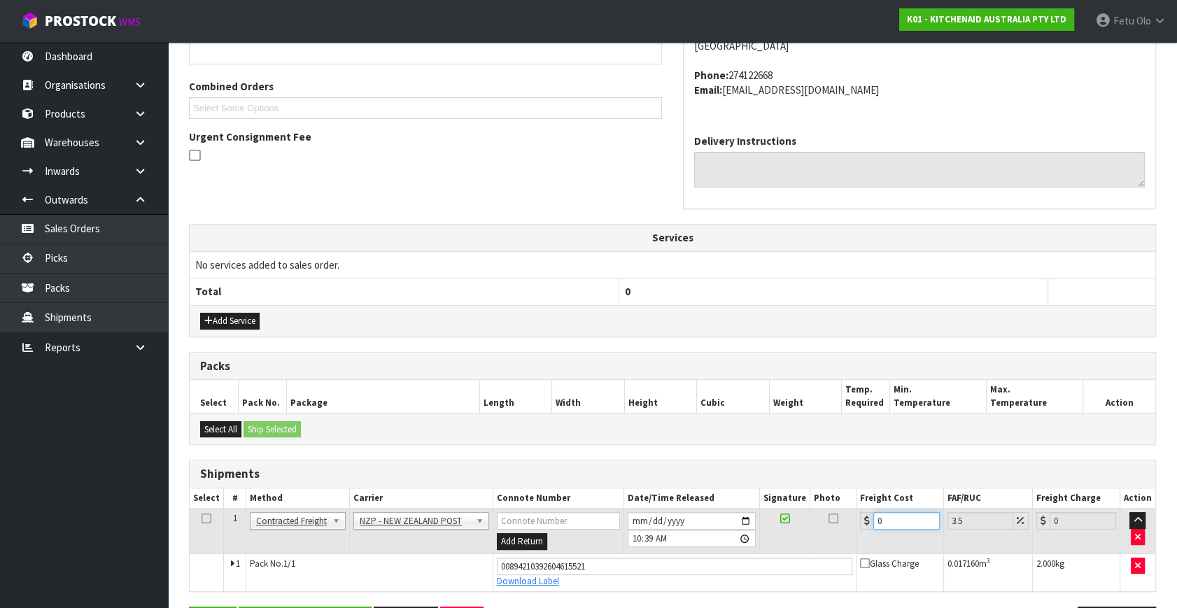
drag, startPoint x: 901, startPoint y: 525, endPoint x: 678, endPoint y: 287, distance: 326.1
click at [774, 504] on table "Select # Method Carrier Connote Number Date/Time Released Signature Photo Freig…" at bounding box center [672, 539] width 965 height 103
type input "1"
type input "1.03"
type input "16"
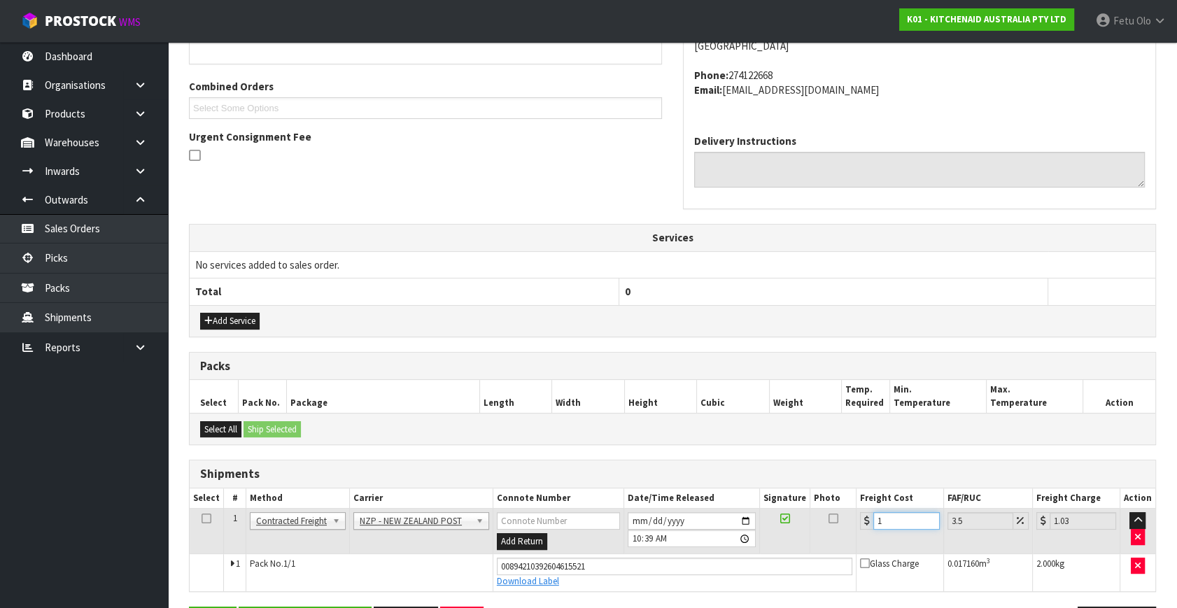
type input "16.56"
type input "16.2"
type input "16.77"
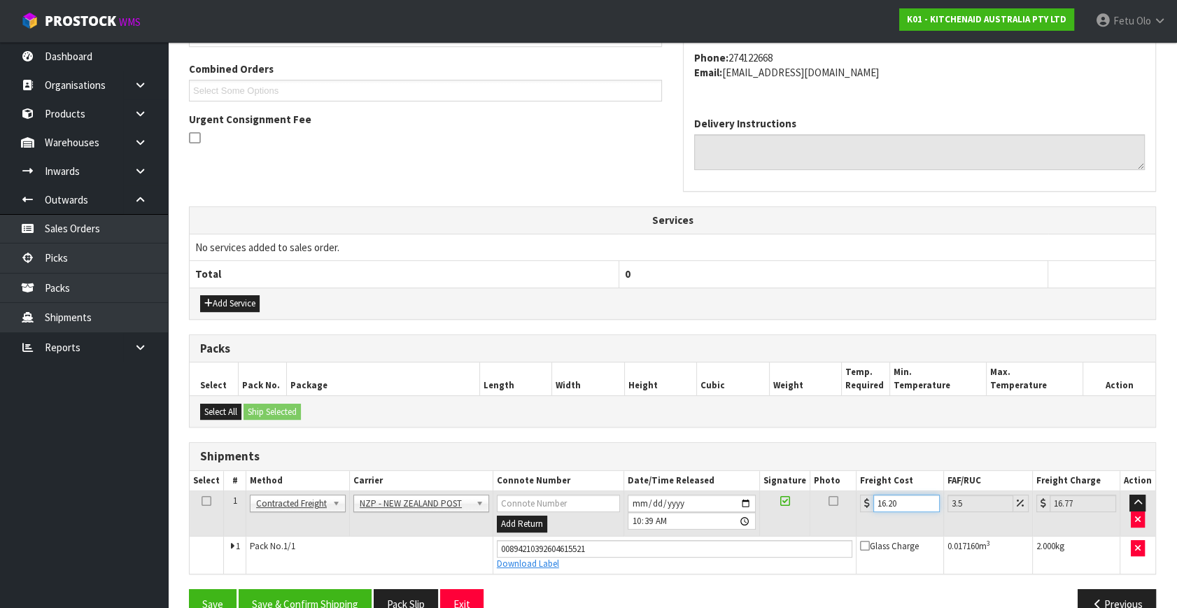
scroll to position [383, 0]
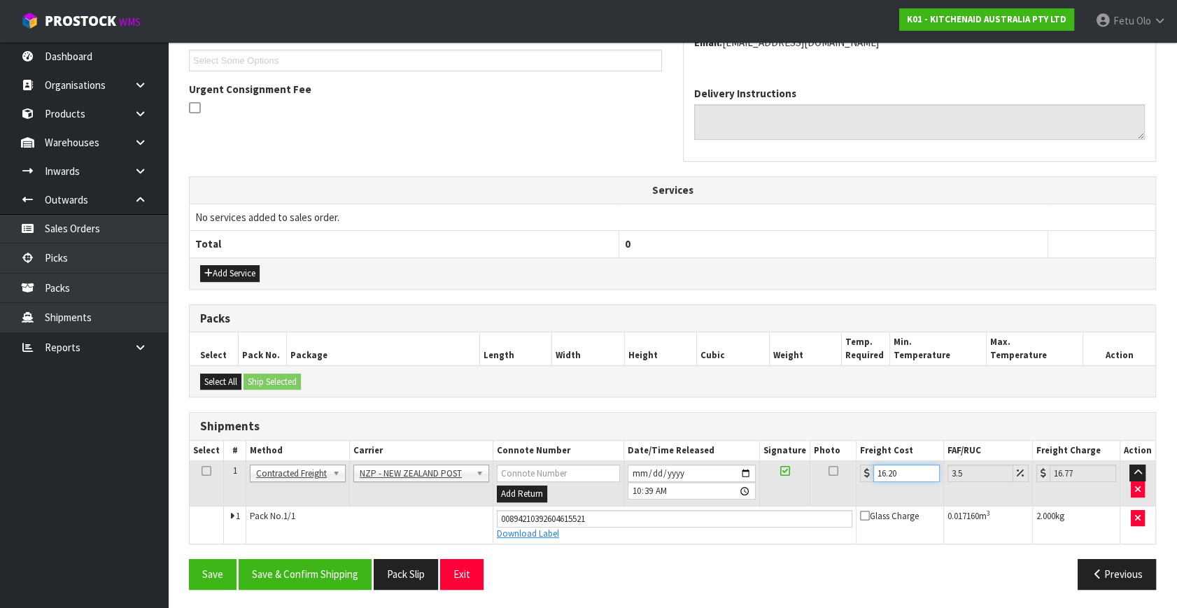
type input "16.20"
drag, startPoint x: 334, startPoint y: 555, endPoint x: 318, endPoint y: 519, distance: 39.8
click at [334, 555] on div "From Address CONTRACT WAREHOUSING & LOGISTICS [STREET_ADDRESS] Combined Orders …" at bounding box center [672, 246] width 967 height 709
click at [330, 576] on button "Save & Confirm Shipping" at bounding box center [305, 574] width 133 height 30
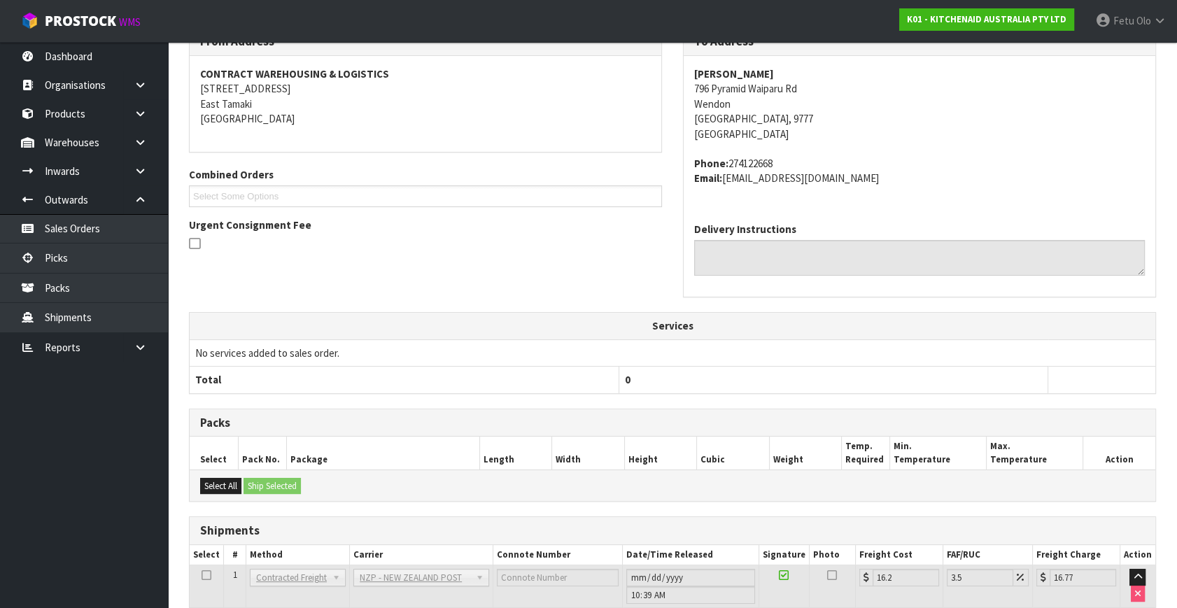
scroll to position [344, 0]
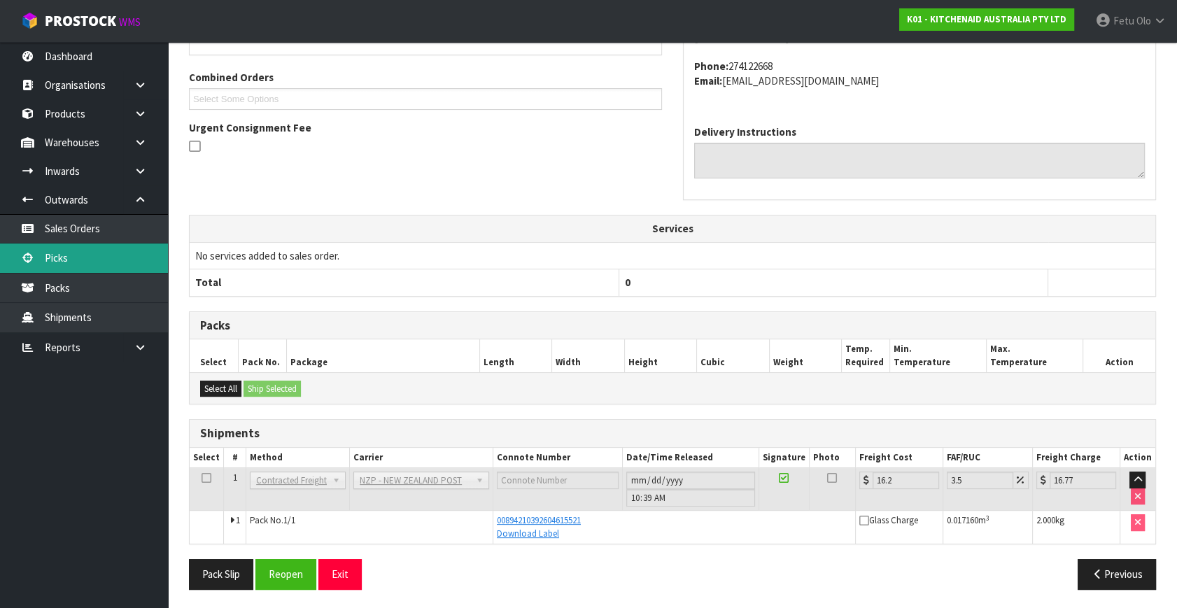
click at [91, 264] on link "Picks" at bounding box center [84, 257] width 168 height 29
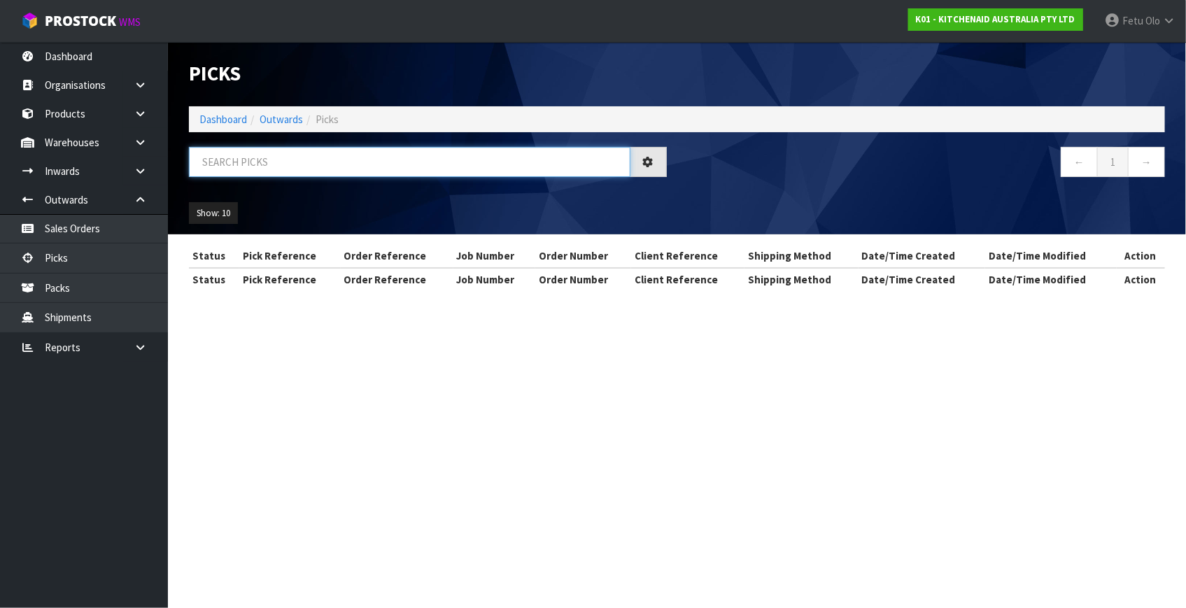
click at [320, 165] on input "text" at bounding box center [409, 162] width 441 height 30
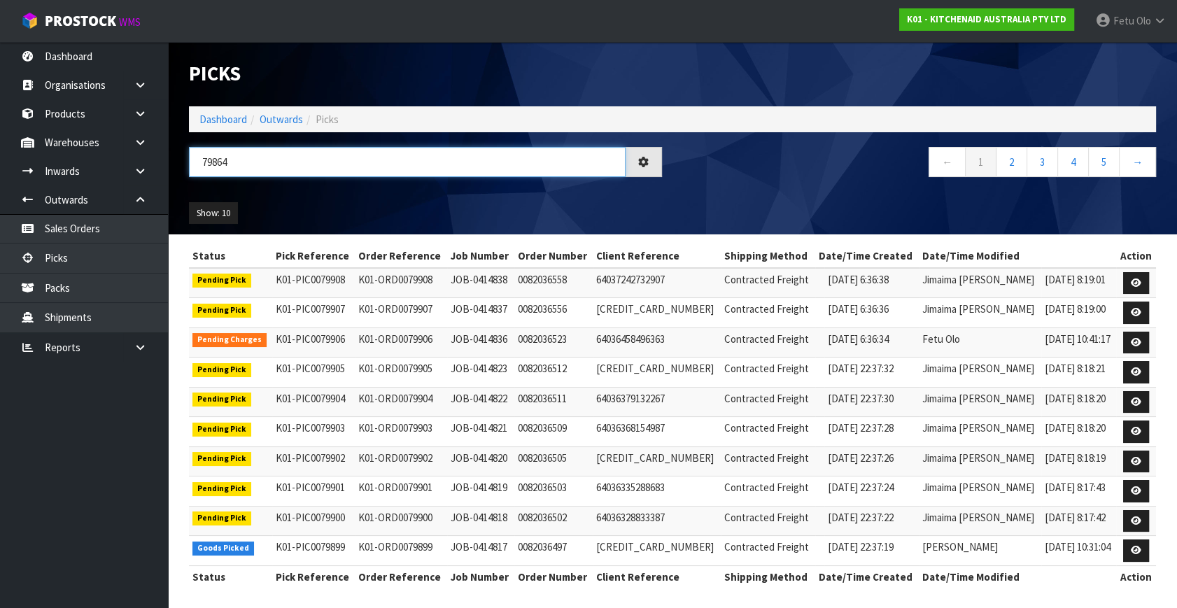
type input "79864"
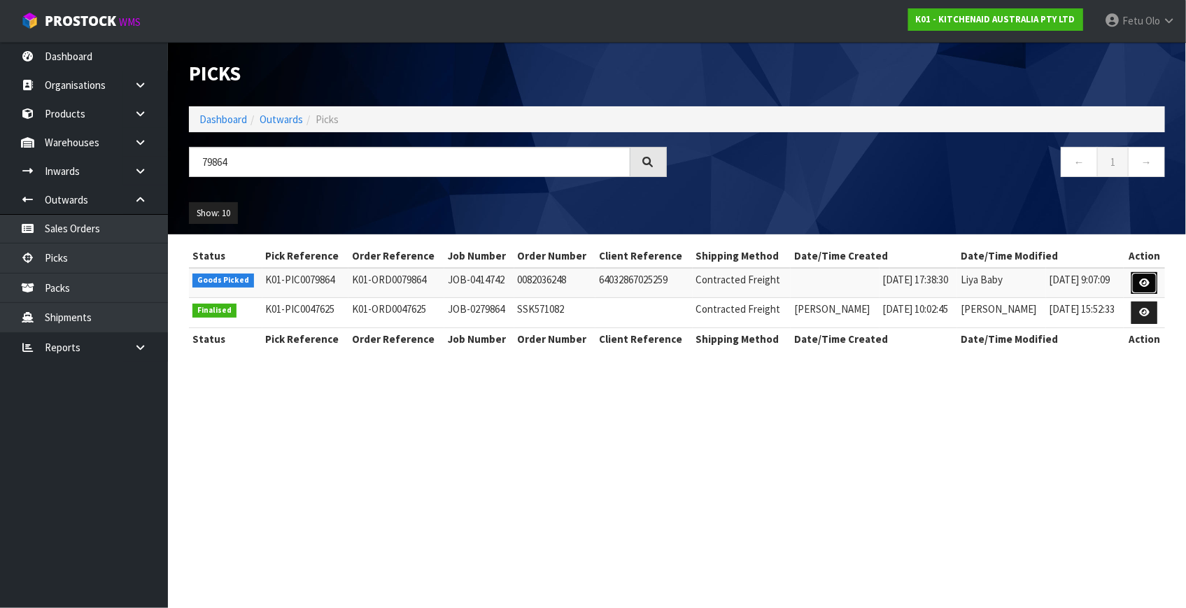
click at [1135, 280] on link at bounding box center [1144, 283] width 26 height 22
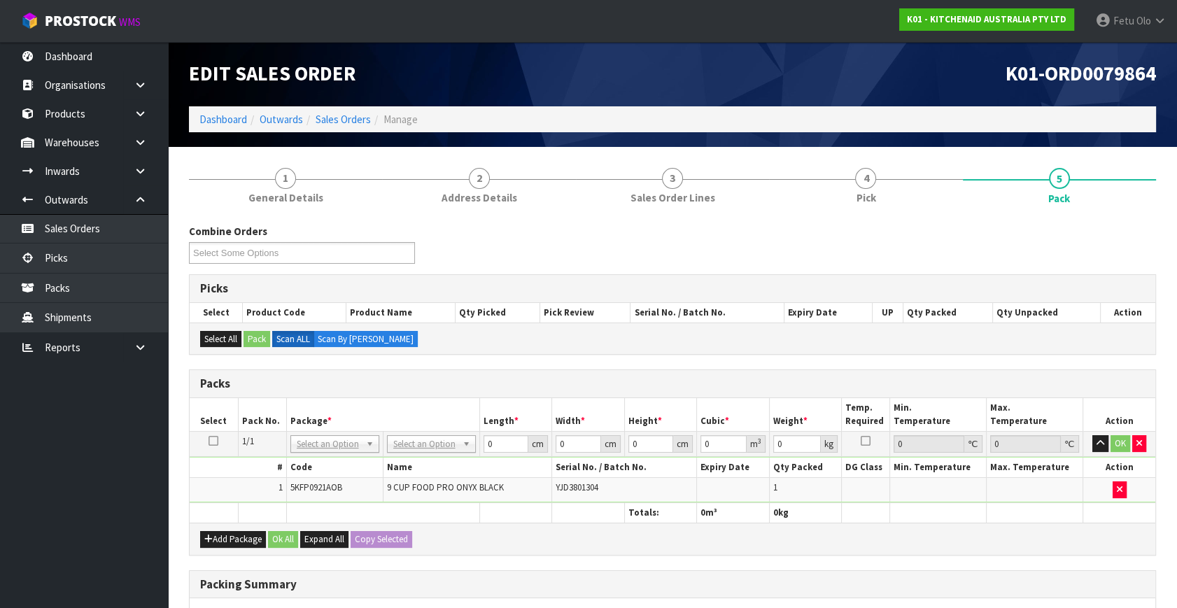
click at [457, 385] on h3 "Packs" at bounding box center [672, 383] width 944 height 13
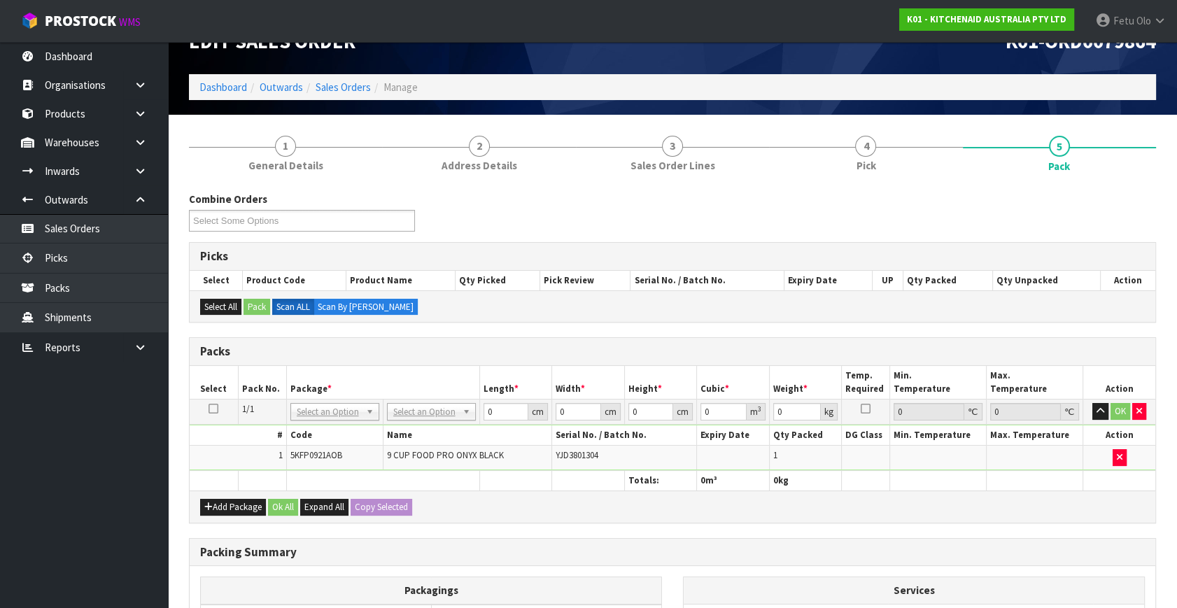
scroll to position [63, 0]
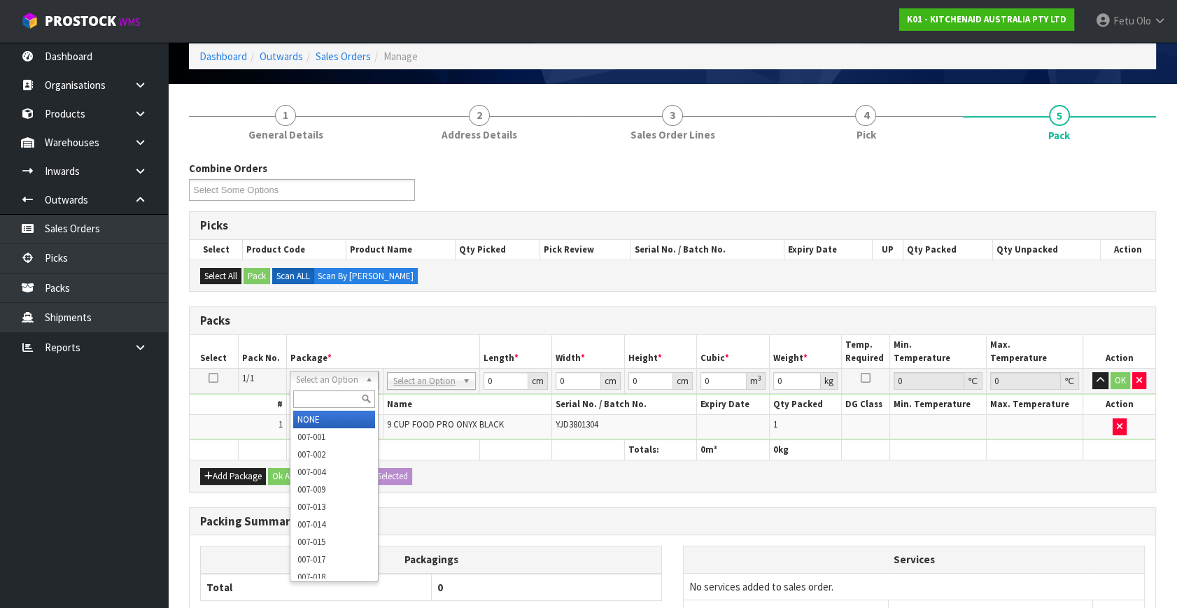
click at [314, 399] on input "text" at bounding box center [334, 398] width 82 height 17
type input "011-084"
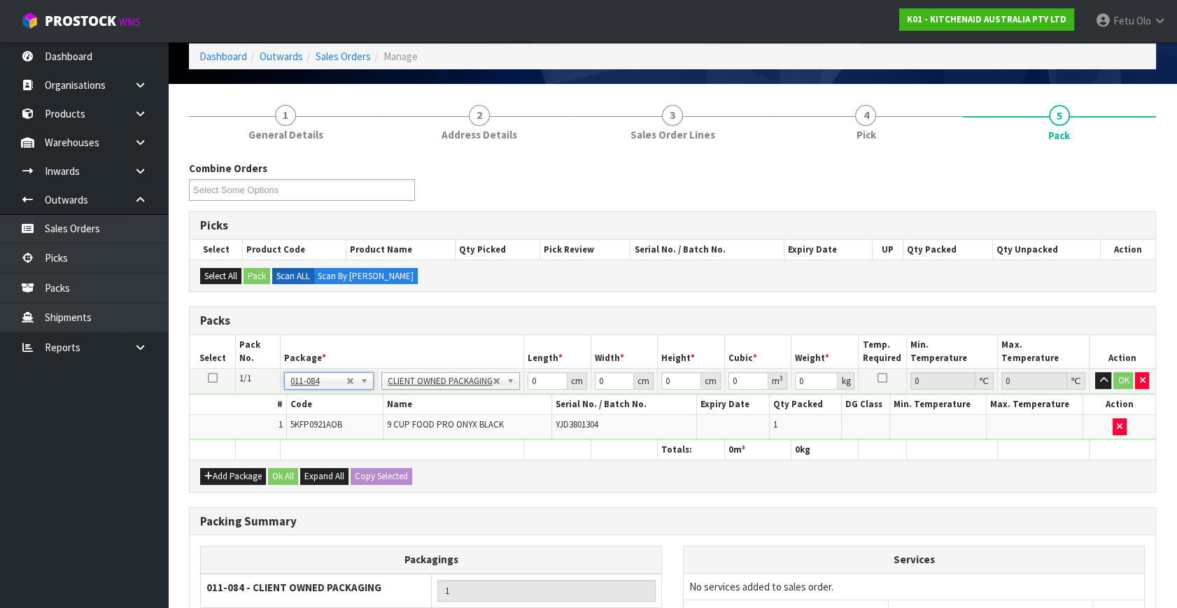
type input "4.6"
drag, startPoint x: 482, startPoint y: 385, endPoint x: 425, endPoint y: 413, distance: 64.1
click at [425, 413] on tbody "1/1 NONE 007-001 007-002 007-004 007-009 007-013 007-014 007-015 007-017 007-01…" at bounding box center [672, 404] width 965 height 71
type input "52"
type input "28"
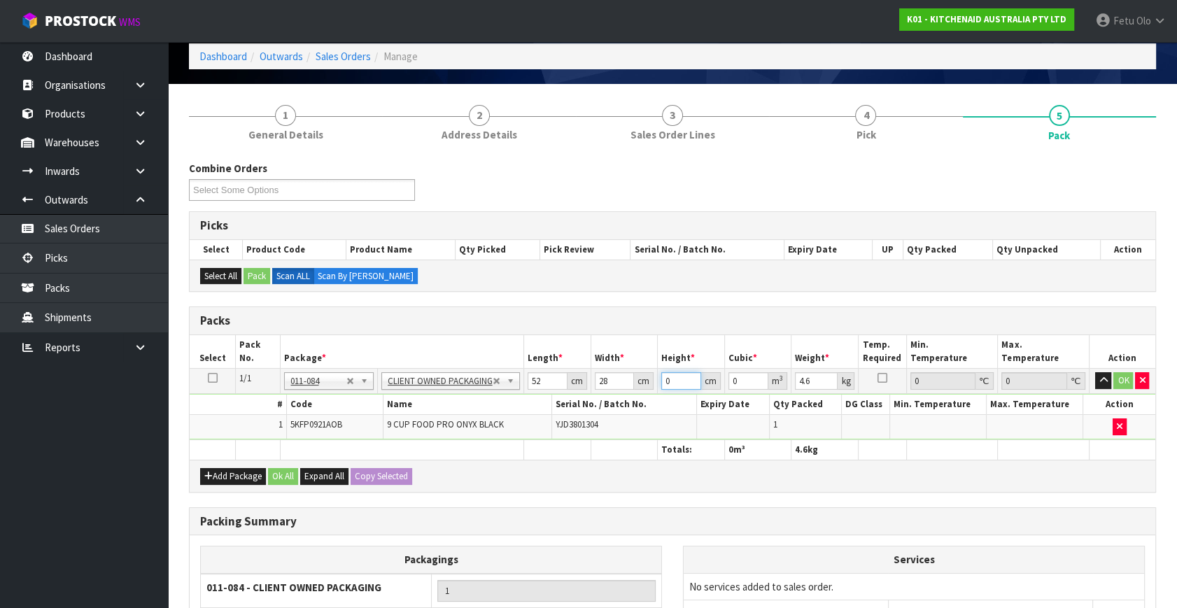
type input "3"
type input "0.004368"
type input "34"
type input "0.049504"
type input "34"
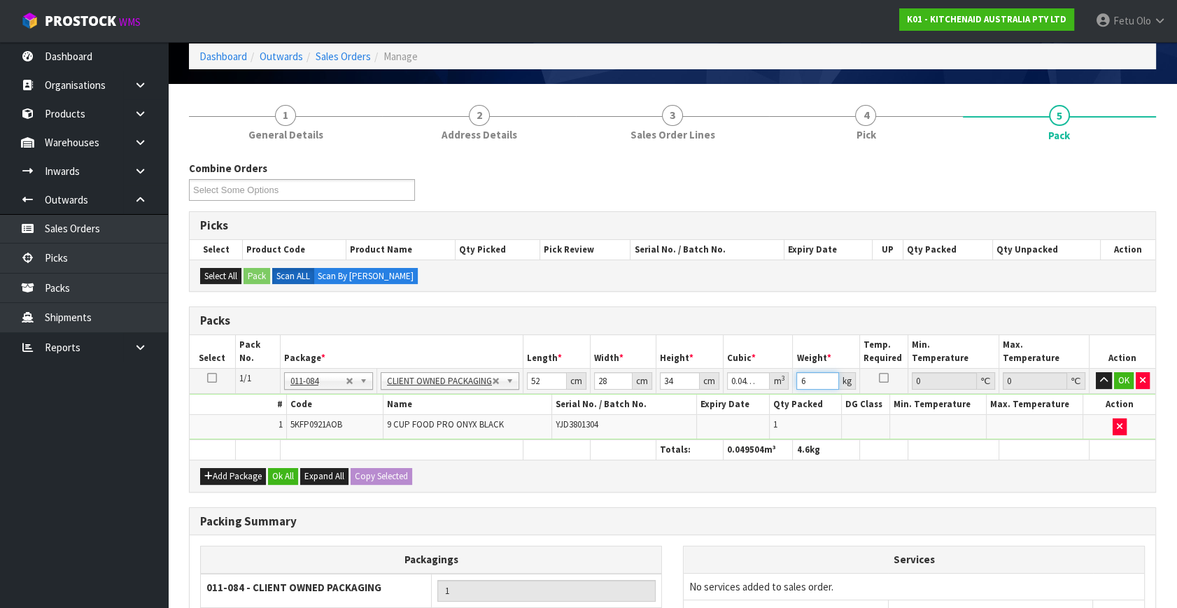
type input "6"
click button "OK" at bounding box center [1124, 380] width 20 height 17
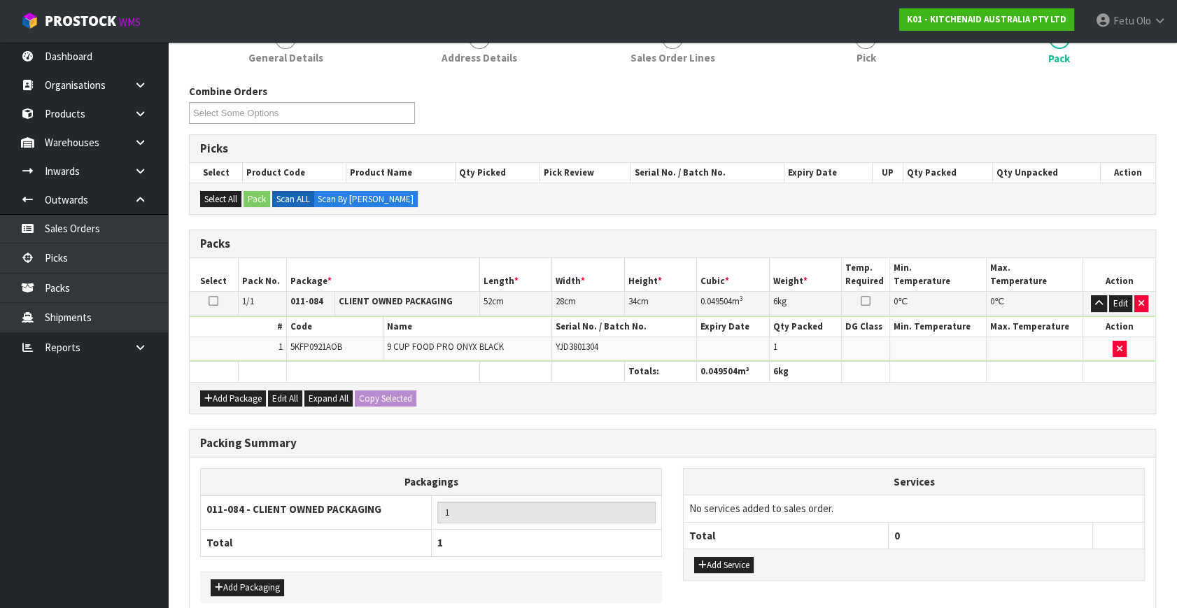
scroll to position [208, 0]
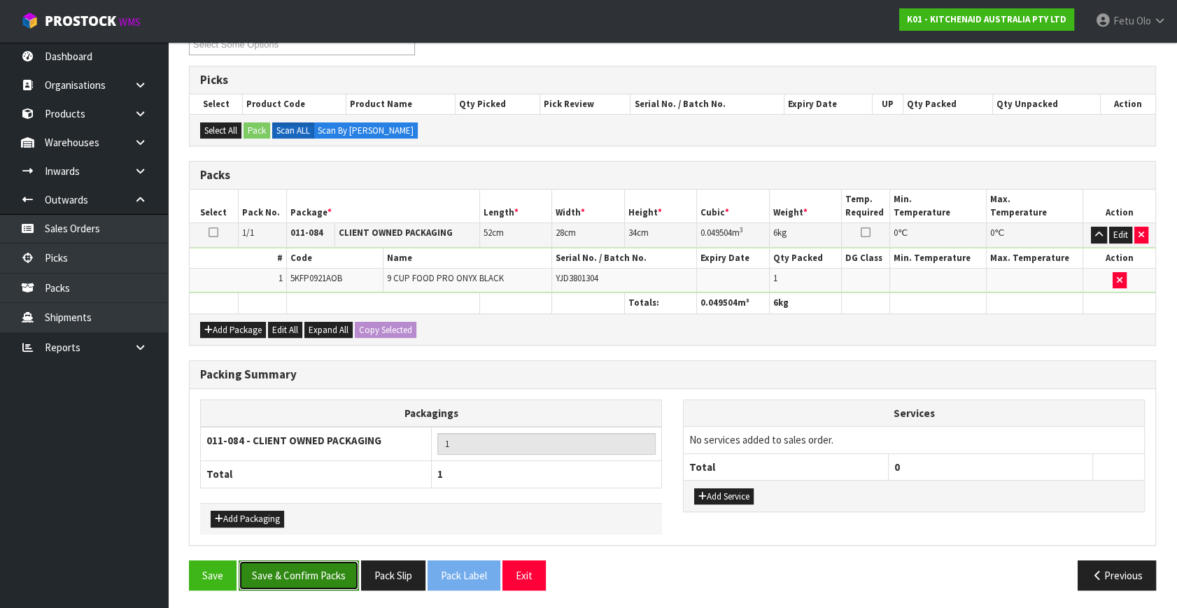
click at [314, 562] on button "Save & Confirm Packs" at bounding box center [299, 575] width 120 height 30
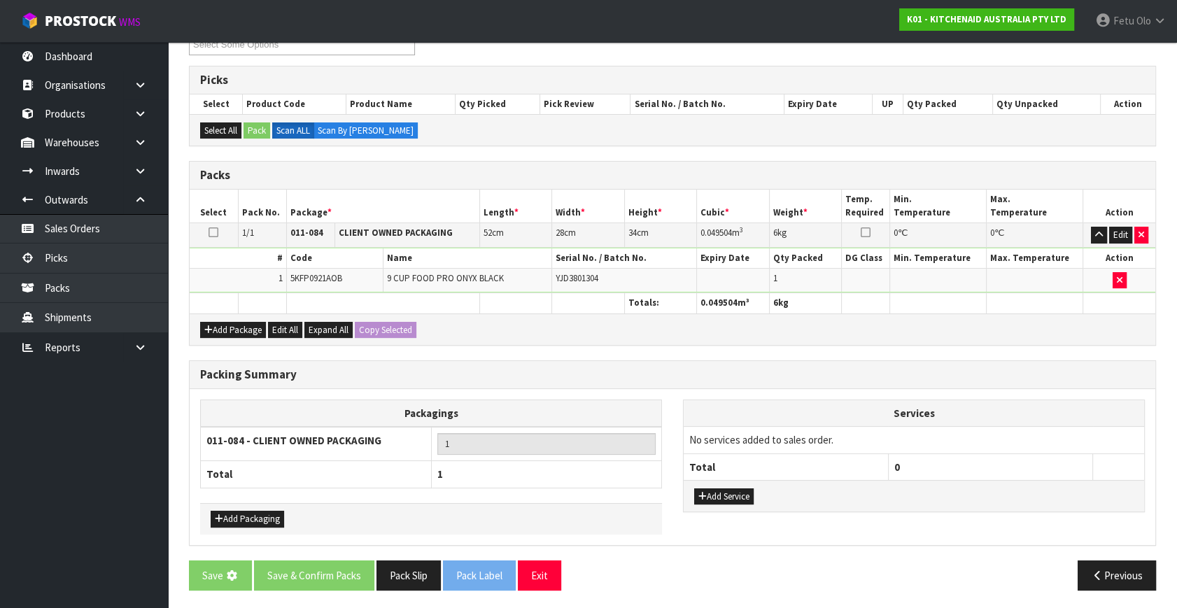
scroll to position [0, 0]
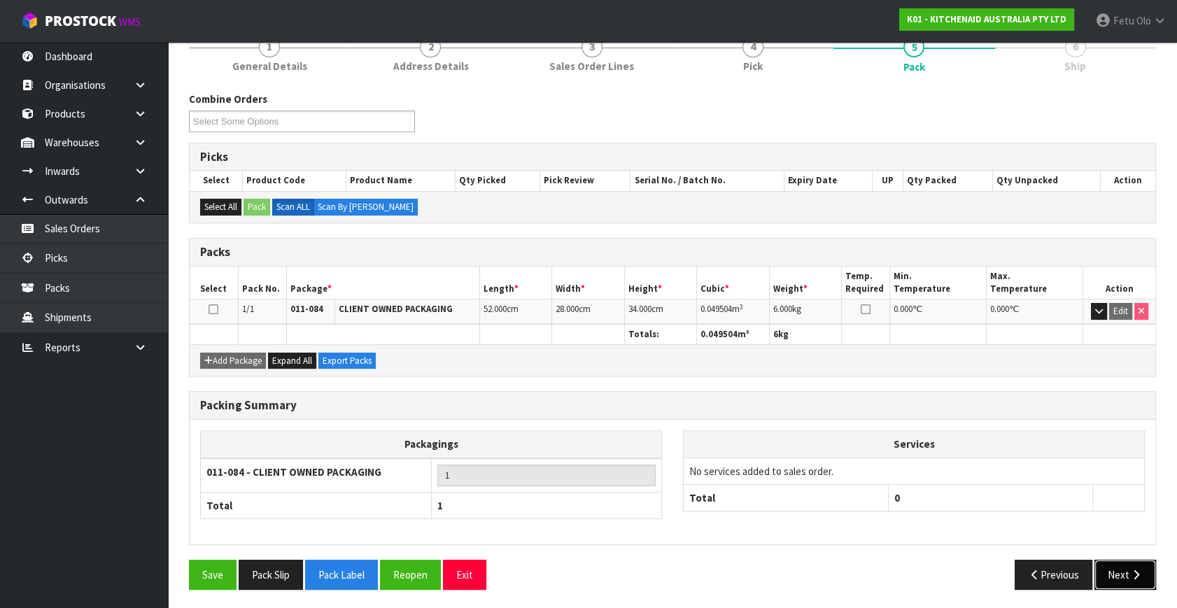
click at [1118, 574] on button "Next" at bounding box center [1125, 575] width 62 height 30
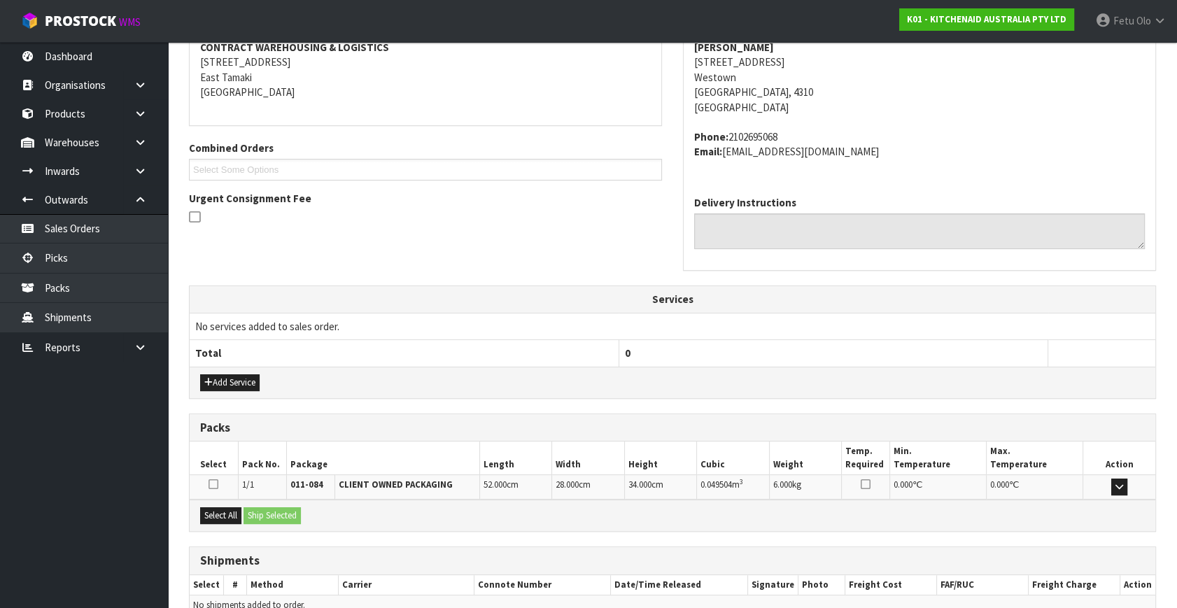
scroll to position [344, 0]
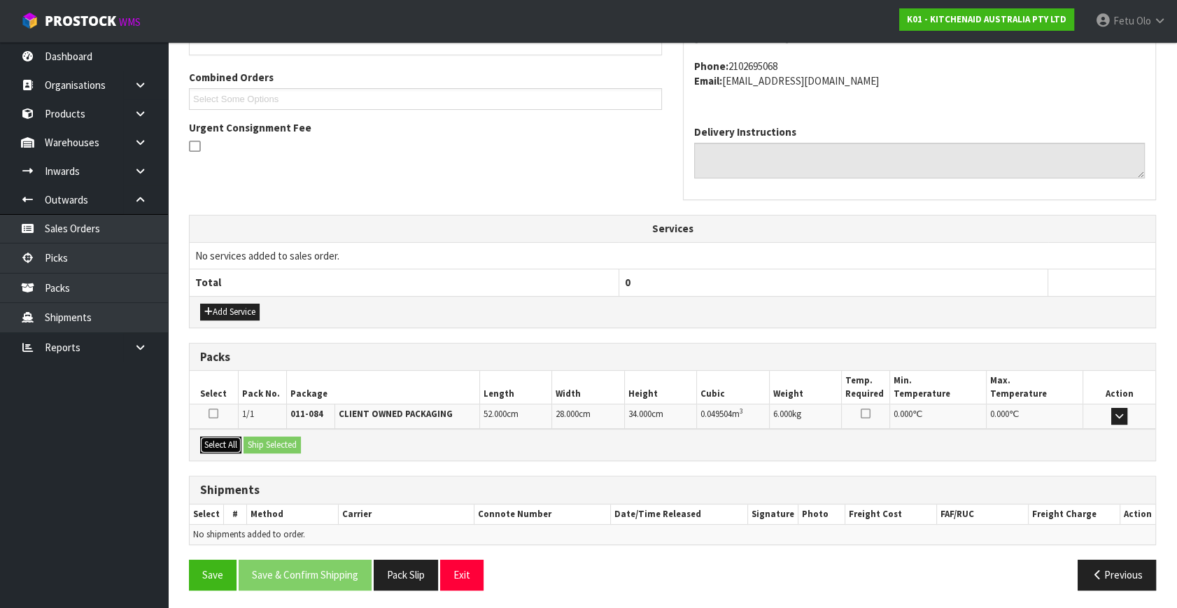
drag, startPoint x: 215, startPoint y: 446, endPoint x: 259, endPoint y: 440, distance: 43.8
click at [215, 446] on button "Select All" at bounding box center [220, 444] width 41 height 17
click at [259, 440] on button "Ship Selected" at bounding box center [271, 444] width 57 height 17
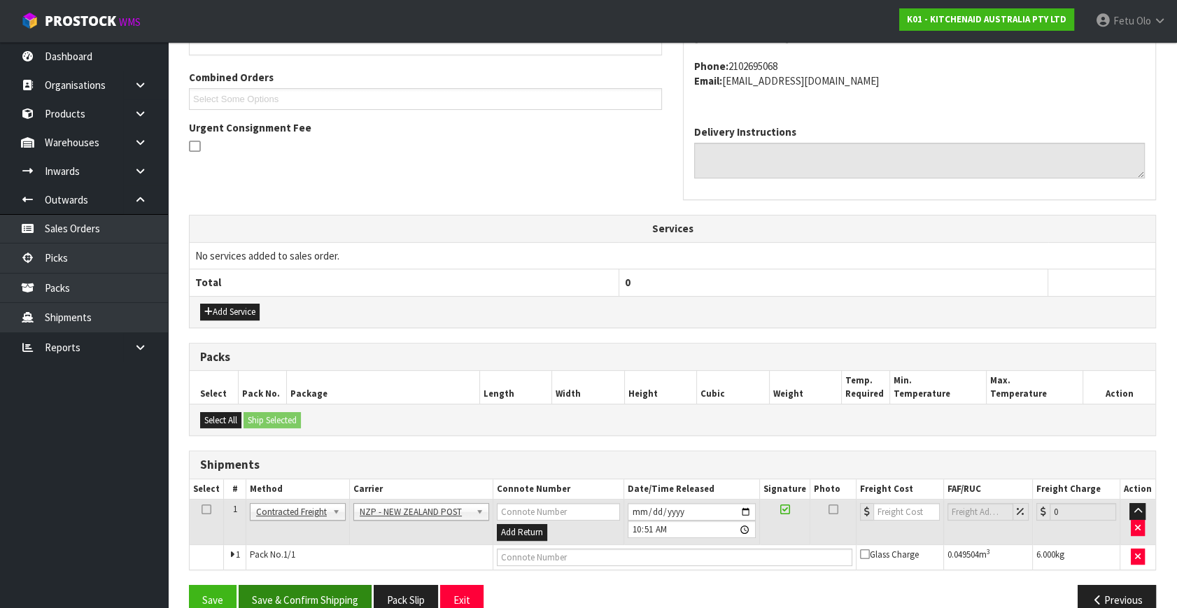
scroll to position [369, 0]
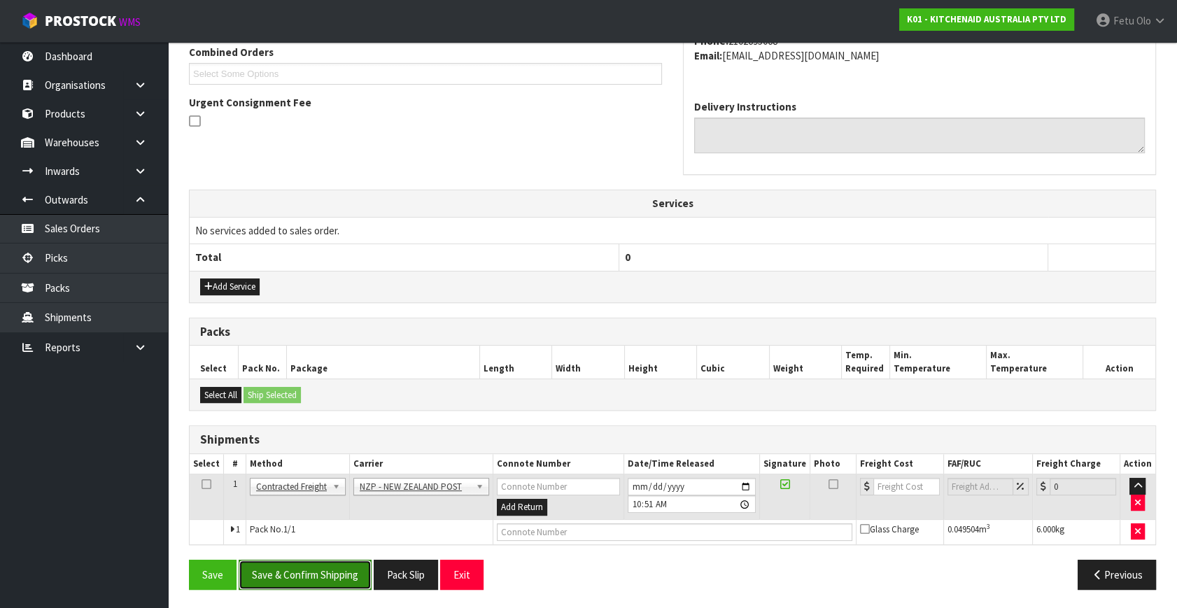
click at [292, 567] on button "Save & Confirm Shipping" at bounding box center [305, 575] width 133 height 30
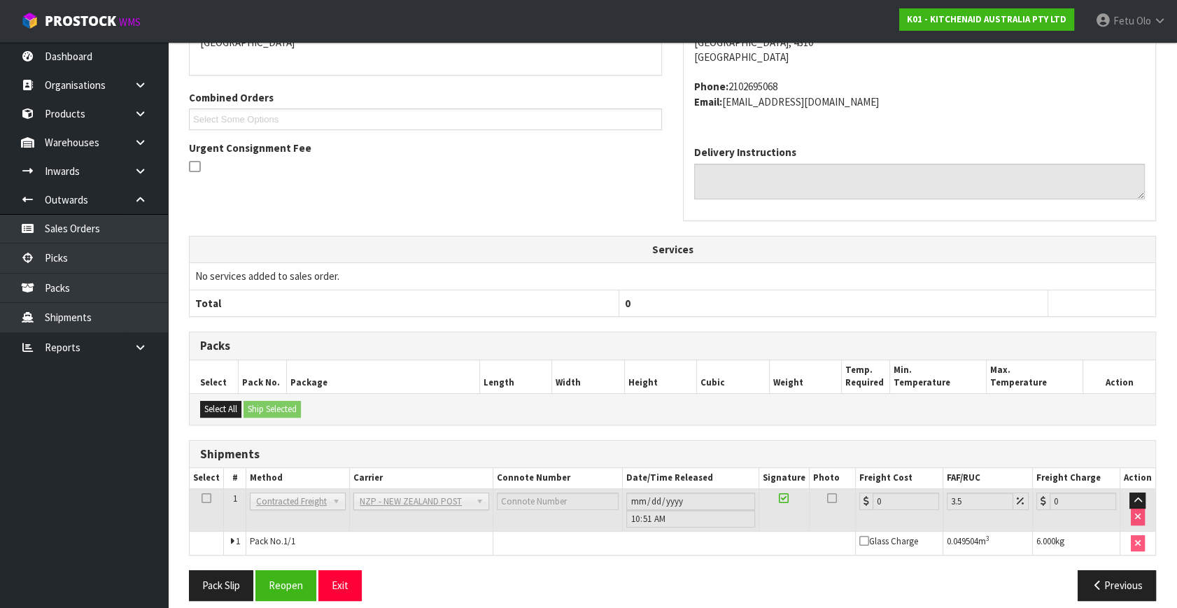
scroll to position [350, 0]
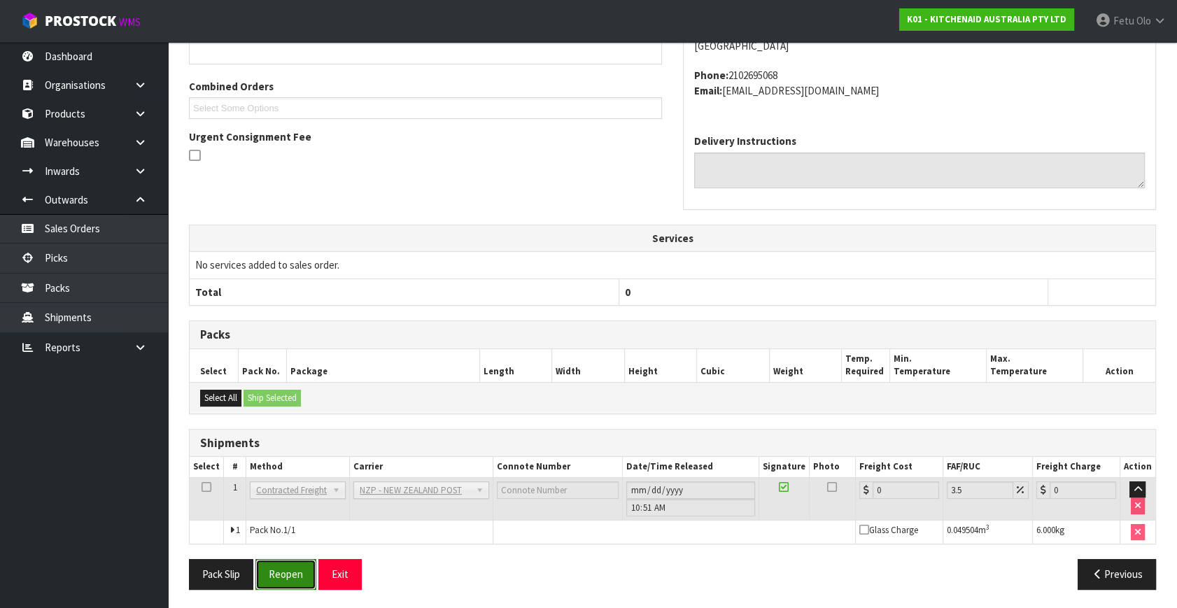
click at [304, 574] on button "Reopen" at bounding box center [285, 574] width 61 height 30
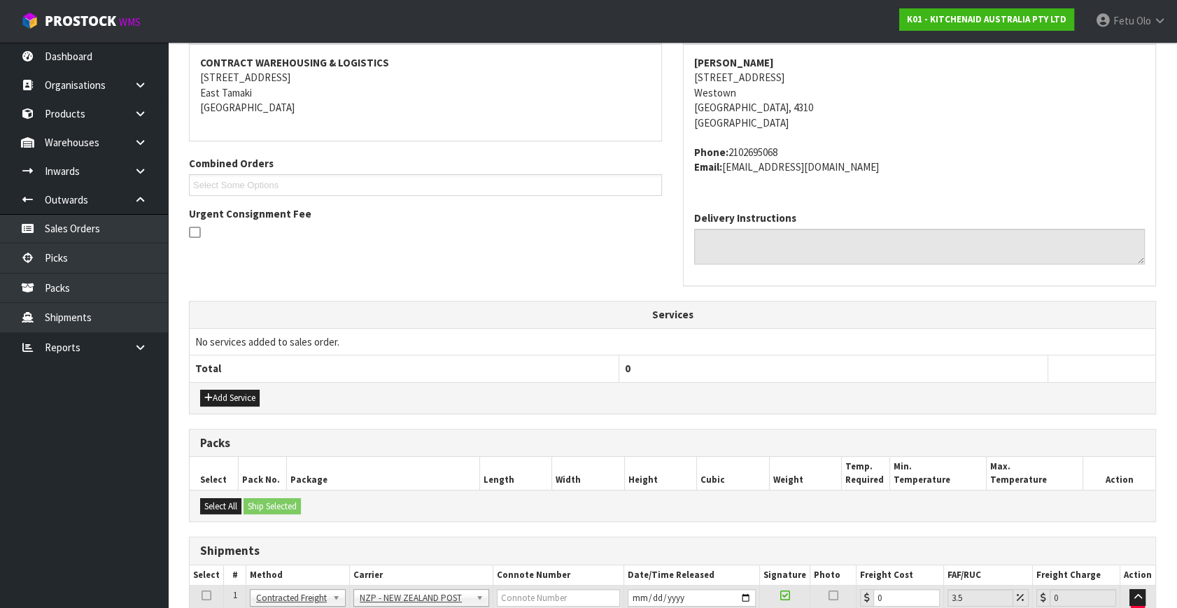
scroll to position [335, 0]
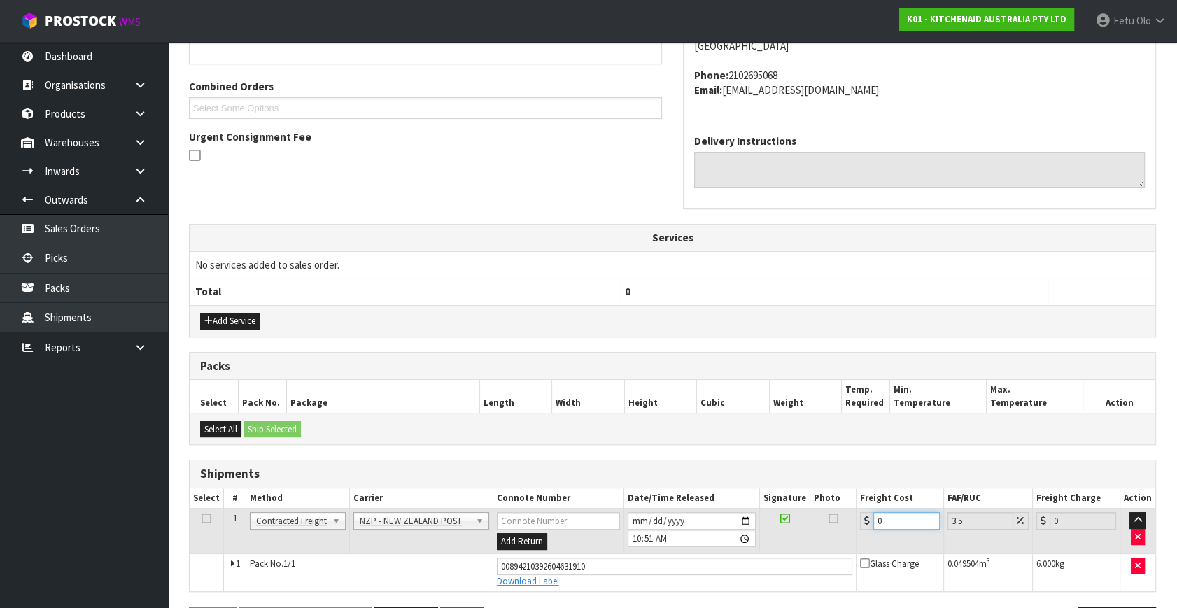
drag, startPoint x: 893, startPoint y: 520, endPoint x: 783, endPoint y: 560, distance: 117.1
click at [783, 560] on tbody "1 Client Local Pickup Customer Local Pickup Company Freight Contracted Freight …" at bounding box center [672, 550] width 965 height 83
type input "8"
type input "8.28"
type input "8.4"
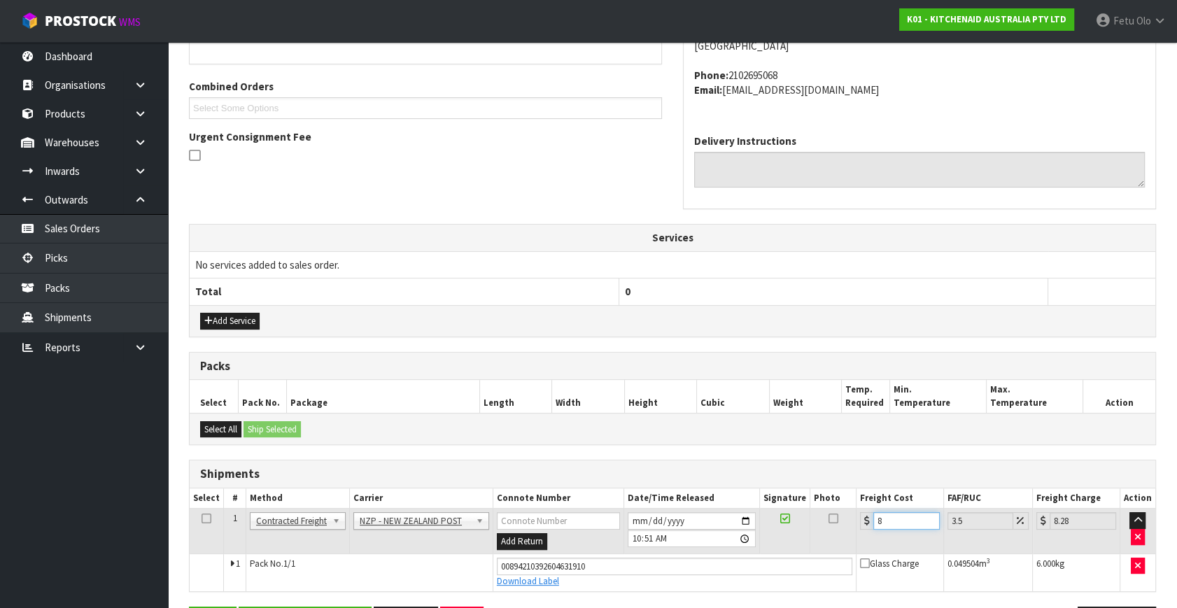
type input "8.69"
type input "8.45"
type input "8.75"
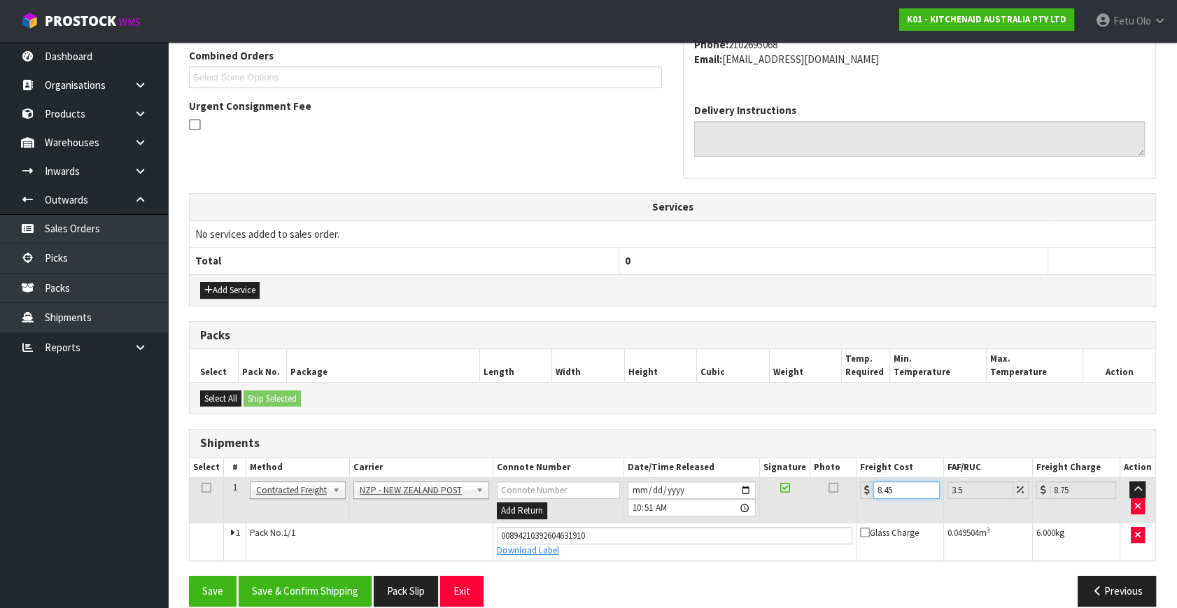
scroll to position [383, 0]
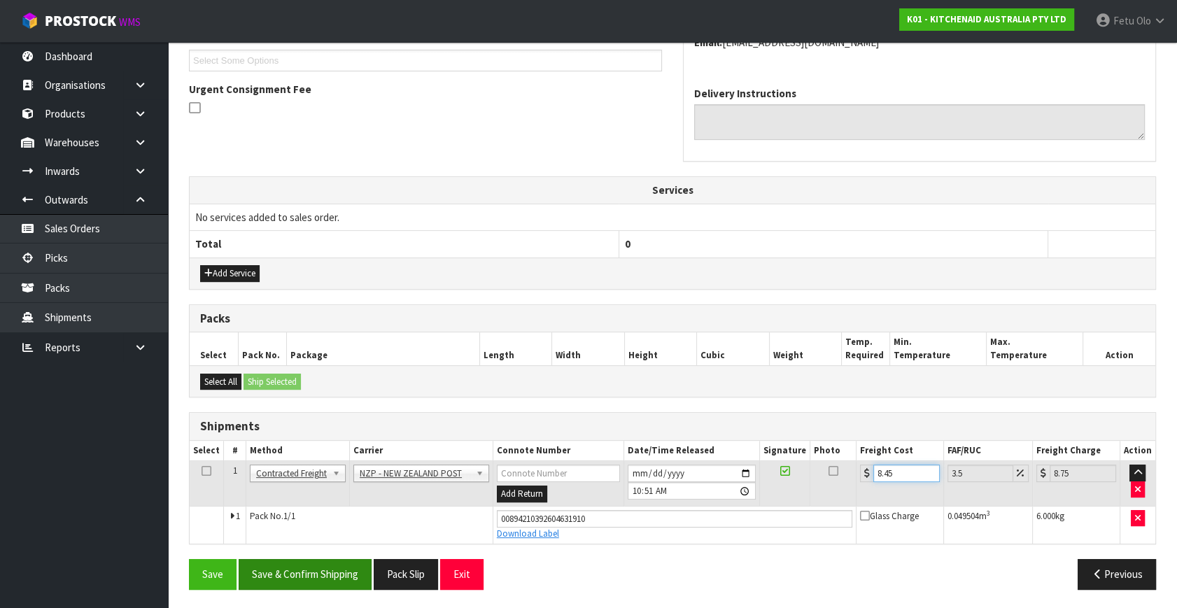
type input "8.45"
click at [291, 562] on button "Save & Confirm Shipping" at bounding box center [305, 574] width 133 height 30
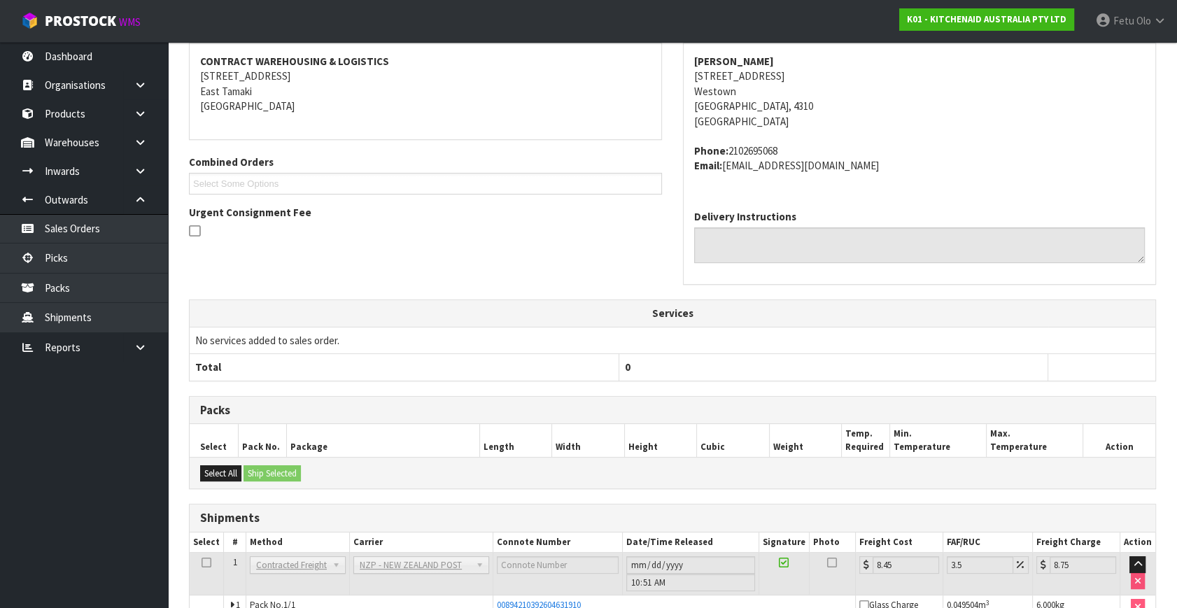
scroll to position [27, 0]
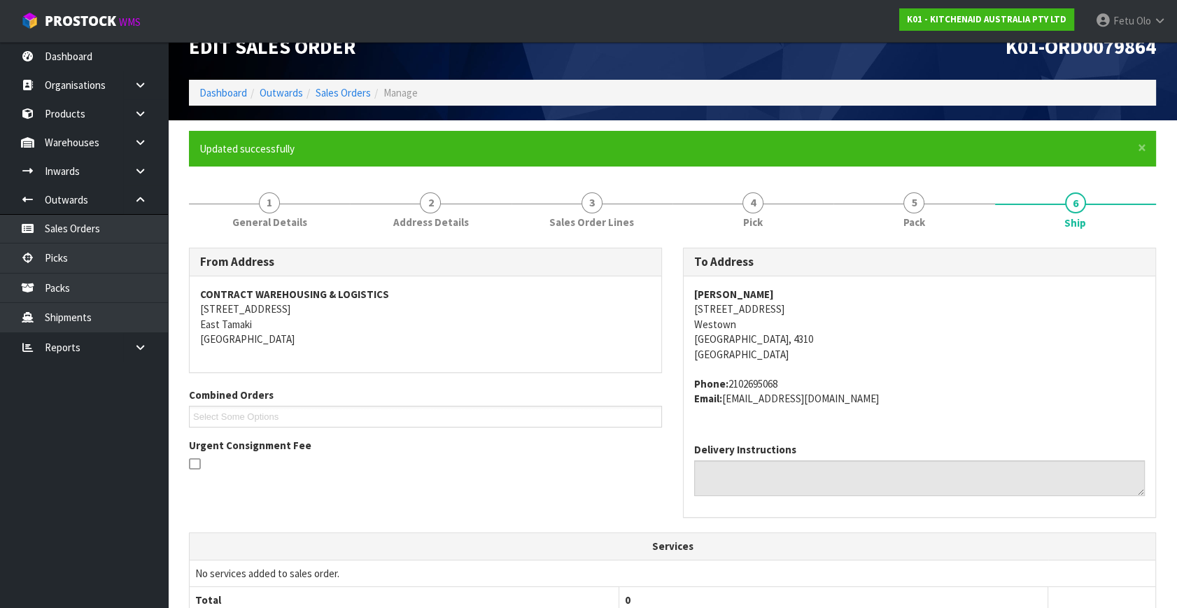
click at [886, 313] on address "[PERSON_NAME] [STREET_ADDRESS][PERSON_NAME]" at bounding box center [919, 324] width 450 height 75
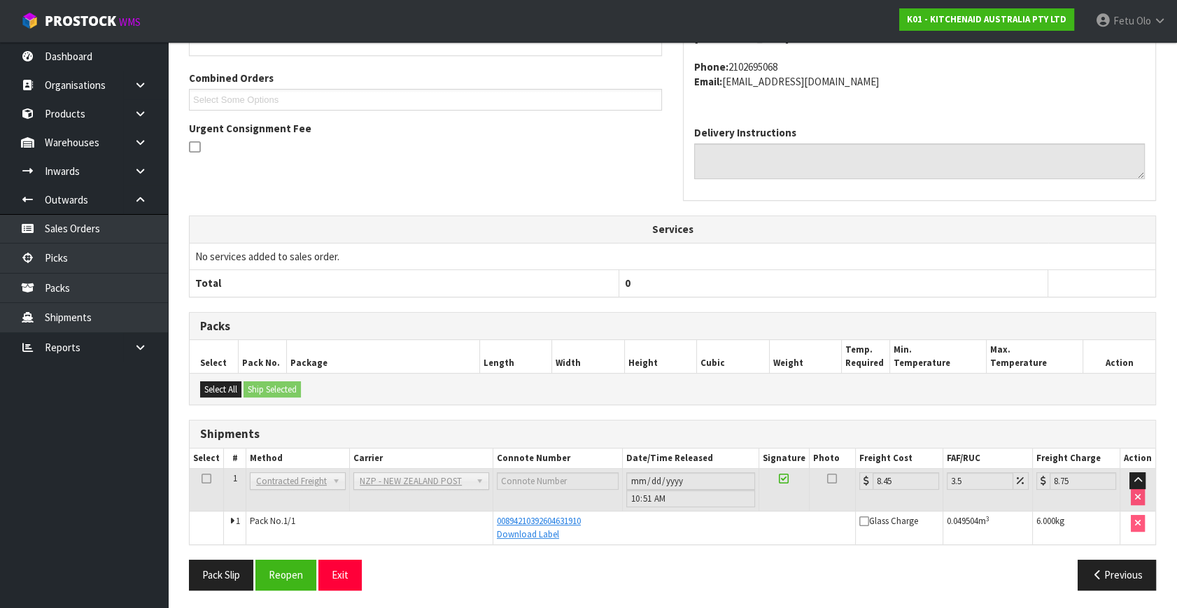
scroll to position [344, 0]
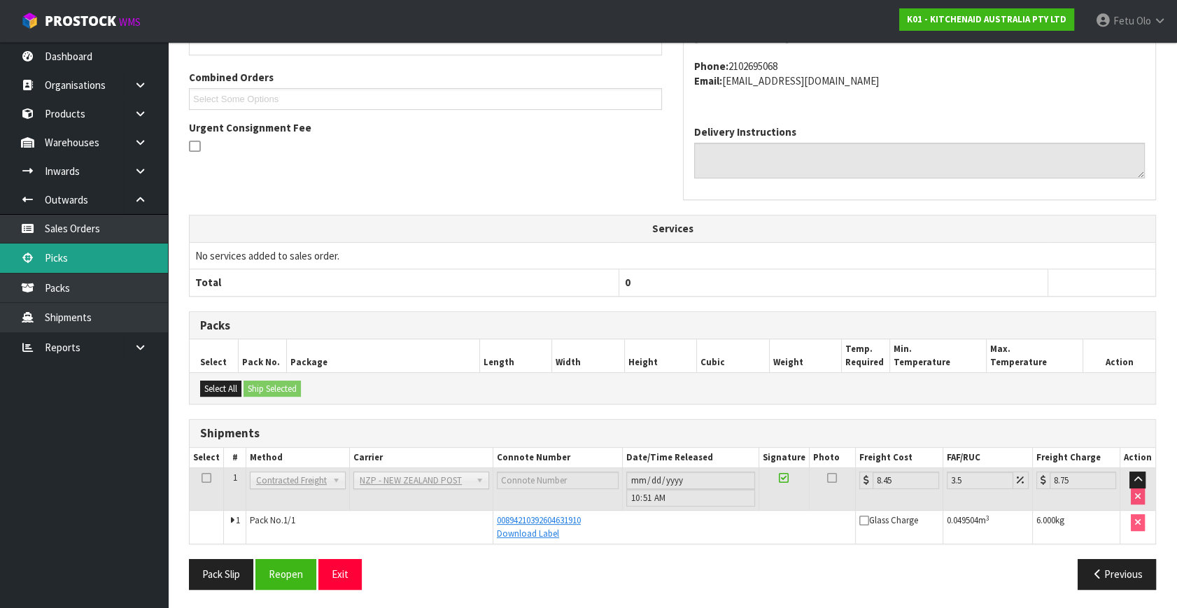
click at [57, 262] on link "Picks" at bounding box center [84, 257] width 168 height 29
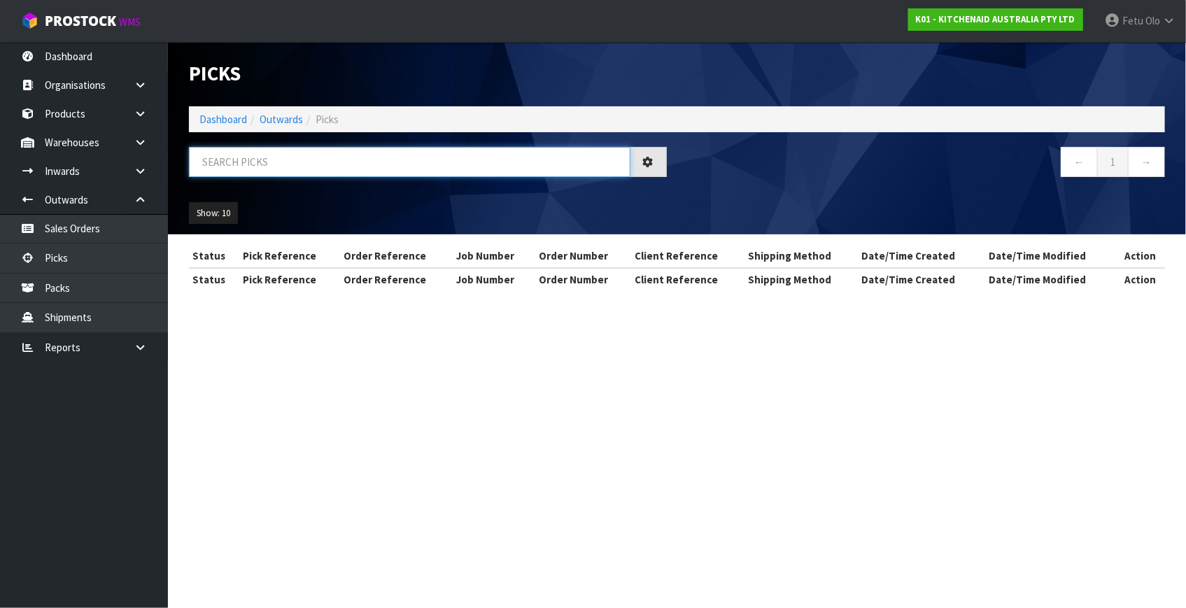
click at [315, 160] on input "text" at bounding box center [409, 162] width 441 height 30
type input "79873"
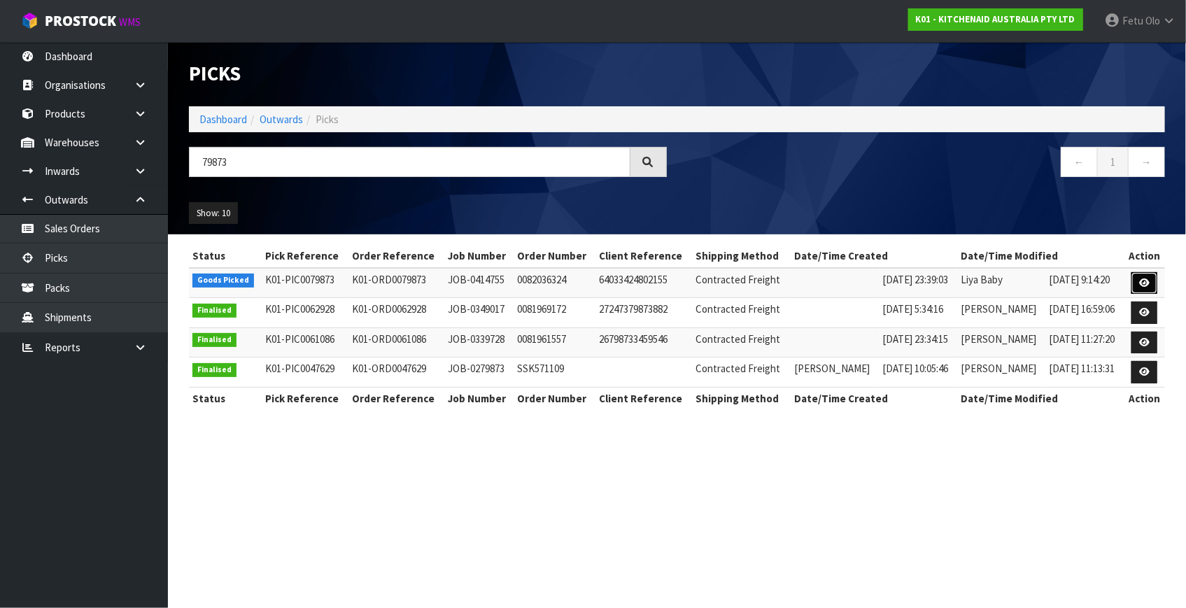
click at [1135, 280] on link at bounding box center [1144, 283] width 26 height 22
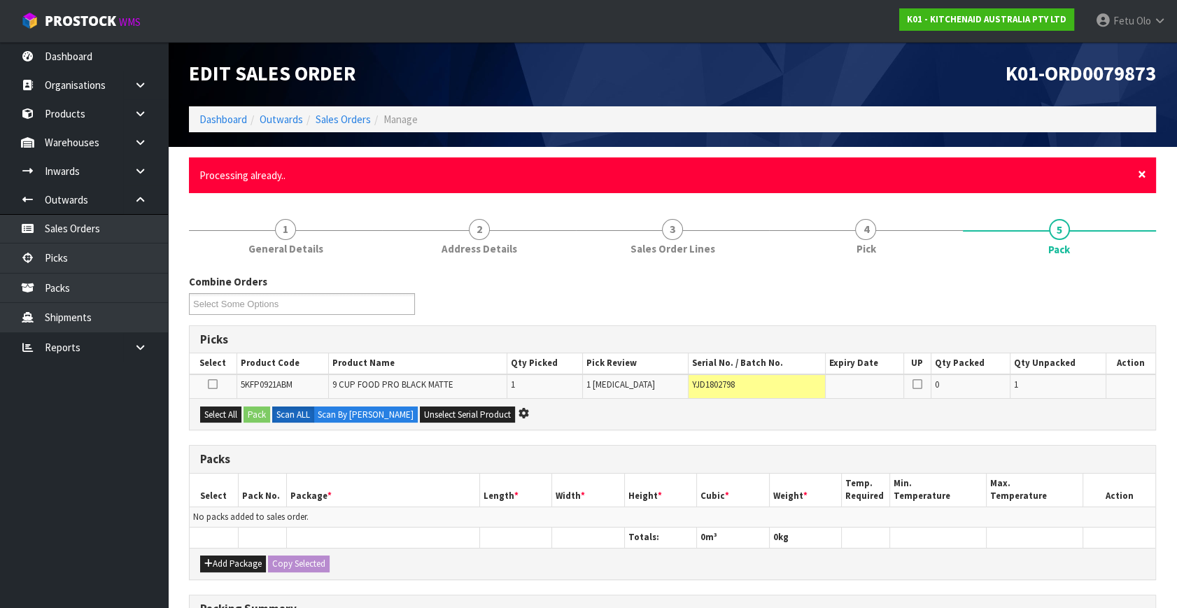
click at [1143, 175] on span "×" at bounding box center [1141, 174] width 8 height 20
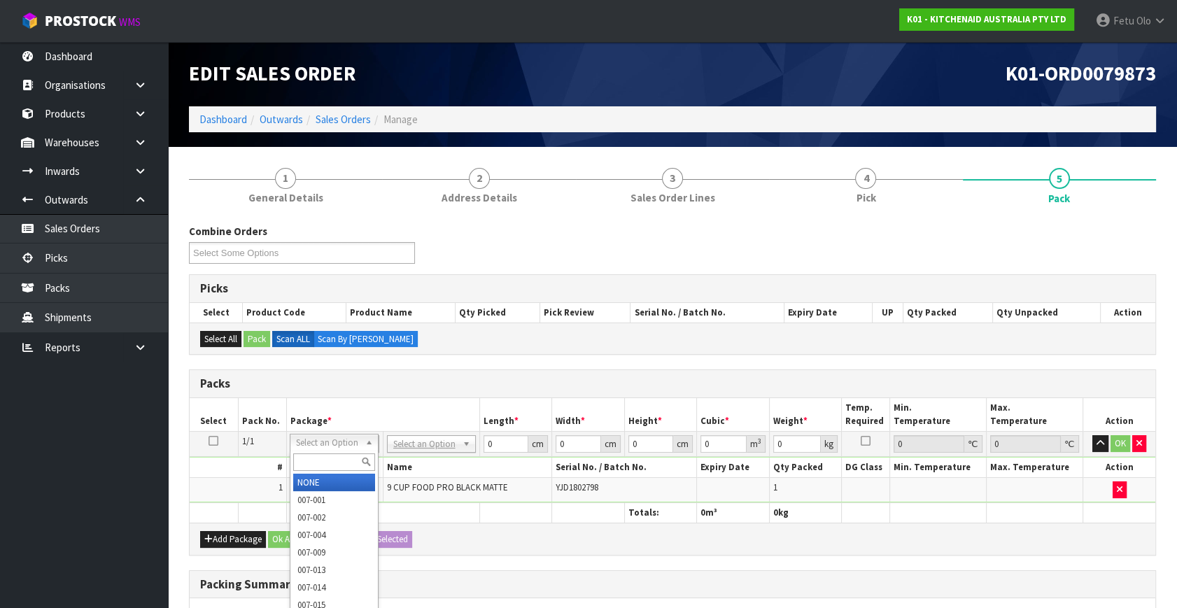
click at [334, 455] on input "text" at bounding box center [334, 461] width 82 height 17
type input "011"
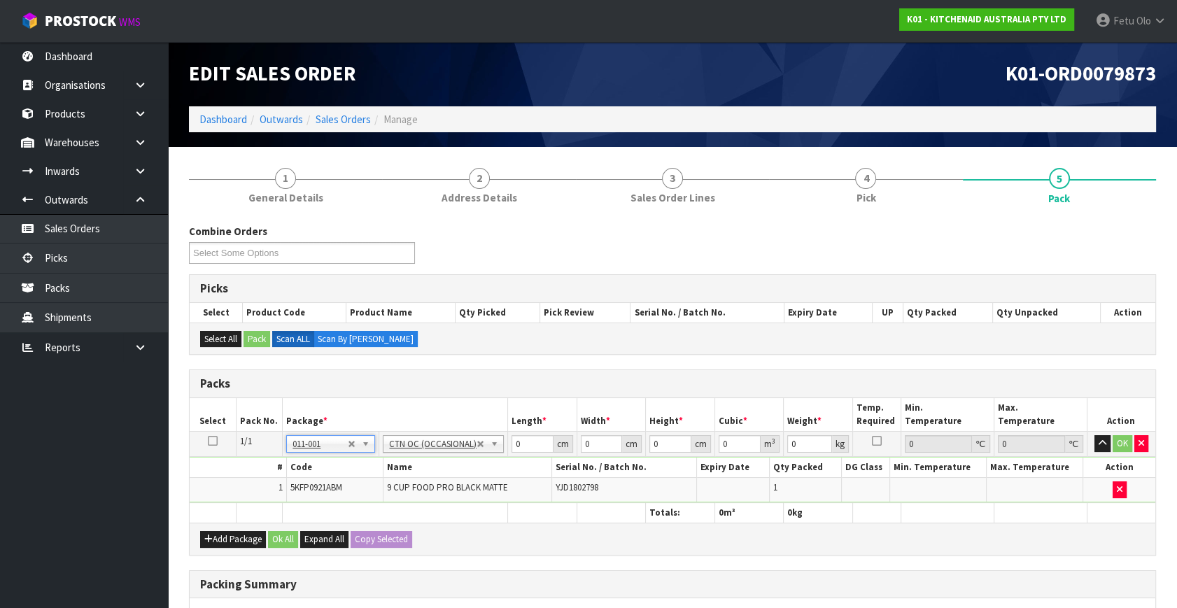
type input "4.3"
drag, startPoint x: 524, startPoint y: 443, endPoint x: 461, endPoint y: 464, distance: 66.4
click at [461, 464] on tbody "1/1 NONE 007-001 007-002 007-004 007-009 007-013 007-014 007-015 007-017 007-01…" at bounding box center [672, 467] width 965 height 71
type input "52"
type input "34"
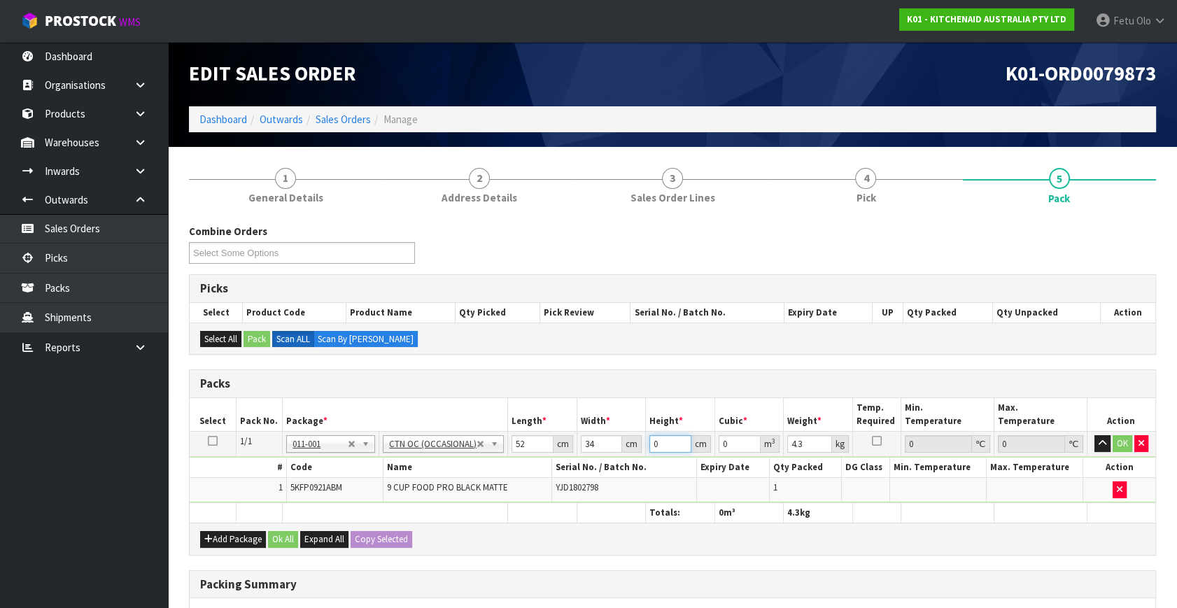
type input "2"
type input "0.003536"
type input "29"
type input "0.051272"
type input "29"
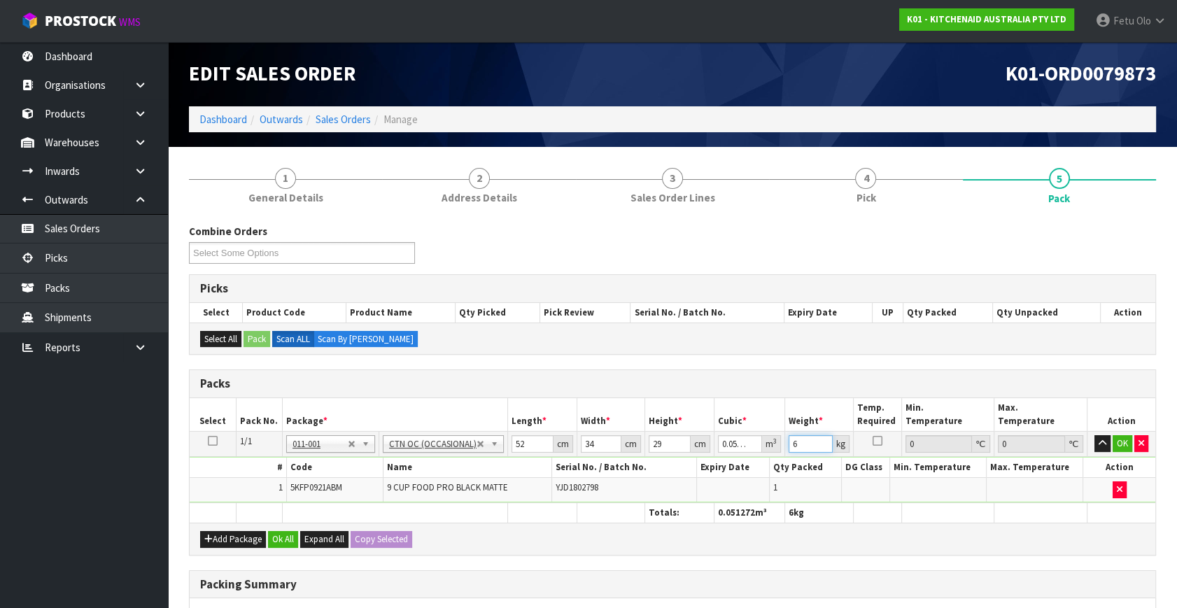
type input "6"
click button "OK" at bounding box center [1122, 443] width 20 height 17
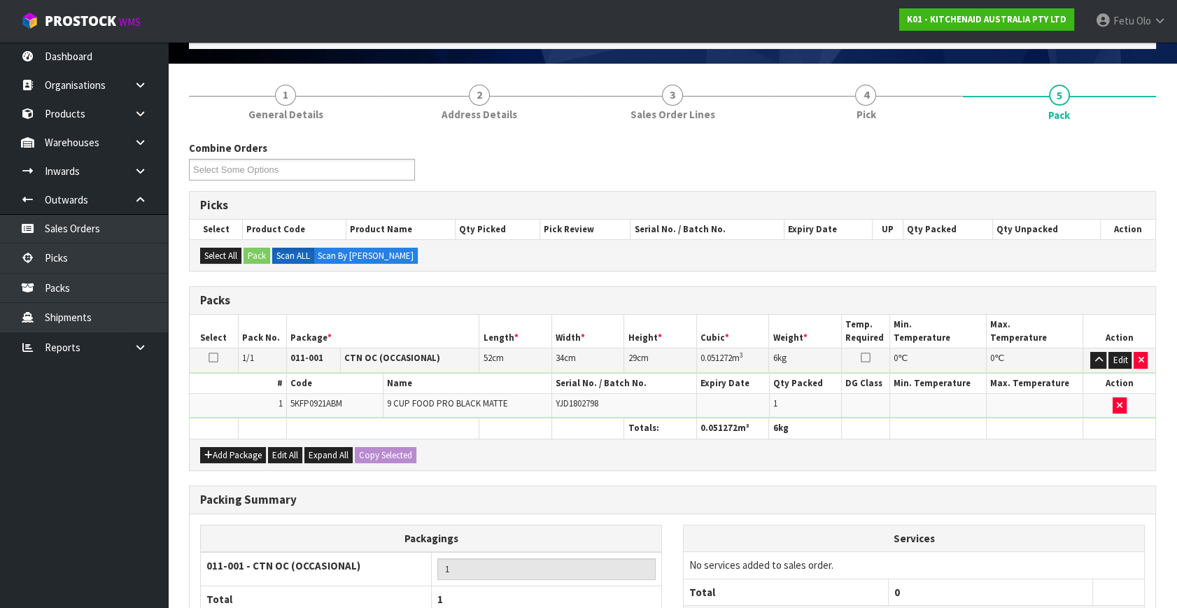
scroll to position [208, 0]
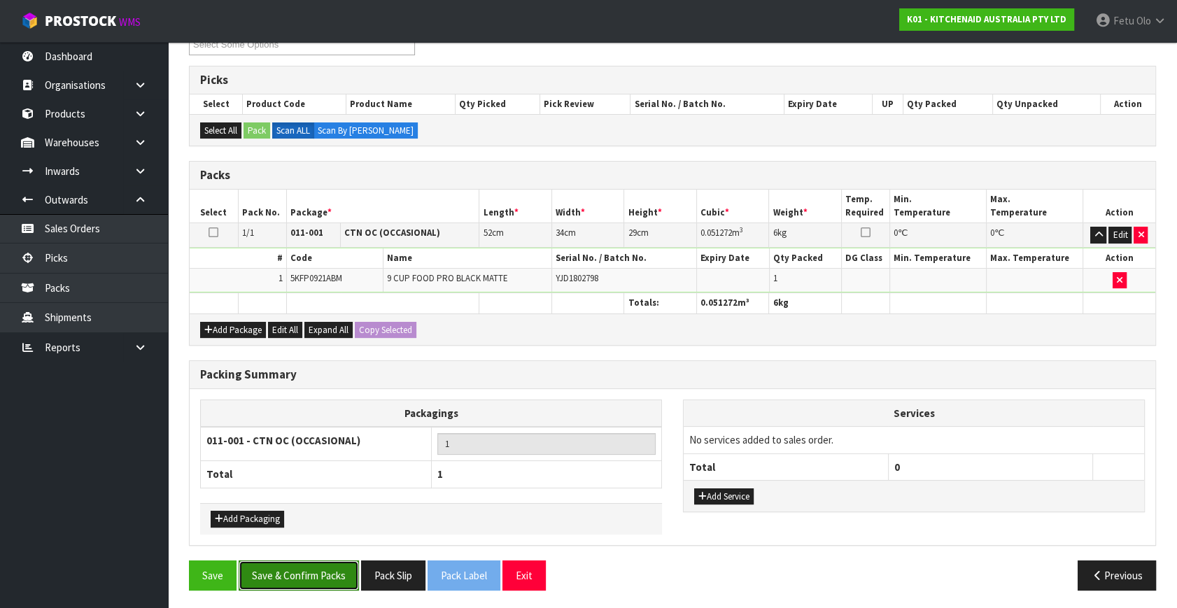
click at [320, 567] on button "Save & Confirm Packs" at bounding box center [299, 575] width 120 height 30
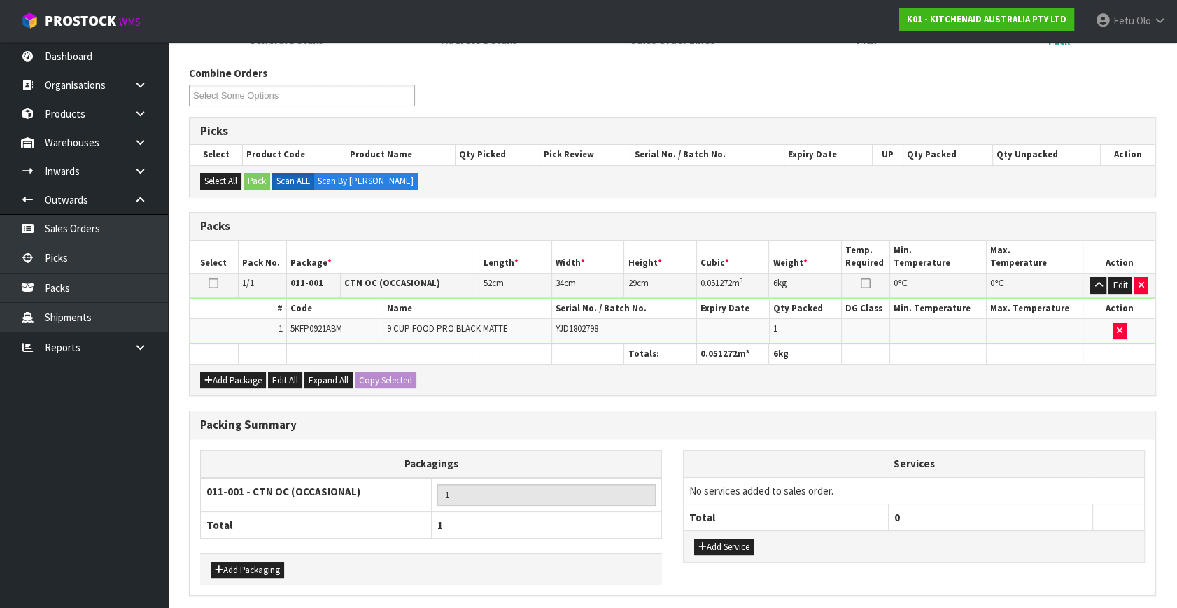
scroll to position [0, 0]
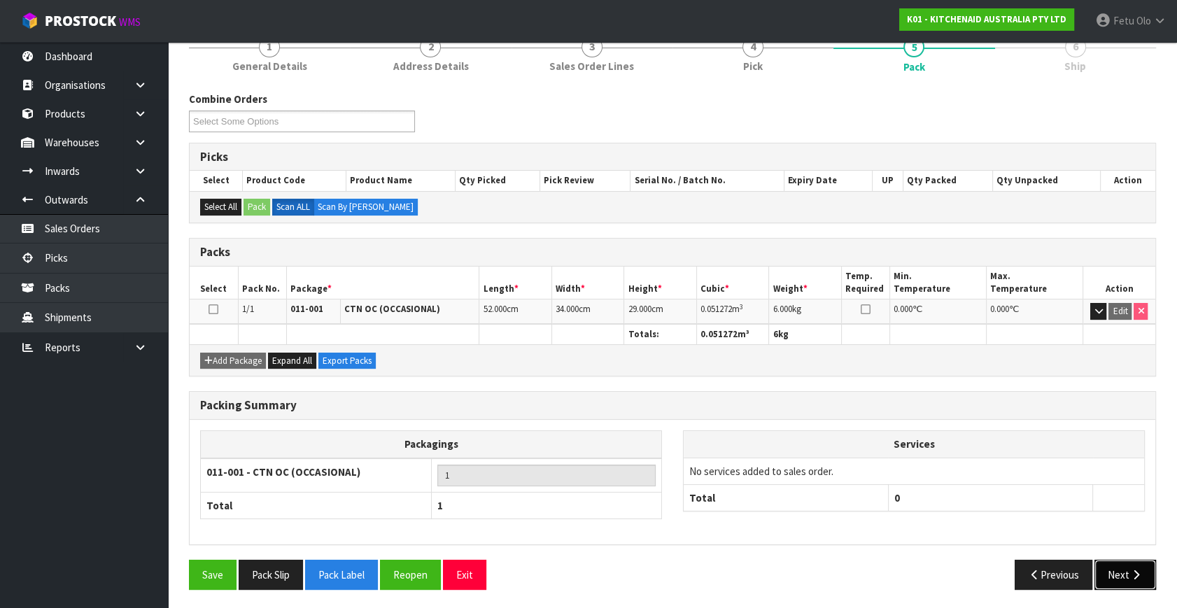
click at [1116, 560] on button "Next" at bounding box center [1125, 575] width 62 height 30
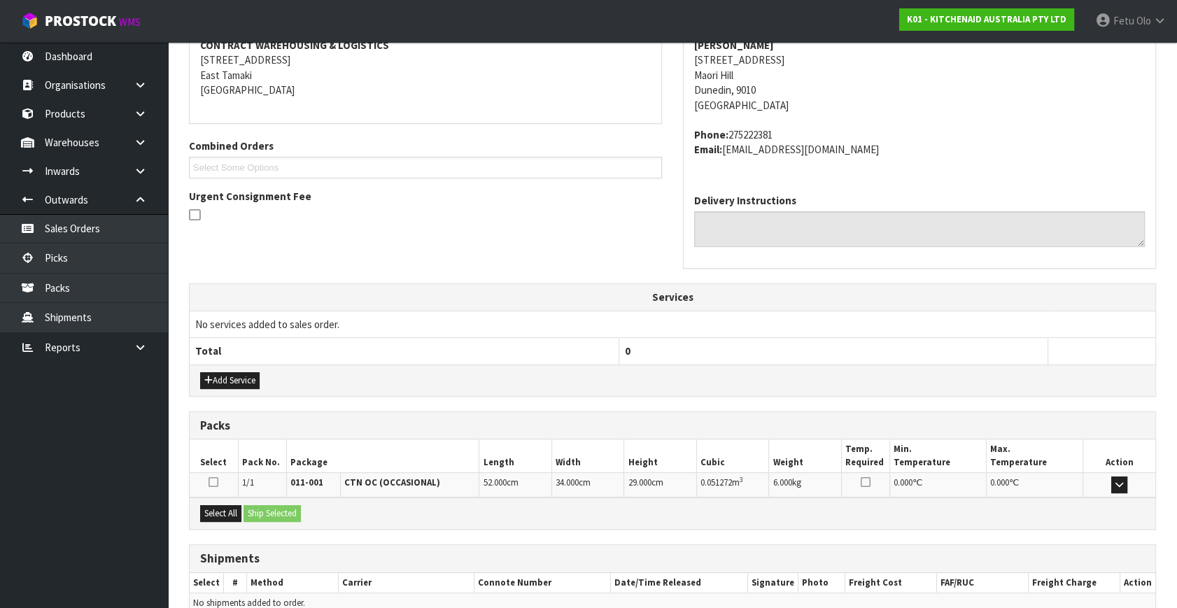
scroll to position [344, 0]
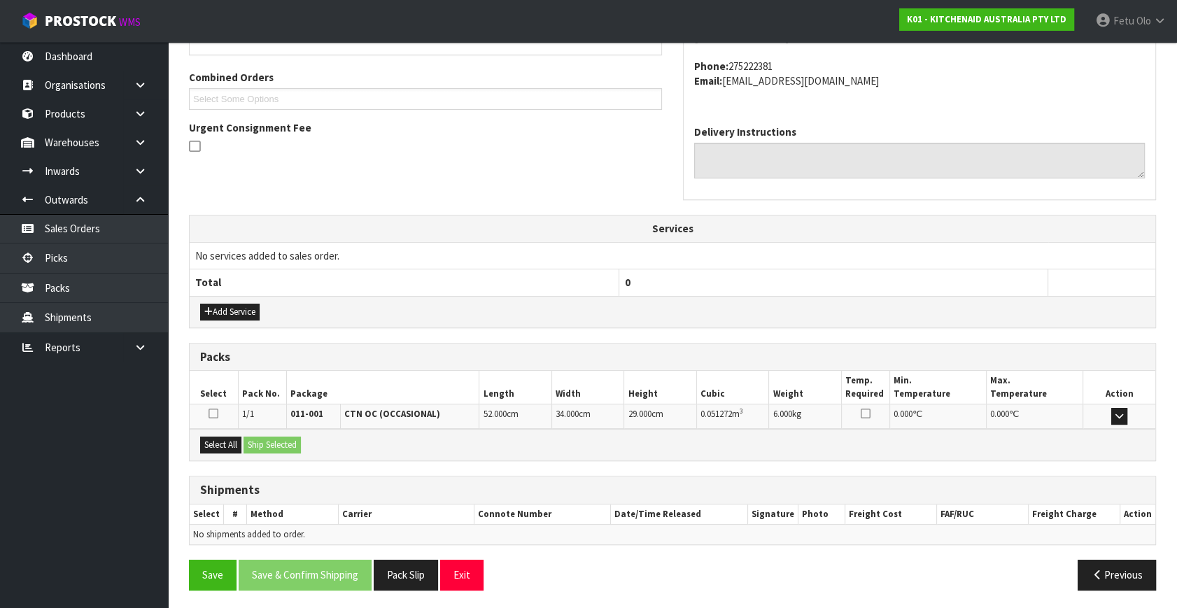
click at [197, 434] on div "Select All Ship Selected" at bounding box center [672, 444] width 965 height 31
drag, startPoint x: 214, startPoint y: 439, endPoint x: 260, endPoint y: 439, distance: 45.5
click at [222, 439] on button "Select All" at bounding box center [220, 444] width 41 height 17
click at [260, 439] on button "Ship Selected" at bounding box center [271, 444] width 57 height 17
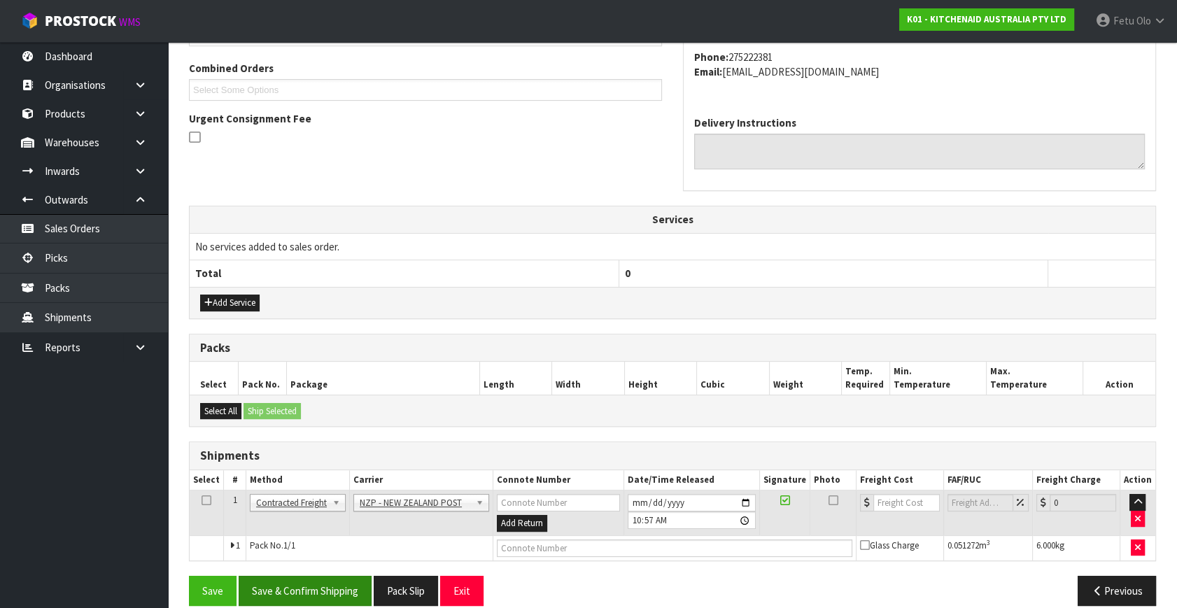
scroll to position [369, 0]
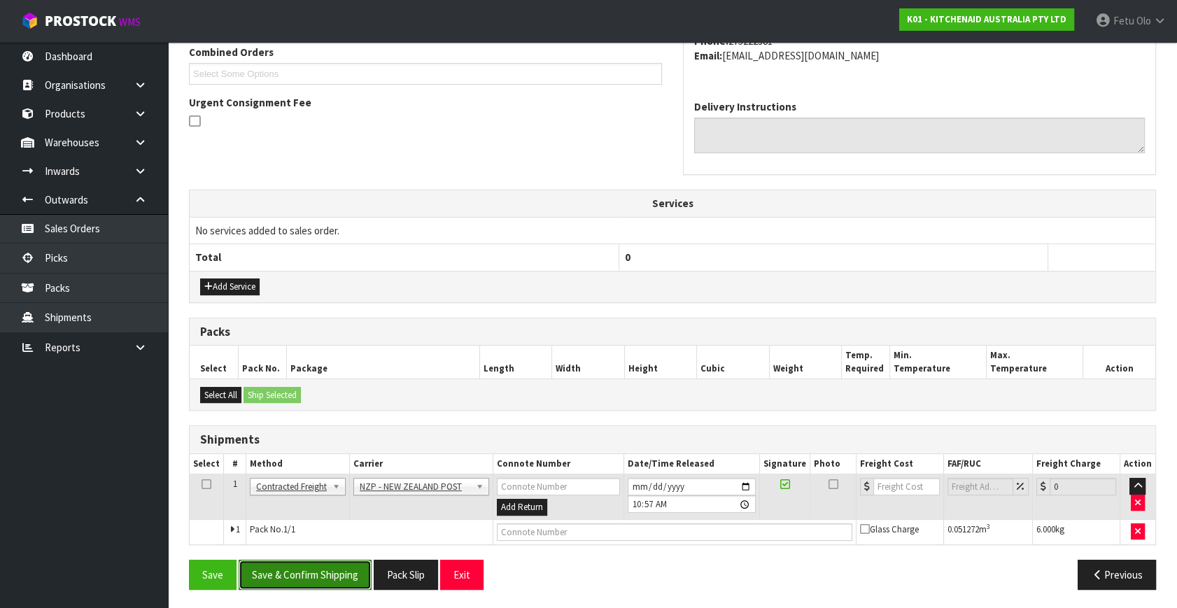
click at [294, 585] on button "Save & Confirm Shipping" at bounding box center [305, 575] width 133 height 30
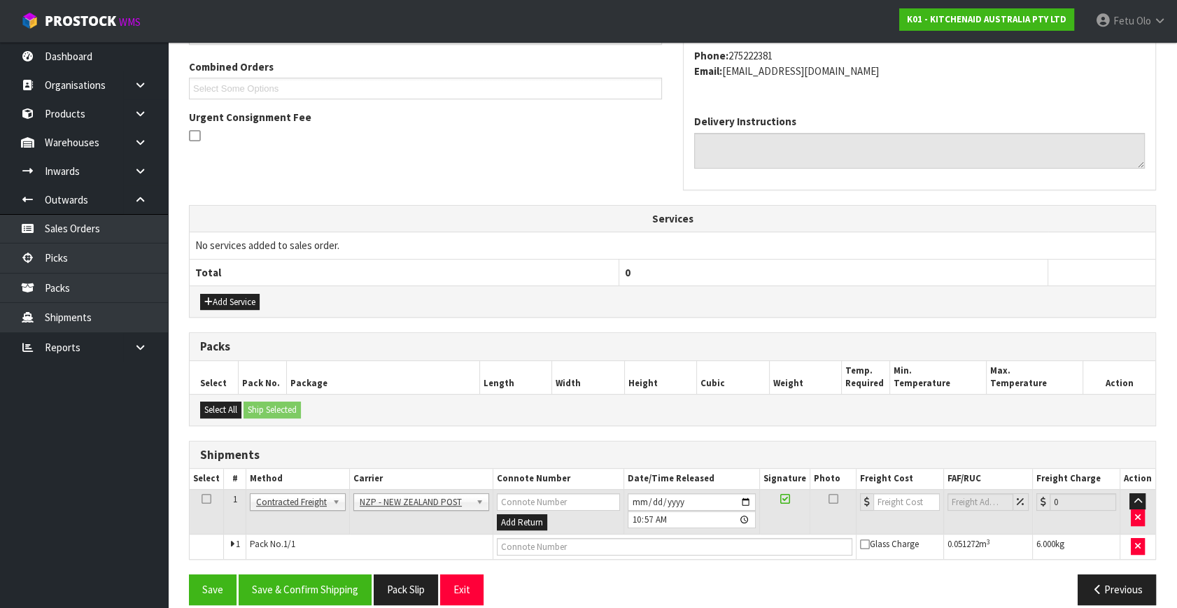
scroll to position [0, 0]
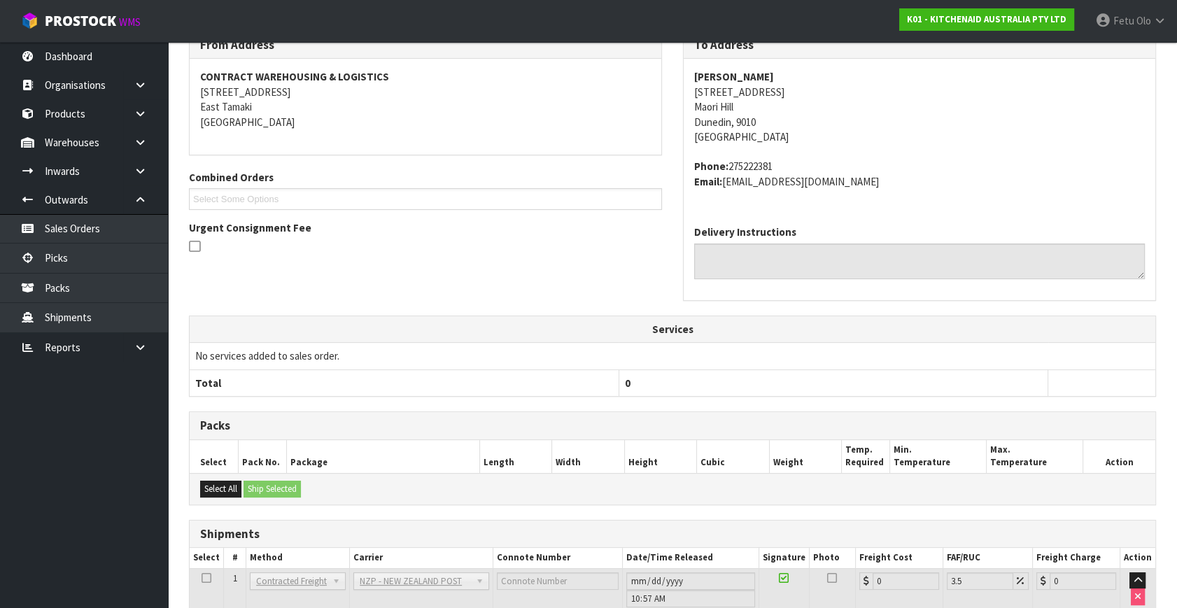
drag, startPoint x: 606, startPoint y: 541, endPoint x: 601, endPoint y: 555, distance: 15.5
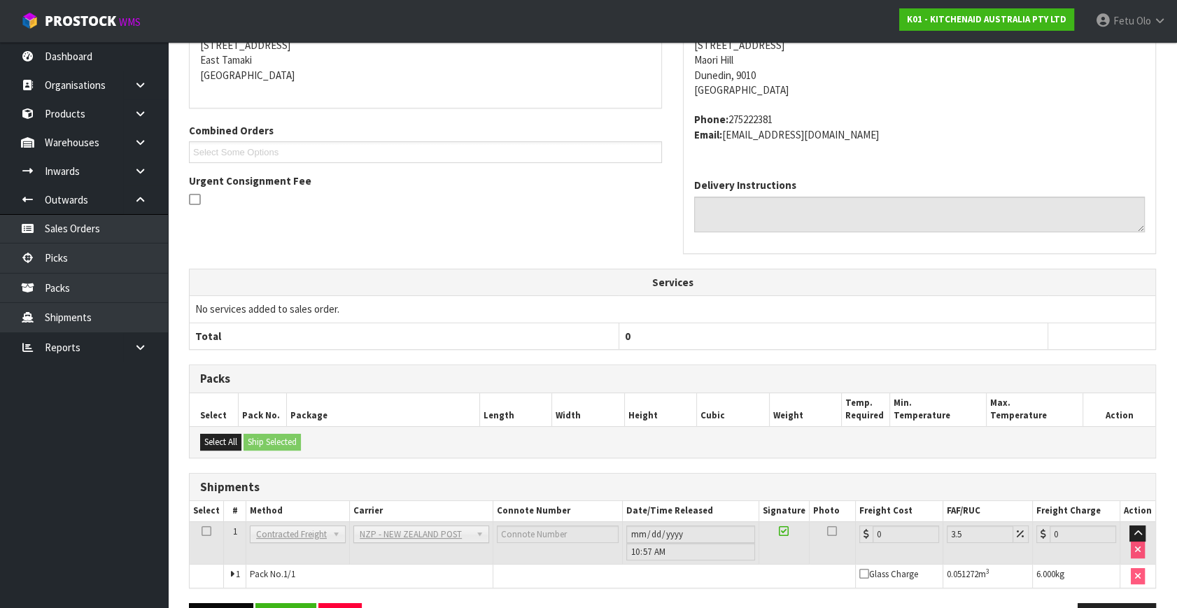
scroll to position [350, 0]
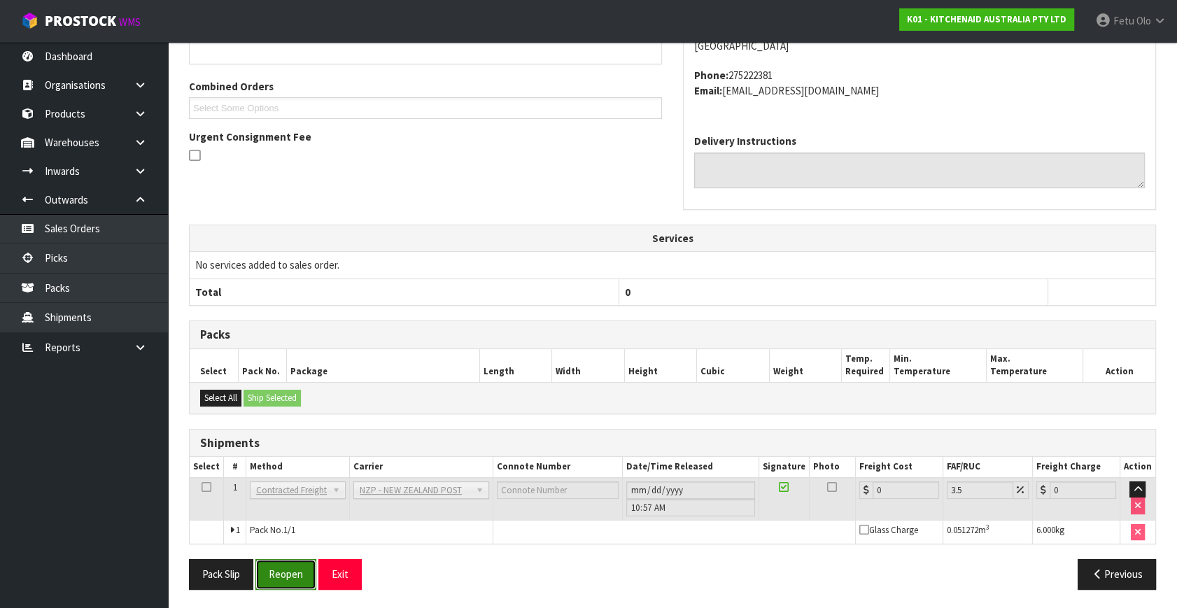
click at [293, 574] on button "Reopen" at bounding box center [285, 574] width 61 height 30
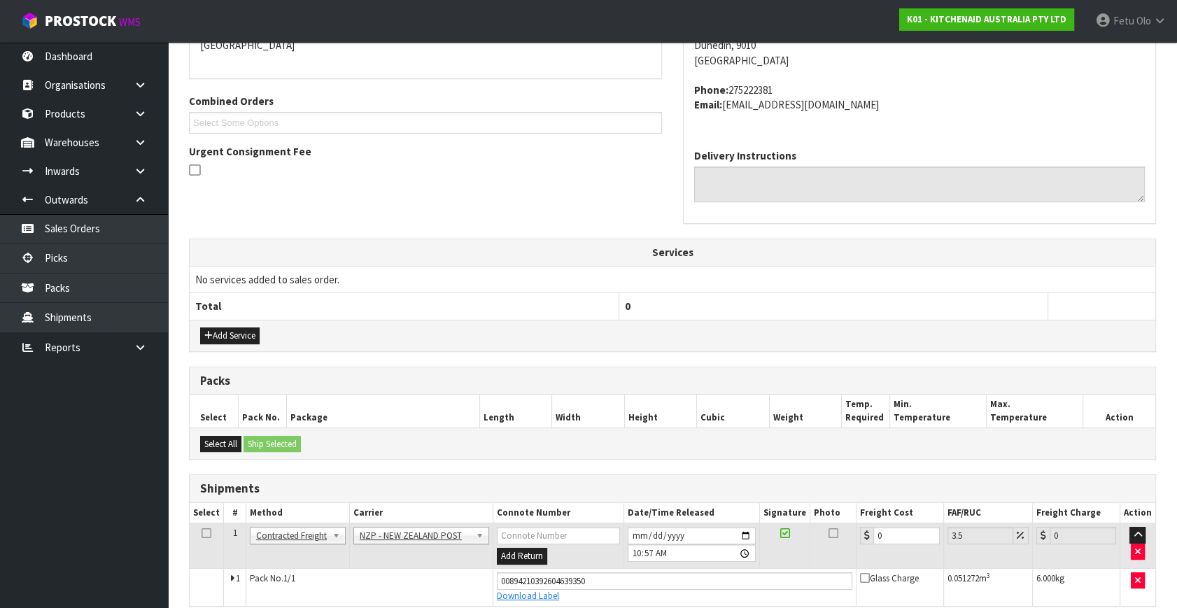
scroll to position [335, 0]
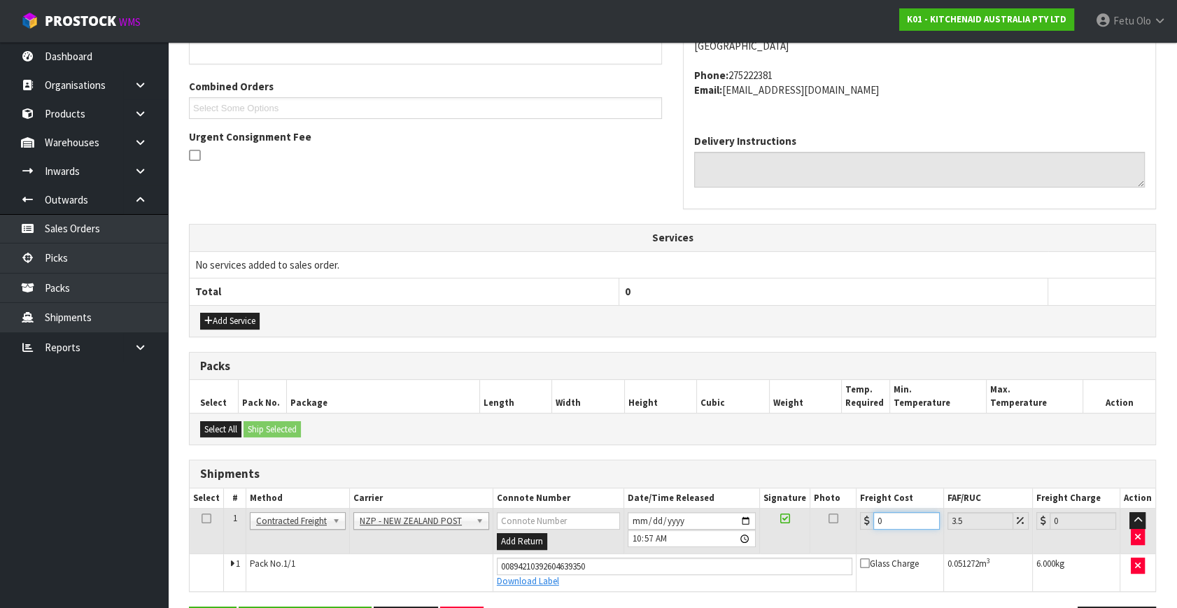
drag, startPoint x: 867, startPoint y: 528, endPoint x: 825, endPoint y: 543, distance: 44.5
click at [826, 543] on tr "1 Client Local Pickup Customer Local Pickup Company Freight Contracted Freight …" at bounding box center [672, 531] width 965 height 45
type input "1"
type input "1.03"
type input "13"
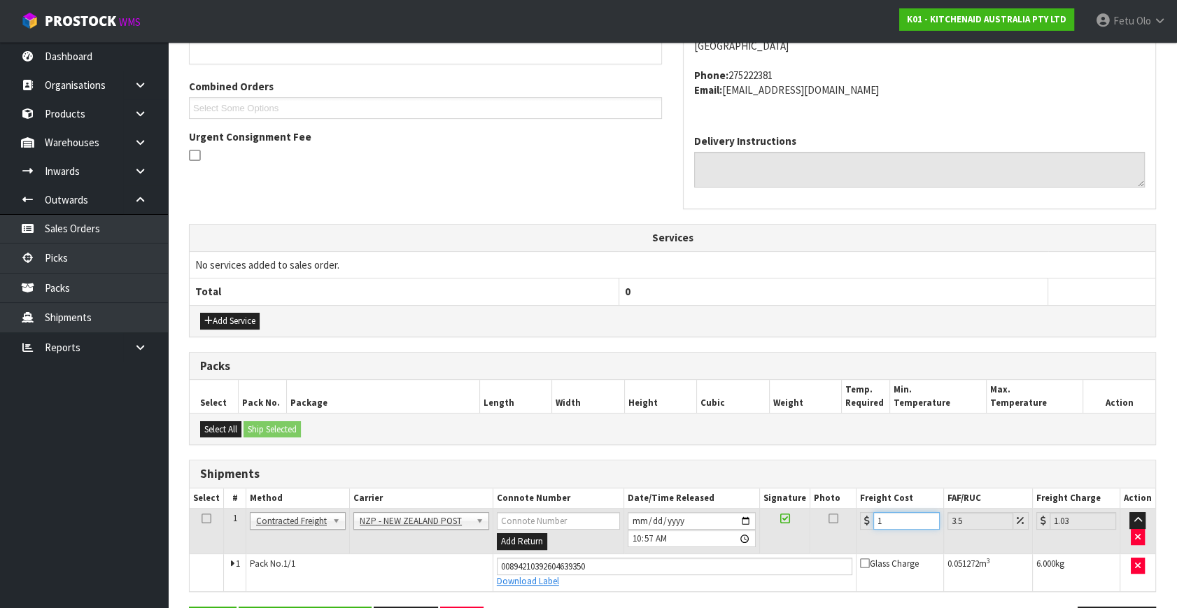
type input "13.45"
type input "13.2"
type input "13.66"
type input "13.27"
type input "13.73"
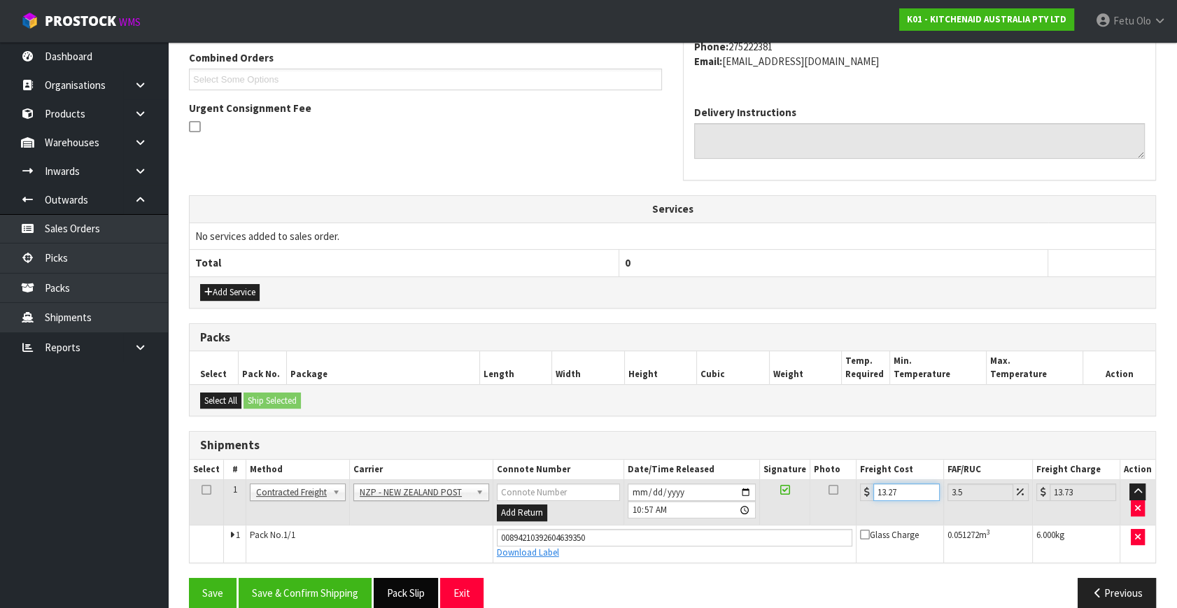
scroll to position [383, 0]
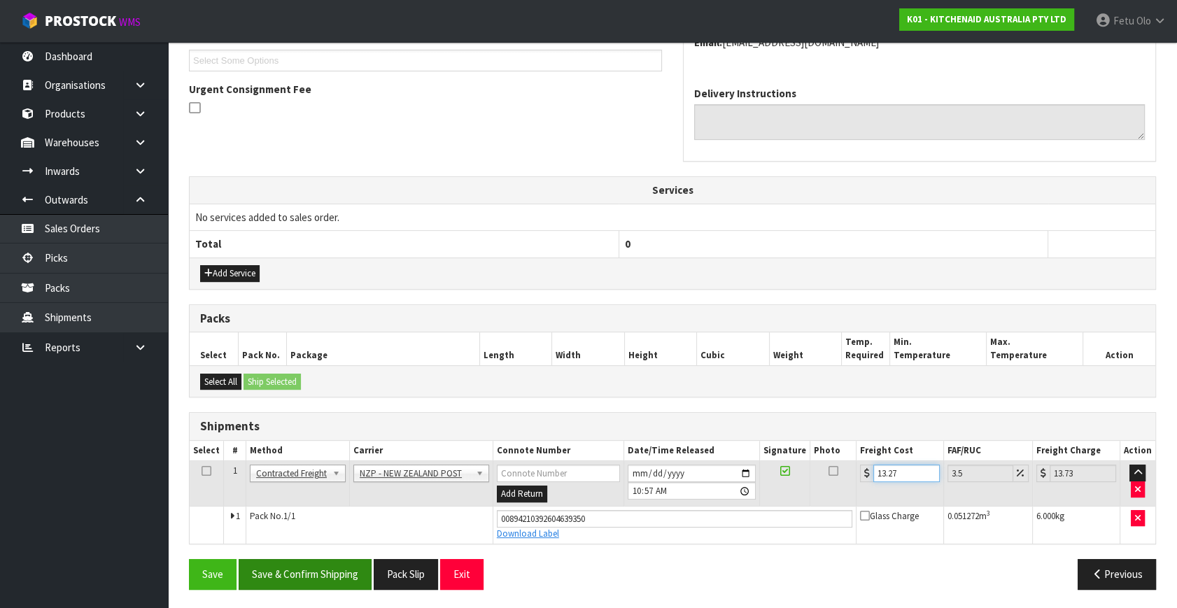
type input "13.27"
click at [318, 565] on button "Save & Confirm Shipping" at bounding box center [305, 574] width 133 height 30
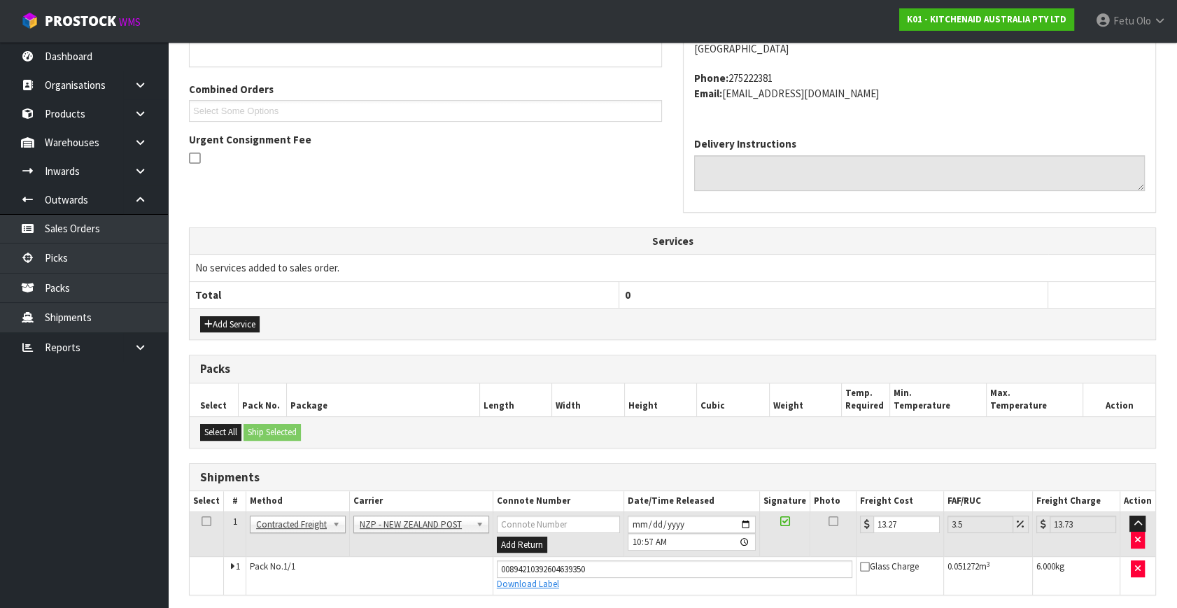
scroll to position [0, 0]
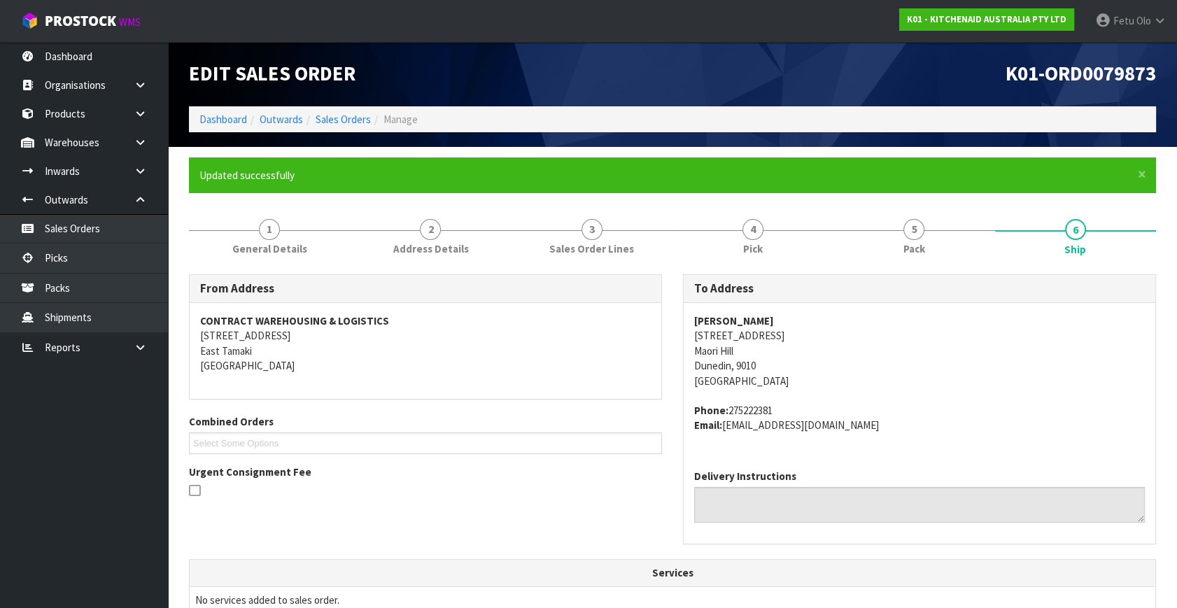
click at [894, 367] on address "[PERSON_NAME] [STREET_ADDRESS]" at bounding box center [919, 350] width 450 height 75
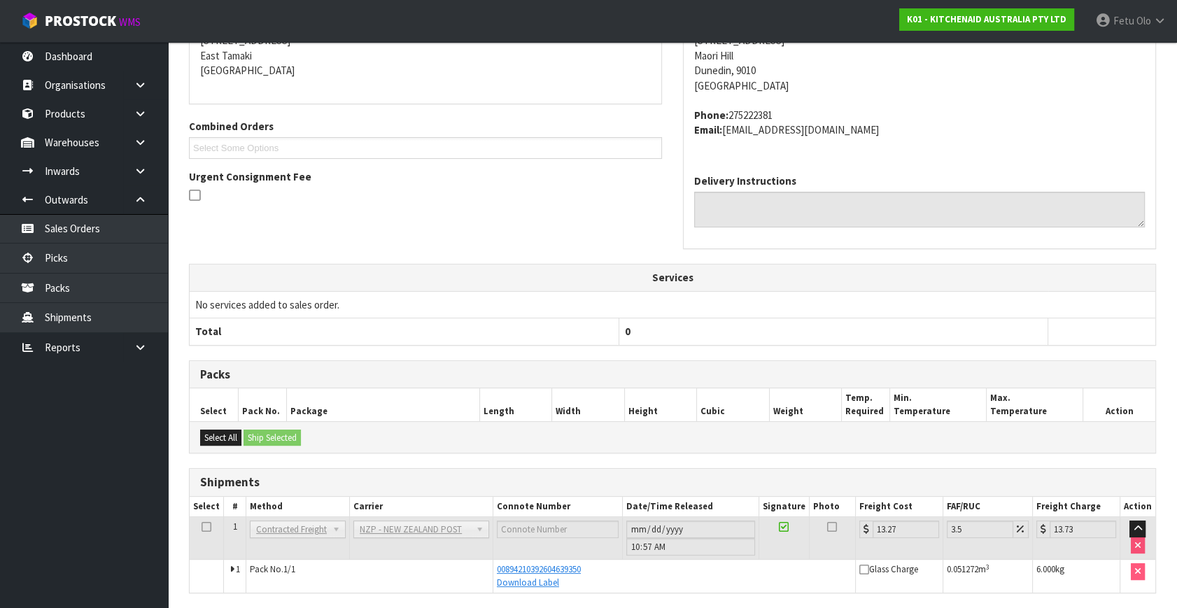
scroll to position [344, 0]
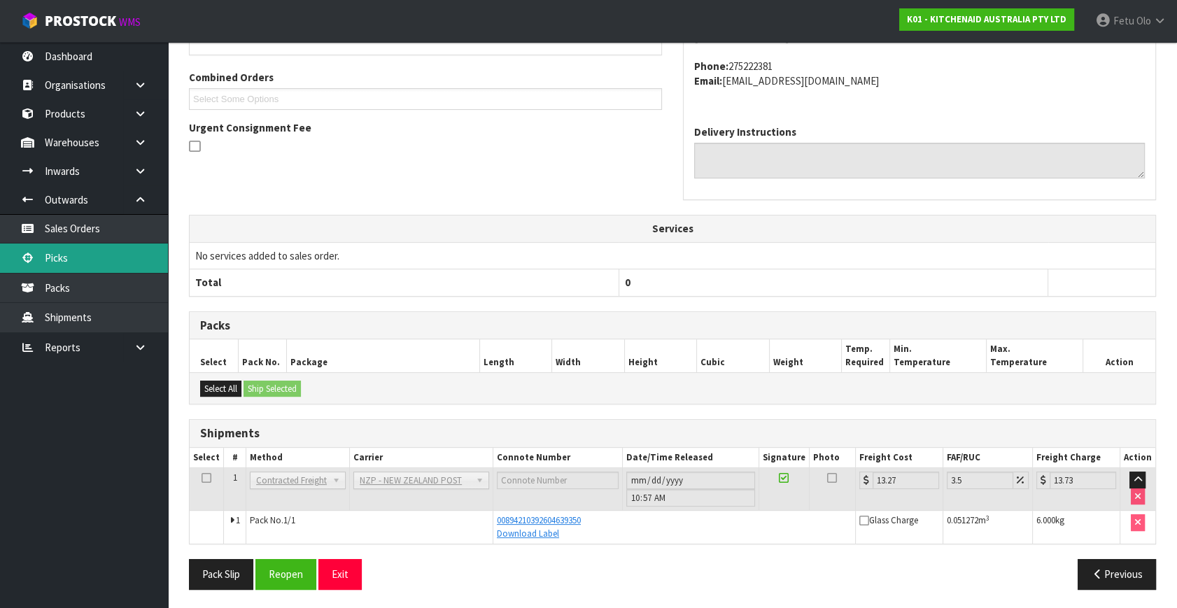
click at [104, 264] on link "Picks" at bounding box center [84, 257] width 168 height 29
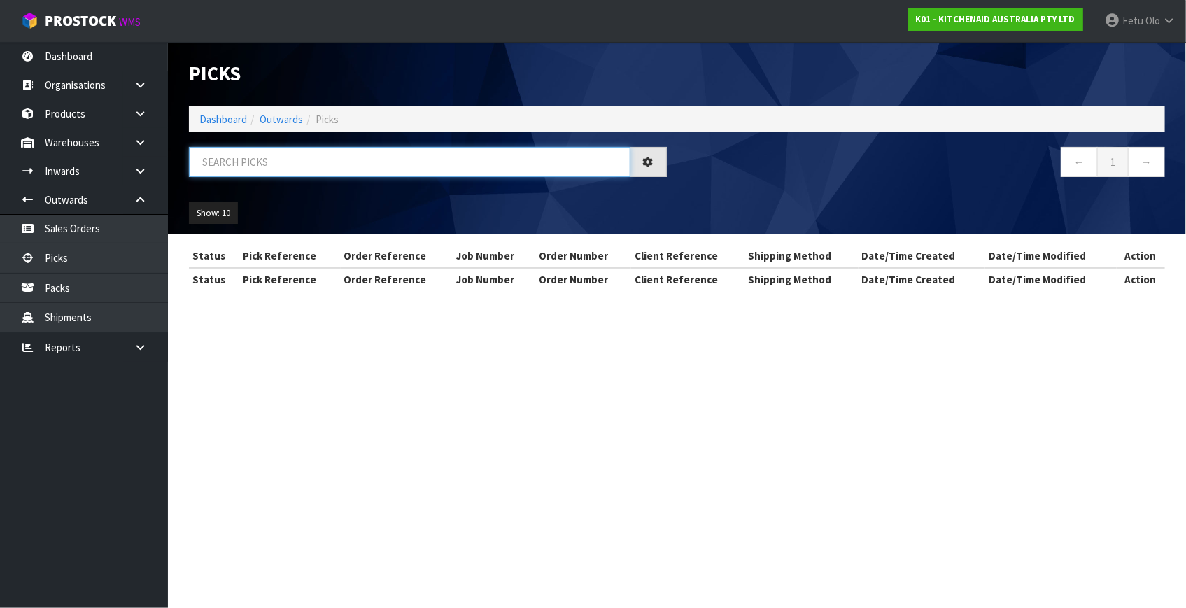
click at [308, 167] on input "text" at bounding box center [409, 162] width 441 height 30
type input "79837"
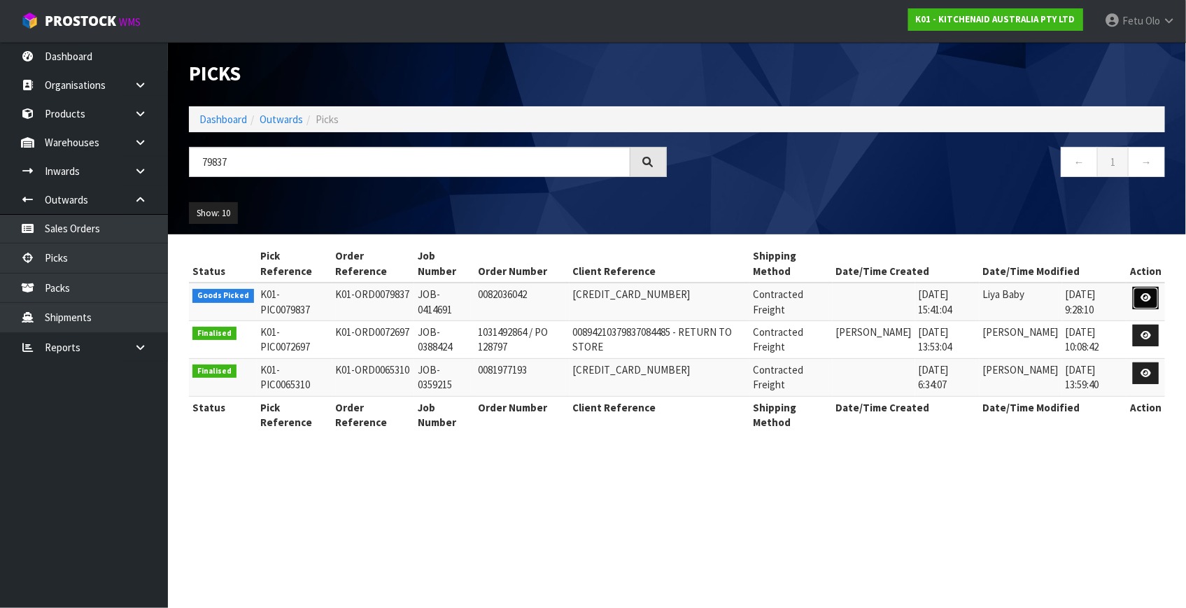
click at [1151, 297] on icon at bounding box center [1145, 297] width 10 height 9
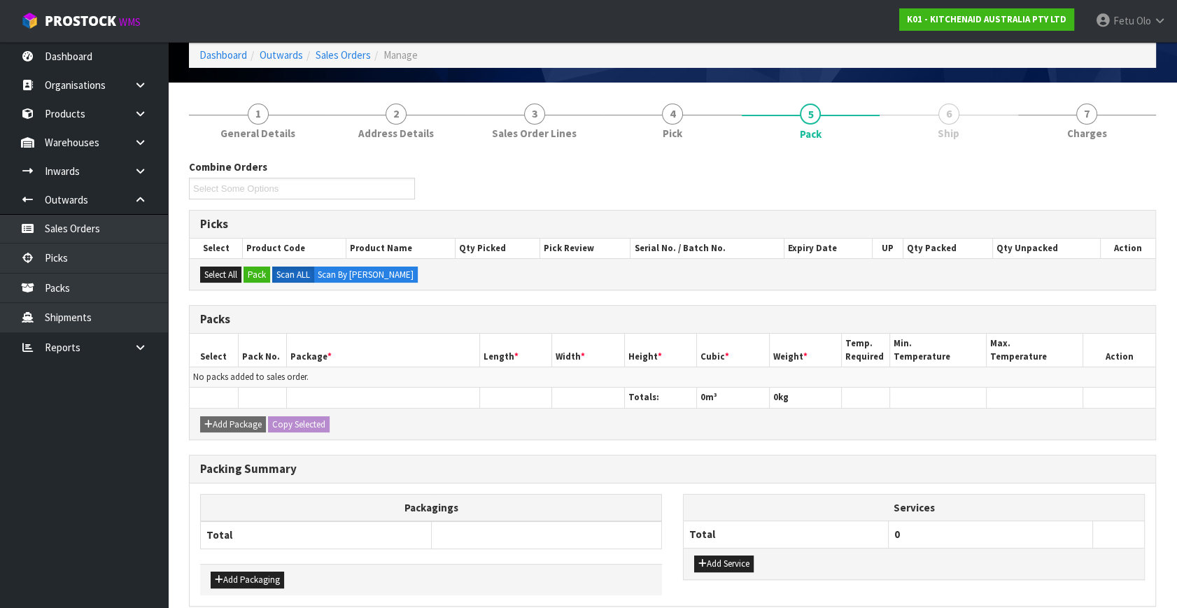
scroll to position [126, 0]
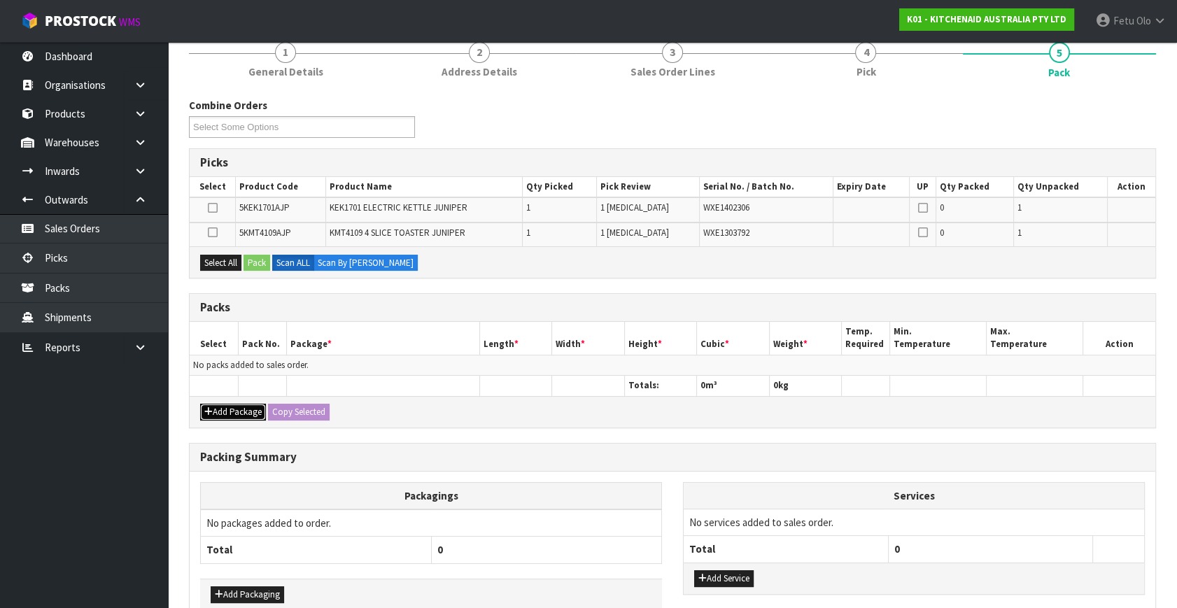
click at [231, 411] on button "Add Package" at bounding box center [233, 412] width 66 height 17
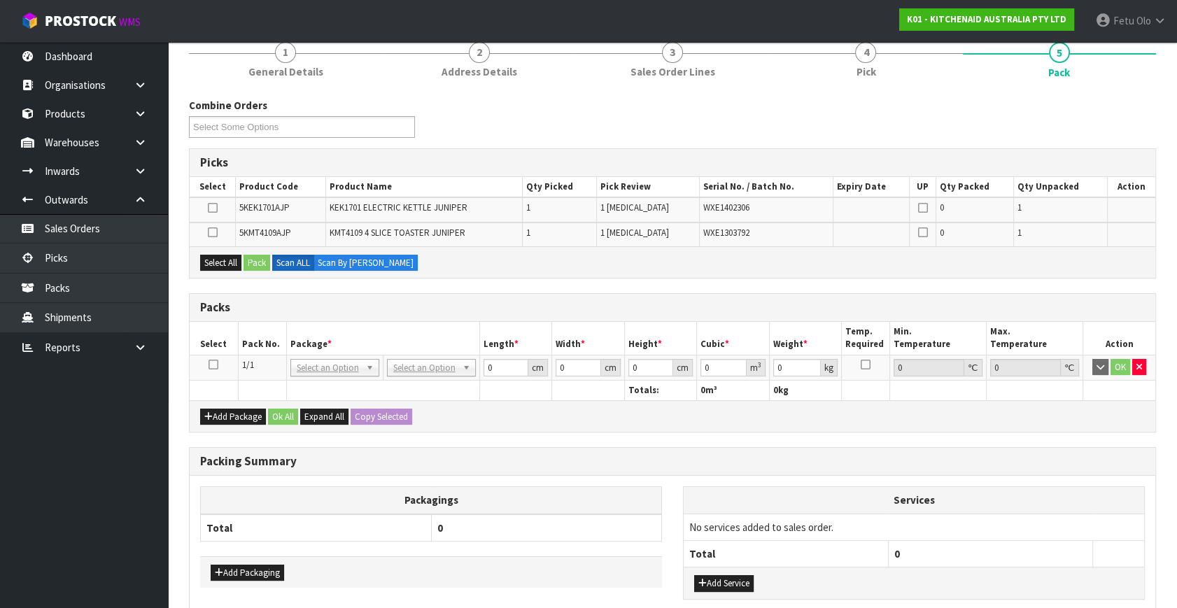
click at [211, 364] on icon at bounding box center [213, 364] width 10 height 1
click at [339, 324] on th "Package *" at bounding box center [382, 338] width 193 height 33
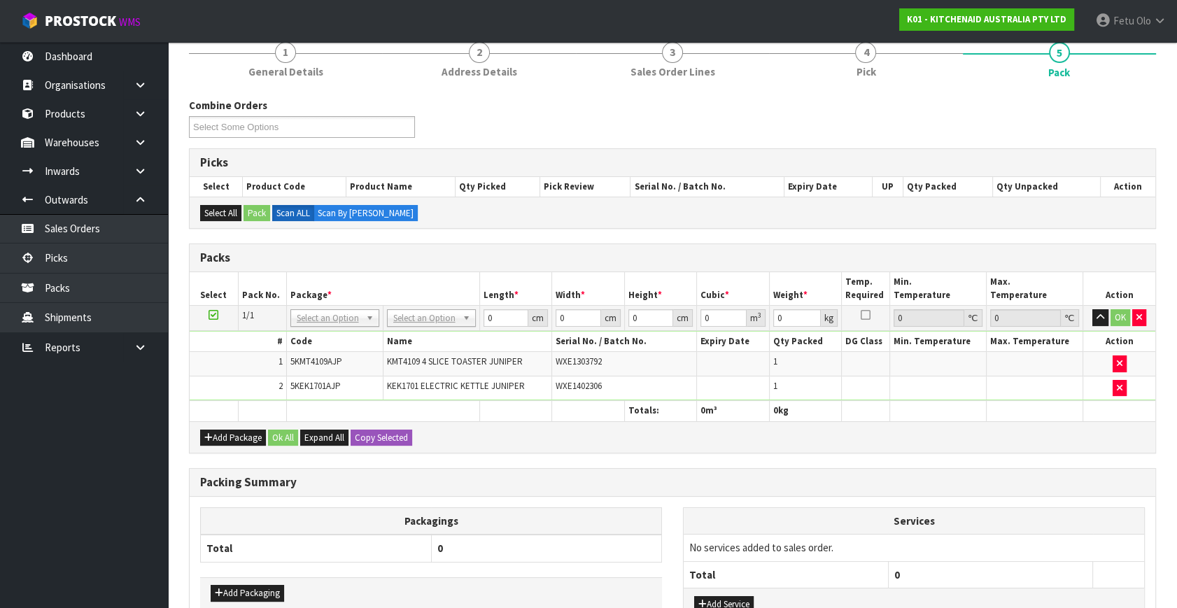
click at [640, 565] on div "Packagings Total 0" at bounding box center [431, 542] width 462 height 70
click at [1018, 508] on th "Services" at bounding box center [913, 521] width 460 height 27
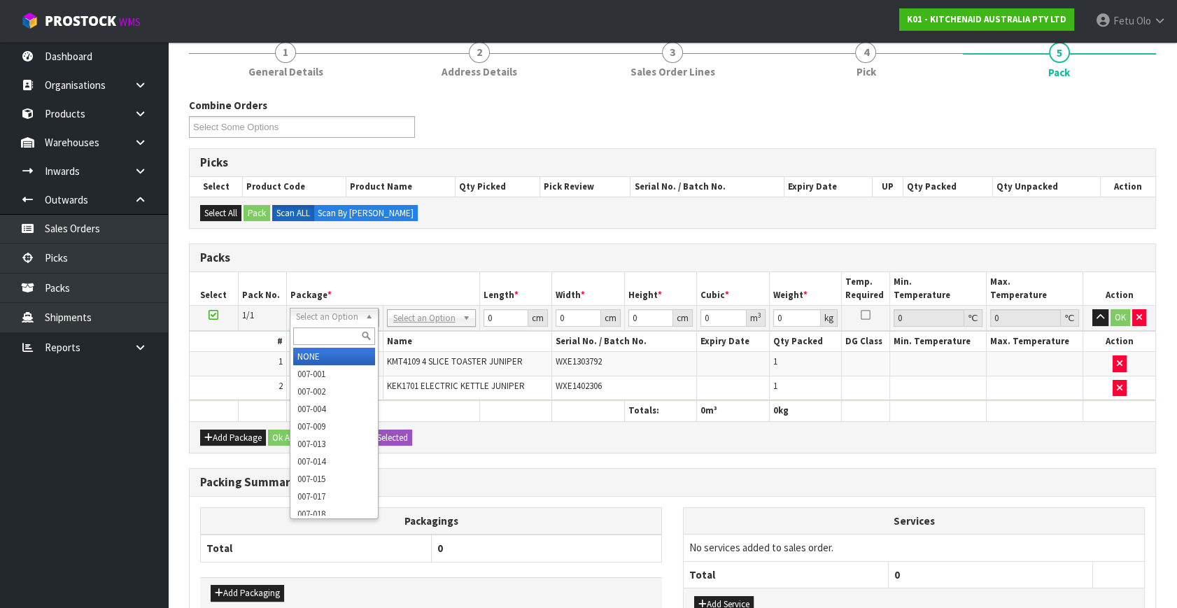
click at [329, 331] on input "text" at bounding box center [334, 335] width 82 height 17
type input "011"
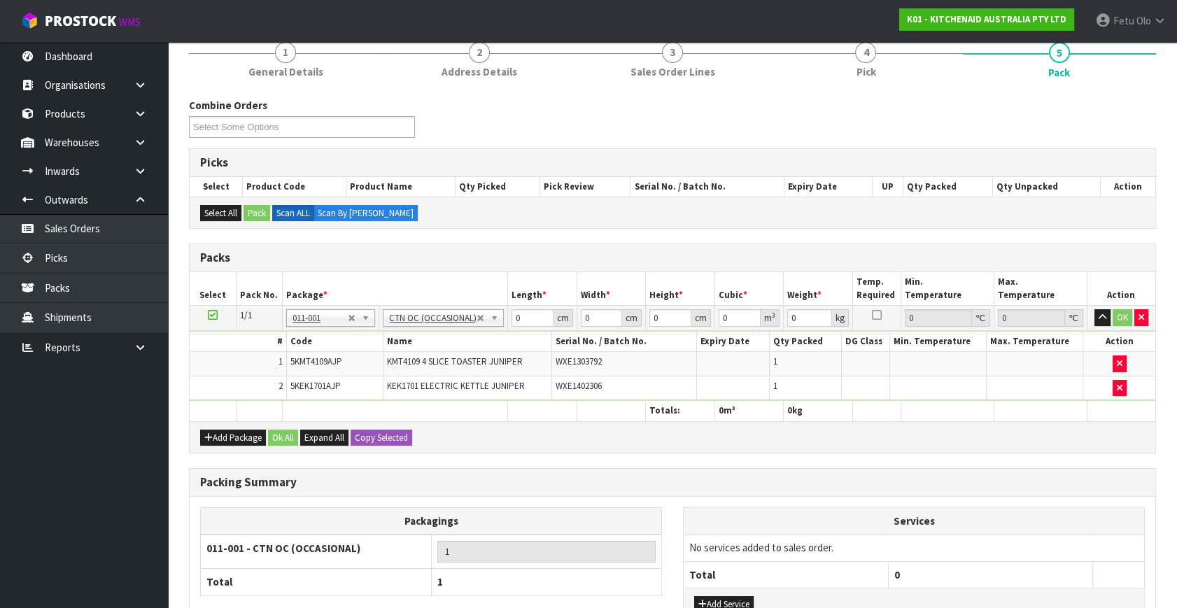
type input "6.5"
drag, startPoint x: 524, startPoint y: 315, endPoint x: 433, endPoint y: 344, distance: 95.3
click at [433, 344] on tbody "1/1 NONE 007-001 007-002 007-004 007-009 007-013 007-014 007-015 007-017 007-01…" at bounding box center [672, 353] width 965 height 95
type input "59"
type input "39"
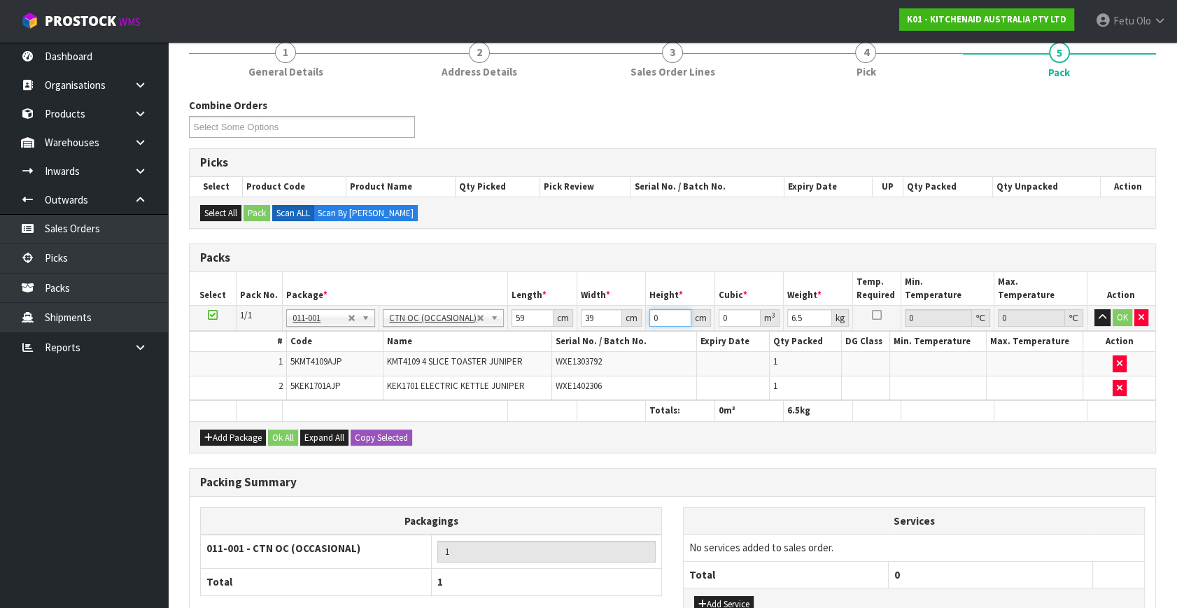
type input "2"
type input "0.004602"
type input "29"
type input "0.066729"
type input "29"
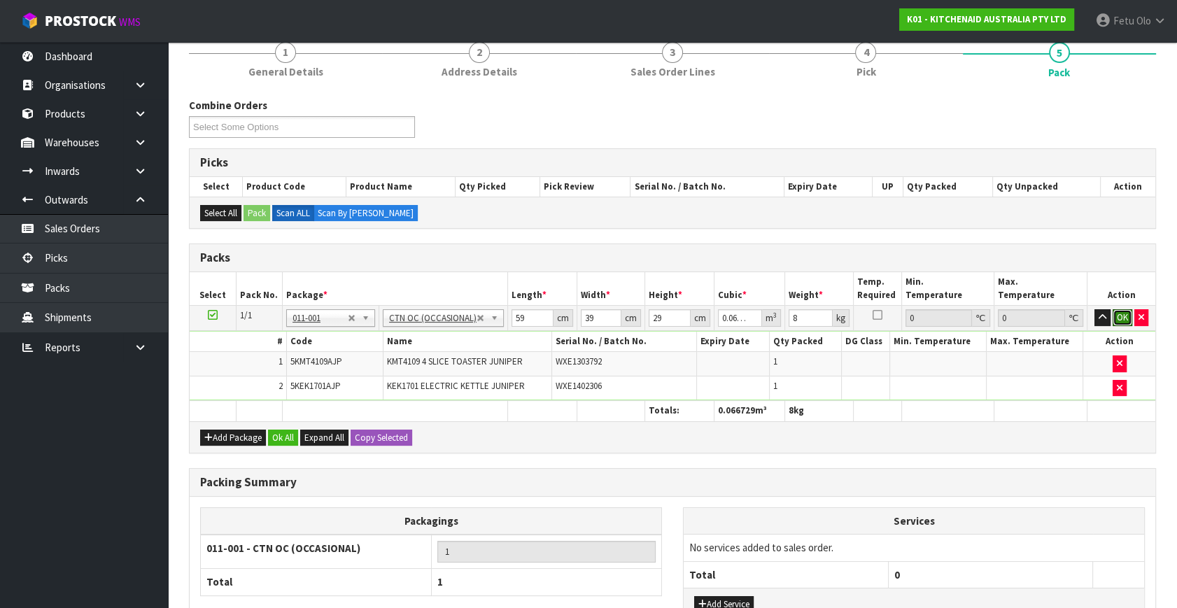
click button "OK" at bounding box center [1122, 317] width 20 height 17
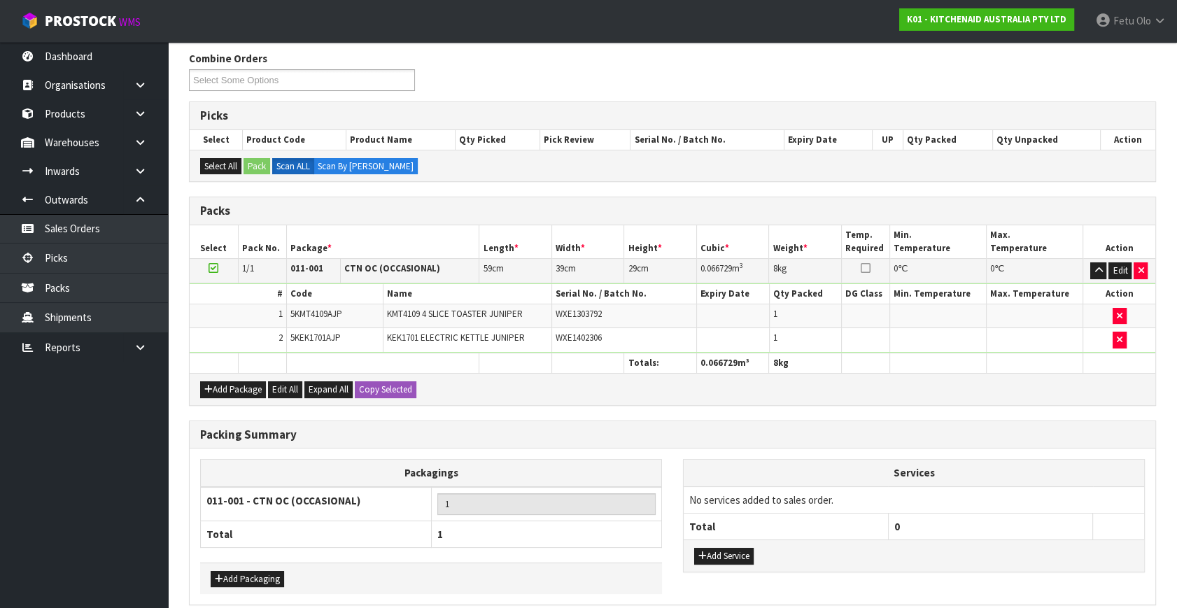
scroll to position [232, 0]
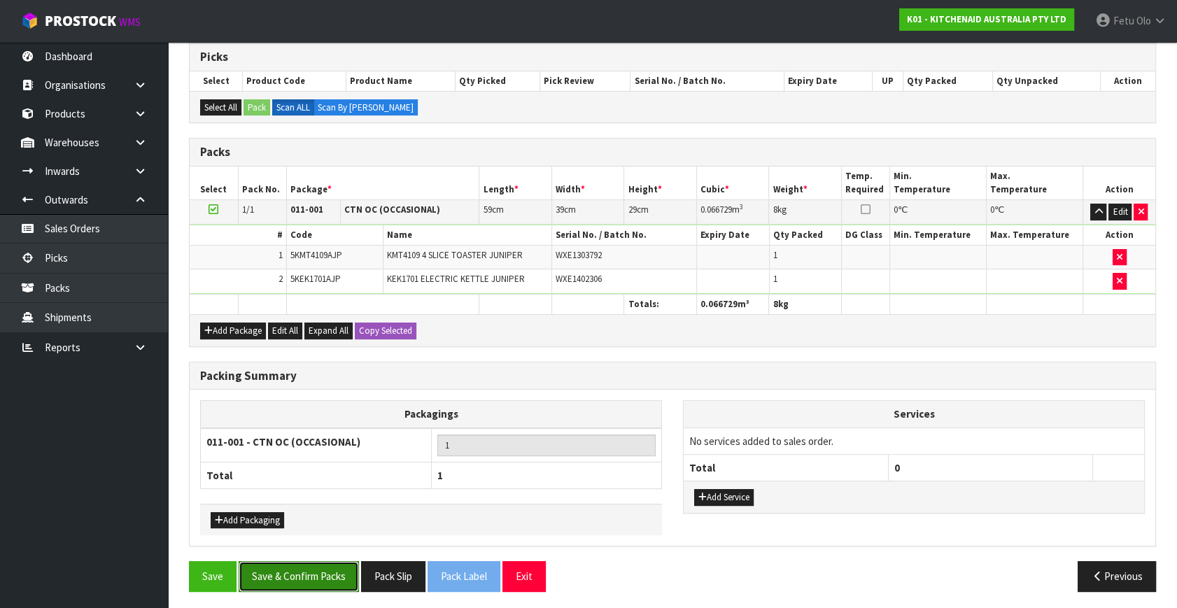
click at [287, 576] on button "Save & Confirm Packs" at bounding box center [299, 576] width 120 height 30
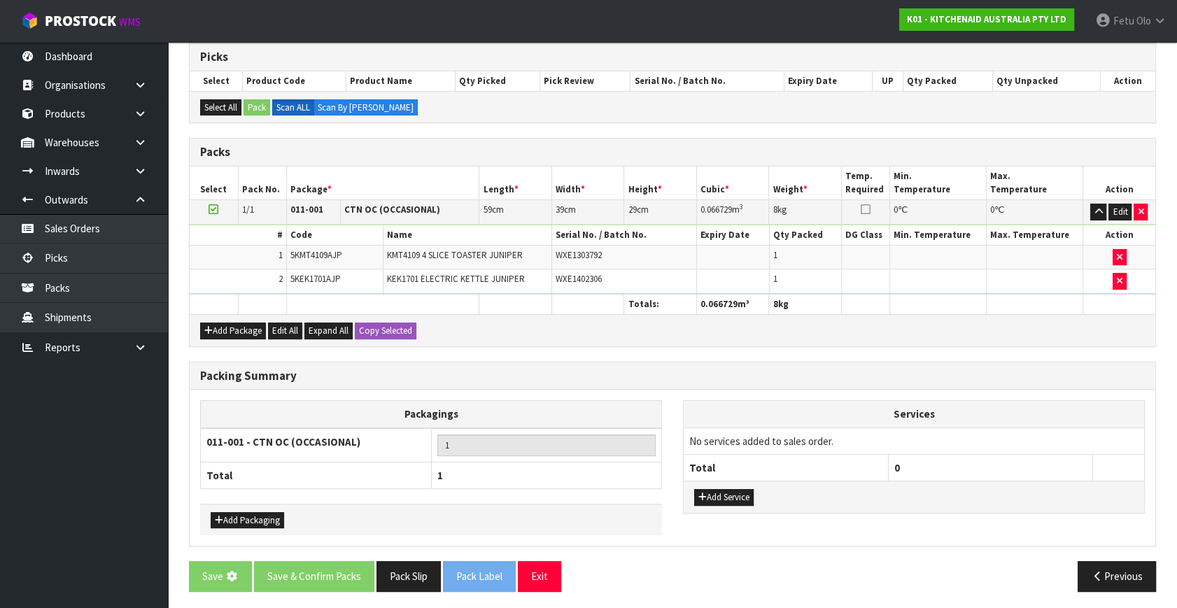
scroll to position [0, 0]
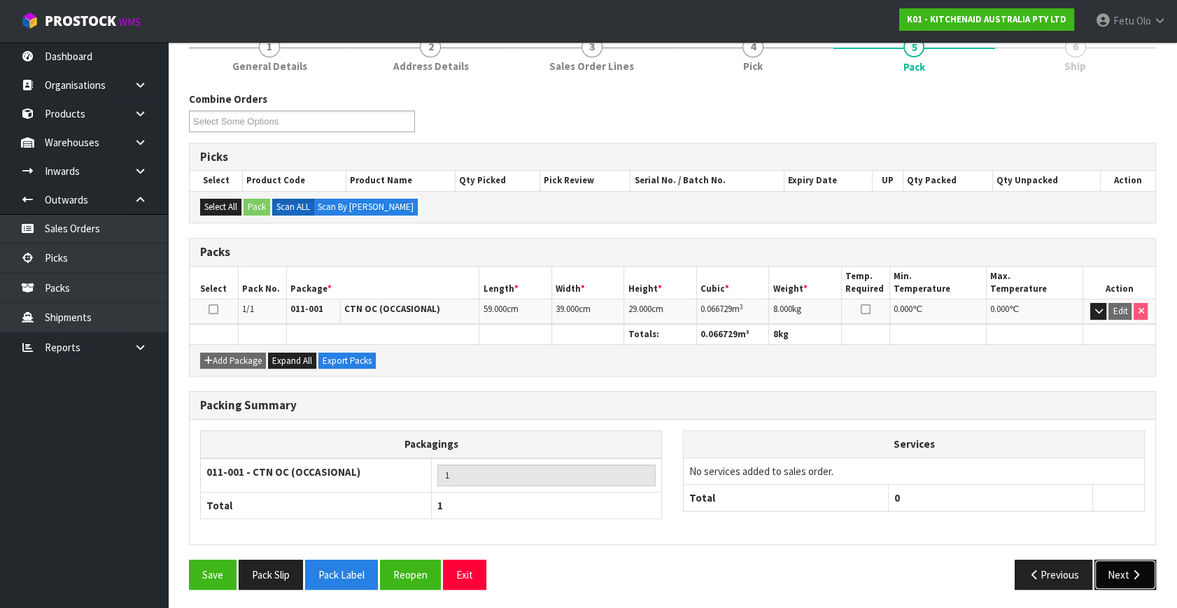
click at [1120, 578] on button "Next" at bounding box center [1125, 575] width 62 height 30
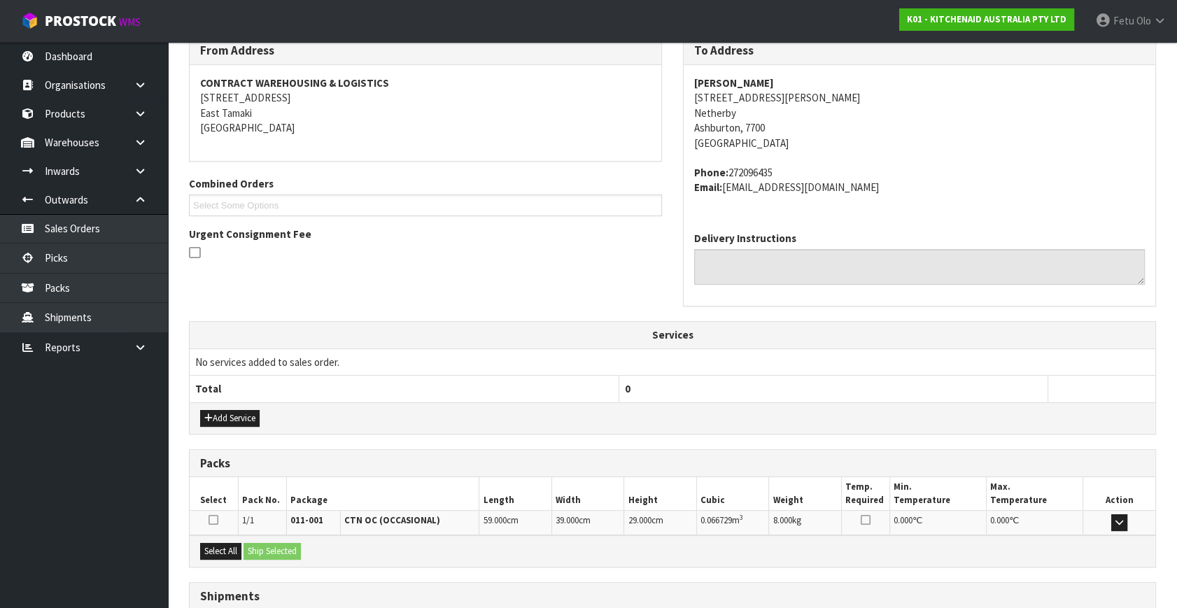
scroll to position [344, 0]
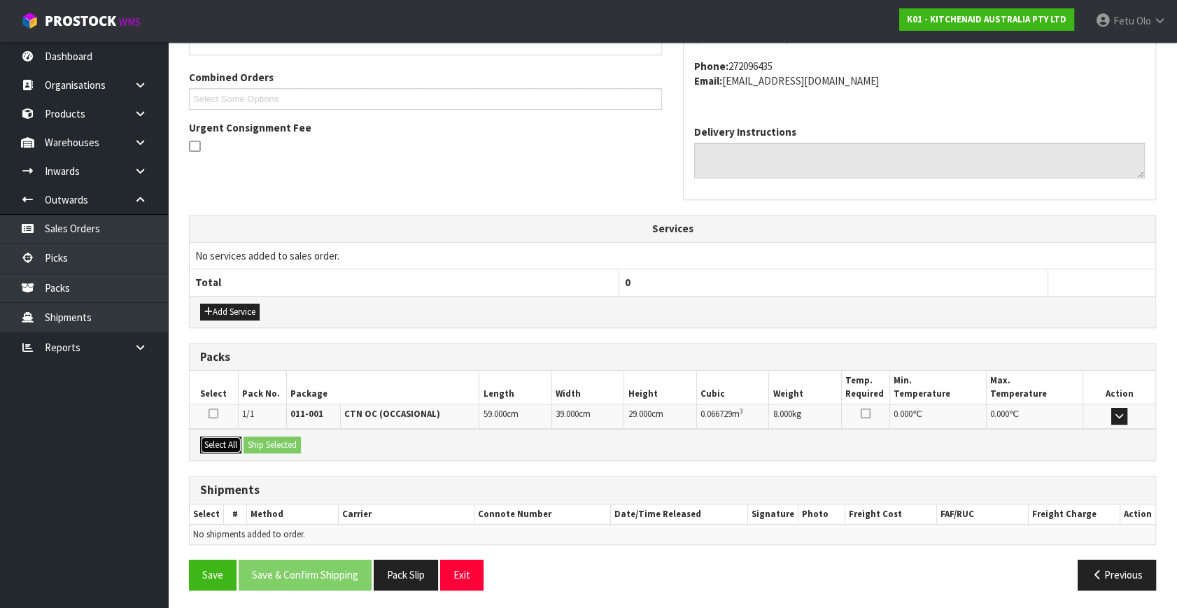
click at [239, 442] on button "Select All" at bounding box center [220, 444] width 41 height 17
click at [245, 441] on div "Select All Ship Selected" at bounding box center [672, 444] width 965 height 31
click at [253, 441] on button "Ship Selected" at bounding box center [271, 444] width 57 height 17
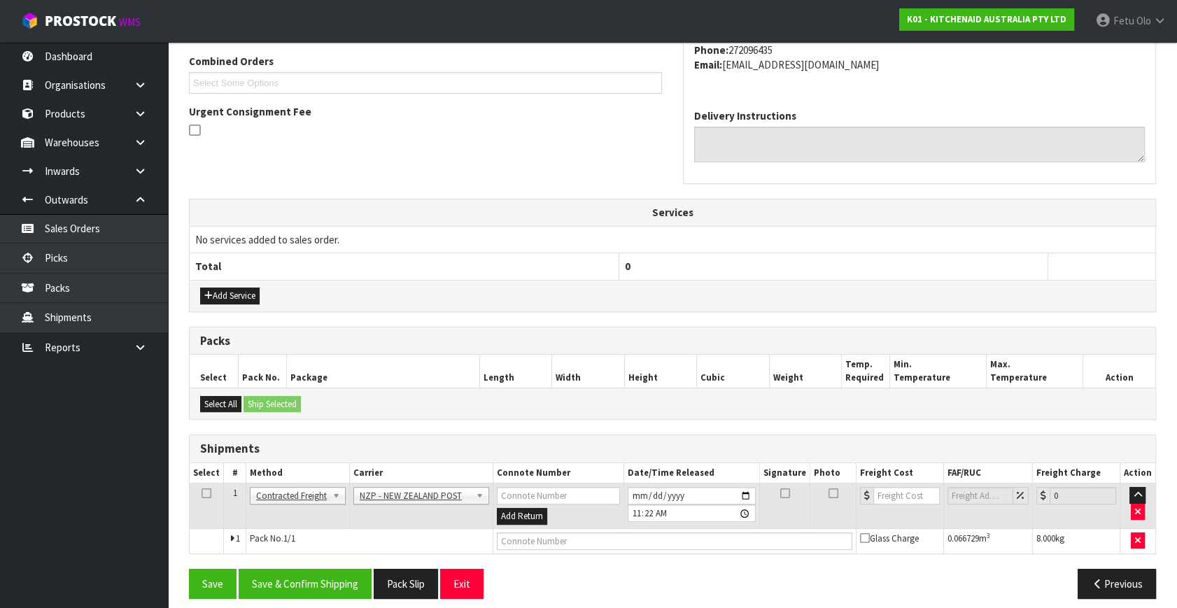
scroll to position [369, 0]
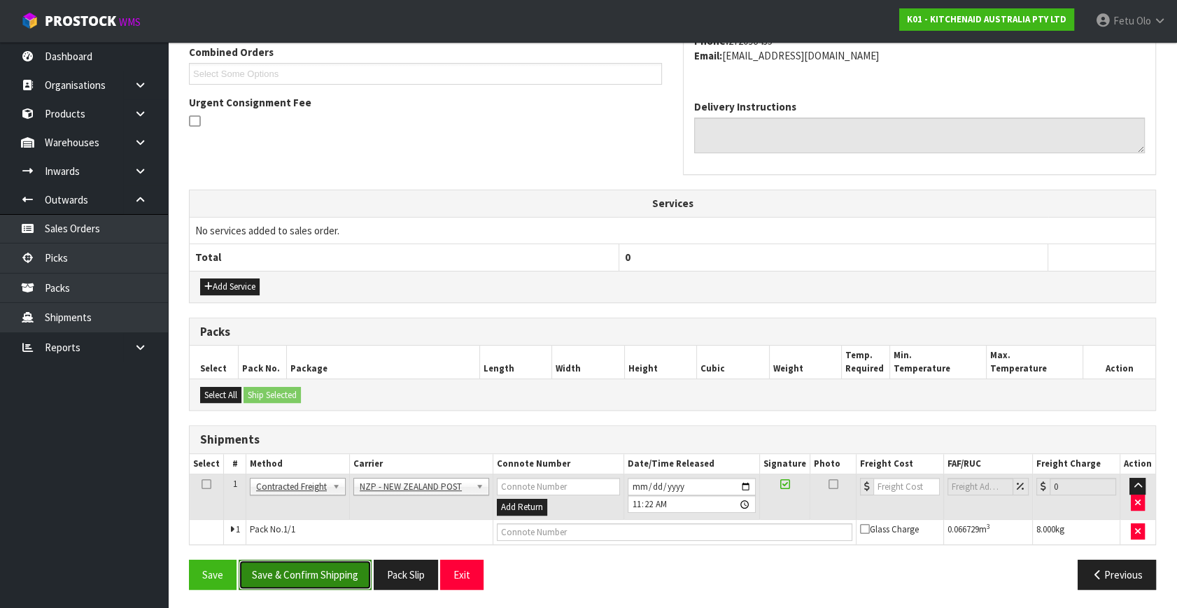
click at [300, 569] on button "Save & Confirm Shipping" at bounding box center [305, 575] width 133 height 30
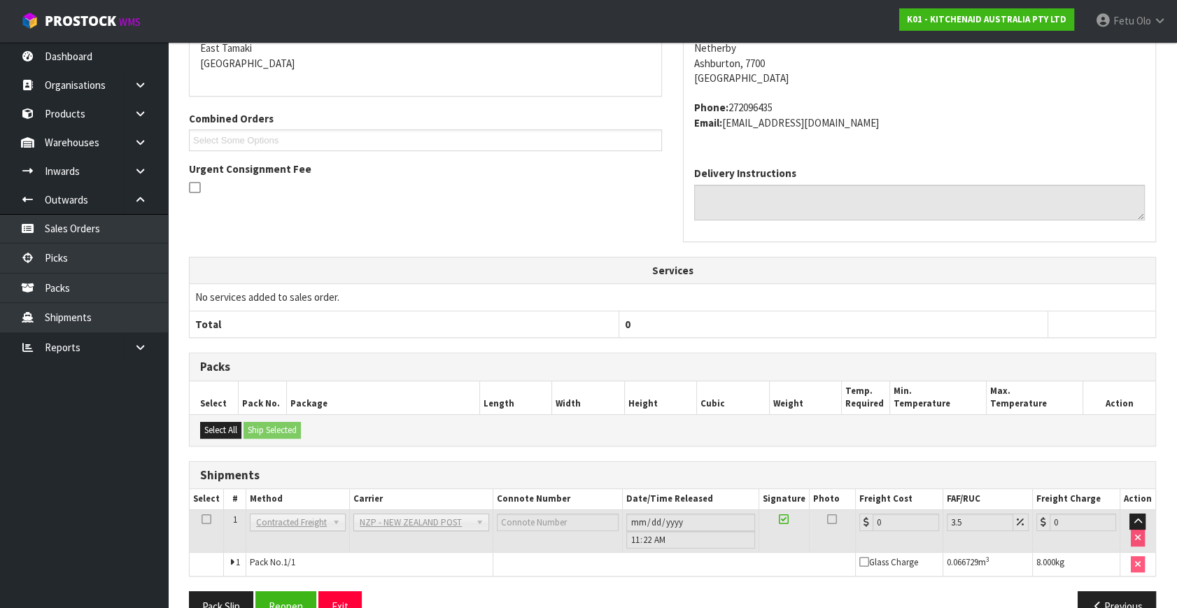
scroll to position [350, 0]
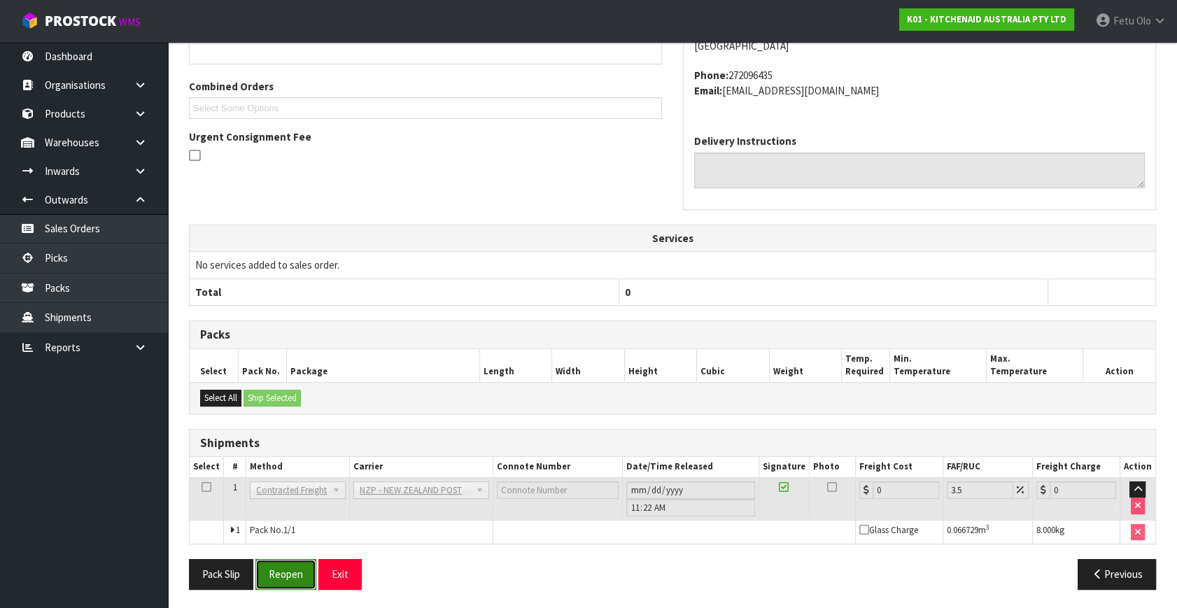
click at [292, 573] on button "Reopen" at bounding box center [285, 574] width 61 height 30
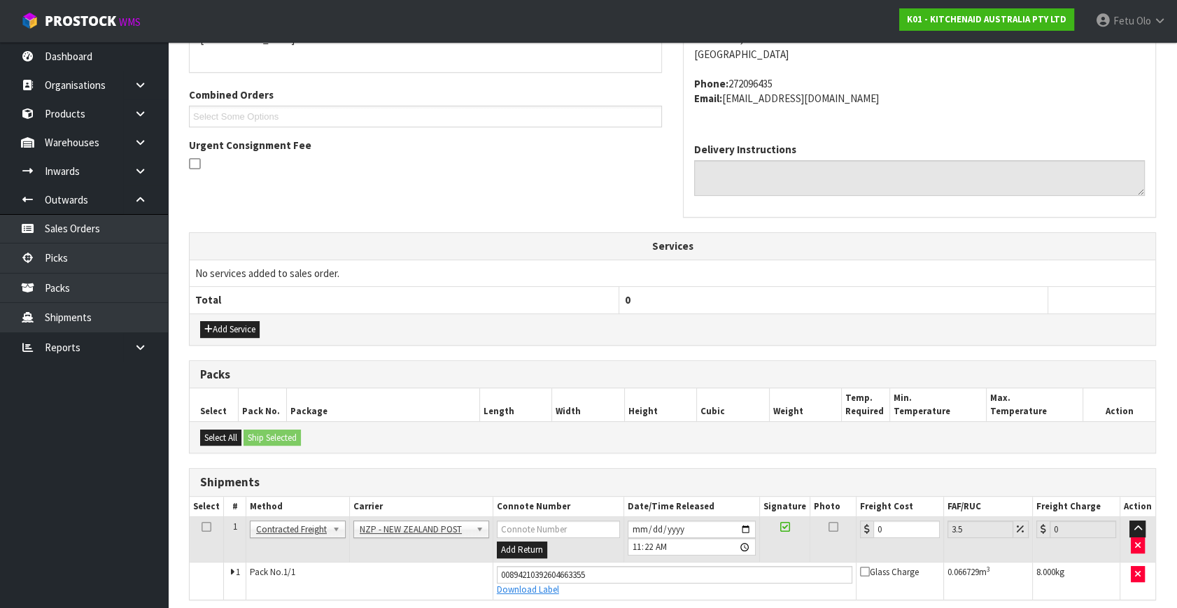
scroll to position [335, 0]
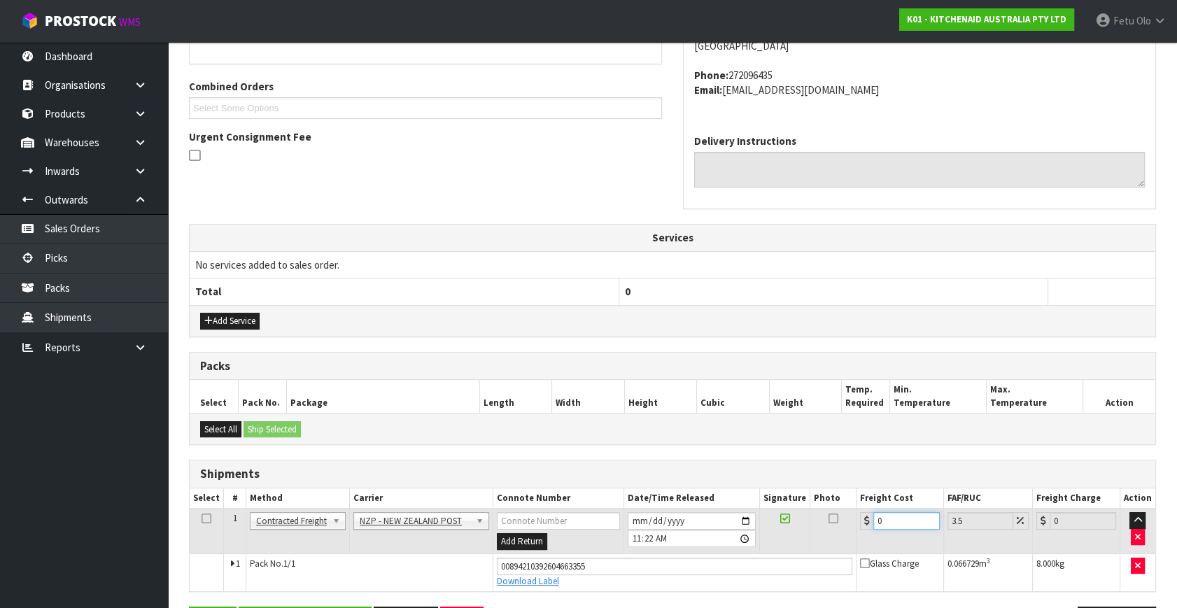
drag, startPoint x: 900, startPoint y: 516, endPoint x: 746, endPoint y: 564, distance: 160.6
click at [746, 564] on tbody "1 Client Local Pickup Customer Local Pickup Company Freight Contracted Freight …" at bounding box center [672, 550] width 965 height 83
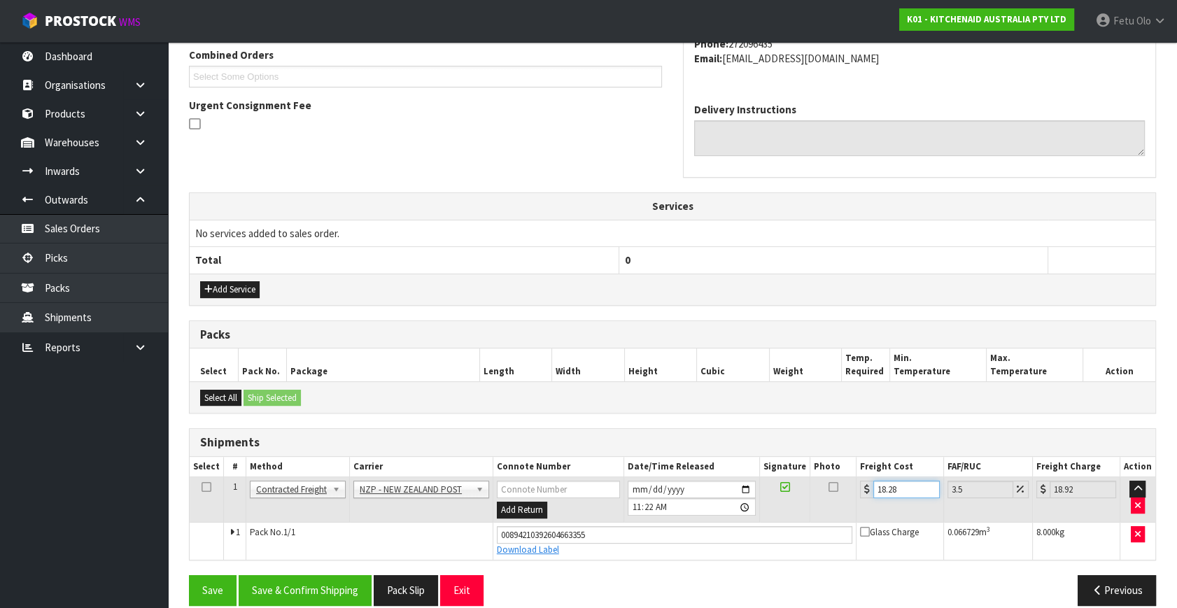
scroll to position [383, 0]
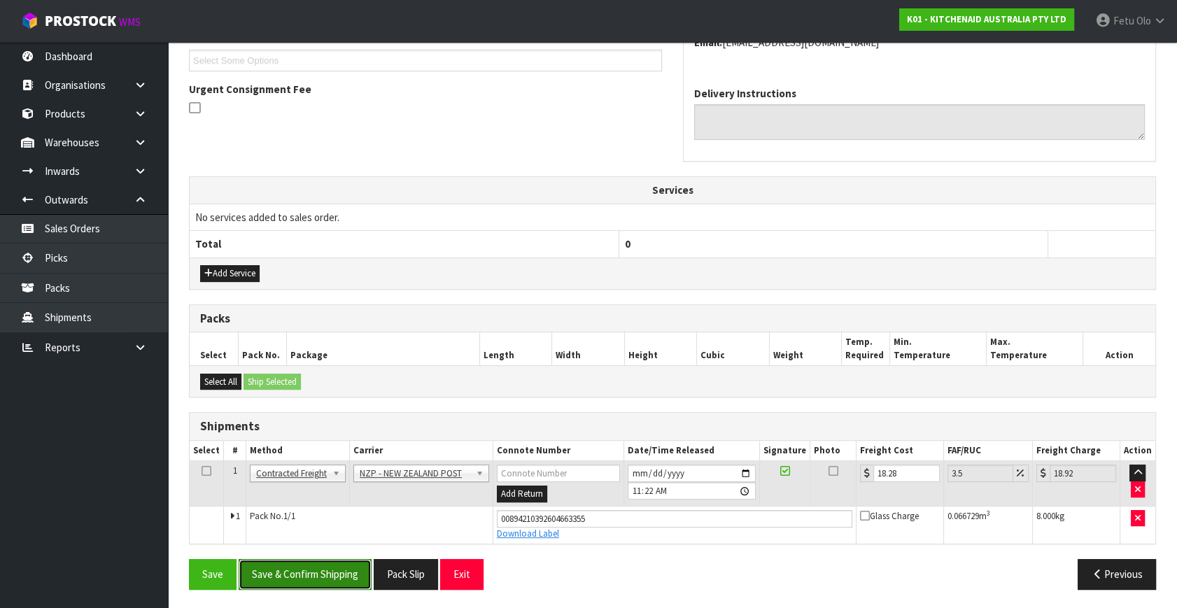
click at [333, 571] on button "Save & Confirm Shipping" at bounding box center [305, 574] width 133 height 30
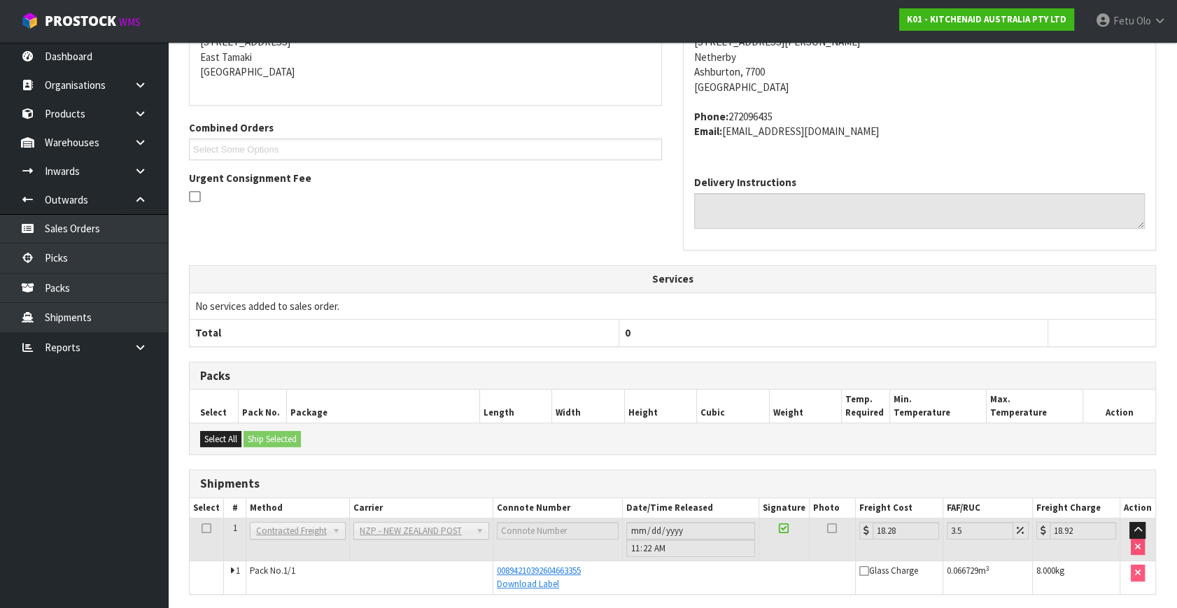
scroll to position [344, 0]
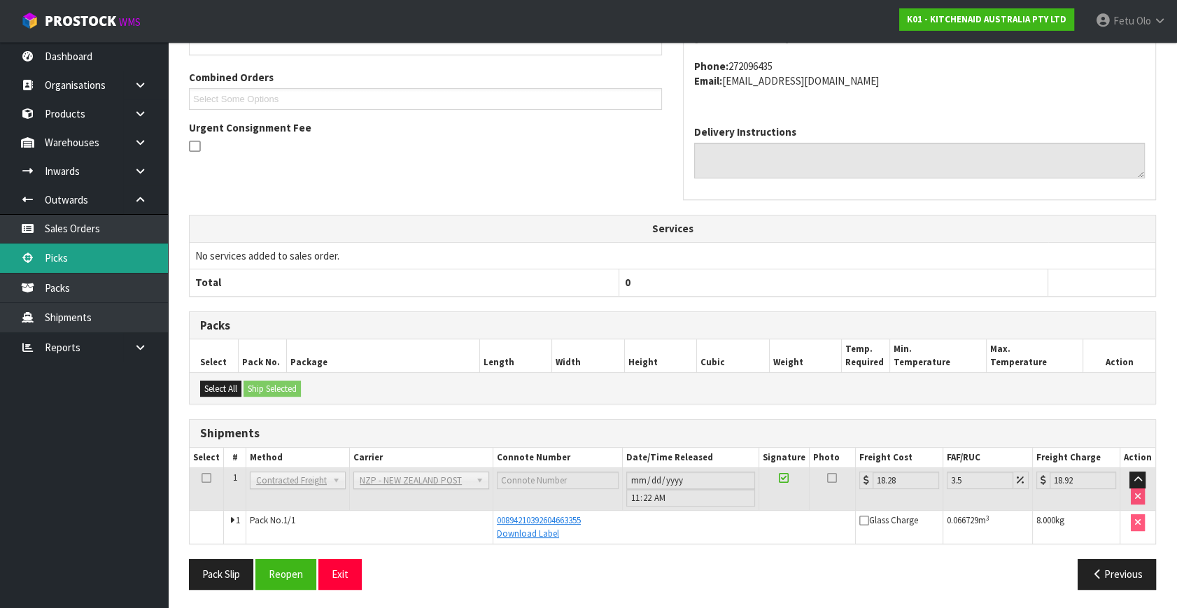
click at [83, 260] on link "Picks" at bounding box center [84, 257] width 168 height 29
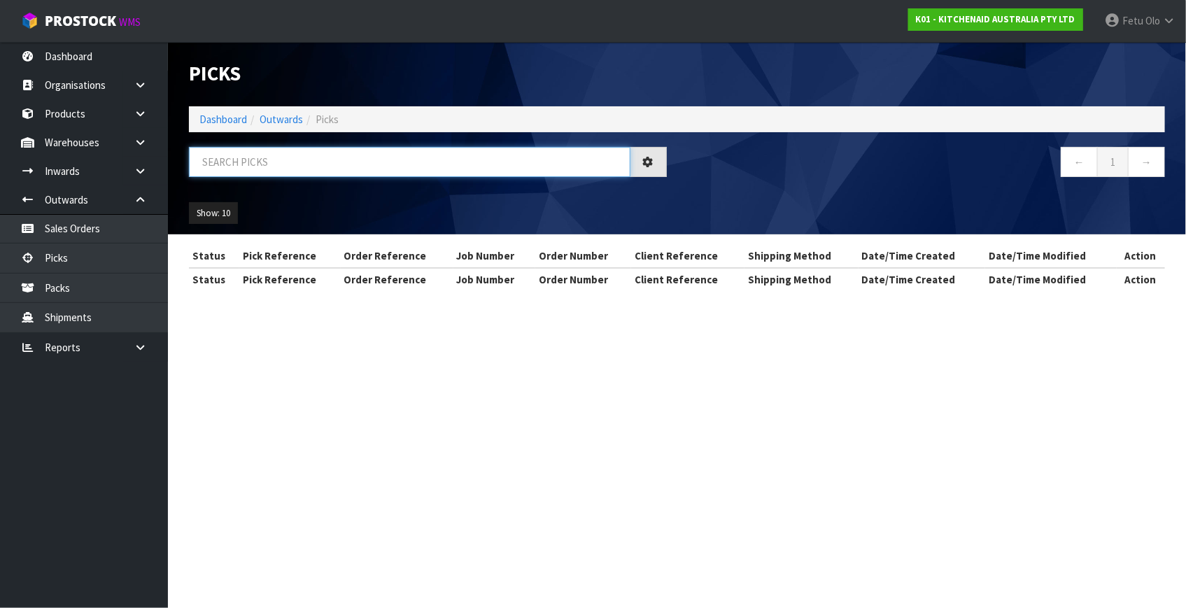
click at [389, 162] on input "text" at bounding box center [409, 162] width 441 height 30
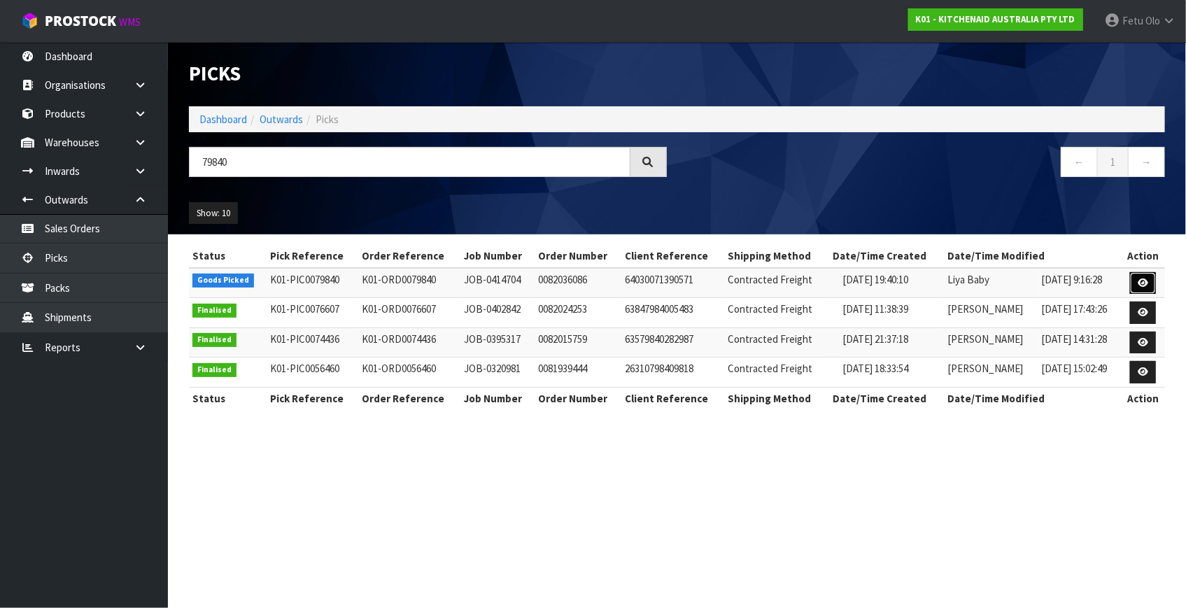
click at [1146, 284] on icon at bounding box center [1142, 282] width 10 height 9
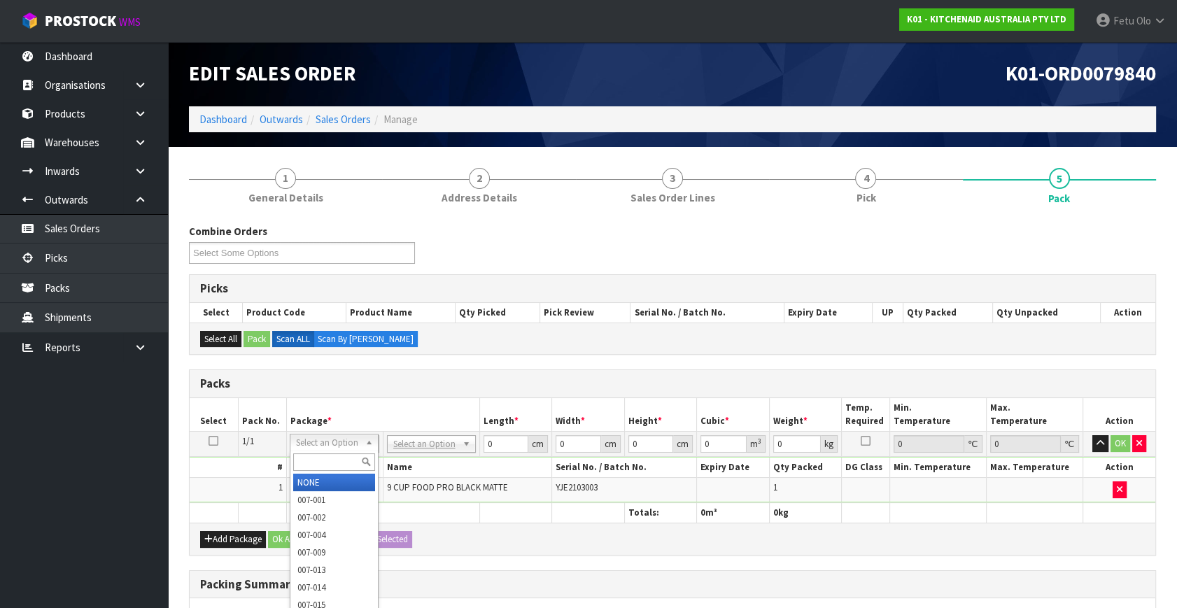
click at [320, 457] on input "text" at bounding box center [334, 461] width 82 height 17
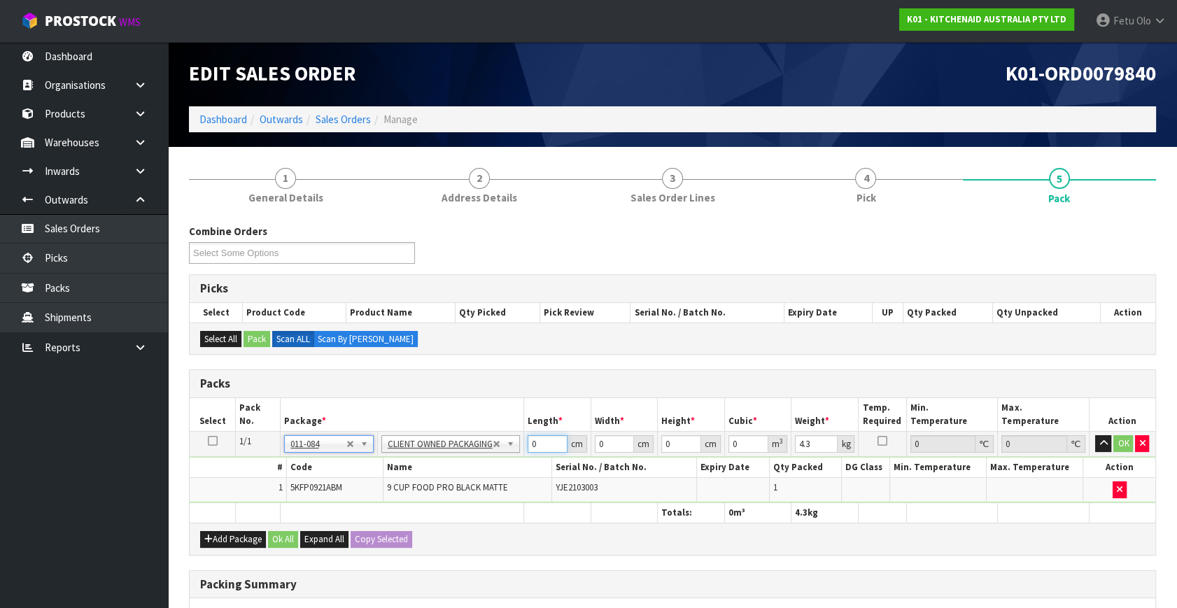
drag, startPoint x: 539, startPoint y: 443, endPoint x: 407, endPoint y: 487, distance: 139.4
click at [407, 487] on tbody "1/1 NONE 007-001 007-002 007-004 007-009 007-013 007-014 007-015 007-017 007-01…" at bounding box center [672, 467] width 965 height 71
click button "OK" at bounding box center [1124, 443] width 20 height 17
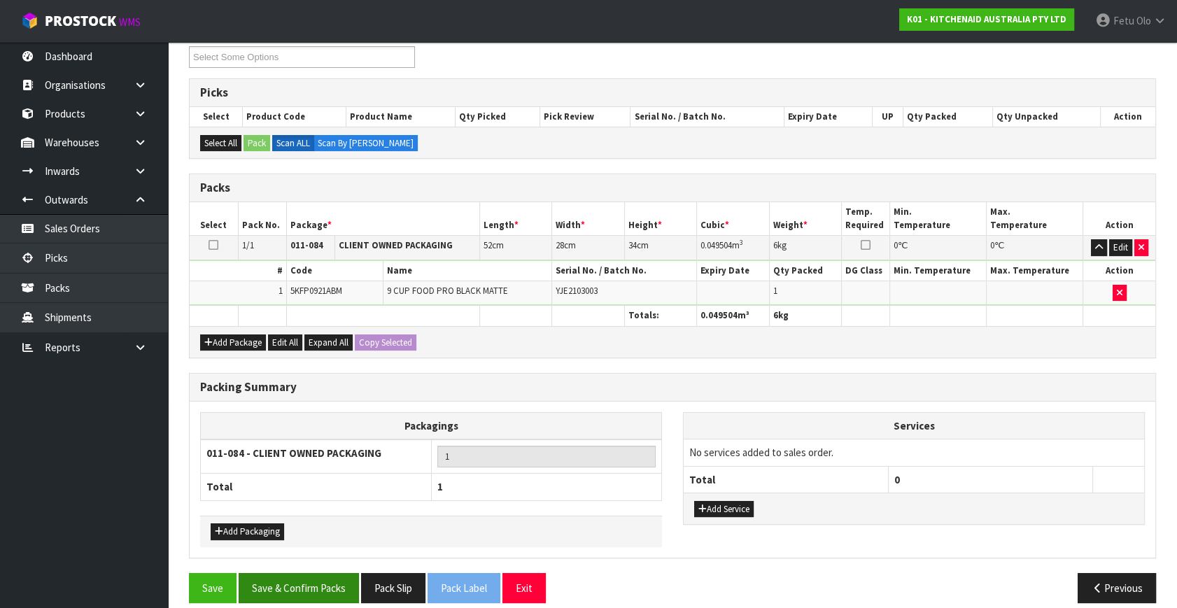
scroll to position [208, 0]
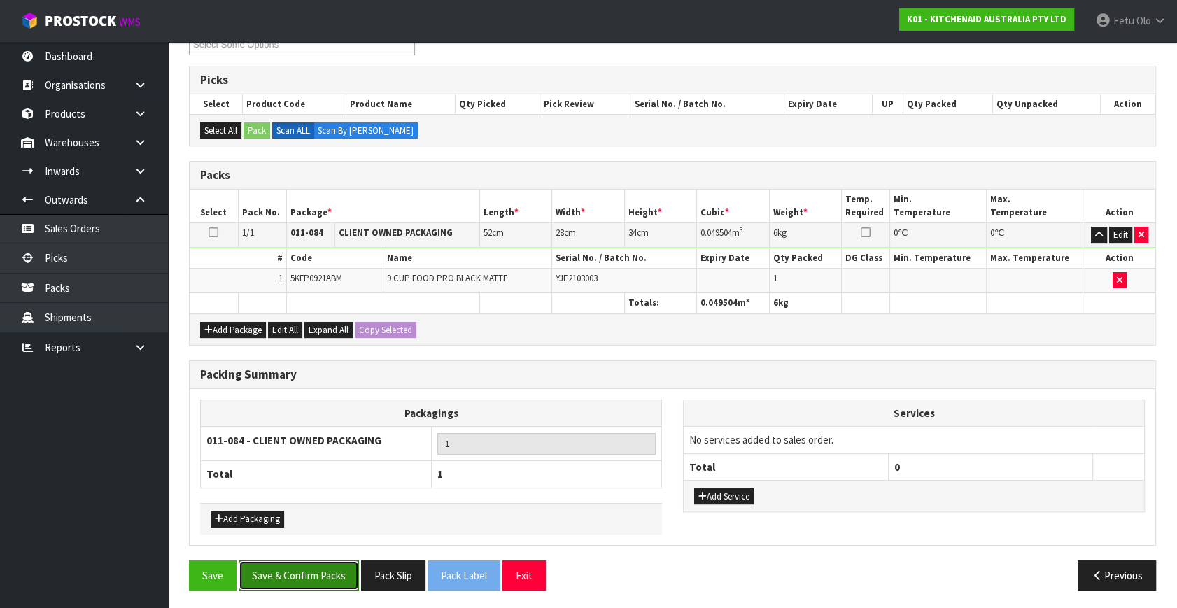
click at [324, 564] on button "Save & Confirm Packs" at bounding box center [299, 575] width 120 height 30
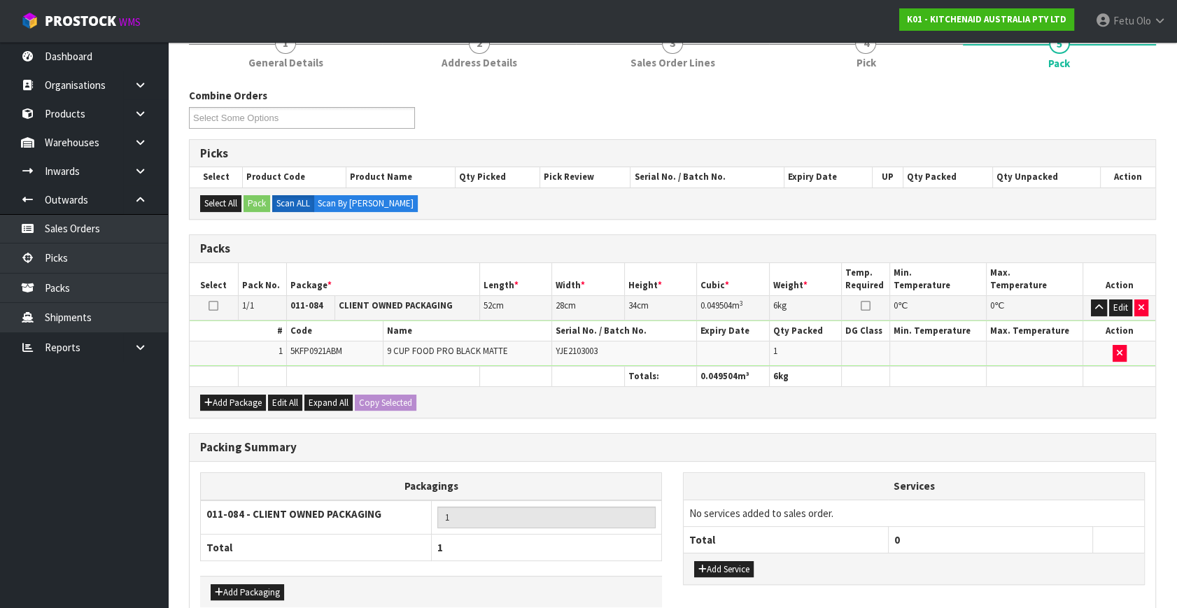
scroll to position [183, 0]
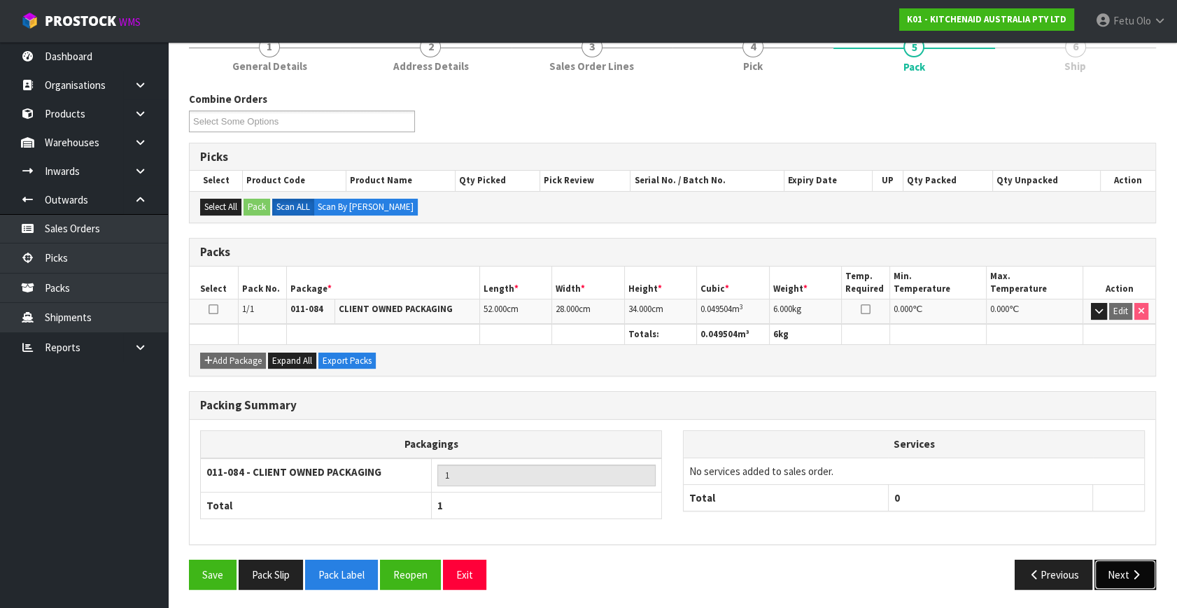
click at [1133, 574] on icon "button" at bounding box center [1135, 574] width 13 height 10
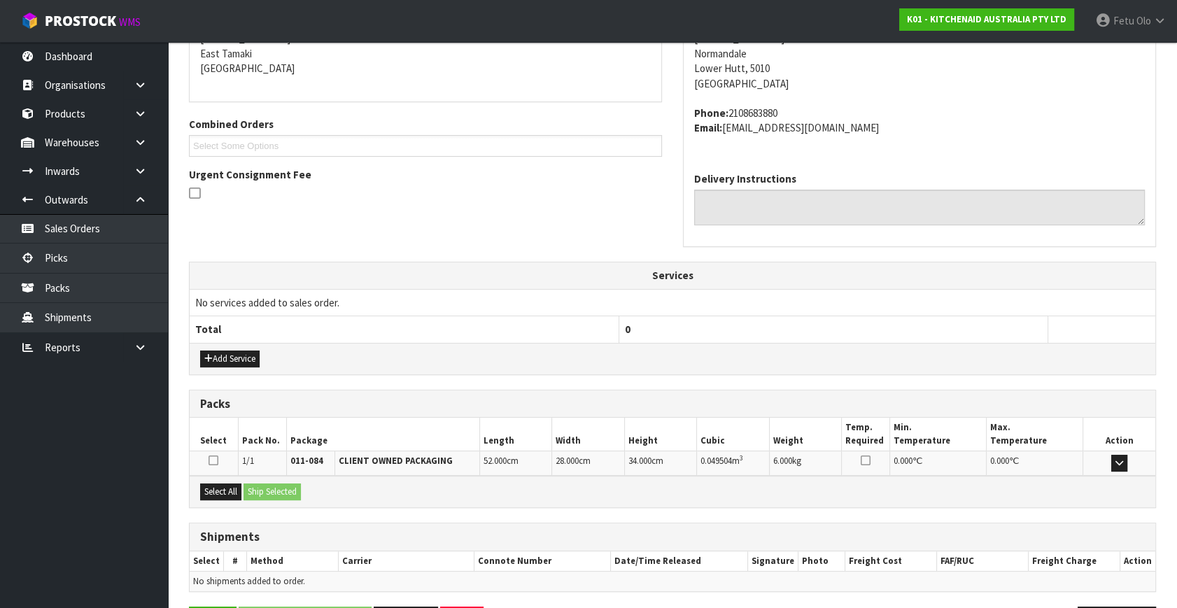
scroll to position [344, 0]
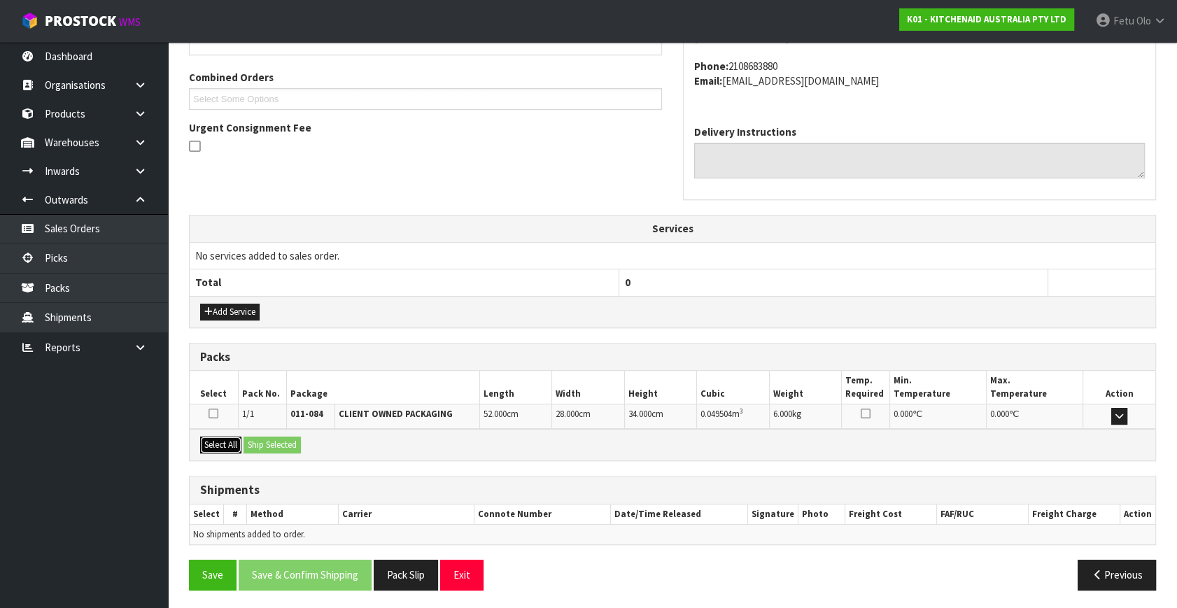
drag, startPoint x: 220, startPoint y: 438, endPoint x: 306, endPoint y: 450, distance: 87.5
click at [234, 441] on button "Select All" at bounding box center [220, 444] width 41 height 17
click at [306, 450] on div "Select All Ship Selected" at bounding box center [672, 444] width 965 height 31
click at [294, 441] on button "Ship Selected" at bounding box center [271, 444] width 57 height 17
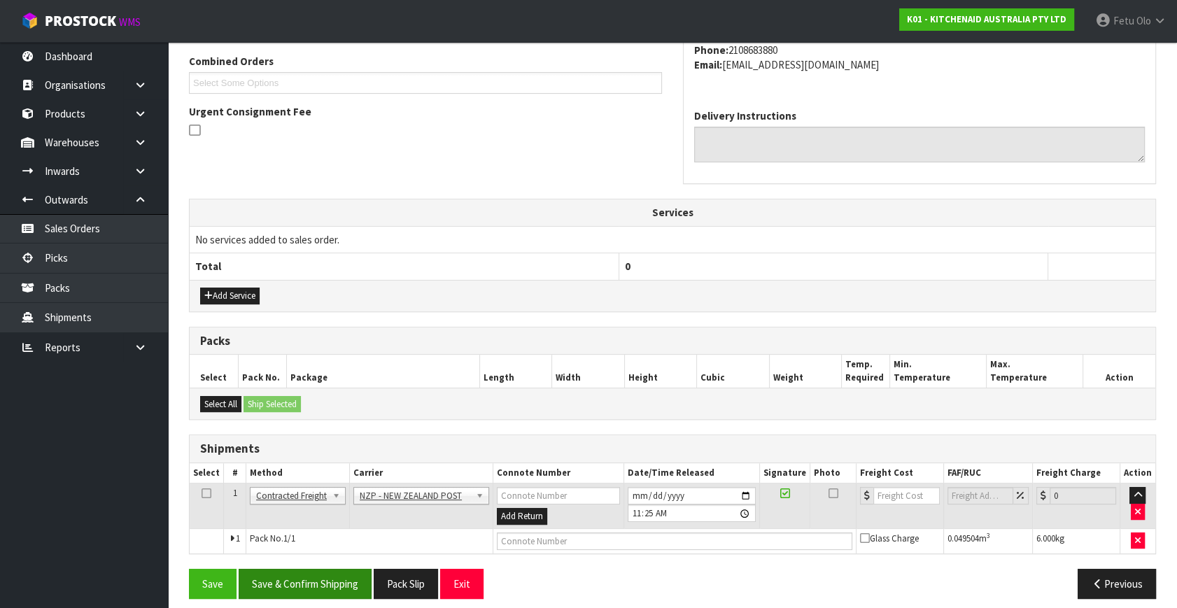
scroll to position [369, 0]
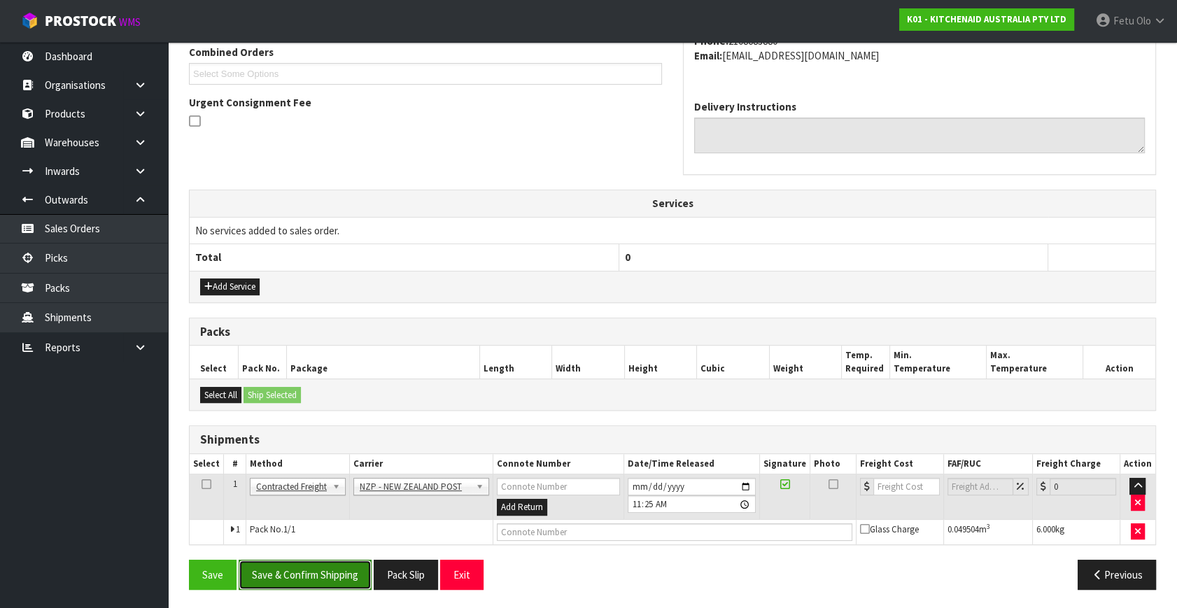
click at [309, 574] on button "Save & Confirm Shipping" at bounding box center [305, 575] width 133 height 30
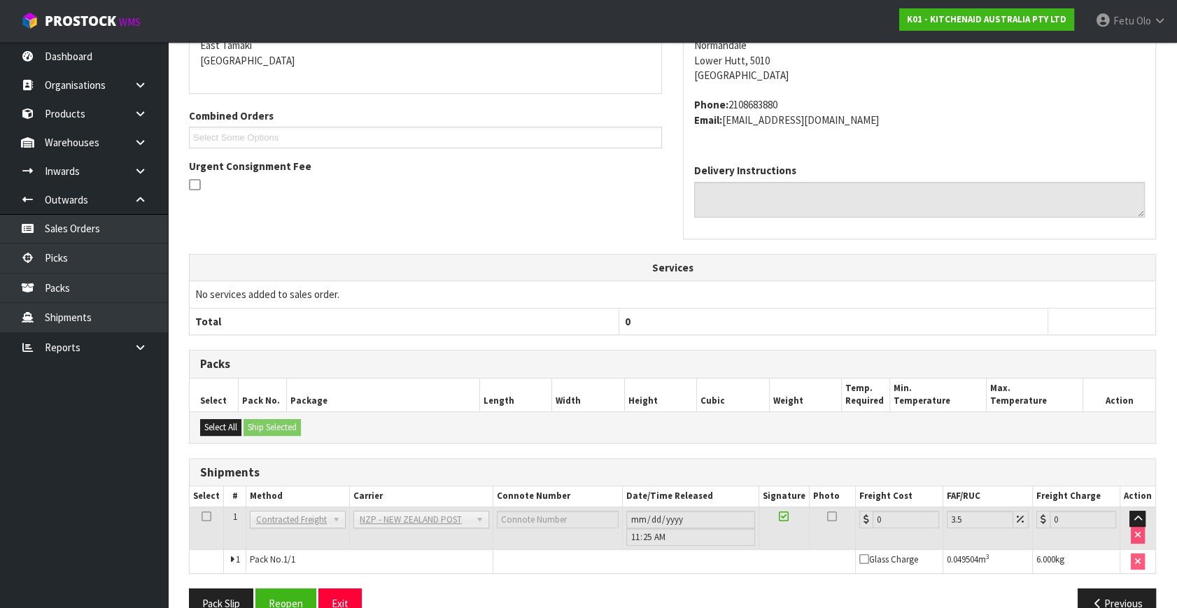
scroll to position [350, 0]
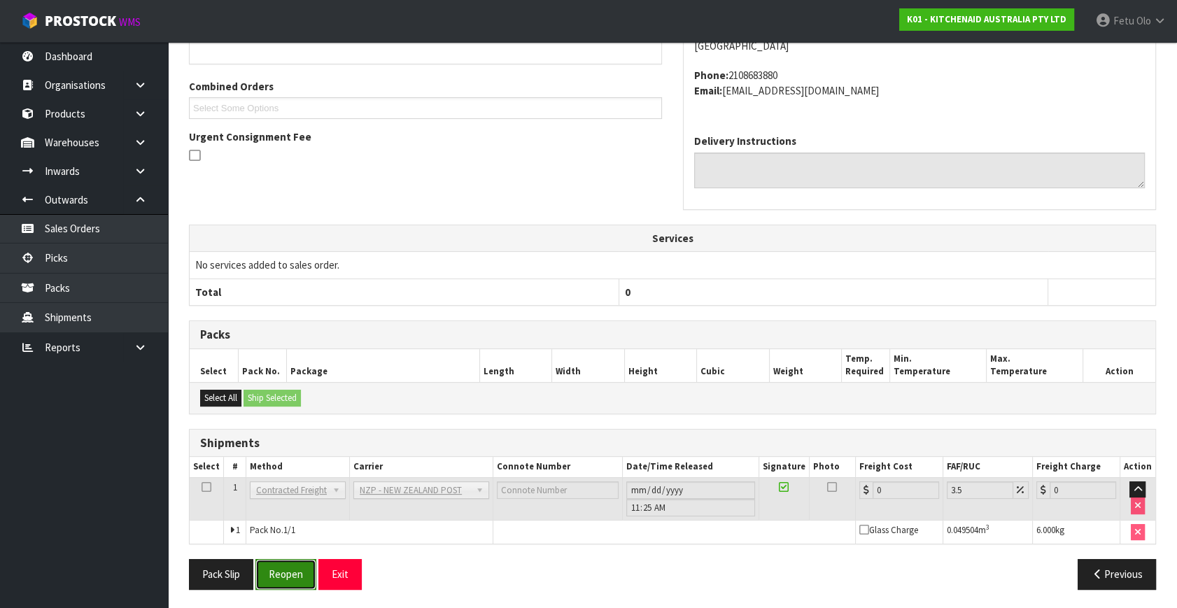
click at [287, 569] on button "Reopen" at bounding box center [285, 574] width 61 height 30
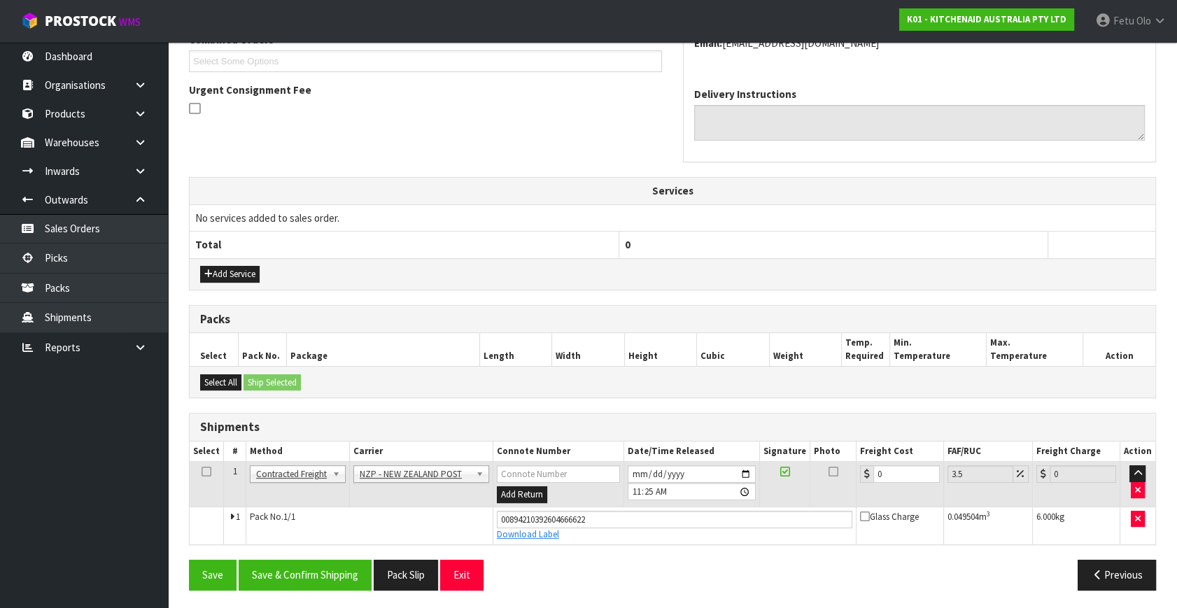
scroll to position [383, 0]
drag, startPoint x: 895, startPoint y: 476, endPoint x: 571, endPoint y: 523, distance: 327.9
click at [679, 532] on tbody "1 Client Local Pickup Customer Local Pickup Company Freight Contracted Freight …" at bounding box center [672, 502] width 965 height 83
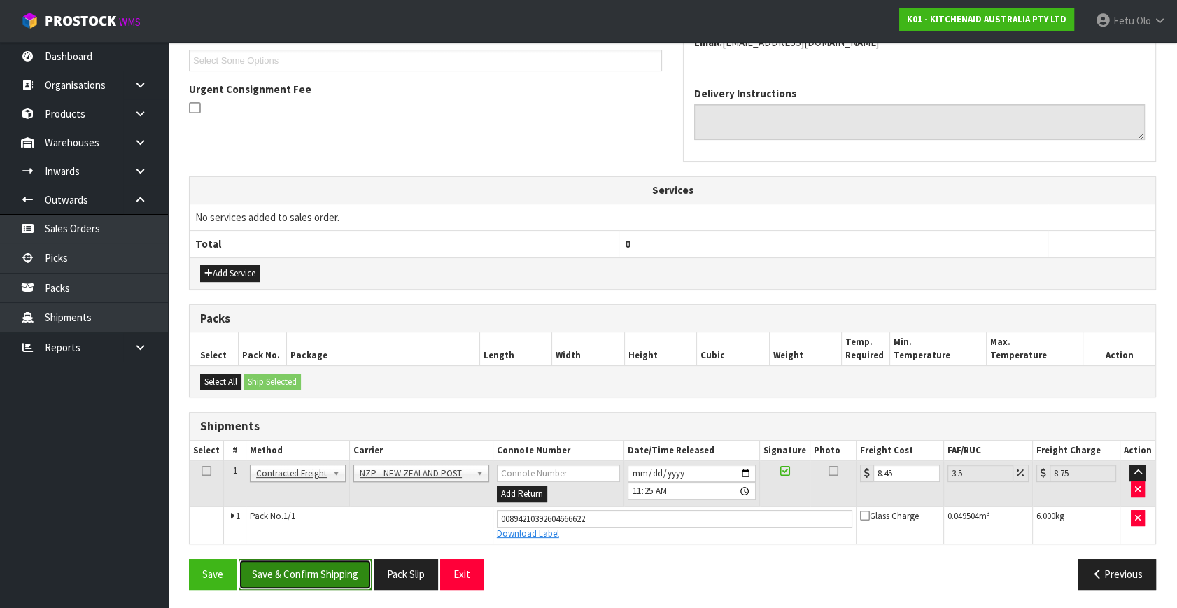
click at [278, 578] on button "Save & Confirm Shipping" at bounding box center [305, 574] width 133 height 30
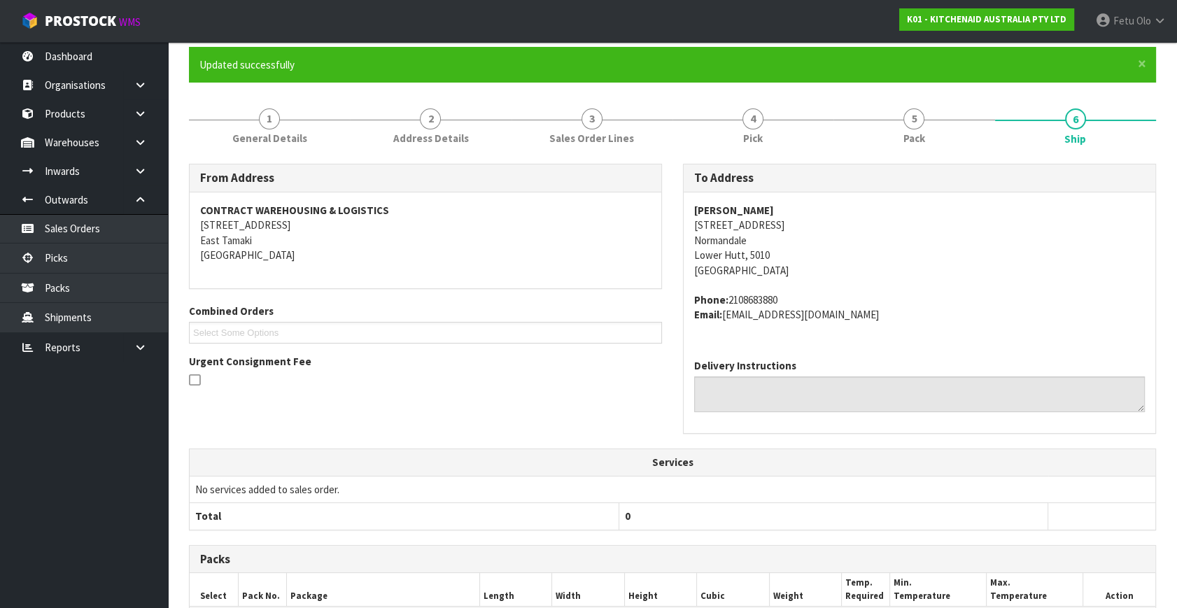
scroll to position [0, 0]
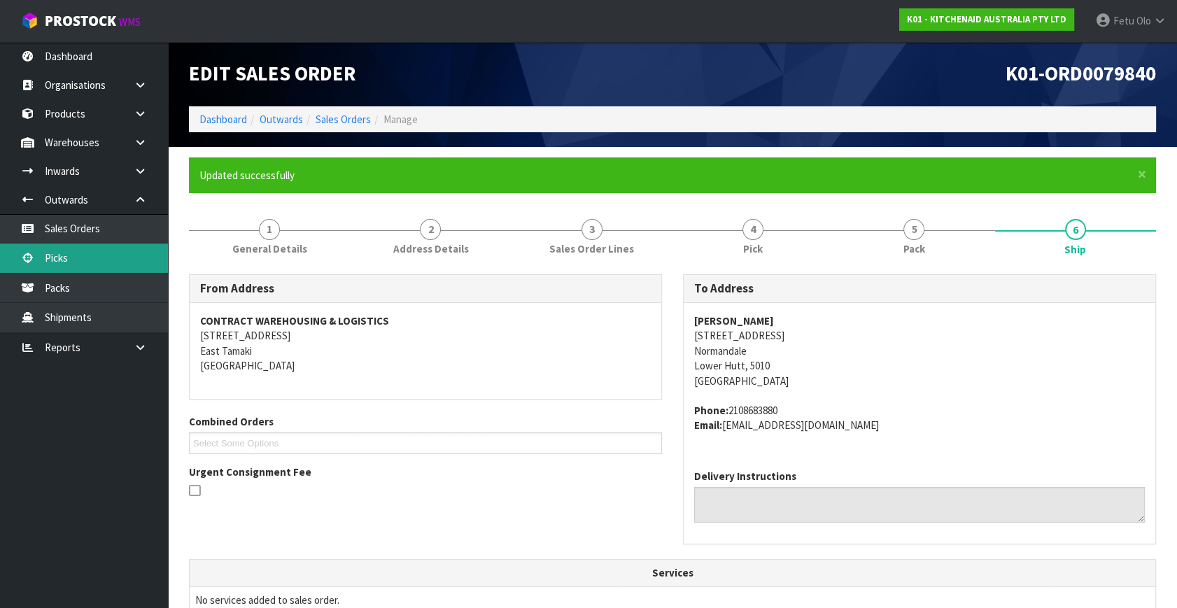
click at [56, 257] on link "Picks" at bounding box center [84, 257] width 168 height 29
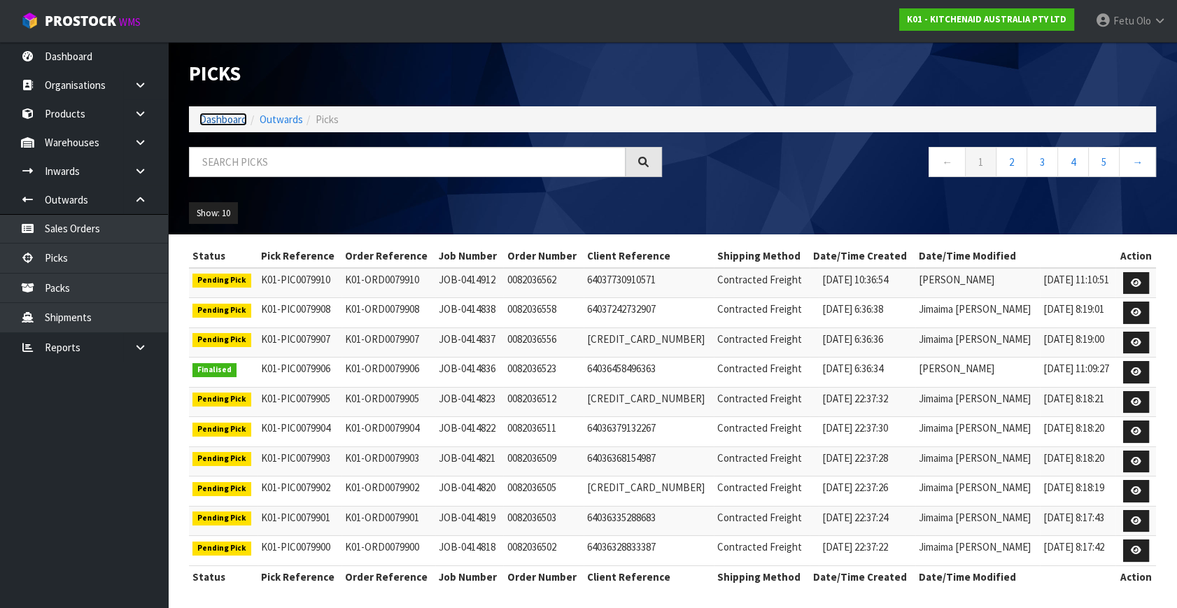
click at [213, 117] on link "Dashboard" at bounding box center [223, 119] width 48 height 13
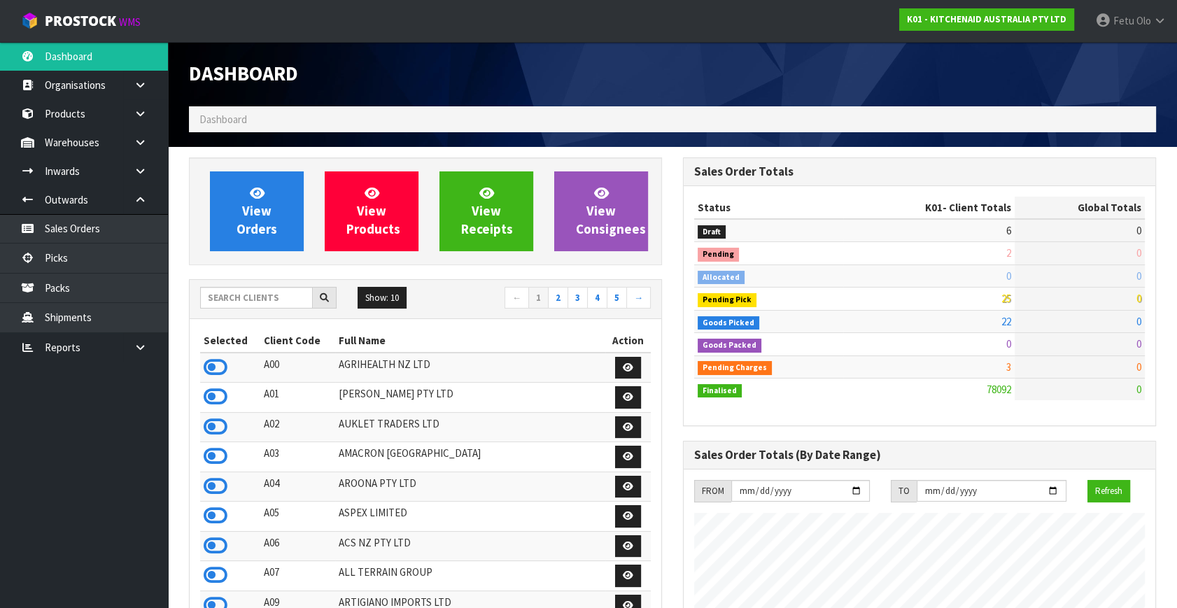
scroll to position [1058, 493]
click at [253, 299] on input "text" at bounding box center [256, 298] width 113 height 22
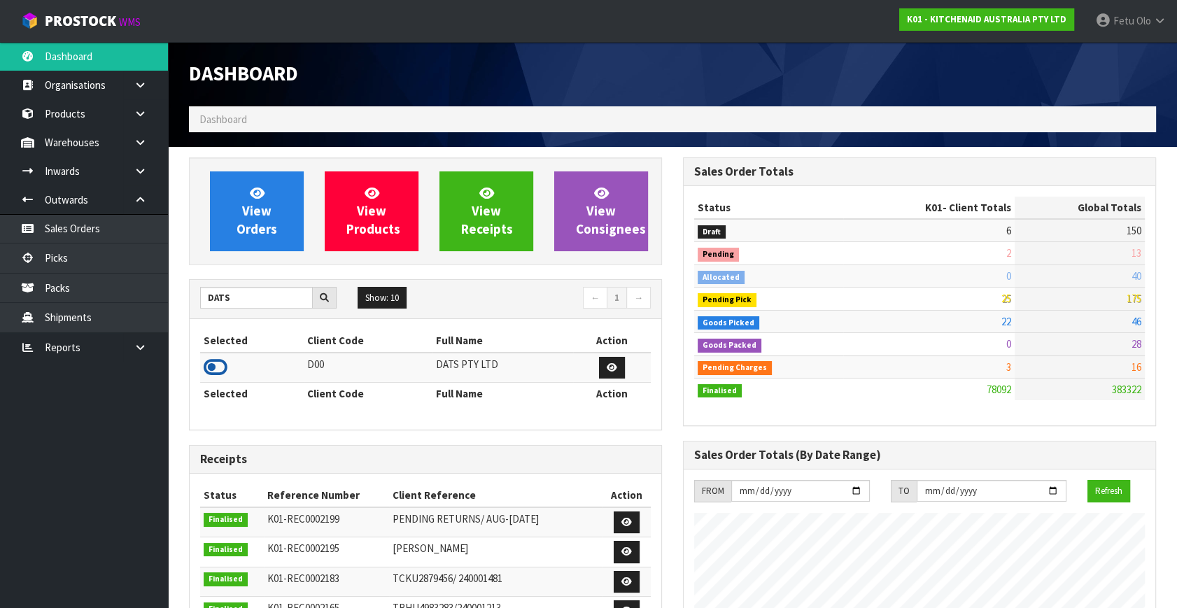
click at [208, 362] on icon at bounding box center [216, 367] width 24 height 21
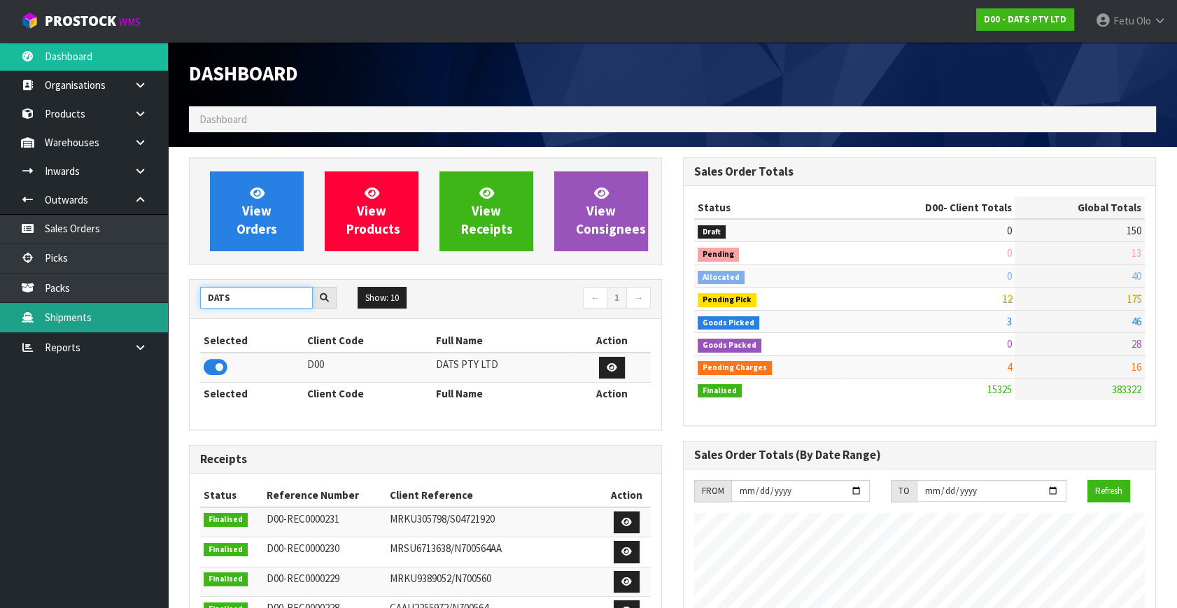
click at [153, 322] on body "Toggle navigation ProStock WMS D00 - DATS PTY LTD Fetu Olo Logout Dashboard Org…" at bounding box center [588, 304] width 1177 height 608
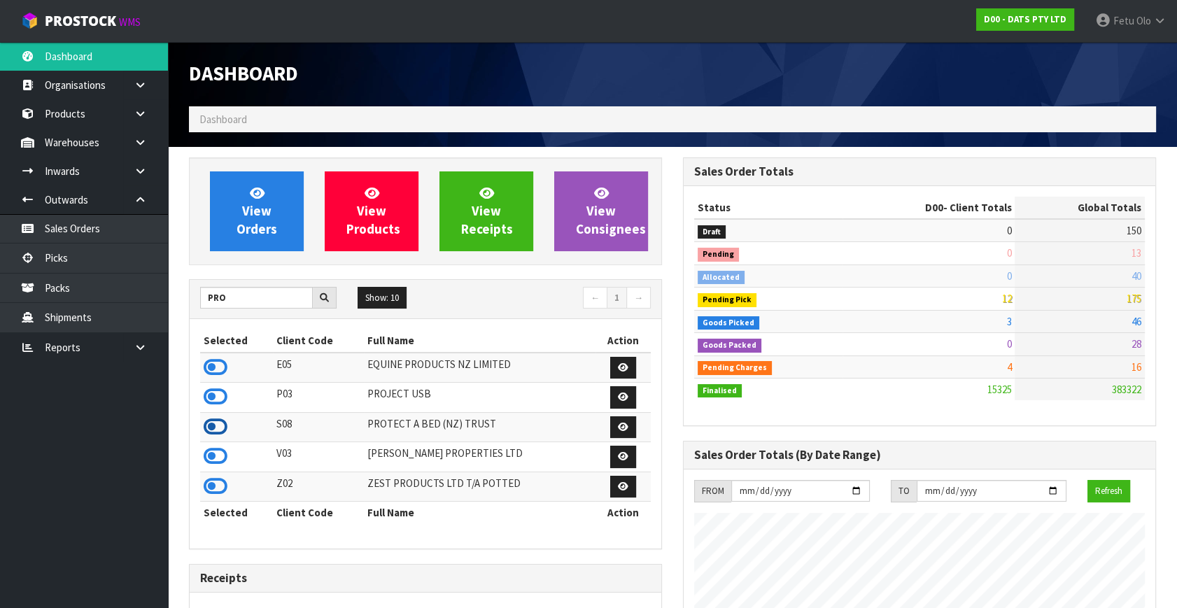
click at [206, 431] on icon at bounding box center [216, 426] width 24 height 21
drag, startPoint x: 242, startPoint y: 301, endPoint x: 200, endPoint y: 320, distance: 46.0
click at [191, 327] on div "PRO Show: 10 5 10 25 50 ← 1 → Selected Client Code Full Name Action E05 EQUINE …" at bounding box center [425, 414] width 473 height 271
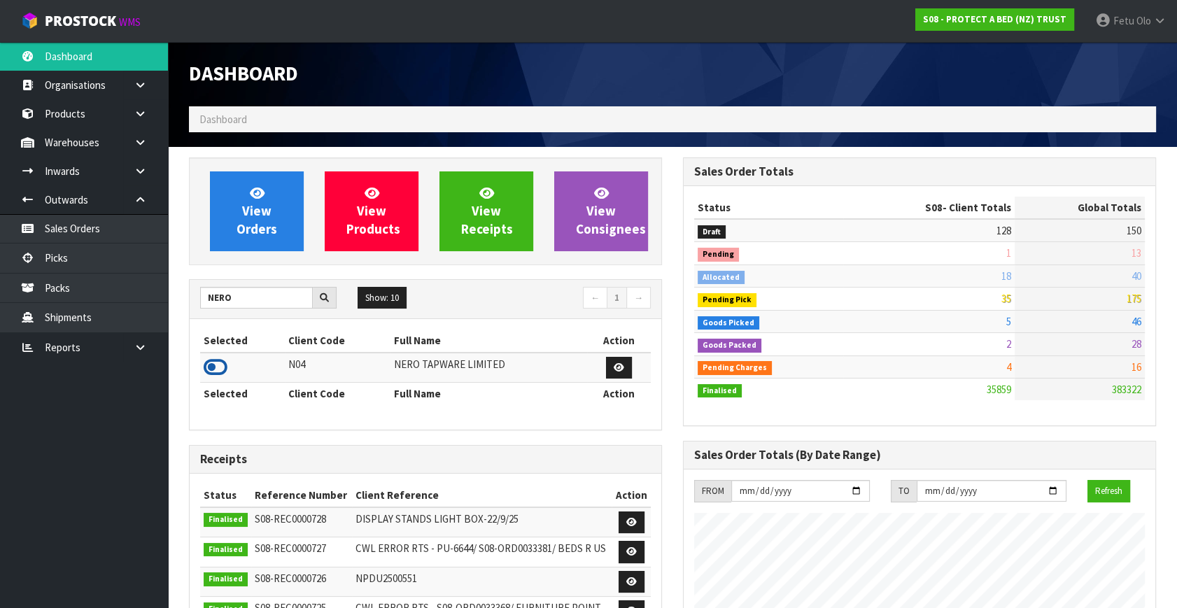
click at [224, 374] on icon at bounding box center [216, 367] width 24 height 21
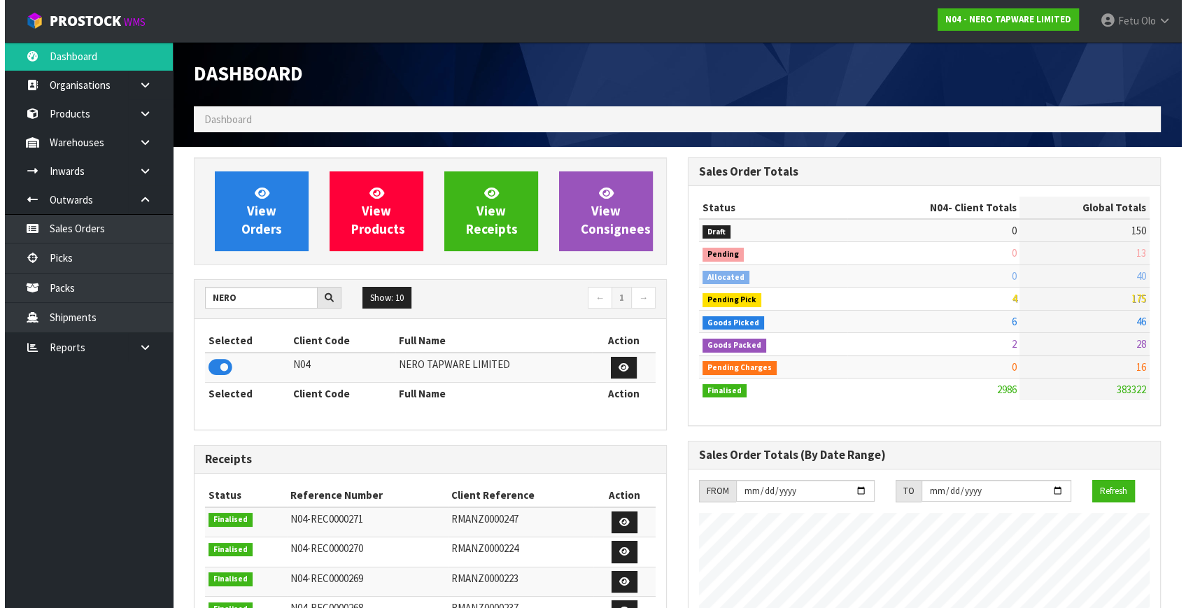
scroll to position [1117, 493]
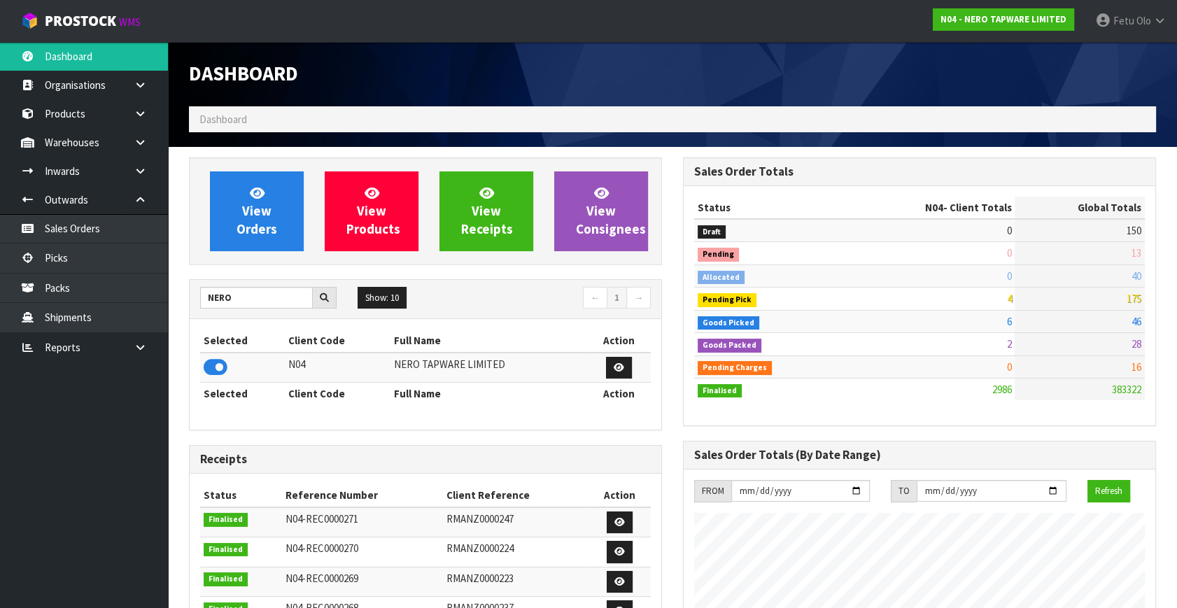
click at [1004, 323] on td "6" at bounding box center [928, 321] width 172 height 22
click at [1010, 305] on td "4" at bounding box center [928, 298] width 172 height 22
click at [56, 260] on link "Picks" at bounding box center [84, 257] width 168 height 29
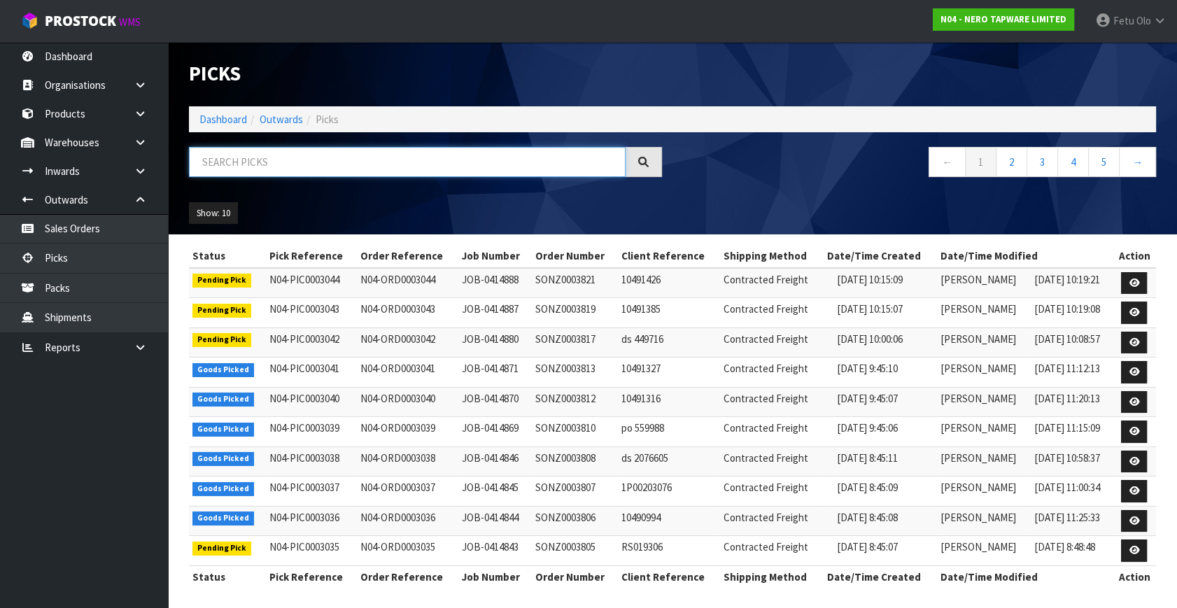
click at [378, 156] on input "text" at bounding box center [407, 162] width 436 height 30
drag, startPoint x: 378, startPoint y: 157, endPoint x: 364, endPoint y: 166, distance: 16.7
click at [364, 166] on input "text" at bounding box center [407, 162] width 436 height 30
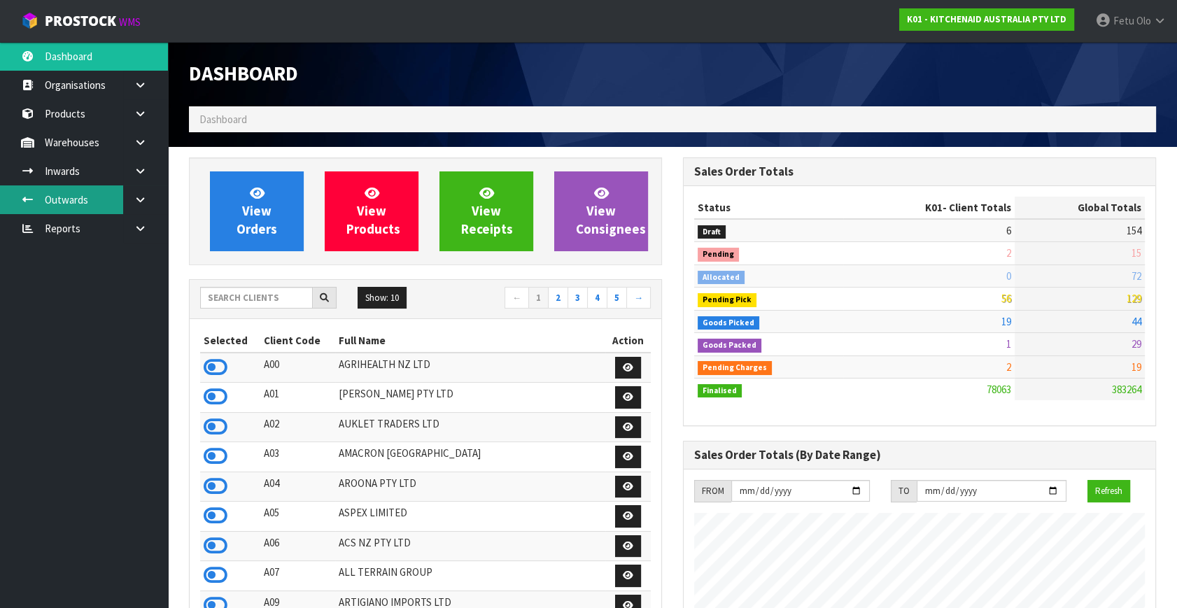
scroll to position [1058, 493]
click at [145, 203] on icon at bounding box center [140, 199] width 13 height 10
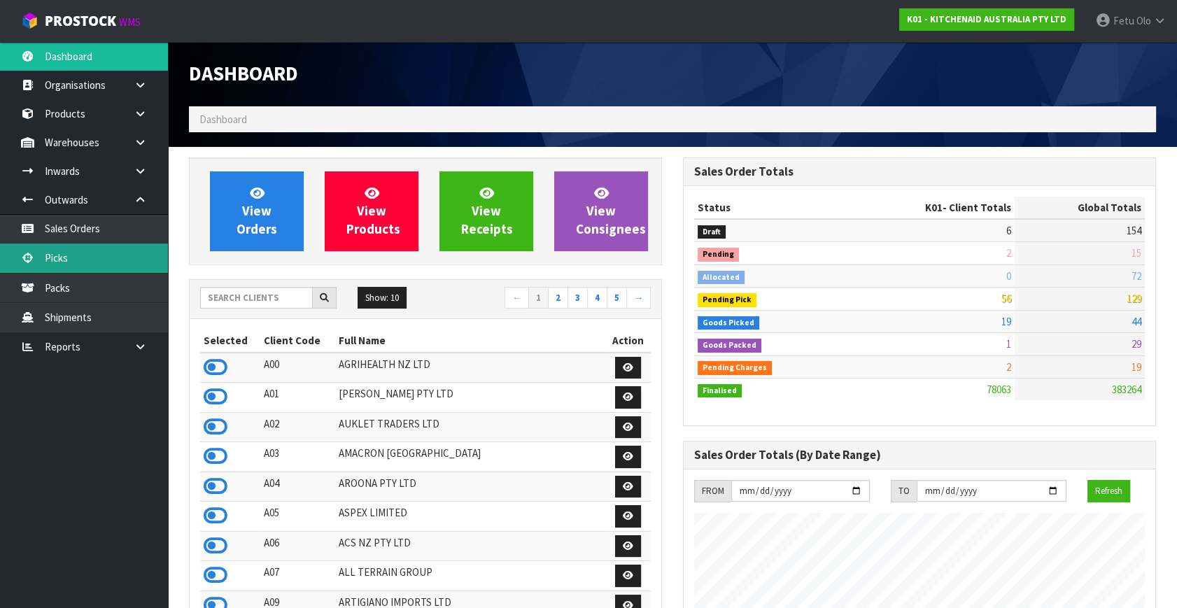
click at [78, 259] on link "Picks" at bounding box center [84, 257] width 168 height 29
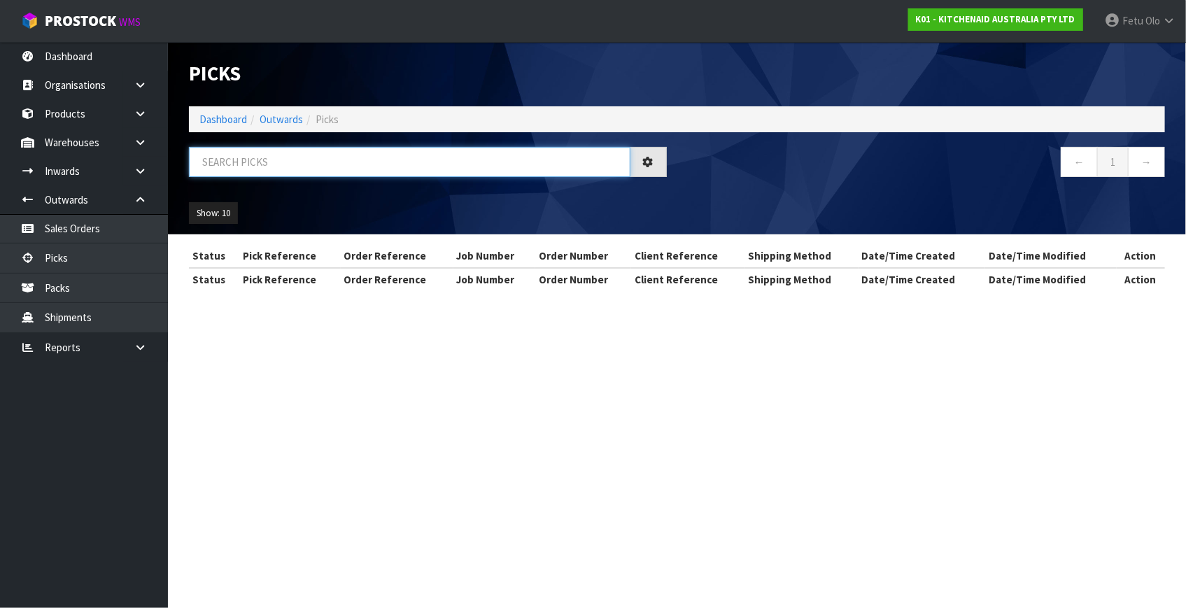
click at [266, 158] on input "text" at bounding box center [409, 162] width 441 height 30
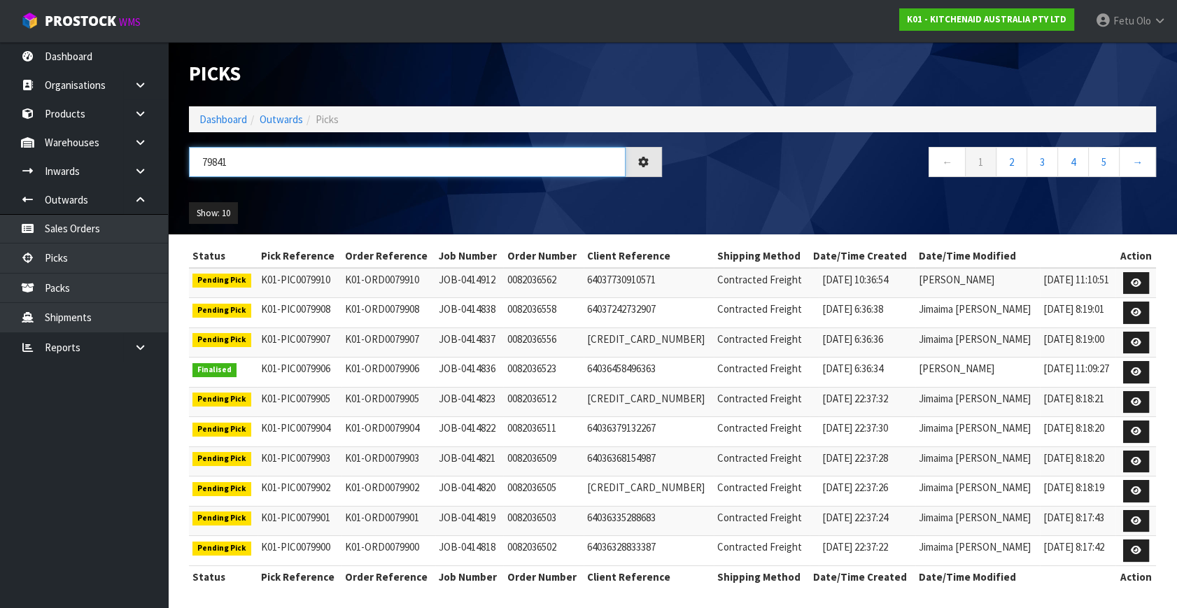
type input "79841"
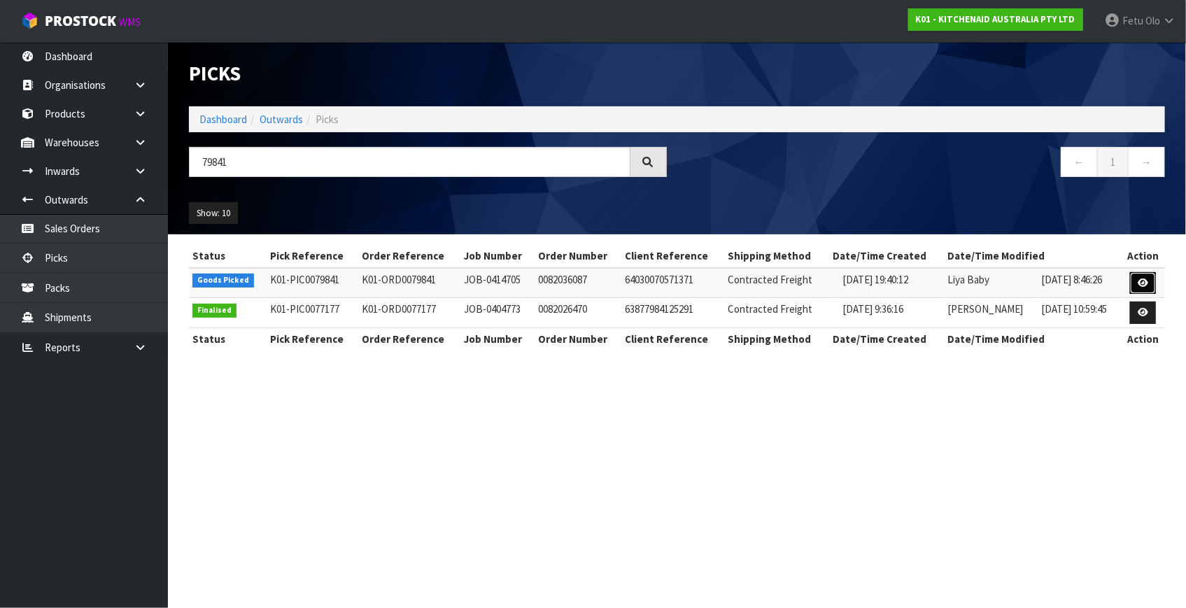
click at [1135, 280] on link at bounding box center [1143, 283] width 26 height 22
